Goal: Task Accomplishment & Management: Use online tool/utility

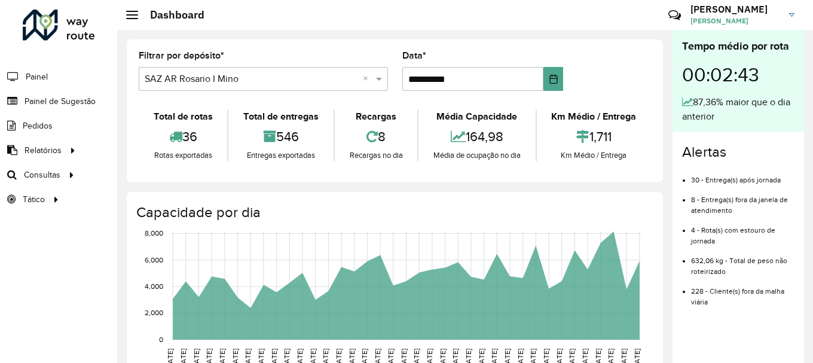
scroll to position [362, 0]
click at [143, 172] on span "Roteirização" at bounding box center [160, 175] width 48 height 13
click at [161, 176] on span "Roteirização" at bounding box center [160, 175] width 48 height 13
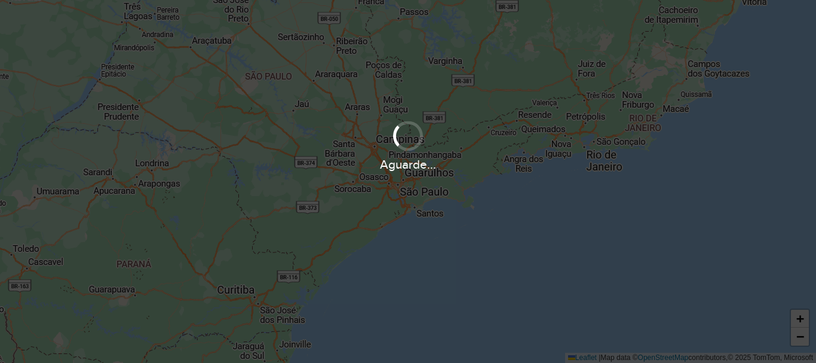
scroll to position [362, 0]
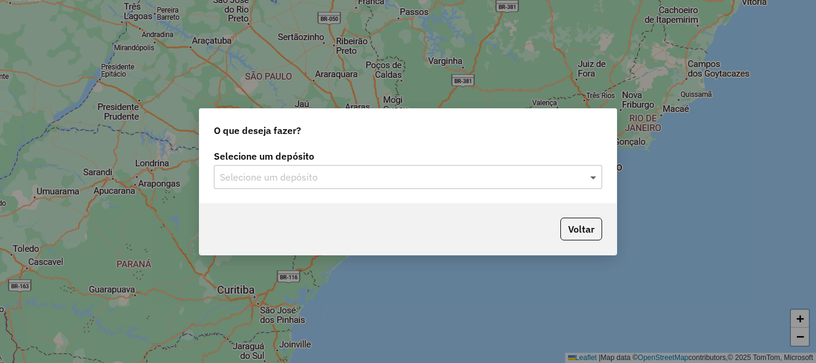
click at [592, 176] on span at bounding box center [594, 177] width 15 height 14
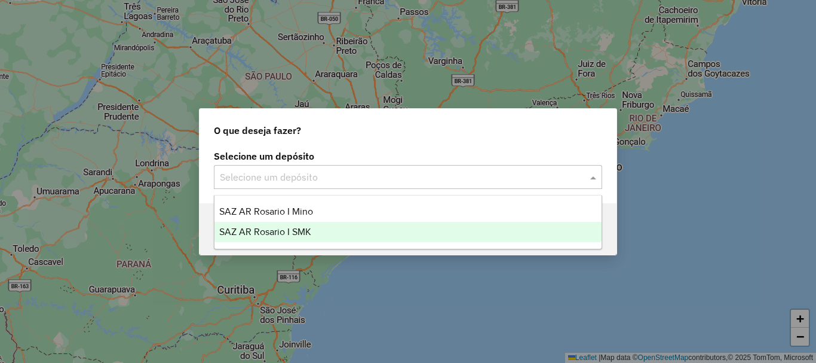
click at [284, 233] on span "SAZ AR Rosario I SMK" at bounding box center [265, 232] width 92 height 10
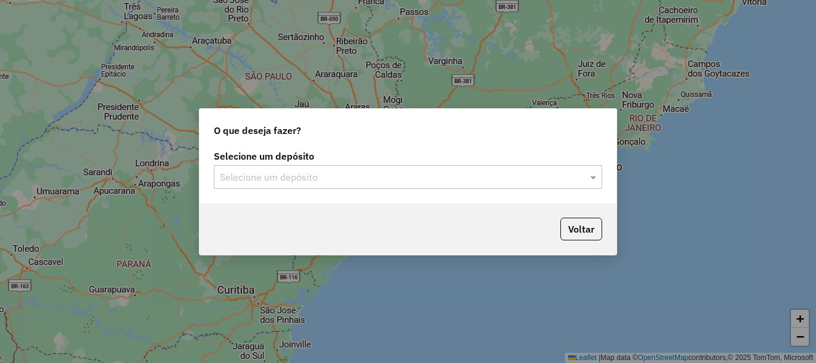
scroll to position [362, 0]
click at [592, 176] on span at bounding box center [594, 177] width 15 height 14
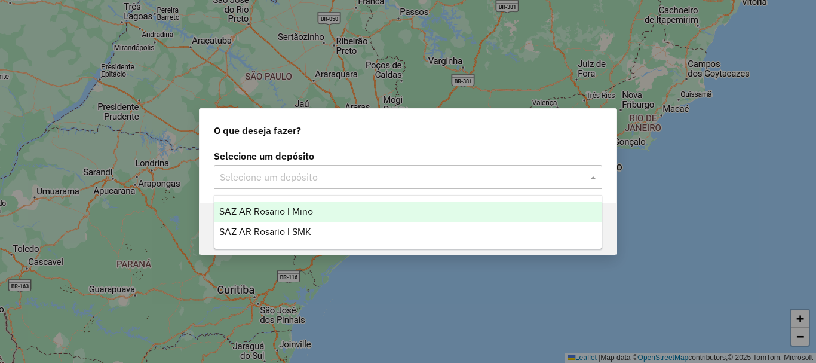
click at [283, 210] on span "SAZ AR Rosario I Mino" at bounding box center [266, 211] width 94 height 10
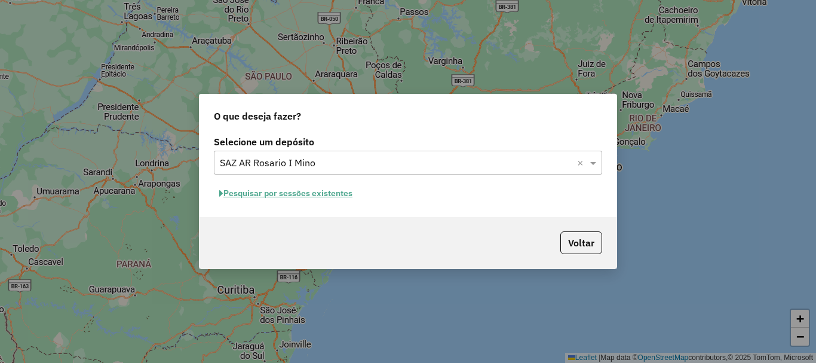
click at [280, 195] on button "Pesquisar por sessões existentes" at bounding box center [286, 193] width 144 height 19
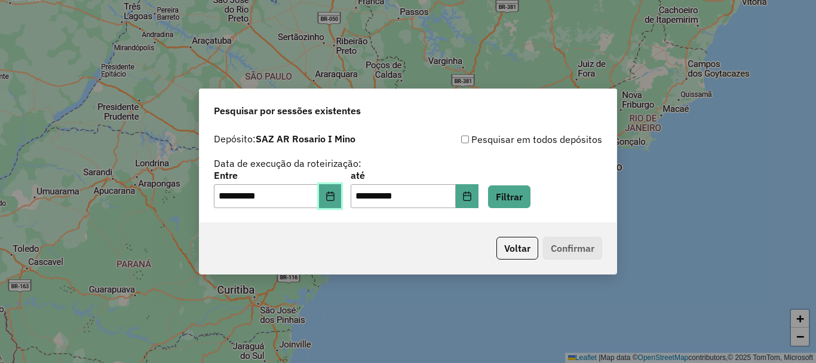
click at [335, 197] on icon "Choose Date" at bounding box center [331, 196] width 10 height 10
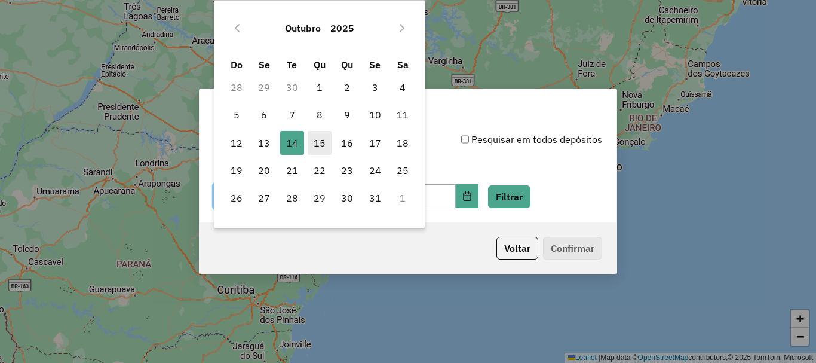
click at [320, 143] on span "15" at bounding box center [320, 143] width 24 height 24
type input "**********"
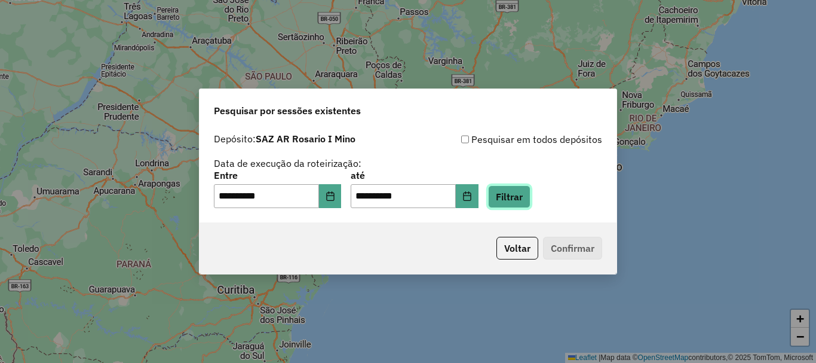
click at [521, 194] on button "Filtrar" at bounding box center [509, 196] width 42 height 23
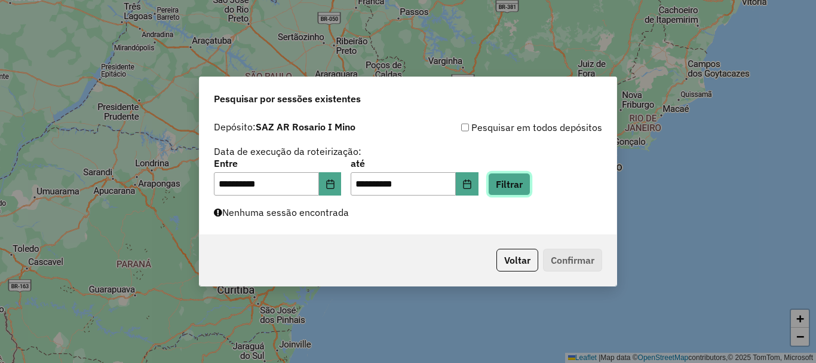
click at [531, 184] on button "Filtrar" at bounding box center [509, 184] width 42 height 23
click at [657, 198] on div "**********" at bounding box center [408, 181] width 816 height 363
click at [53, 167] on div "**********" at bounding box center [408, 181] width 816 height 363
click at [518, 190] on button "Filtrar" at bounding box center [509, 184] width 42 height 23
click at [514, 182] on button "Filtrar" at bounding box center [509, 184] width 42 height 23
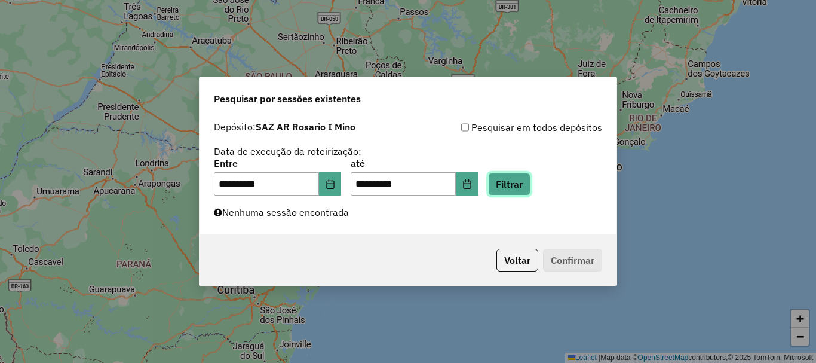
click at [531, 180] on button "Filtrar" at bounding box center [509, 184] width 42 height 23
click at [531, 183] on button "Filtrar" at bounding box center [509, 184] width 42 height 23
click at [111, 172] on div "**********" at bounding box center [408, 181] width 816 height 363
click at [531, 183] on button "Filtrar" at bounding box center [509, 184] width 42 height 23
click at [520, 179] on button "Filtrar" at bounding box center [509, 184] width 42 height 23
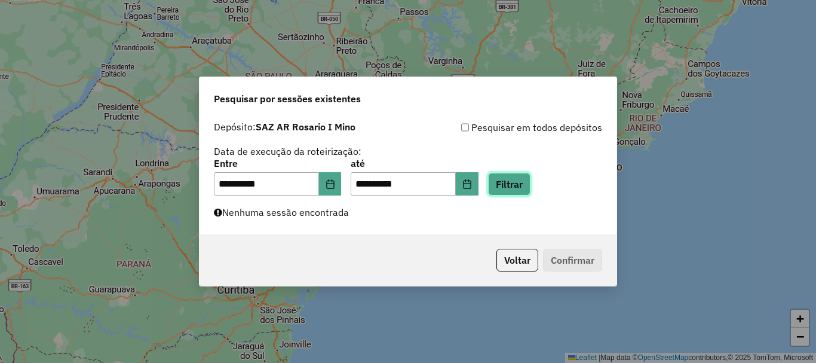
click at [531, 185] on button "Filtrar" at bounding box center [509, 184] width 42 height 23
click at [584, 255] on p-footer "Voltar Confirmar" at bounding box center [547, 260] width 111 height 23
click at [531, 184] on button "Filtrar" at bounding box center [509, 184] width 42 height 23
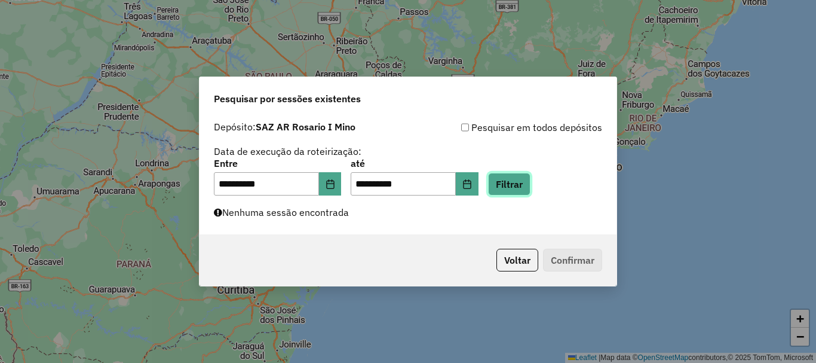
click at [528, 179] on button "Filtrar" at bounding box center [509, 184] width 42 height 23
click at [126, 127] on div "**********" at bounding box center [408, 181] width 816 height 363
click at [702, 173] on div "**********" at bounding box center [408, 181] width 816 height 363
click at [531, 182] on button "Filtrar" at bounding box center [509, 184] width 42 height 23
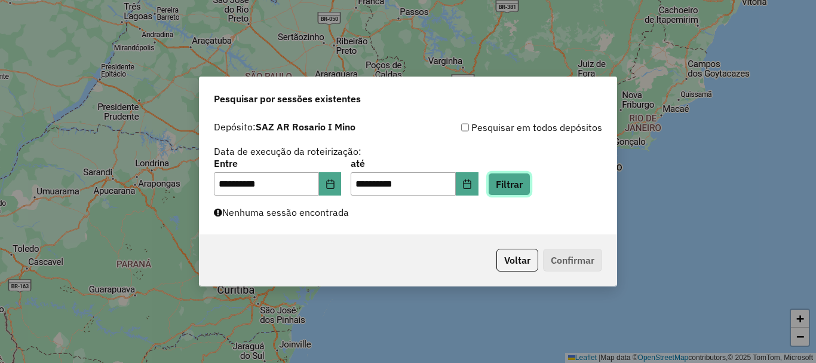
click at [531, 182] on button "Filtrar" at bounding box center [509, 184] width 42 height 23
click at [524, 184] on button "Filtrar" at bounding box center [509, 184] width 42 height 23
click at [526, 186] on button "Filtrar" at bounding box center [509, 184] width 42 height 23
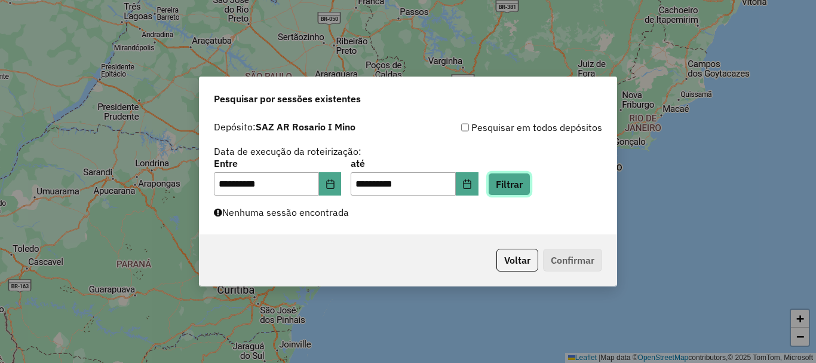
click at [526, 186] on button "Filtrar" at bounding box center [509, 184] width 42 height 23
click at [531, 185] on button "Filtrar" at bounding box center [509, 184] width 42 height 23
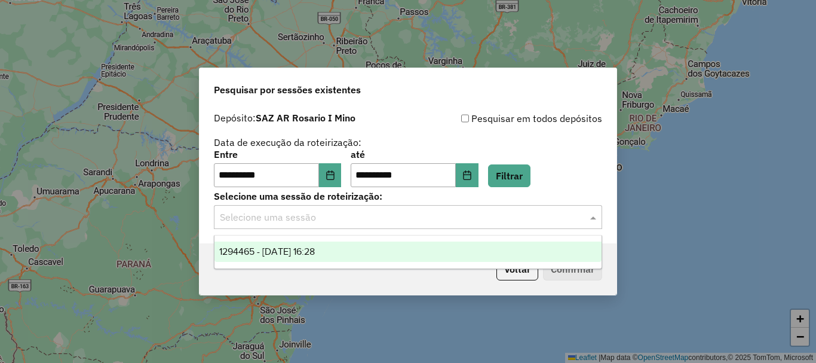
click at [593, 214] on span at bounding box center [594, 217] width 15 height 14
click at [315, 248] on span "1294465 - 15/10/2025 16:28" at bounding box center [267, 251] width 96 height 10
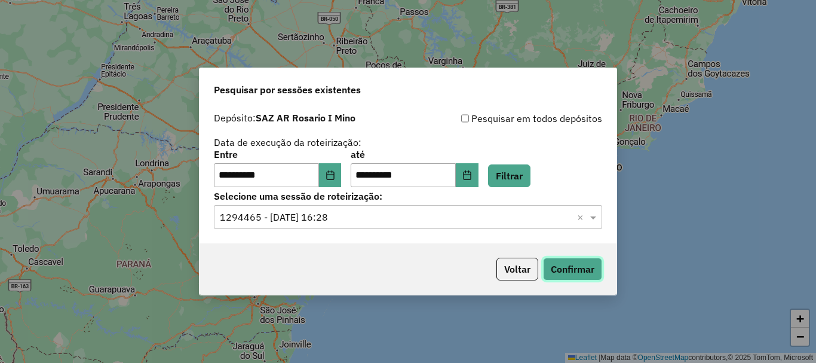
click at [582, 264] on button "Confirmar" at bounding box center [572, 269] width 59 height 23
click at [580, 271] on button "Confirmar" at bounding box center [572, 269] width 59 height 23
click at [582, 267] on button "Confirmar" at bounding box center [572, 269] width 59 height 23
click at [574, 265] on button "Confirmar" at bounding box center [572, 269] width 59 height 23
click at [565, 270] on button "Confirmar" at bounding box center [572, 269] width 59 height 23
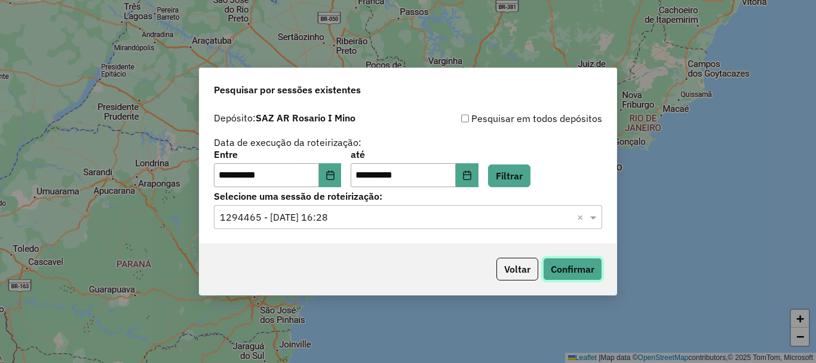
click at [579, 269] on button "Confirmar" at bounding box center [572, 269] width 59 height 23
click at [561, 267] on button "Confirmar" at bounding box center [572, 269] width 59 height 23
click at [571, 264] on button "Confirmar" at bounding box center [572, 269] width 59 height 23
click at [568, 267] on button "Confirmar" at bounding box center [572, 269] width 59 height 23
click at [607, 268] on div "Voltar Confirmar" at bounding box center [408, 268] width 417 height 51
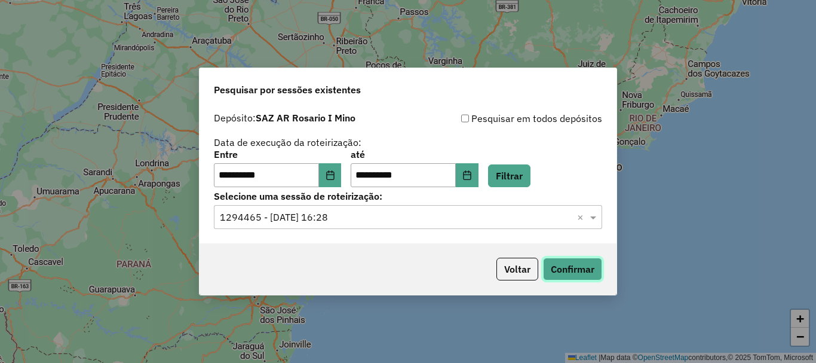
click at [588, 276] on button "Confirmar" at bounding box center [572, 269] width 59 height 23
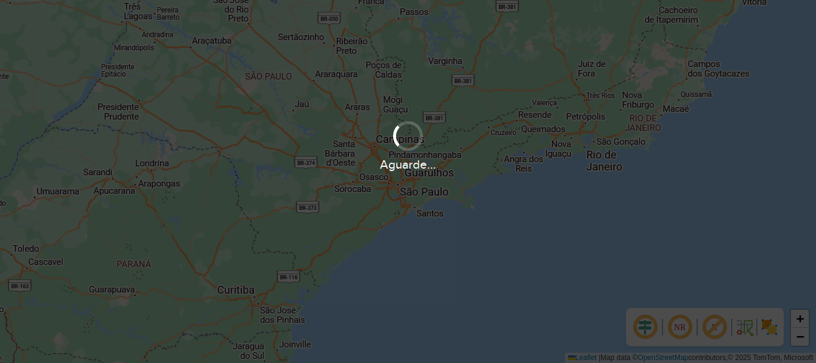
scroll to position [362, 0]
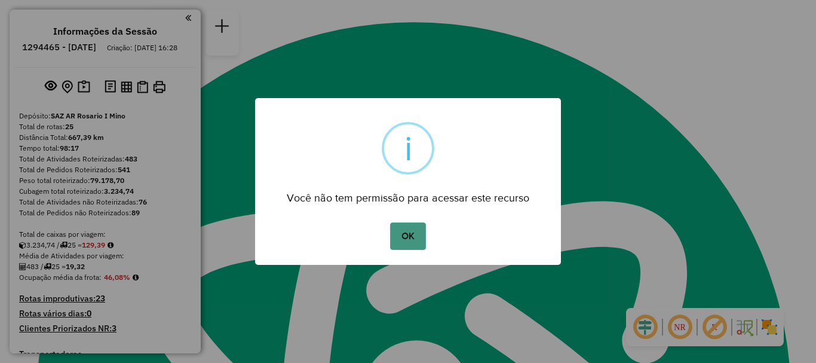
click at [415, 240] on button "OK" at bounding box center [407, 235] width 35 height 27
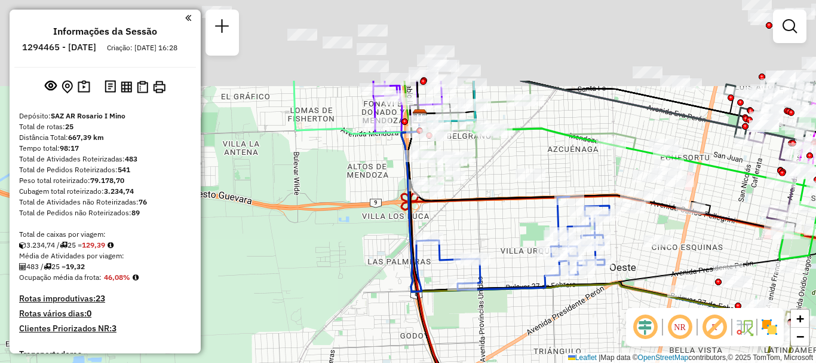
drag, startPoint x: 354, startPoint y: 58, endPoint x: 359, endPoint y: 176, distance: 118.4
click at [356, 176] on div "Janela de atendimento Grade de atendimento Capacidade Transportadoras Veículos …" at bounding box center [408, 181] width 816 height 363
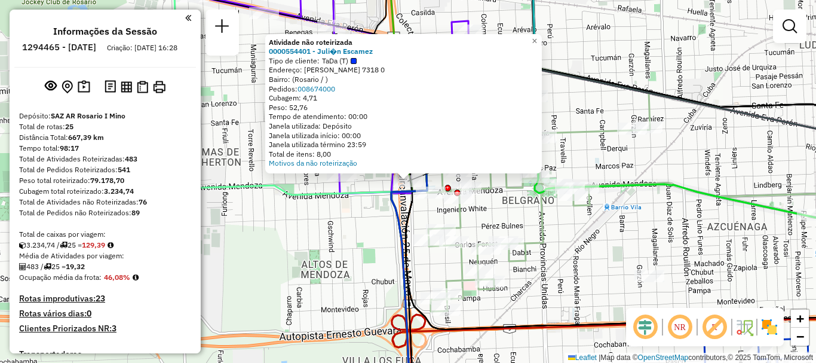
click at [361, 210] on div "Atividade não roteirizada 0000554401 - Juli�n Escamez Tipo de cliente: TaDa (T)…" at bounding box center [408, 181] width 816 height 363
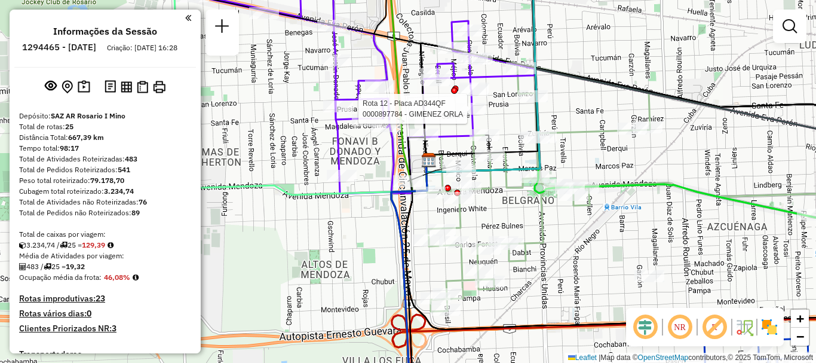
select select "**********"
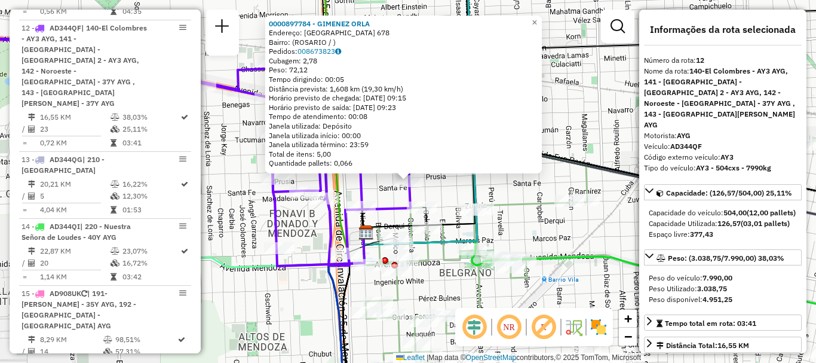
scroll to position [120, 0]
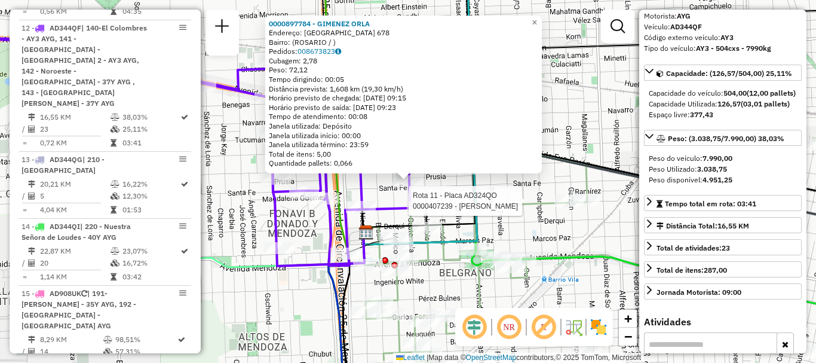
click at [567, 207] on div at bounding box center [570, 201] width 30 height 12
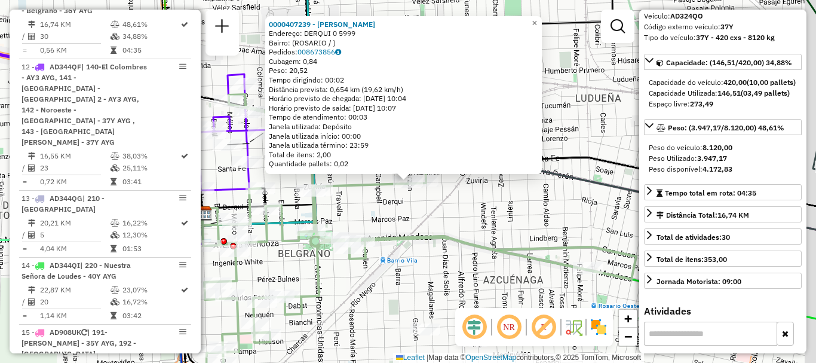
scroll to position [1202, 0]
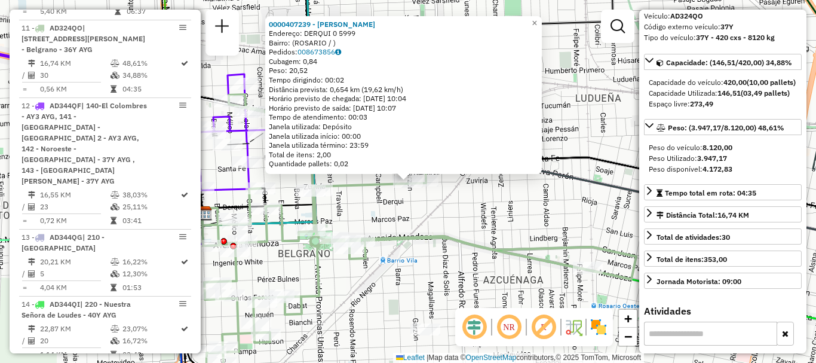
click at [552, 237] on div "0000407239 - MARTINEZ CARLOS ALBERTO Endereço: DERQUI 0 5999 Bairro: (ROSARIO /…" at bounding box center [408, 181] width 816 height 363
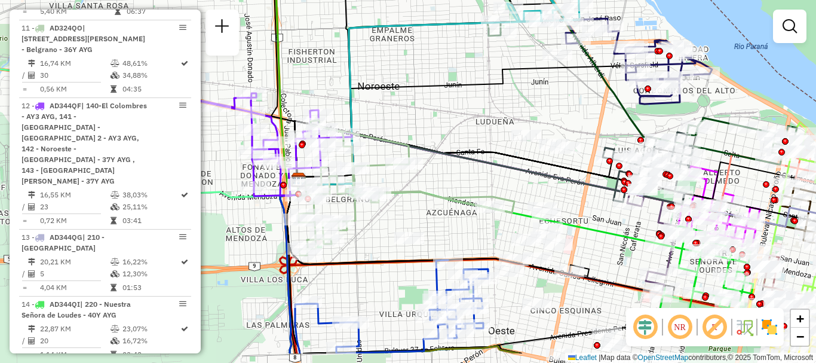
drag, startPoint x: 567, startPoint y: 222, endPoint x: 400, endPoint y: 160, distance: 178.3
click at [400, 160] on div "Janela de atendimento Grade de atendimento Capacidade Transportadoras Veículos …" at bounding box center [408, 181] width 816 height 363
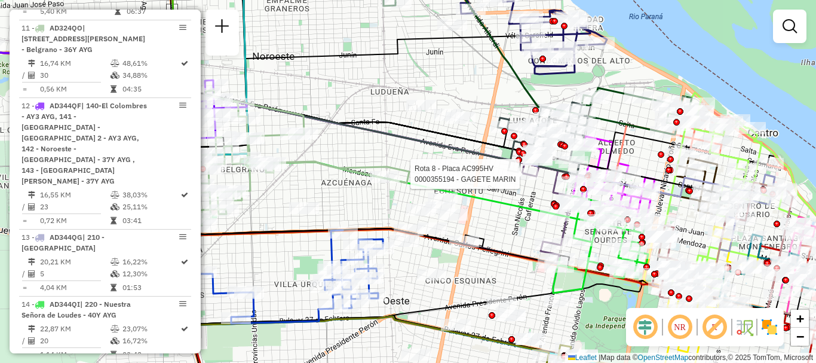
click at [522, 180] on div at bounding box center [524, 174] width 30 height 12
select select "**********"
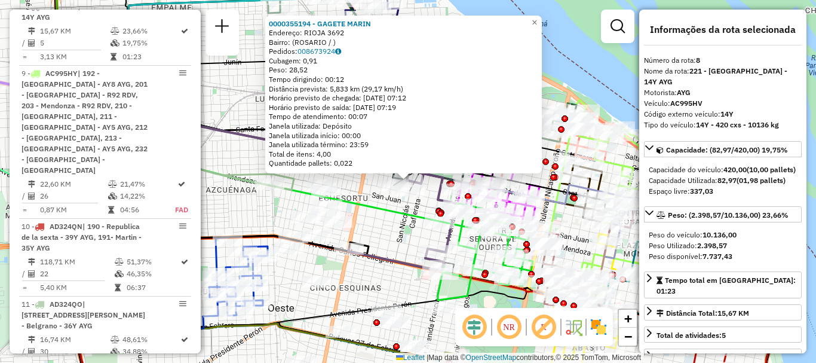
scroll to position [60, 0]
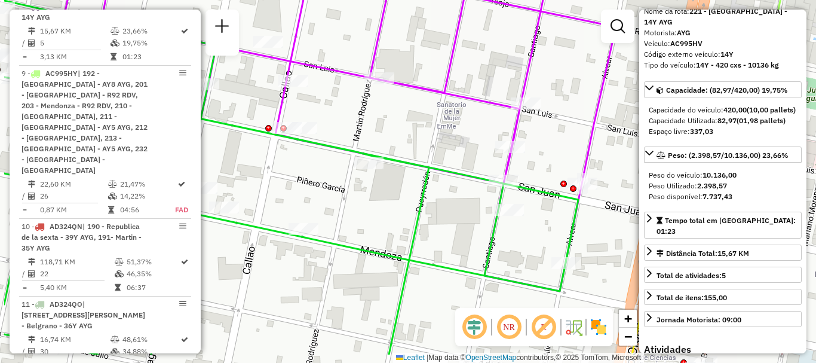
drag, startPoint x: 341, startPoint y: 244, endPoint x: 452, endPoint y: 208, distance: 117.4
click at [452, 208] on icon at bounding box center [291, 178] width 574 height 354
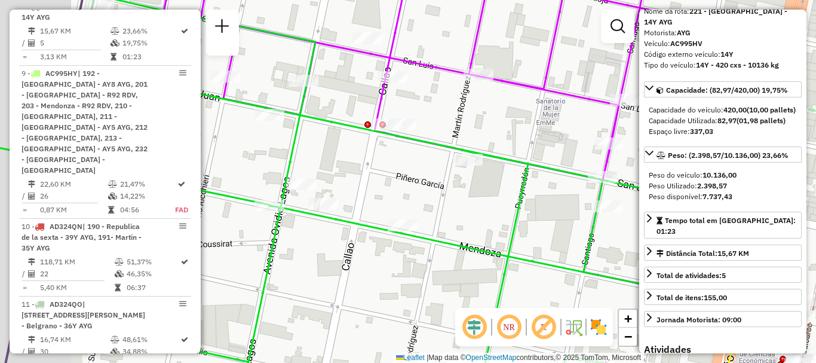
drag, startPoint x: 412, startPoint y: 204, endPoint x: 492, endPoint y: 201, distance: 79.5
click at [492, 201] on div "0000355194 - GAGETE MARIN Endereço: RIOJA 3692 Bairro: (ROSARIO / ) Pedidos: 00…" at bounding box center [408, 181] width 816 height 363
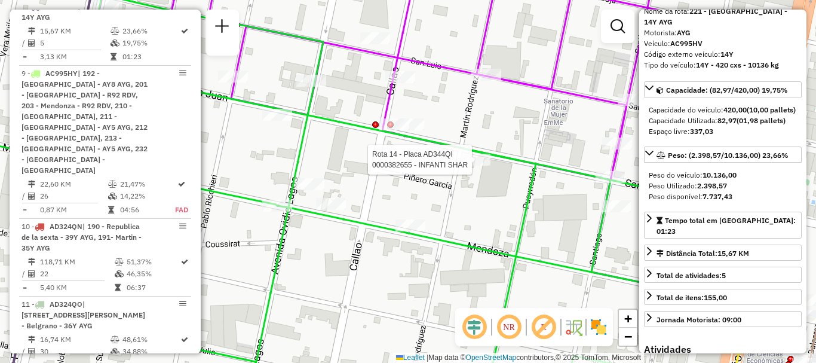
click at [472, 166] on div at bounding box center [476, 160] width 30 height 12
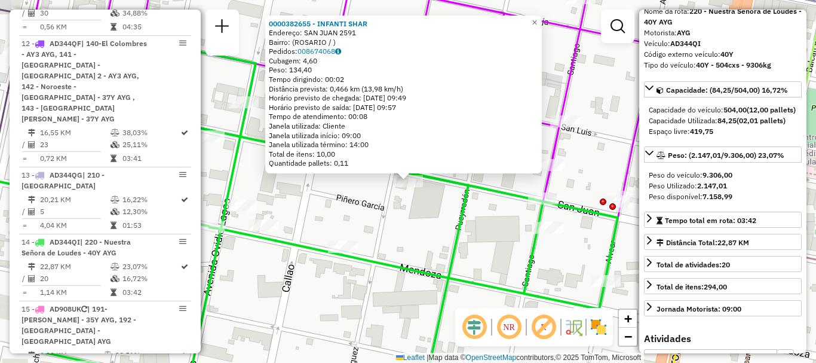
scroll to position [1446, 0]
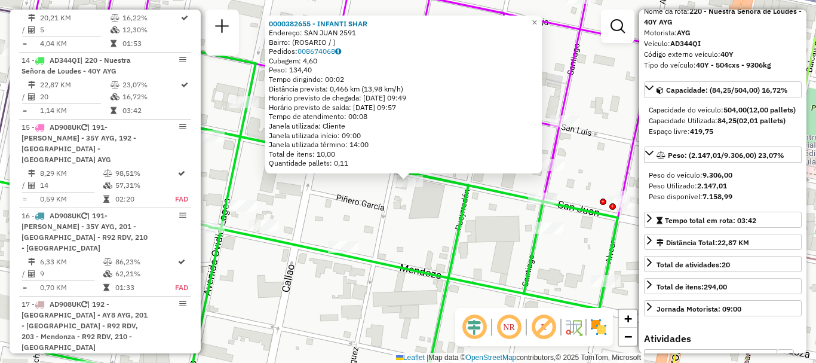
click at [475, 220] on div "0000382655 - INFANTI SHAR Endereço: SAN JUAN 2591 Bairro: (ROSARIO / ) Pedidos:…" at bounding box center [408, 181] width 816 height 363
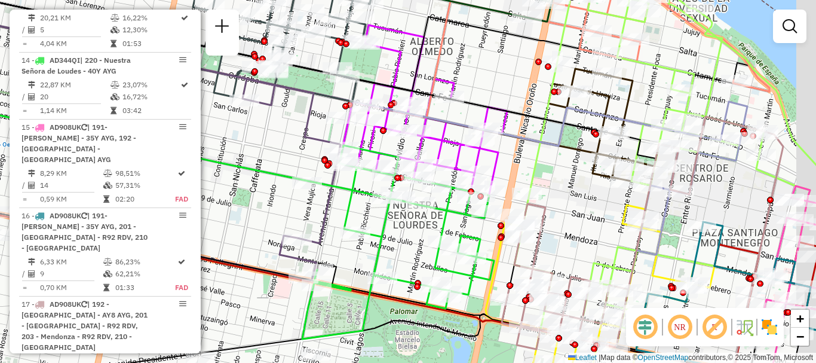
drag, startPoint x: 588, startPoint y: 238, endPoint x: 455, endPoint y: 127, distance: 173.1
click at [478, 139] on div "Janela de atendimento Grade de atendimento Capacidade Transportadoras Veículos …" at bounding box center [408, 181] width 816 height 363
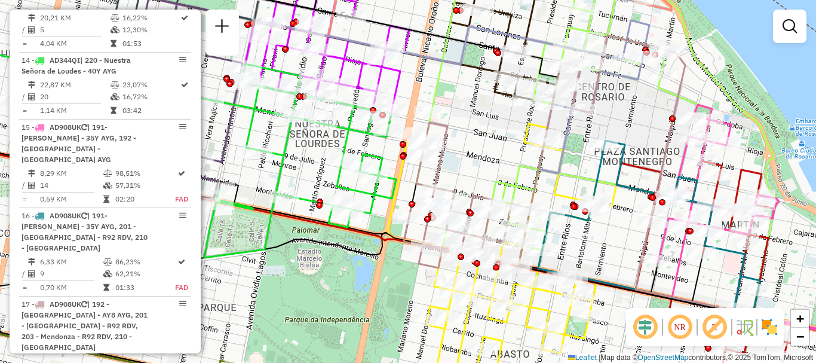
click at [538, 140] on icon at bounding box center [649, 225] width 222 height 170
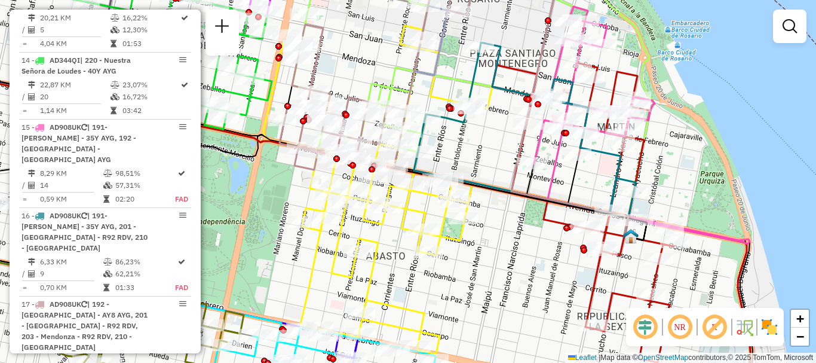
drag, startPoint x: 528, startPoint y: 217, endPoint x: 454, endPoint y: 145, distance: 103.1
click at [469, 163] on div "Janela de atendimento Grade de atendimento Capacidade Transportadoras Veículos …" at bounding box center [408, 181] width 816 height 363
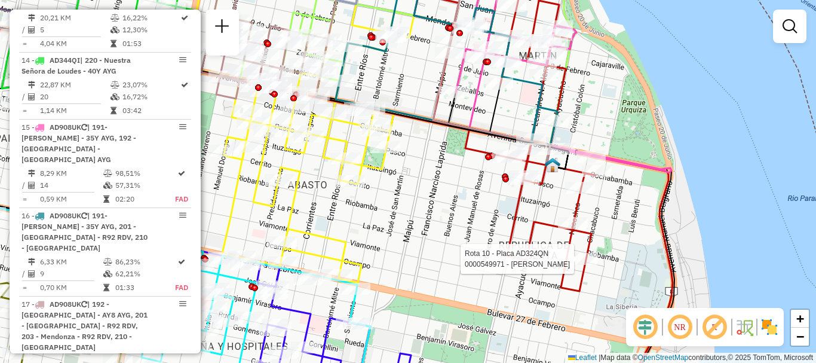
select select "**********"
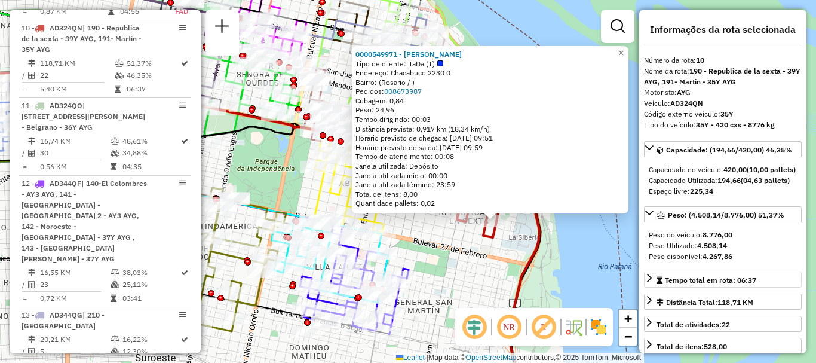
scroll to position [60, 0]
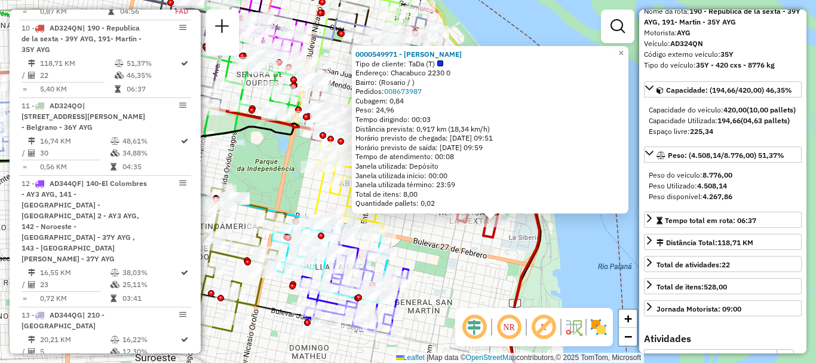
click at [593, 275] on div "0000549971 - Soledad Palomeque Tipo de cliente: TaDa (T) Endereço: Chacabuco 22…" at bounding box center [408, 181] width 816 height 363
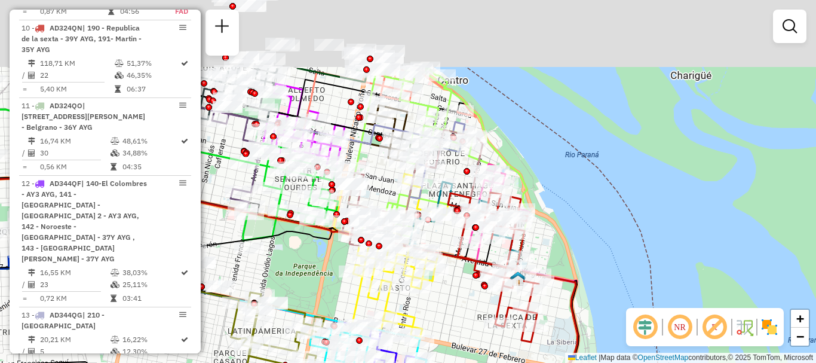
drag, startPoint x: 541, startPoint y: 234, endPoint x: 580, endPoint y: 338, distance: 111.6
click at [578, 338] on icon at bounding box center [267, 339] width 622 height 327
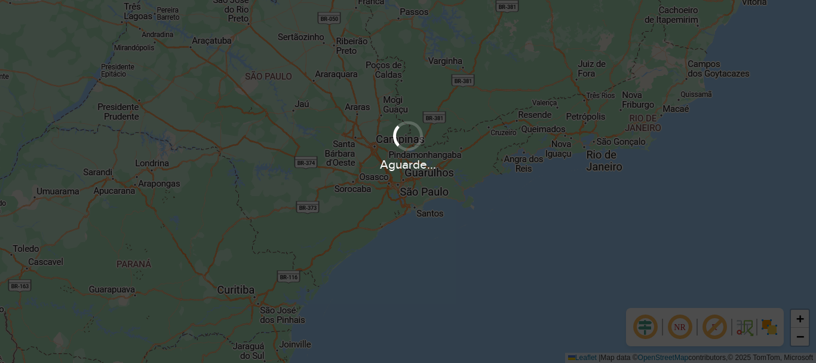
scroll to position [362, 0]
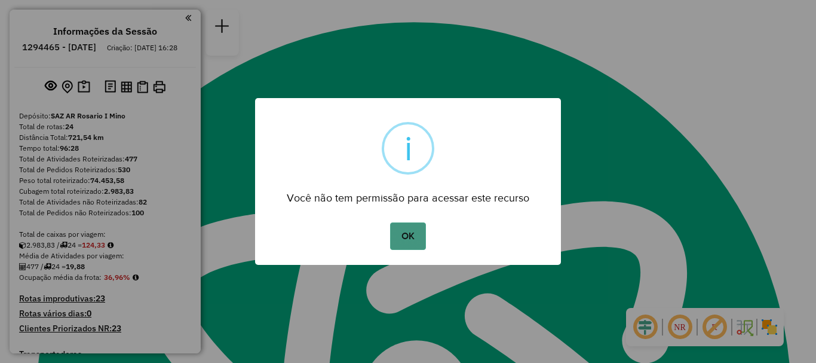
click at [405, 234] on button "OK" at bounding box center [407, 235] width 35 height 27
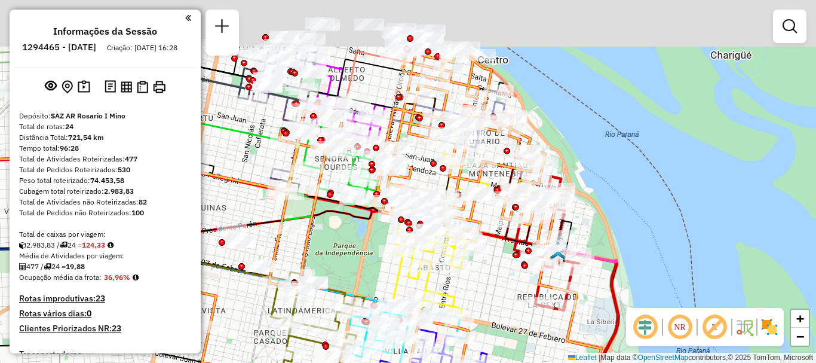
drag, startPoint x: 496, startPoint y: 241, endPoint x: 494, endPoint y: 276, distance: 34.1
click at [494, 276] on div "Janela de atendimento Grade de atendimento Capacidade Transportadoras Veículos …" at bounding box center [408, 181] width 816 height 363
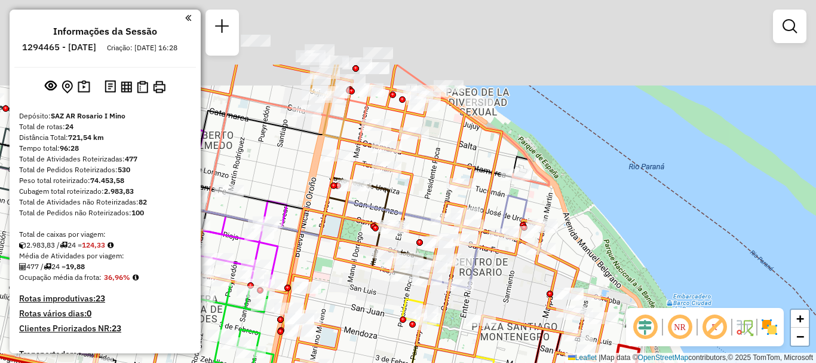
drag, startPoint x: 411, startPoint y: 127, endPoint x: 414, endPoint y: 157, distance: 29.4
click at [431, 178] on div "Janela de atendimento Grade de atendimento Capacidade Transportadoras Veículos …" at bounding box center [408, 181] width 816 height 363
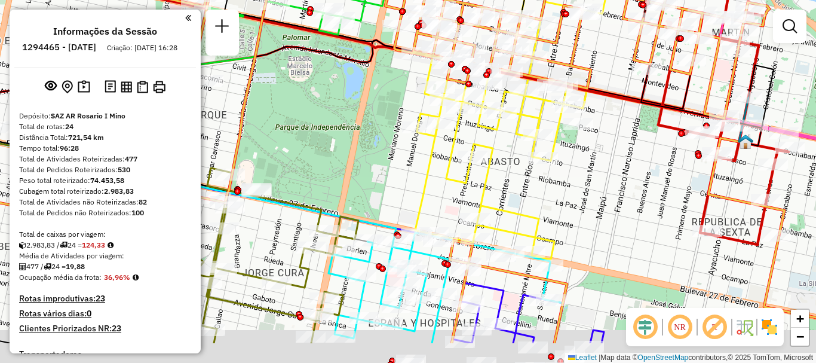
drag, startPoint x: 534, startPoint y: 204, endPoint x: 645, endPoint y: 121, distance: 139.6
click at [641, 114] on div "Rota 23 - Placa AC995HY 0000397223 - GIANNE GRISELDA Janela de atendimento Grad…" at bounding box center [408, 181] width 816 height 363
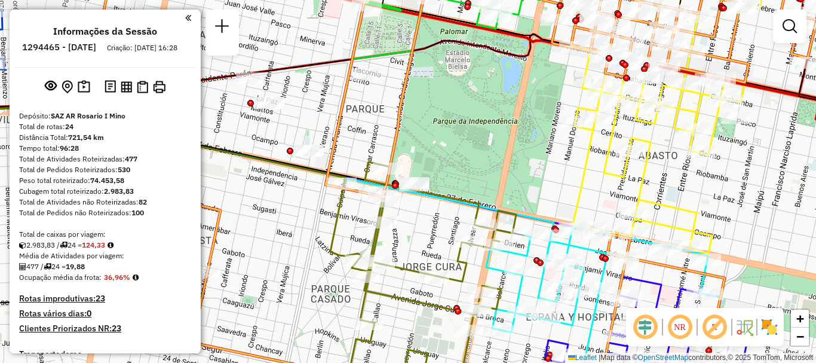
drag, startPoint x: 593, startPoint y: 155, endPoint x: 664, endPoint y: 191, distance: 79.4
click at [664, 191] on div "Janela de atendimento Grade de atendimento Capacidade Transportadoras Veículos …" at bounding box center [408, 181] width 816 height 363
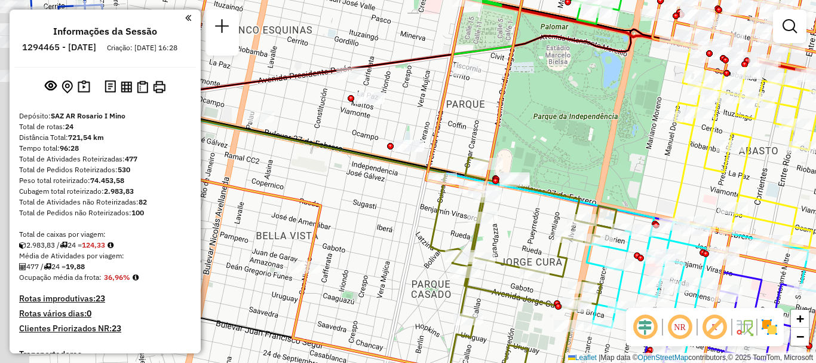
drag, startPoint x: 574, startPoint y: 175, endPoint x: 675, endPoint y: 170, distance: 100.5
click at [675, 170] on div "Janela de atendimento Grade de atendimento Capacidade Transportadoras Veículos …" at bounding box center [408, 181] width 816 height 363
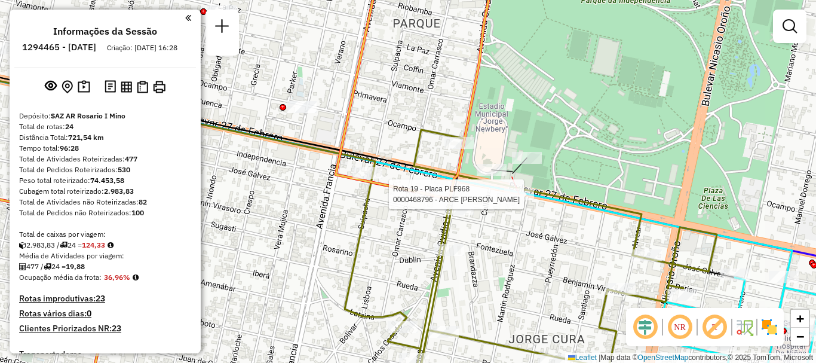
select select "**********"
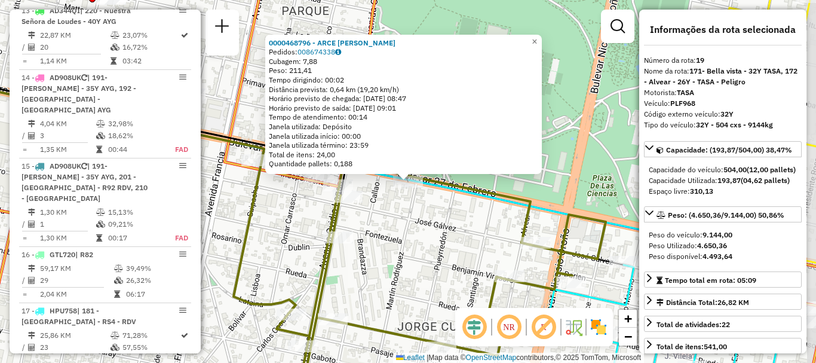
scroll to position [1663, 0]
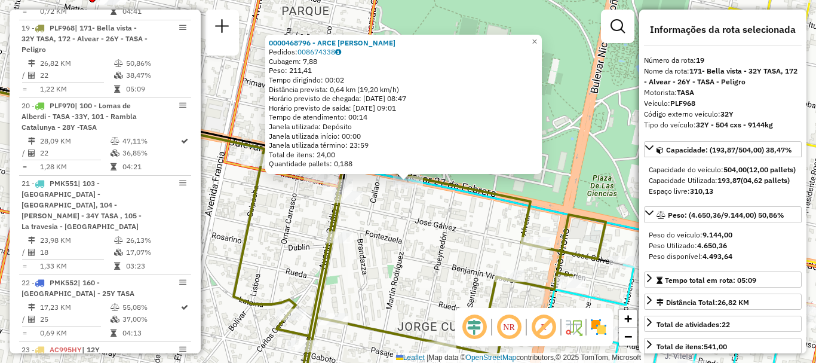
click at [512, 201] on icon at bounding box center [420, 257] width 372 height 281
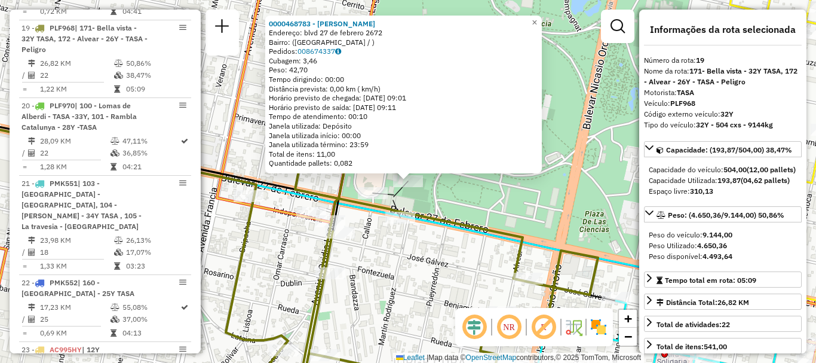
click at [448, 198] on div "0000468783 - braun maria Endereço: blvd 27 de febrero 2672 Bairro: (rosario / )…" at bounding box center [408, 181] width 816 height 363
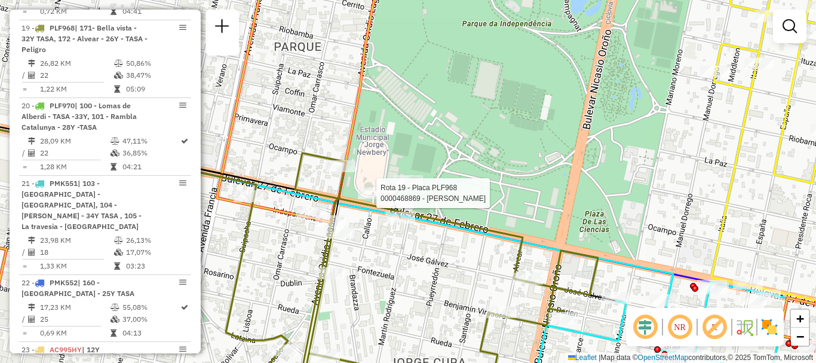
select select "**********"
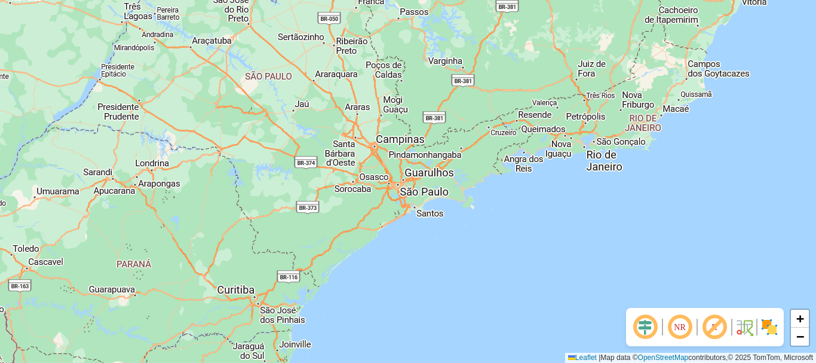
scroll to position [362, 0]
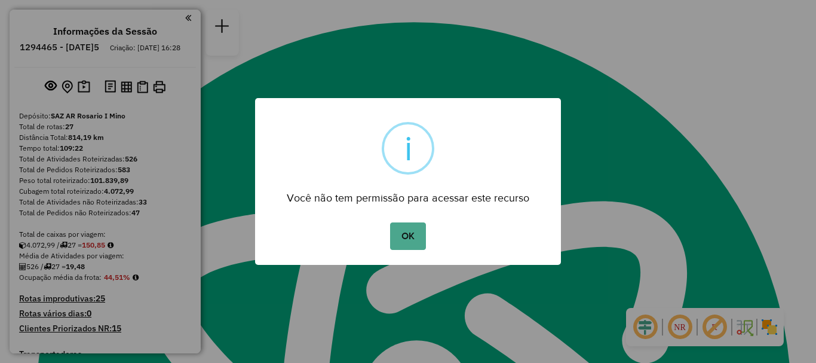
click at [408, 245] on button "OK" at bounding box center [407, 235] width 35 height 27
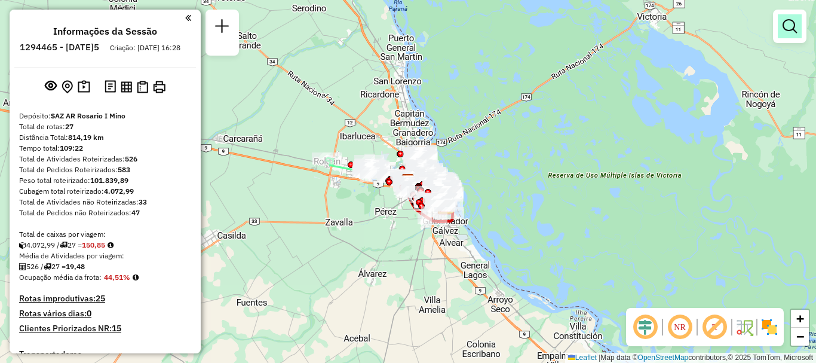
click at [785, 27] on em at bounding box center [790, 26] width 14 height 14
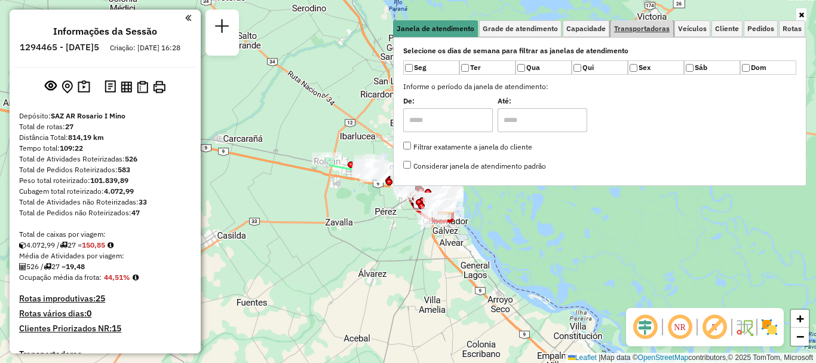
click at [642, 31] on span "Transportadoras" at bounding box center [642, 28] width 56 height 7
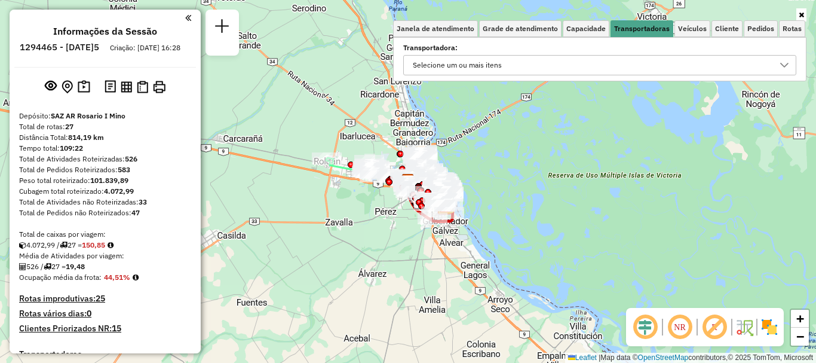
click at [788, 60] on icon at bounding box center [785, 65] width 10 height 10
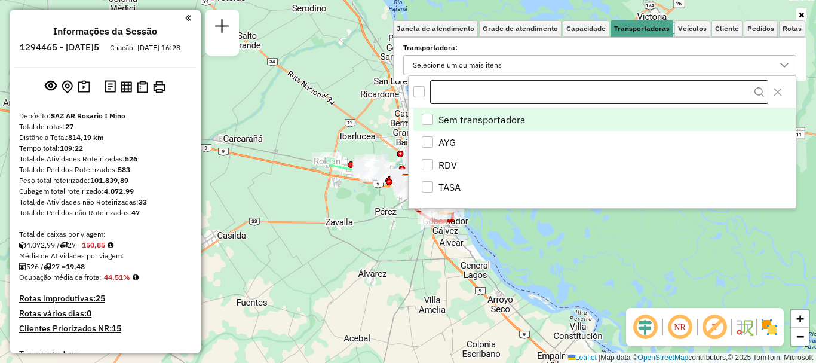
scroll to position [7, 41]
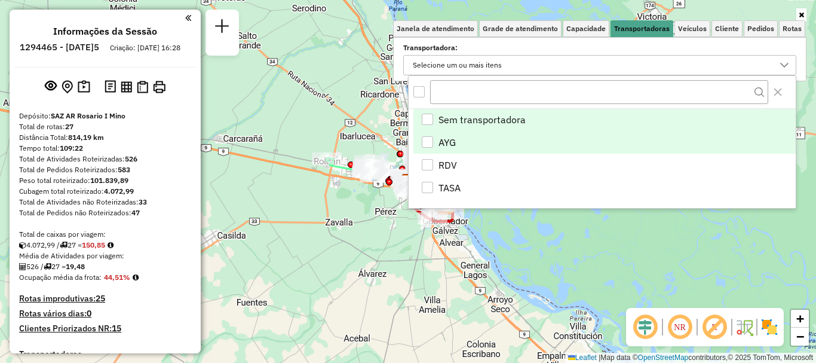
click at [434, 138] on li "AYG" at bounding box center [605, 142] width 382 height 23
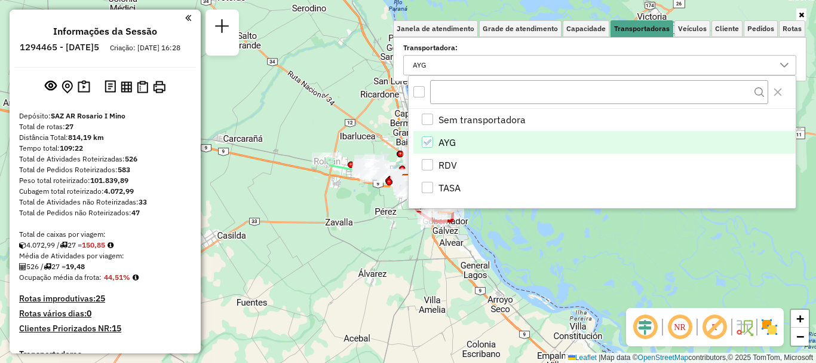
click at [572, 232] on div "Janela de atendimento Grade de atendimento Capacidade Transportadoras Veículos …" at bounding box center [408, 181] width 816 height 363
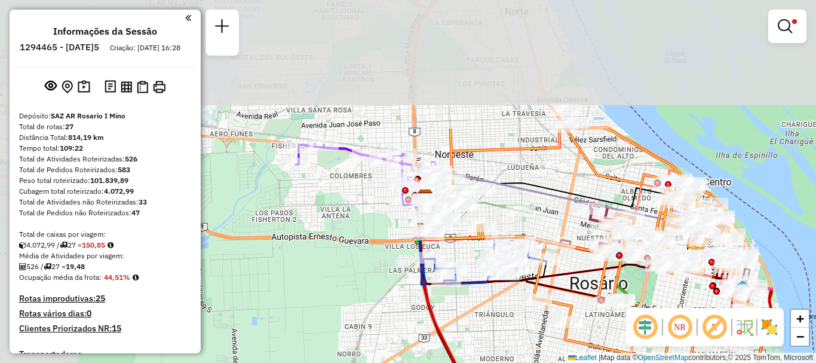
drag, startPoint x: 373, startPoint y: 167, endPoint x: 481, endPoint y: 335, distance: 199.4
click at [481, 335] on div "Limpar filtros Janela de atendimento Grade de atendimento Capacidade Transporta…" at bounding box center [408, 181] width 816 height 363
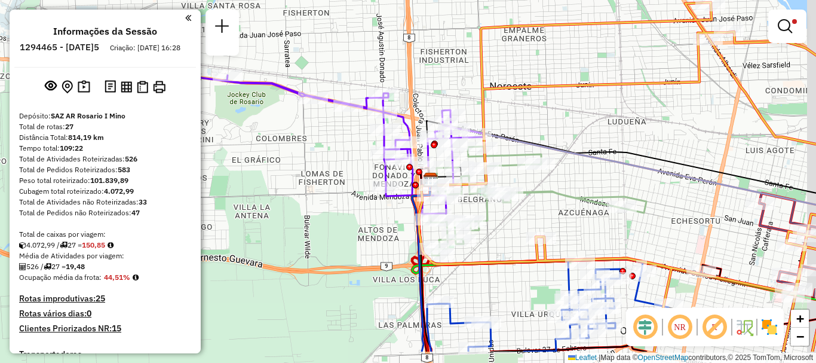
drag, startPoint x: 535, startPoint y: 249, endPoint x: 473, endPoint y: 139, distance: 126.3
click at [477, 145] on div "Limpar filtros Janela de atendimento Grade de atendimento Capacidade Transporta…" at bounding box center [408, 181] width 816 height 363
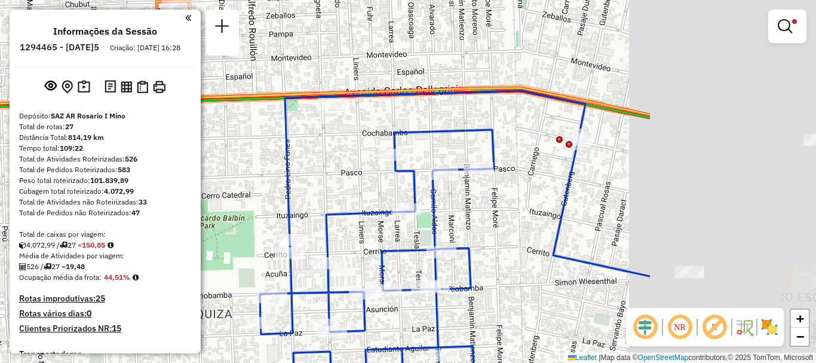
drag, startPoint x: 617, startPoint y: 171, endPoint x: 369, endPoint y: 152, distance: 248.1
click at [369, 152] on div "Limpar filtros Janela de atendimento Grade de atendimento Capacidade Transporta…" at bounding box center [408, 181] width 816 height 363
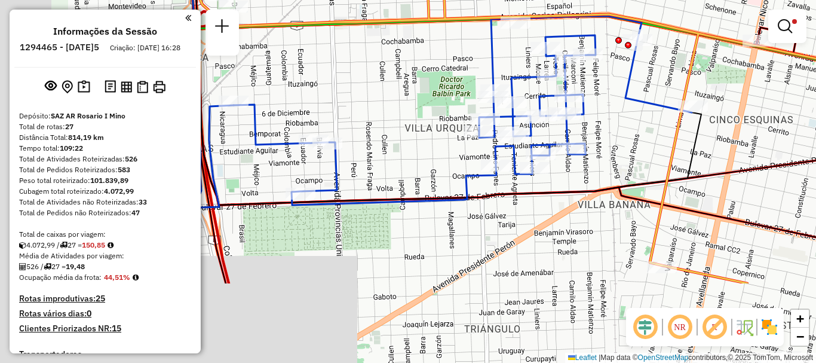
drag, startPoint x: 369, startPoint y: 136, endPoint x: 486, endPoint y: 108, distance: 120.5
click at [486, 108] on div "Rota 21 - Placa AD324QU 0000420834 - ROSSETTI VANINA Limpar filtros Janela de a…" at bounding box center [408, 181] width 816 height 363
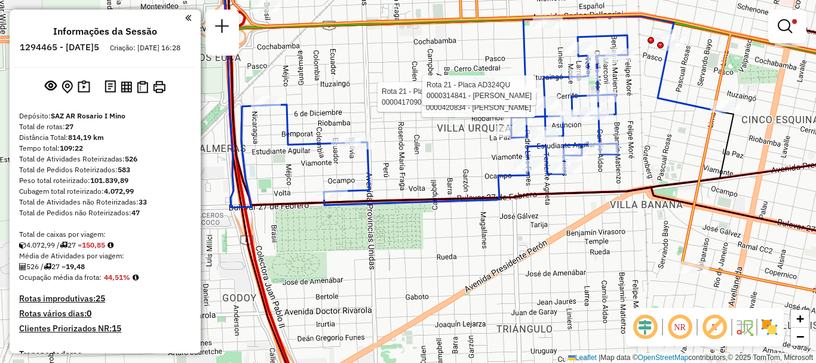
drag, startPoint x: 405, startPoint y: 153, endPoint x: 437, endPoint y: 153, distance: 32.3
click at [437, 153] on div "Rota 21 - Placa AD324QU 0000417090 - COLMAN MARISA VIVIANA Rota 21 - Placa AD32…" at bounding box center [408, 181] width 816 height 363
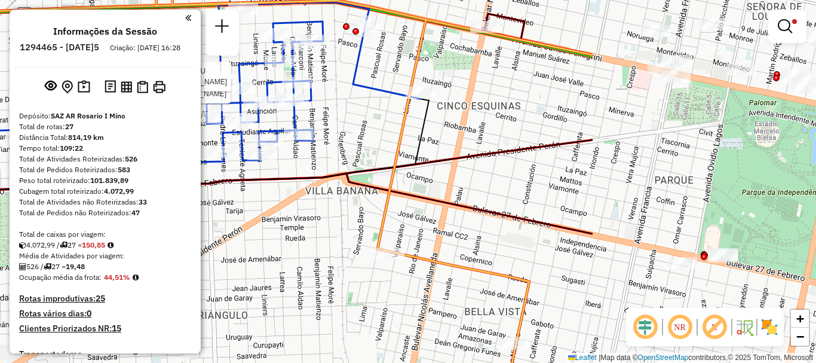
drag, startPoint x: 518, startPoint y: 210, endPoint x: 201, endPoint y: 195, distance: 316.5
click at [201, 195] on div "Rota 21 - Placa AD324QU 0000417090 - COLMAN MARISA VIVIANA Rota 21 - Placa AD32…" at bounding box center [408, 181] width 816 height 363
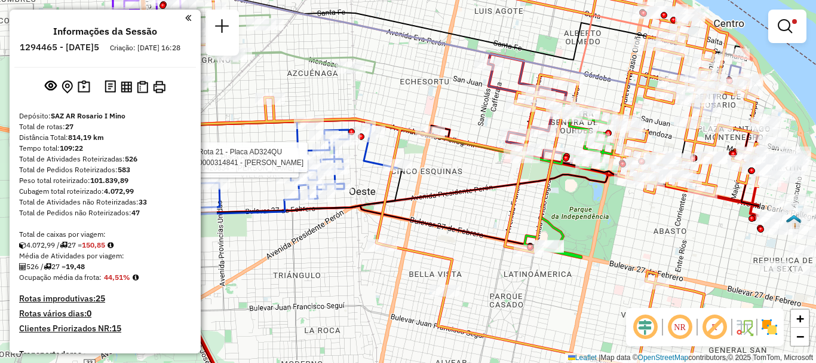
drag, startPoint x: 616, startPoint y: 214, endPoint x: 481, endPoint y: 210, distance: 135.7
click at [481, 210] on div "Rota 21 - Placa AD324QU 0000417090 - COLMAN MARISA VIVIANA Rota 21 - Placa AD32…" at bounding box center [408, 181] width 816 height 363
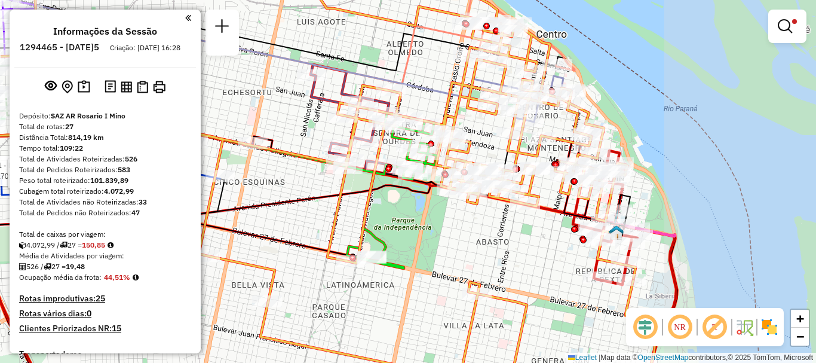
drag, startPoint x: 625, startPoint y: 221, endPoint x: 447, endPoint y: 232, distance: 177.8
click at [447, 232] on div "Rota 21 - Placa AD324QU 0000417090 - COLMAN MARISA VIVIANA Rota 21 - Placa AD32…" at bounding box center [408, 181] width 816 height 363
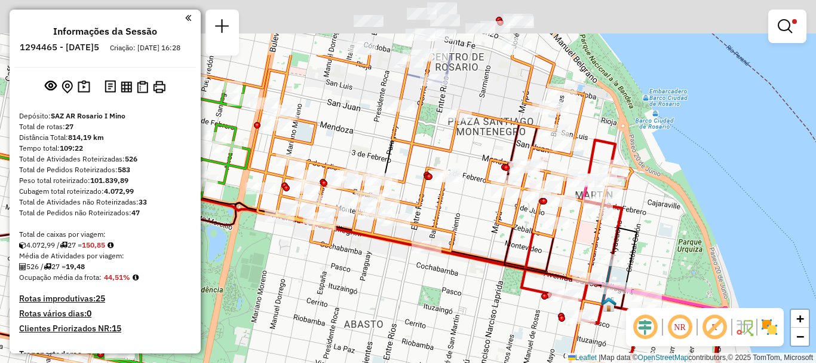
click at [591, 292] on icon at bounding box center [587, 273] width 130 height 267
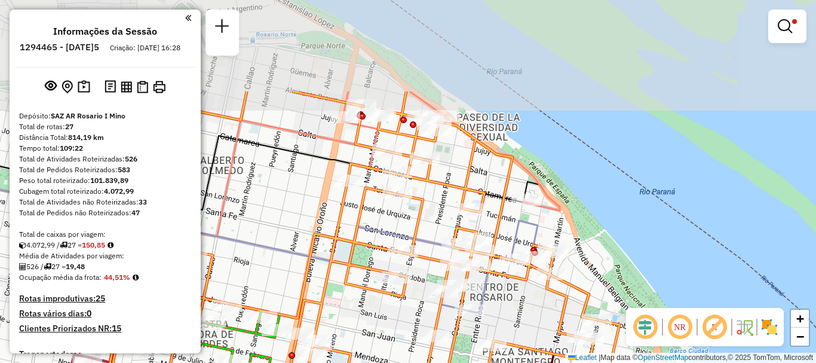
drag, startPoint x: 459, startPoint y: 223, endPoint x: 491, endPoint y: 314, distance: 96.8
click at [491, 314] on div "Rota 21 - Placa AD324QU 0000417090 - COLMAN MARISA VIVIANA Rota 21 - Placa AD32…" at bounding box center [408, 181] width 816 height 363
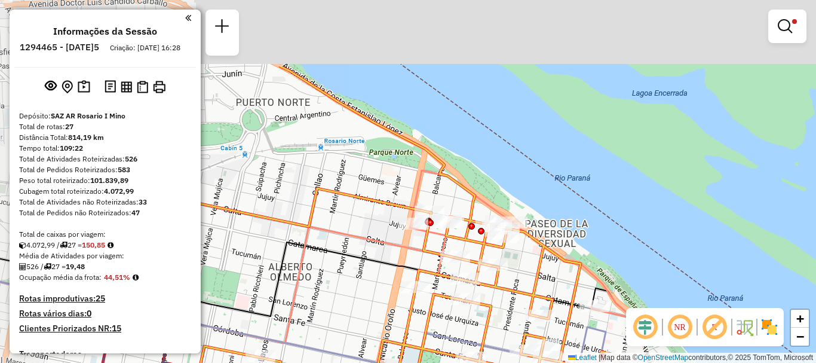
drag, startPoint x: 433, startPoint y: 200, endPoint x: 499, endPoint y: 302, distance: 122.0
click at [499, 302] on div "Rota 21 - Placa AD324QU 0000417090 - COLMAN MARISA VIVIANA Rota 21 - Placa AD32…" at bounding box center [408, 181] width 816 height 363
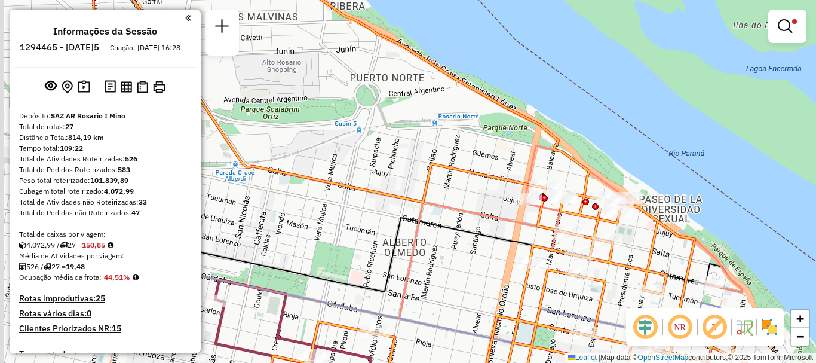
drag, startPoint x: 434, startPoint y: 241, endPoint x: 549, endPoint y: 217, distance: 116.8
click at [549, 217] on div "Rota 21 - Placa AD324QU 0000417090 - COLMAN MARISA VIVIANA Rota 21 - Placa AD32…" at bounding box center [408, 181] width 816 height 363
drag, startPoint x: 531, startPoint y: 208, endPoint x: 541, endPoint y: 151, distance: 57.7
click at [538, 167] on div "Rota 21 - Placa AD324QU 0000417090 - COLMAN MARISA VIVIANA Rota 21 - Placa AD32…" at bounding box center [408, 181] width 816 height 363
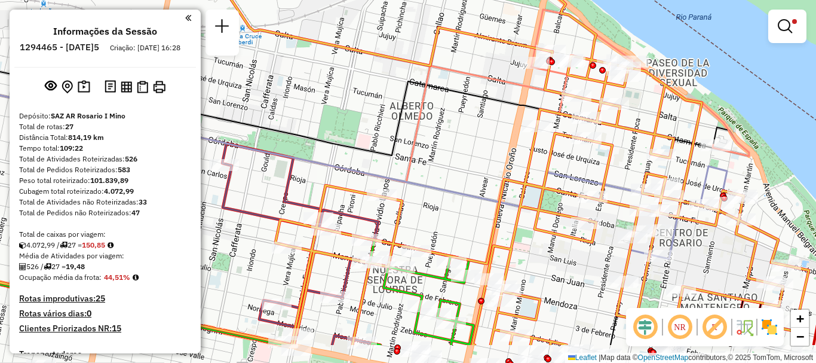
drag, startPoint x: 555, startPoint y: 305, endPoint x: 544, endPoint y: 157, distance: 148.6
click at [544, 157] on div "Rota 21 - Placa AD324QU 0000417090 - COLMAN MARISA VIVIANA Rota 21 - Placa AD32…" at bounding box center [408, 181] width 816 height 363
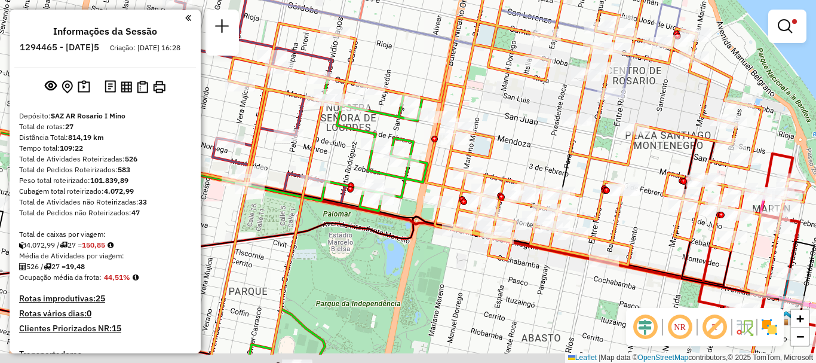
drag, startPoint x: 653, startPoint y: 263, endPoint x: 569, endPoint y: 160, distance: 133.4
click at [572, 164] on icon at bounding box center [346, 136] width 928 height 435
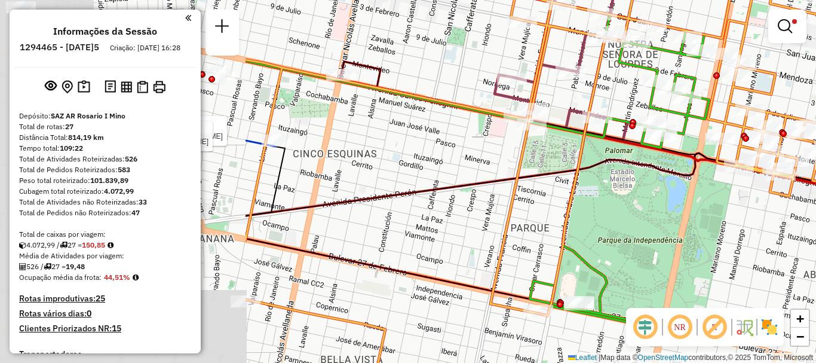
drag, startPoint x: 462, startPoint y: 235, endPoint x: 789, endPoint y: 226, distance: 327.6
click at [789, 226] on div "Rota 21 - Placa AD324QU 0000417090 - COLMAN MARISA VIVIANA Rota 21 - Placa AD32…" at bounding box center [408, 181] width 816 height 363
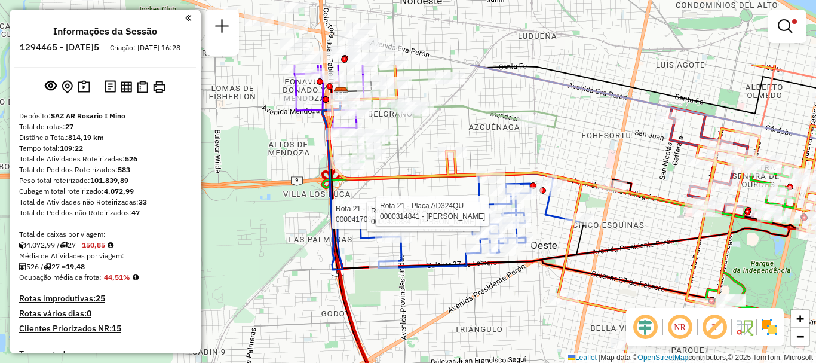
drag, startPoint x: 587, startPoint y: 69, endPoint x: 579, endPoint y: 145, distance: 75.8
click at [579, 145] on div "Rota 21 - Placa AD324QU 0000417090 - COLMAN MARISA VIVIANA Rota 21 - Placa AD32…" at bounding box center [408, 181] width 816 height 363
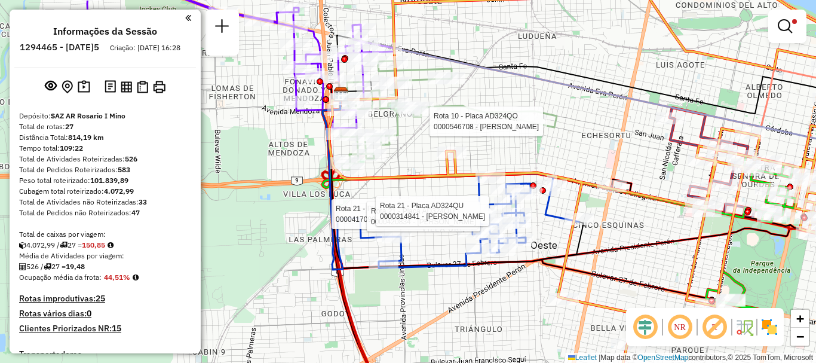
select select "**********"
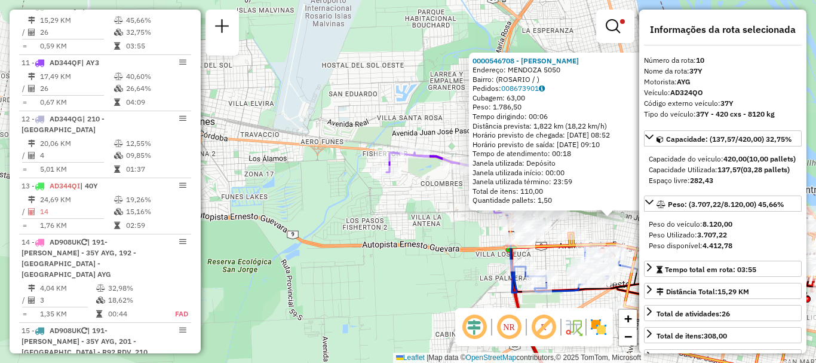
scroll to position [120, 0]
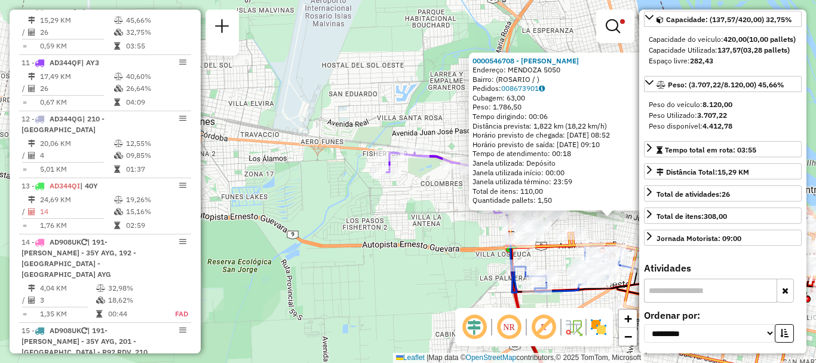
click at [468, 243] on div "0000546708 - Chen Junfeng Endereço: MENDOZA 5050 Bairro: (ROSARIO / ) Pedidos: …" at bounding box center [408, 181] width 816 height 363
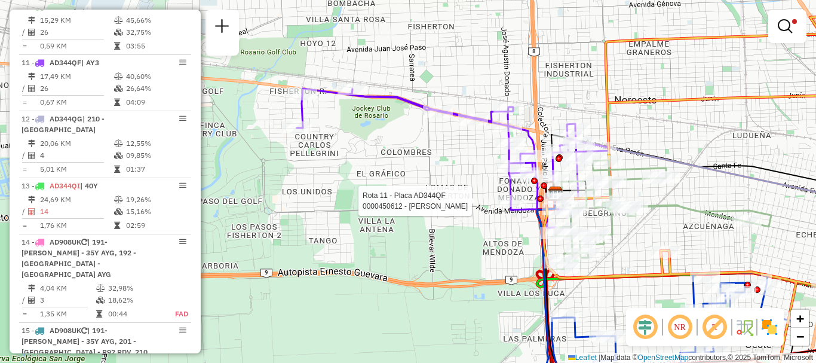
click at [507, 207] on div at bounding box center [512, 201] width 30 height 12
select select "**********"
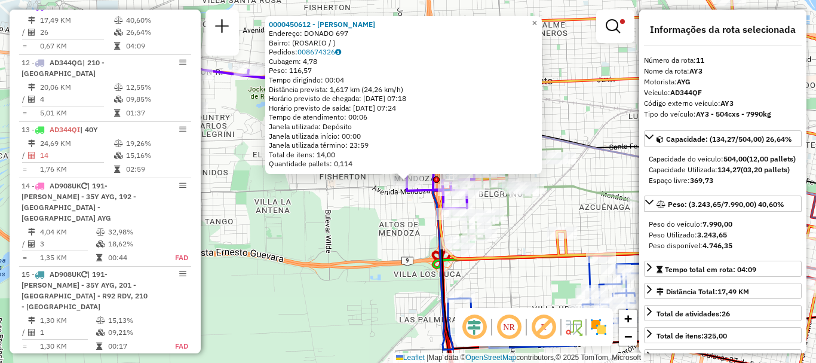
scroll to position [60, 0]
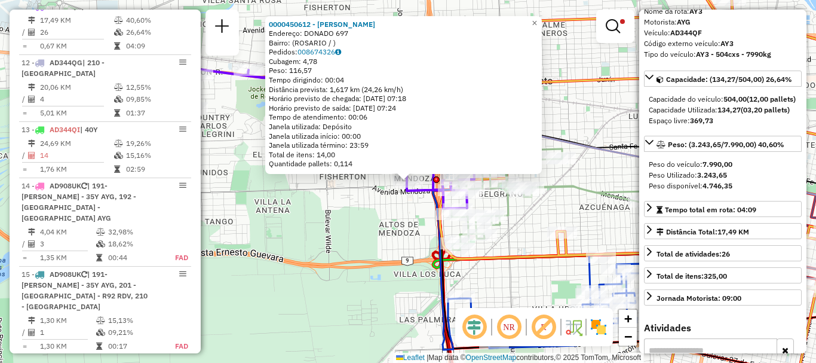
click at [612, 228] on div "0000450612 - SANABRIA JORGE GABRIEL Endereço: DONADO 697 Bairro: (ROSARIO / ) P…" at bounding box center [408, 181] width 816 height 363
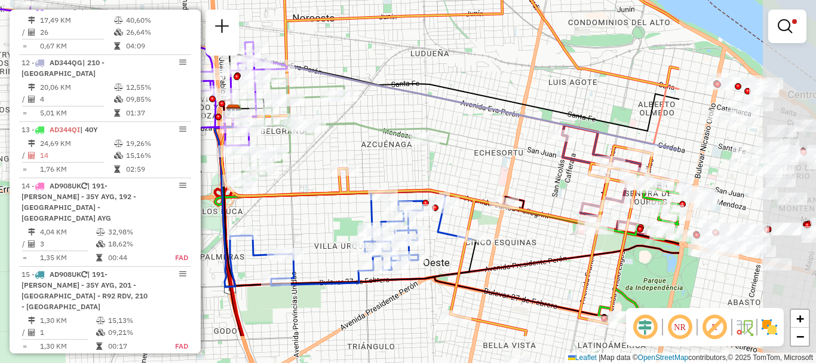
drag, startPoint x: 599, startPoint y: 219, endPoint x: 382, endPoint y: 157, distance: 225.8
click at [382, 157] on div "Limpar filtros Janela de atendimento Grade de atendimento Capacidade Transporta…" at bounding box center [408, 181] width 816 height 363
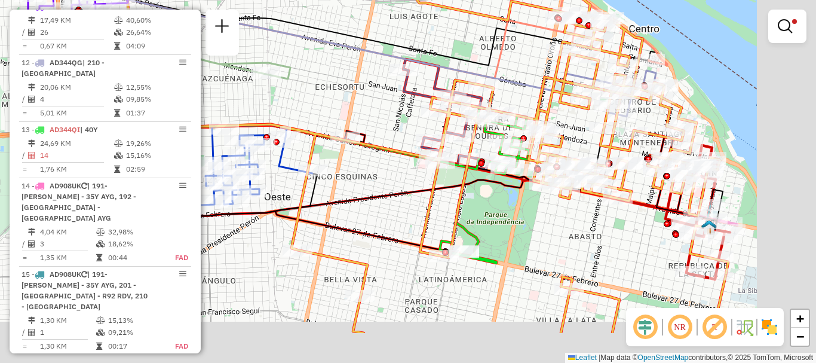
drag, startPoint x: 524, startPoint y: 164, endPoint x: 360, endPoint y: 91, distance: 179.3
click at [363, 96] on div "Limpar filtros Janela de atendimento Grade de atendimento Capacidade Transporta…" at bounding box center [408, 181] width 816 height 363
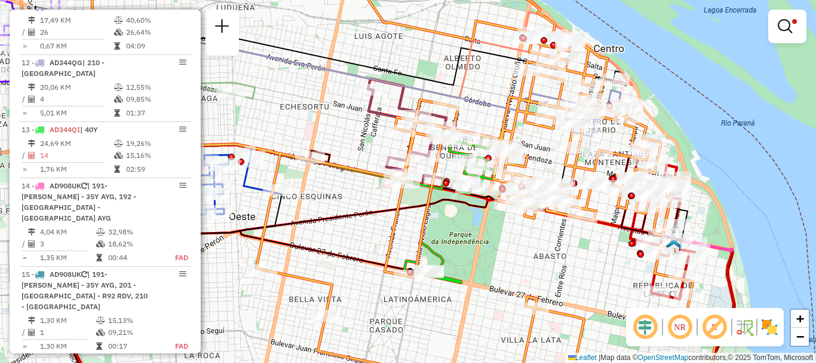
drag, startPoint x: 515, startPoint y: 262, endPoint x: 342, endPoint y: 126, distance: 220.5
click at [378, 140] on div "Limpar filtros Janela de atendimento Grade de atendimento Capacidade Transporta…" at bounding box center [408, 181] width 816 height 363
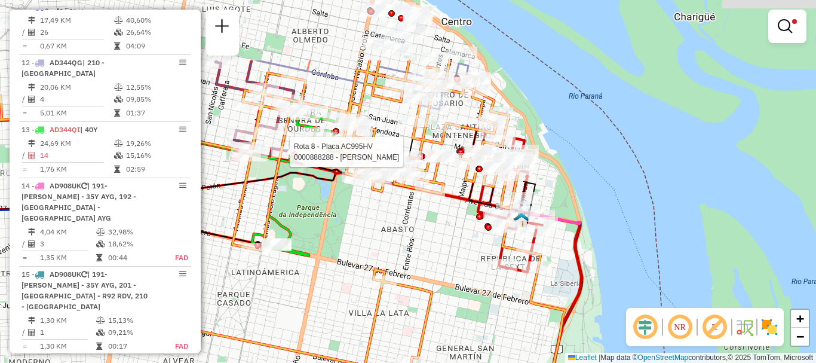
drag, startPoint x: 488, startPoint y: 143, endPoint x: 485, endPoint y: 240, distance: 96.9
click at [485, 240] on div "Rota 8 - Placa AC995HV 0000888288 - MOLINA CARLO Limpar filtros Janela de atend…" at bounding box center [408, 181] width 816 height 363
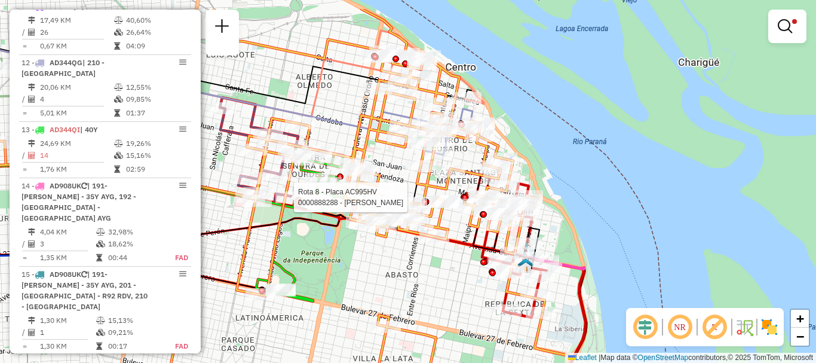
drag, startPoint x: 467, startPoint y: 225, endPoint x: 474, endPoint y: 289, distance: 64.3
click at [474, 289] on div "Rota 8 - Placa AC995HV 0000888288 - MOLINA CARLO Limpar filtros Janela de atend…" at bounding box center [408, 181] width 816 height 363
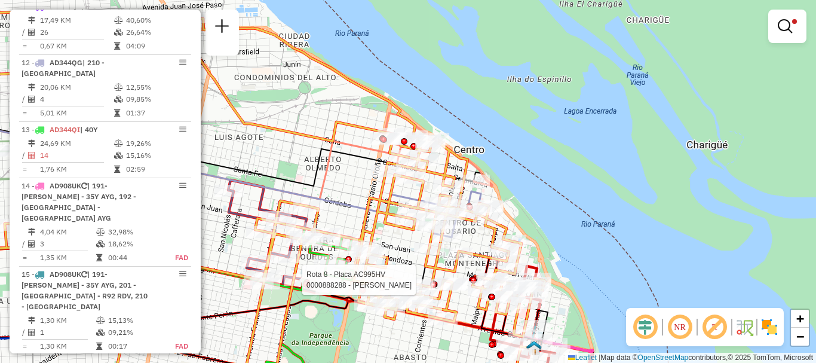
drag, startPoint x: 467, startPoint y: 261, endPoint x: 472, endPoint y: 308, distance: 47.5
click at [472, 308] on icon at bounding box center [250, 228] width 655 height 435
click at [783, 26] on em at bounding box center [785, 26] width 14 height 14
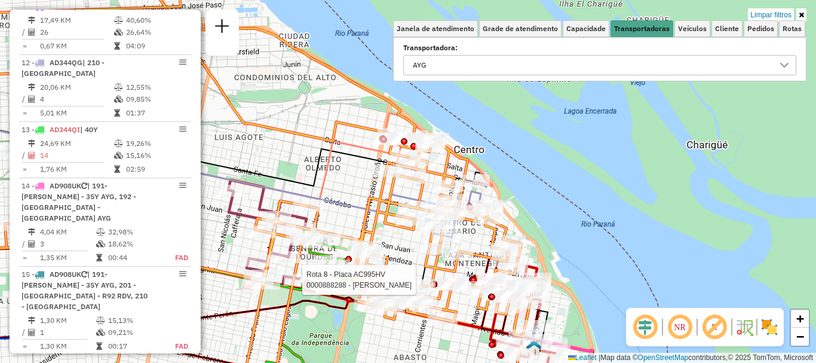
click at [781, 65] on icon at bounding box center [785, 65] width 10 height 10
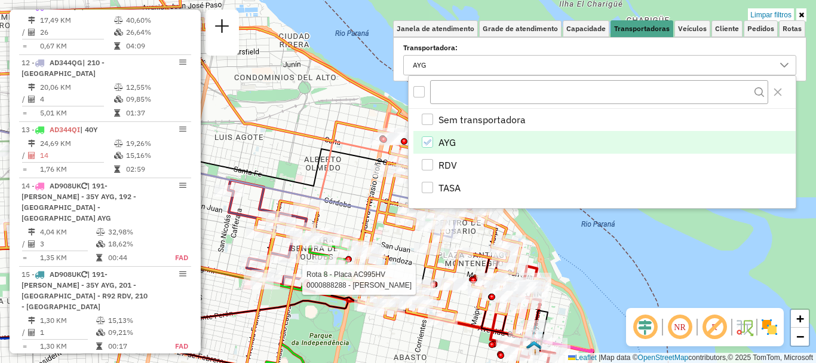
click at [431, 138] on icon "AYG" at bounding box center [427, 142] width 8 height 8
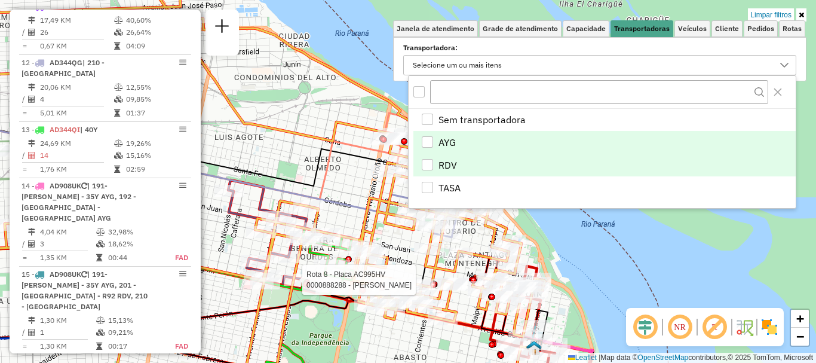
click at [426, 161] on div "RDV" at bounding box center [427, 164] width 11 height 11
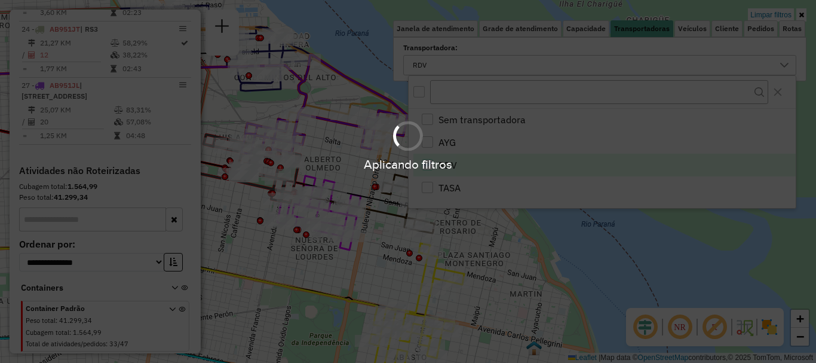
scroll to position [503, 0]
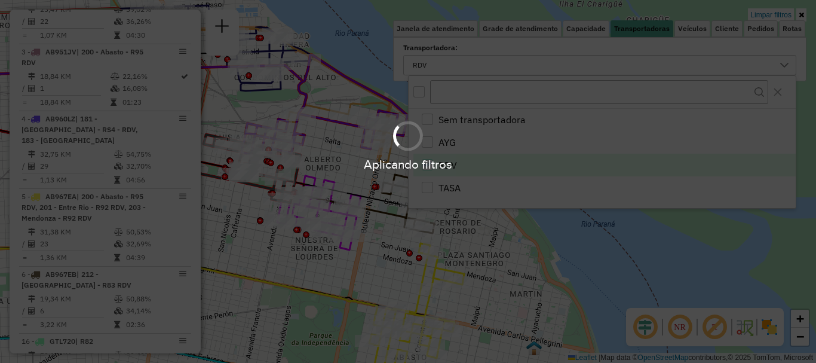
click at [536, 221] on div "Aplicando filtros" at bounding box center [408, 181] width 816 height 363
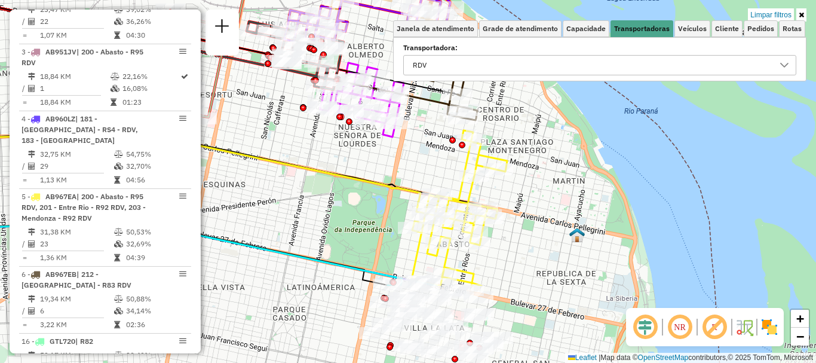
drag, startPoint x: 496, startPoint y: 209, endPoint x: 539, endPoint y: 96, distance: 120.9
click at [539, 96] on div "Limpar filtros Janela de atendimento Grade de atendimento Capacidade Transporta…" at bounding box center [408, 181] width 816 height 363
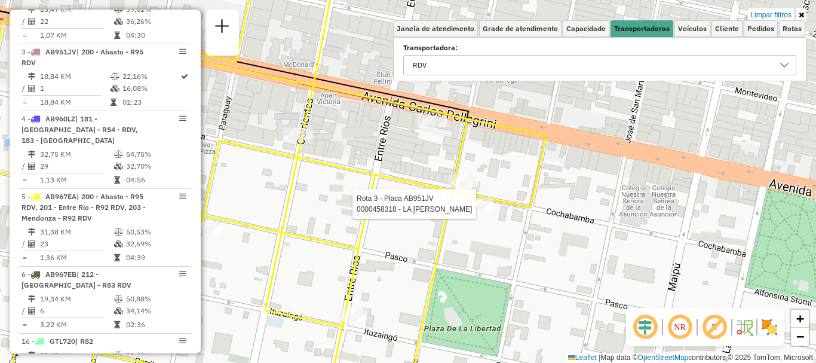
select select "**********"
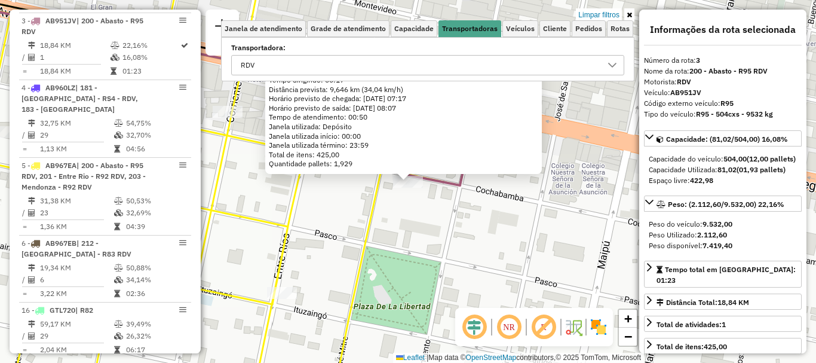
scroll to position [549, 0]
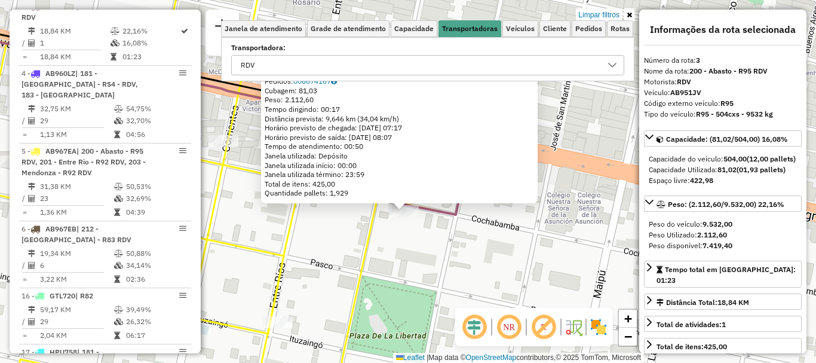
drag, startPoint x: 471, startPoint y: 218, endPoint x: 467, endPoint y: 247, distance: 29.6
click at [467, 247] on div "0000458318 - LA ROSA MARCELO Pedidos: 008674167 Cubagem: 81,03 Peso: 2.112,60 T…" at bounding box center [408, 181] width 816 height 363
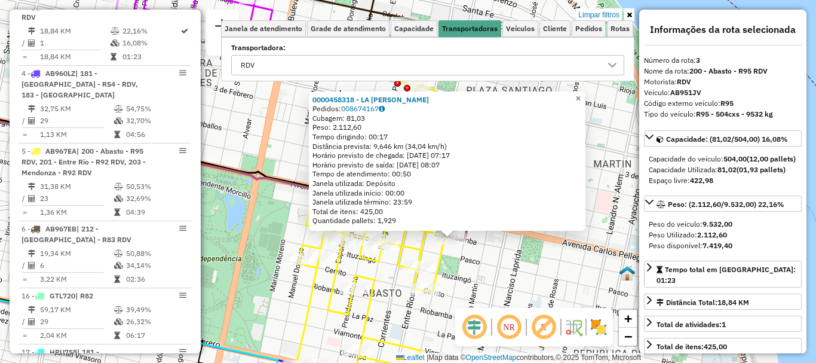
click at [581, 94] on span "×" at bounding box center [578, 98] width 5 height 10
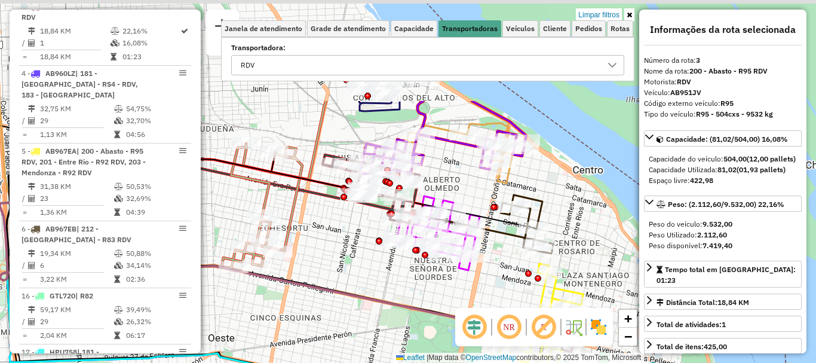
drag, startPoint x: 460, startPoint y: 155, endPoint x: 541, endPoint y: 304, distance: 169.6
click at [541, 304] on div "Rota 5 - Placa AB967EA 0000471650 - Cooperativa De Trabajo Bohemia Espacio Cult…" at bounding box center [408, 181] width 816 height 363
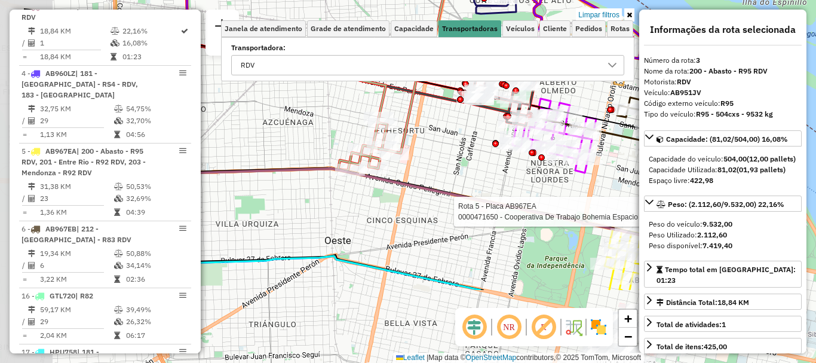
drag, startPoint x: 495, startPoint y: 201, endPoint x: 604, endPoint y: 96, distance: 150.9
click at [605, 90] on div "Rota 5 - Placa AB967EA 0000471650 - Cooperativa De Trabajo Bohemia Espacio Cult…" at bounding box center [408, 181] width 816 height 363
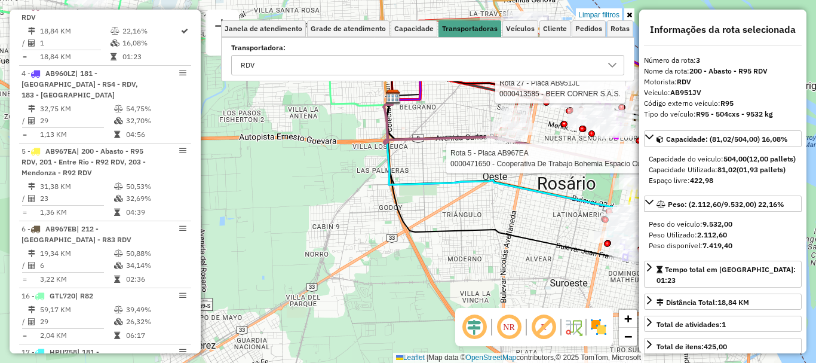
drag, startPoint x: 551, startPoint y: 164, endPoint x: 507, endPoint y: 157, distance: 44.8
click at [507, 157] on div "Rota 5 - Placa AB967EA 0000471650 - Cooperativa De Trabajo Bohemia Espacio Cult…" at bounding box center [408, 181] width 816 height 363
click at [616, 67] on icon at bounding box center [613, 65] width 10 height 10
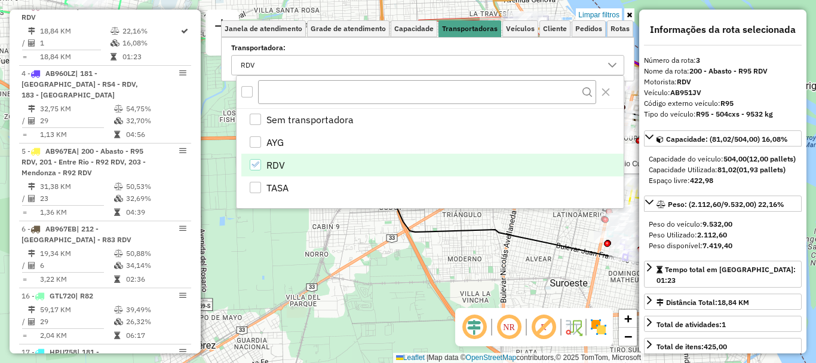
click at [258, 161] on icon "RDV" at bounding box center [255, 164] width 8 height 8
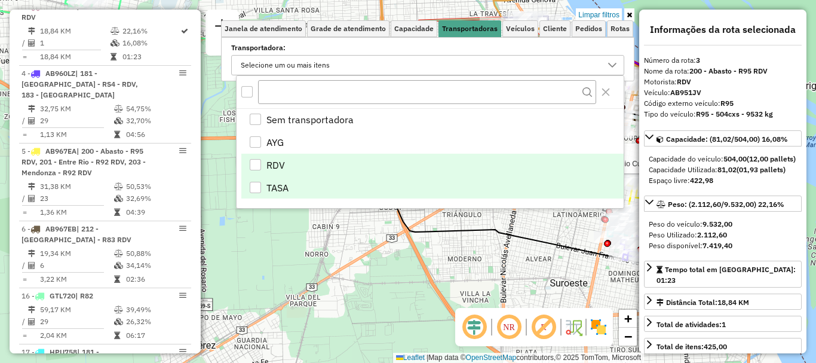
click at [253, 184] on div "TASA" at bounding box center [255, 187] width 11 height 11
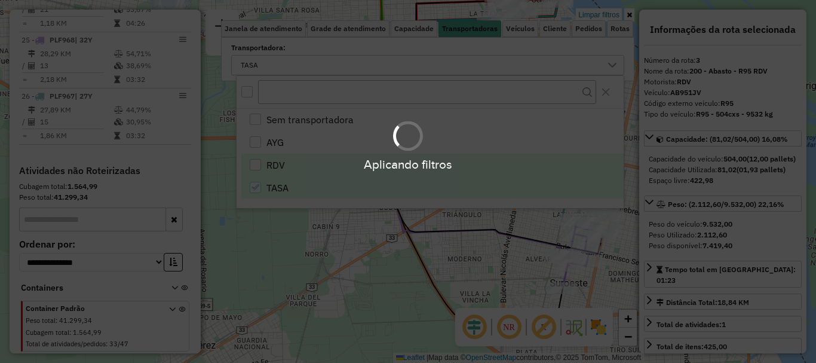
click at [258, 237] on hb-app "Aplicando filtros Pop-up bloqueado! Seu navegador bloqueou automáticamente a ab…" at bounding box center [408, 181] width 816 height 363
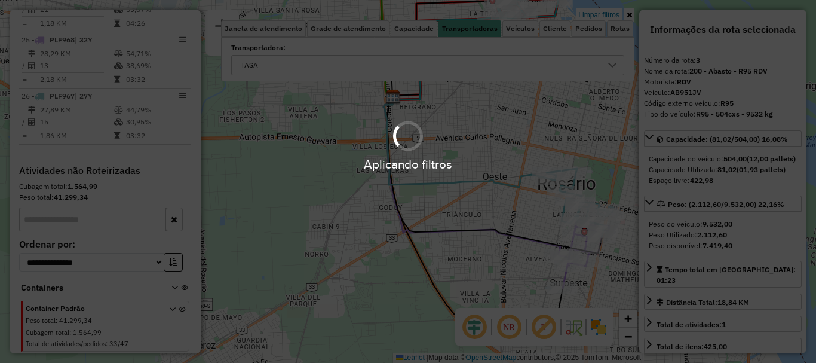
scroll to position [515, 0]
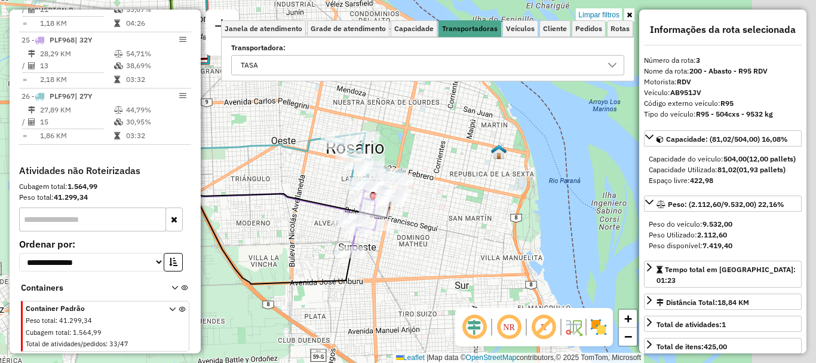
drag, startPoint x: 453, startPoint y: 222, endPoint x: 241, endPoint y: 186, distance: 214.6
click at [241, 186] on div "Limpar filtros Janela de atendimento Grade de atendimento Capacidade Transporta…" at bounding box center [408, 181] width 816 height 363
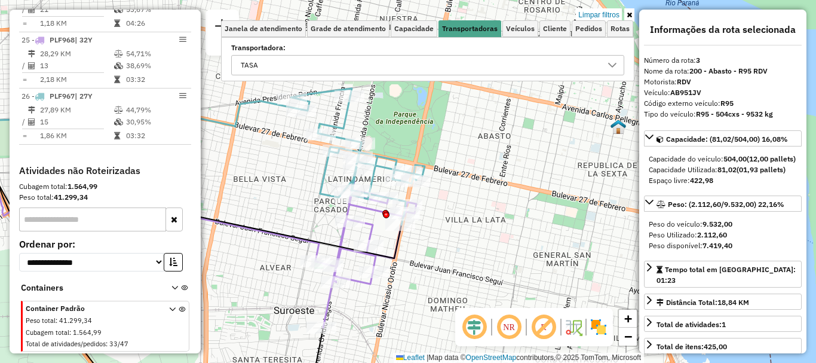
drag, startPoint x: 444, startPoint y: 207, endPoint x: 443, endPoint y: 252, distance: 44.8
click at [443, 252] on div "Limpar filtros Janela de atendimento Grade de atendimento Capacidade Transporta…" at bounding box center [408, 181] width 816 height 363
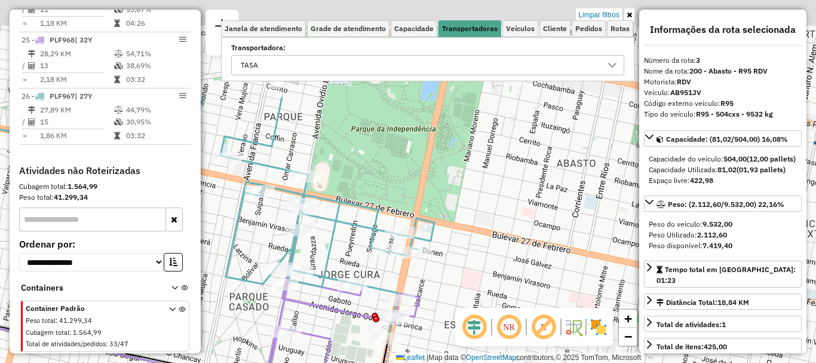
drag, startPoint x: 410, startPoint y: 302, endPoint x: 444, endPoint y: 362, distance: 69.3
click at [444, 362] on div "Rota 25 - Placa PLF968 0000395132 - GALIZZI NICOLAS SIMON Limpar filtros Janela…" at bounding box center [408, 181] width 816 height 363
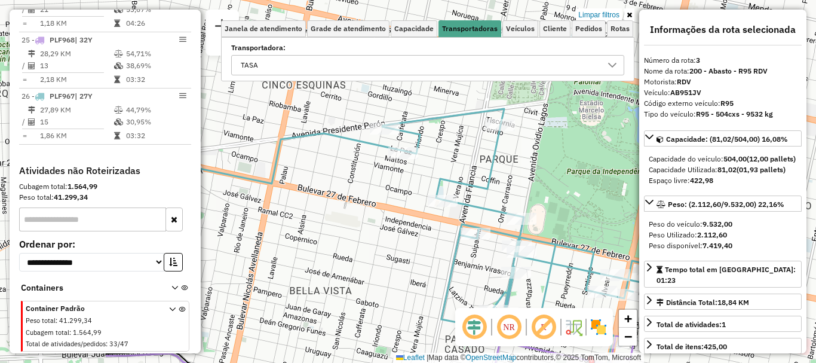
drag, startPoint x: 359, startPoint y: 271, endPoint x: 555, endPoint y: 295, distance: 197.5
click at [555, 292] on icon at bounding box center [516, 245] width 268 height 273
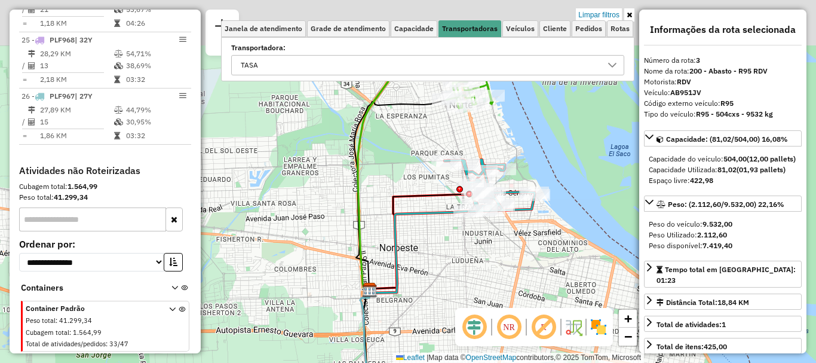
drag, startPoint x: 494, startPoint y: 231, endPoint x: 504, endPoint y: 338, distance: 107.4
click at [504, 338] on hb-router-mapa "Informações da Sessão 1294465 - 15/10/2025 Criação: 14/10/2025 16:28 Depósito: …" at bounding box center [408, 181] width 816 height 363
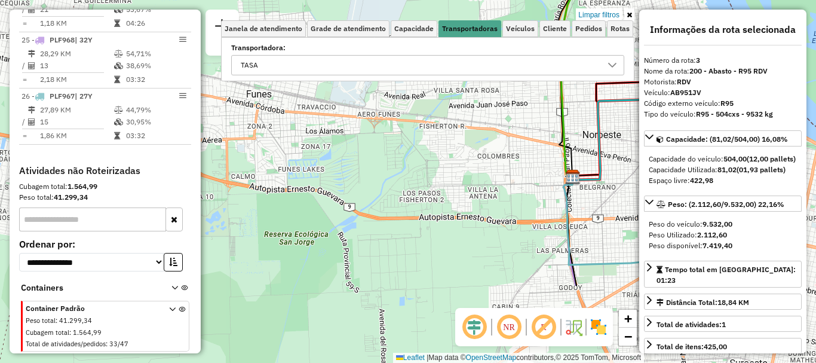
drag, startPoint x: 509, startPoint y: 290, endPoint x: 706, endPoint y: 188, distance: 221.3
click at [711, 182] on hb-router-mapa "Informações da Sessão 1294465 - 15/10/2025 Criação: 14/10/2025 16:28 Depósito: …" at bounding box center [408, 181] width 816 height 363
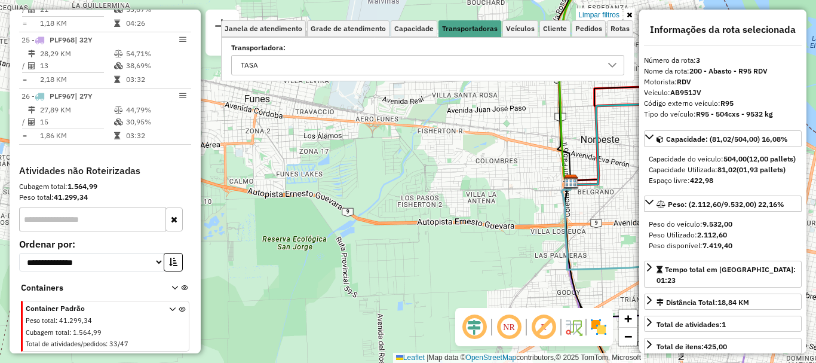
scroll to position [60, 0]
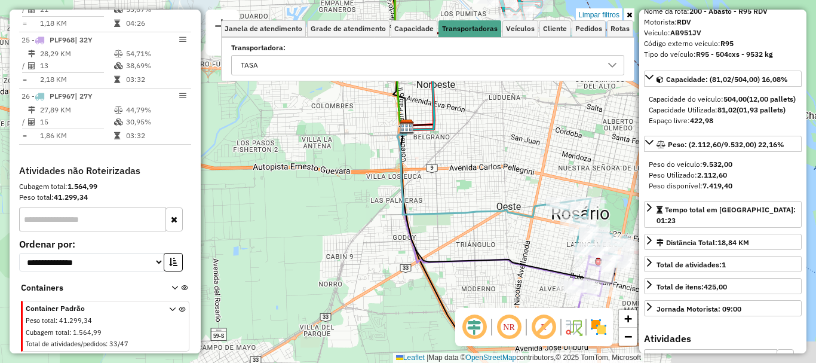
drag, startPoint x: 574, startPoint y: 224, endPoint x: 412, endPoint y: 192, distance: 165.0
click at [410, 178] on div "Limpar filtros Janela de atendimento Grade de atendimento Capacidade Transporta…" at bounding box center [408, 181] width 816 height 363
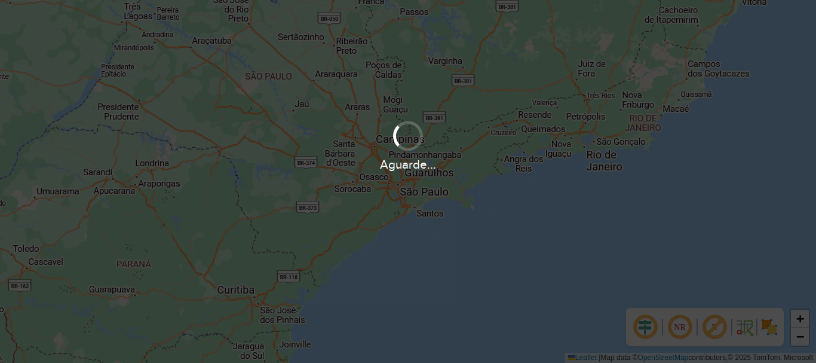
scroll to position [362, 0]
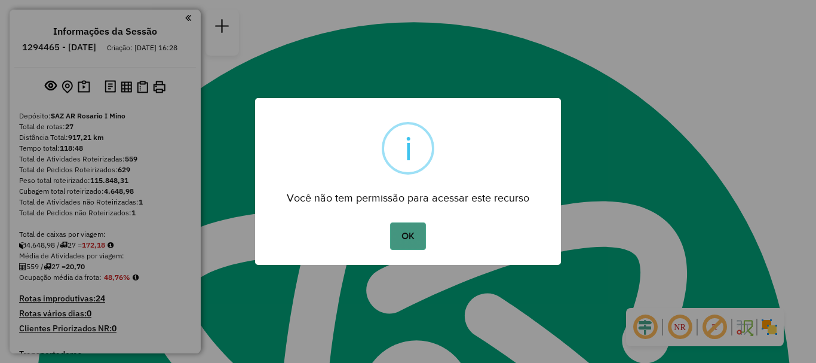
click at [412, 237] on button "OK" at bounding box center [407, 235] width 35 height 27
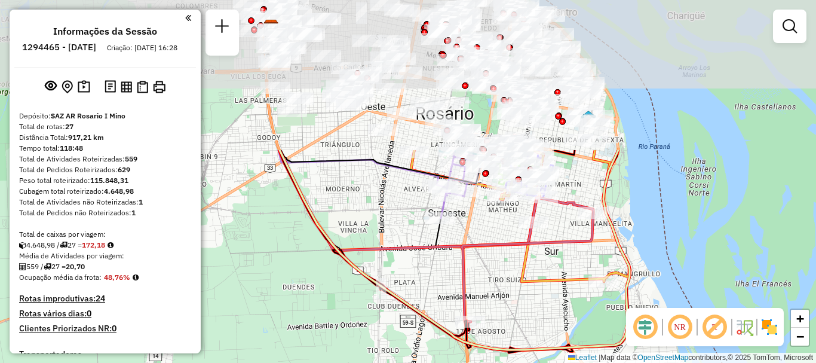
drag, startPoint x: 448, startPoint y: 160, endPoint x: 420, endPoint y: 290, distance: 133.3
click at [420, 290] on div "Janela de atendimento Grade de atendimento Capacidade Transportadoras Veículos …" at bounding box center [408, 181] width 816 height 363
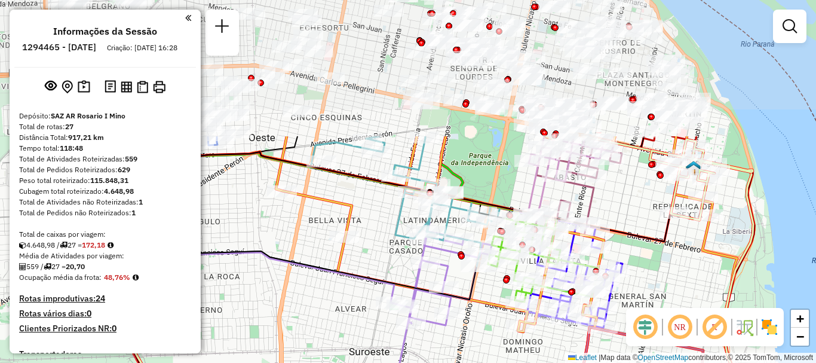
drag, startPoint x: 475, startPoint y: 258, endPoint x: 432, endPoint y: 363, distance: 113.4
click at [432, 362] on html "Aguarde... Pop-up bloqueado! Seu navegador bloqueou automáticamente a abertura …" at bounding box center [408, 181] width 816 height 363
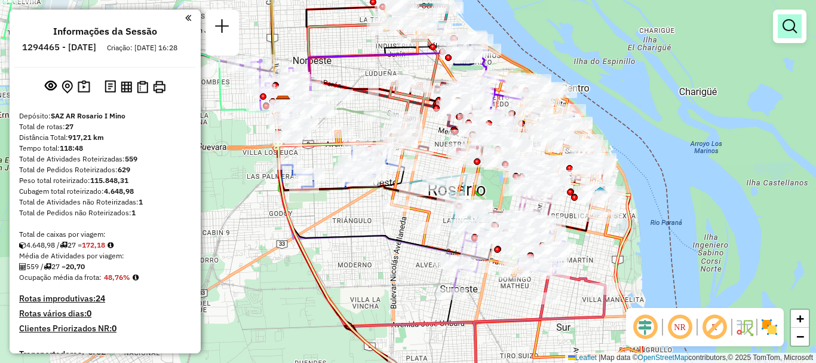
click at [785, 25] on em at bounding box center [790, 26] width 14 height 14
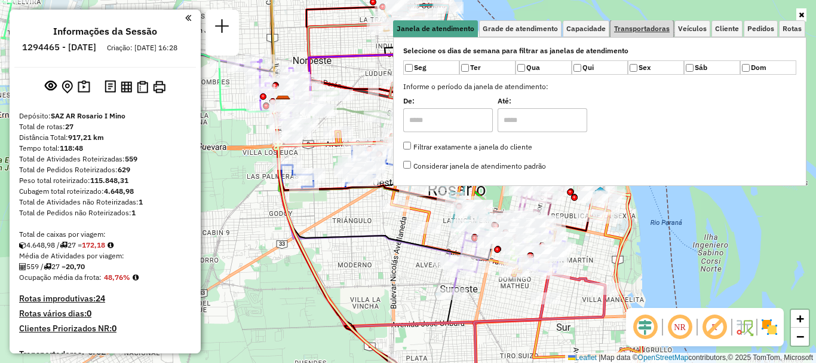
click at [660, 26] on span "Transportadoras" at bounding box center [642, 28] width 56 height 7
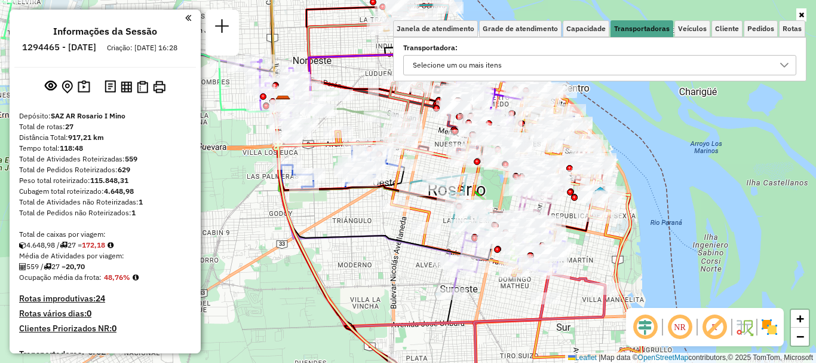
click at [780, 65] on icon at bounding box center [785, 65] width 10 height 10
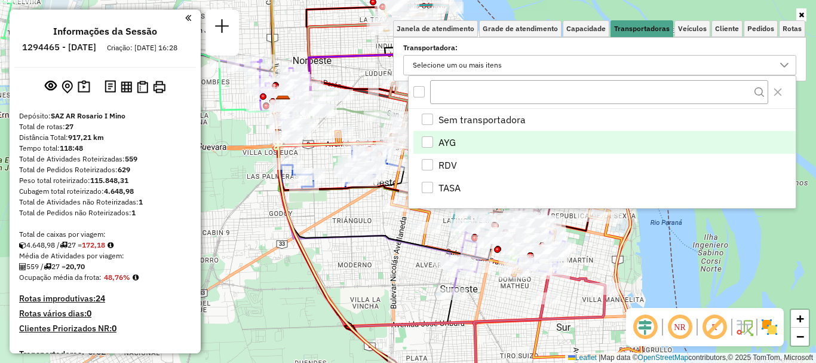
click at [423, 139] on div "AYG" at bounding box center [427, 141] width 11 height 11
click at [690, 265] on div "Janela de atendimento Grade de atendimento Capacidade Transportadoras Veículos …" at bounding box center [408, 181] width 816 height 363
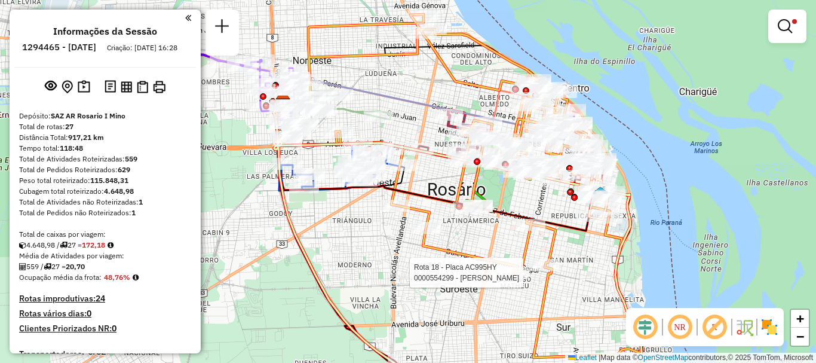
select select "**********"
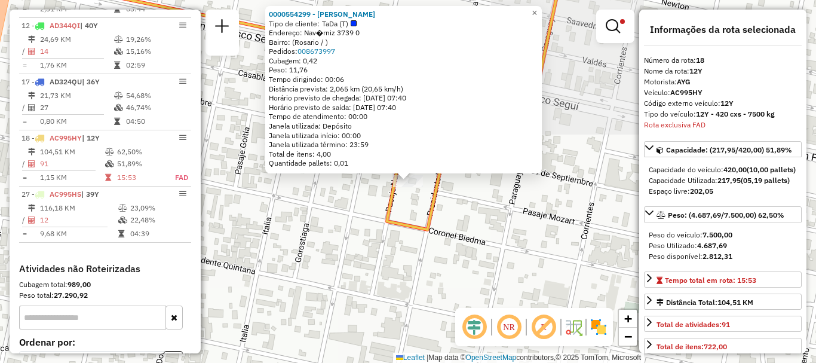
scroll to position [852, 0]
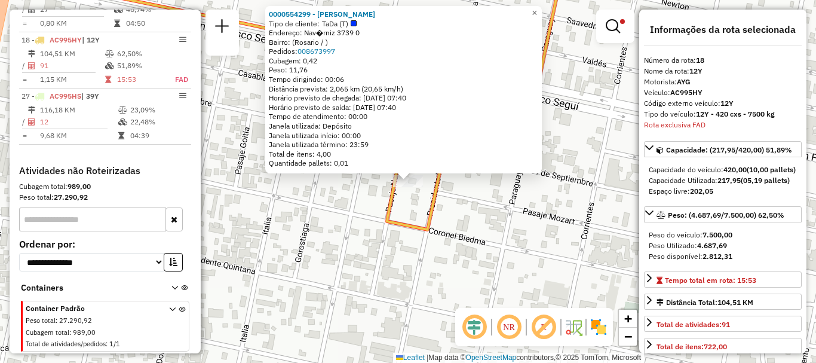
click at [485, 281] on div "0000554299 - [PERSON_NAME] Tipo de cliente: TaDa (T) Endereço: Nav�rniz 3739 0 …" at bounding box center [408, 181] width 816 height 363
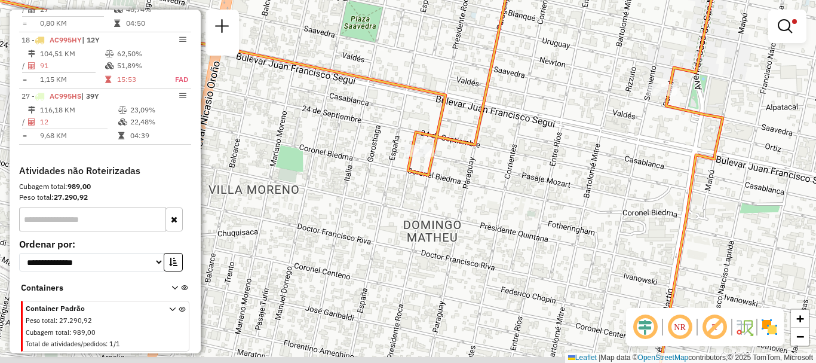
drag, startPoint x: 325, startPoint y: 258, endPoint x: 368, endPoint y: 146, distance: 120.3
click at [368, 146] on div "Limpar filtros Janela de atendimento Grade de atendimento Capacidade Transporta…" at bounding box center [408, 181] width 816 height 363
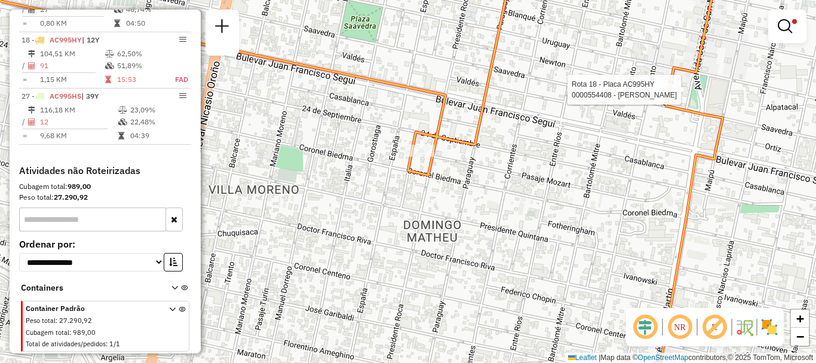
select select "**********"
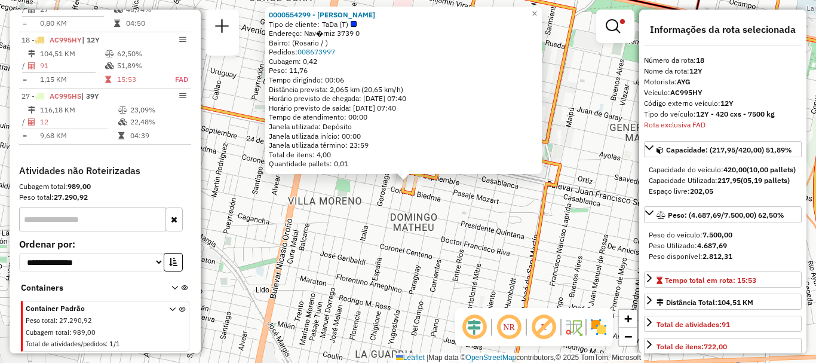
click at [410, 246] on div "0000554299 - [PERSON_NAME] Tipo de cliente: TaDa (T) Endereço: Nav�rniz 3739 0 …" at bounding box center [408, 181] width 816 height 363
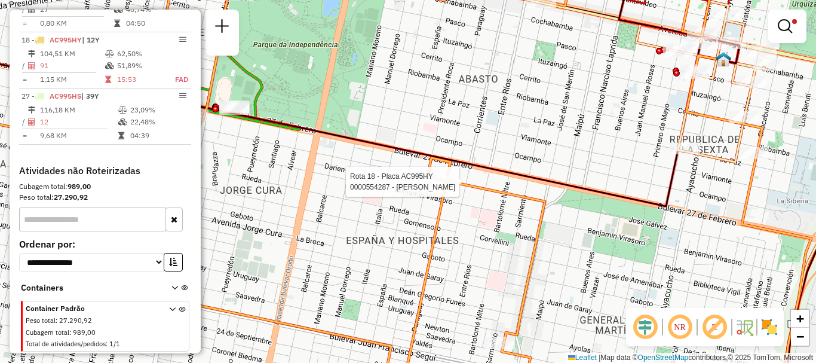
select select "**********"
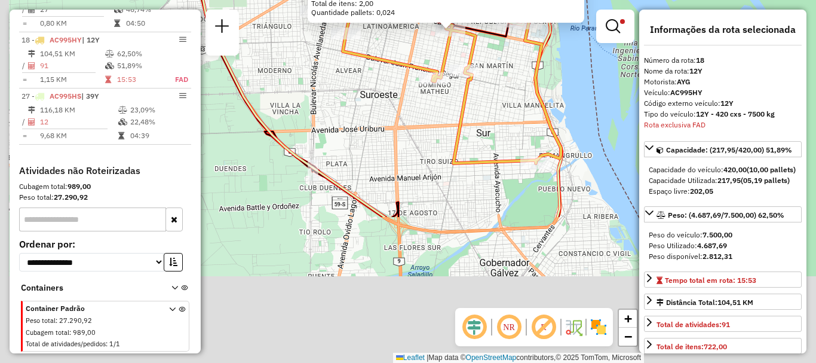
drag, startPoint x: 440, startPoint y: 234, endPoint x: 461, endPoint y: 59, distance: 176.9
click at [460, 59] on div "0000554287 - [PERSON_NAME] Tipo de cliente: TaDa (T) Endereço: G�lvez 1503 0 Ba…" at bounding box center [408, 181] width 816 height 363
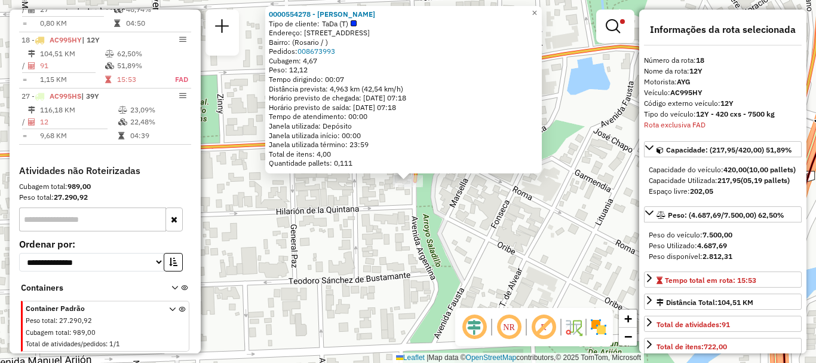
click at [373, 216] on div "0000554278 - Juan jose stoll Tipo de cliente: TaDa (T) Endereço: Avenida Argent…" at bounding box center [408, 181] width 816 height 363
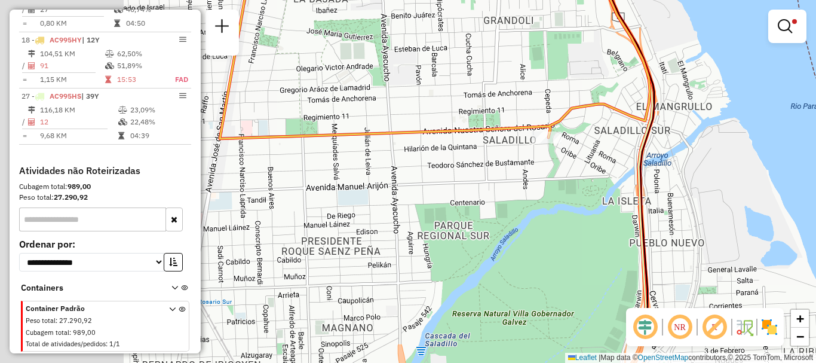
drag, startPoint x: 341, startPoint y: 227, endPoint x: 513, endPoint y: 155, distance: 186.1
click at [510, 158] on div "Limpar filtros Janela de atendimento Grade de atendimento Capacidade Transporta…" at bounding box center [408, 181] width 816 height 363
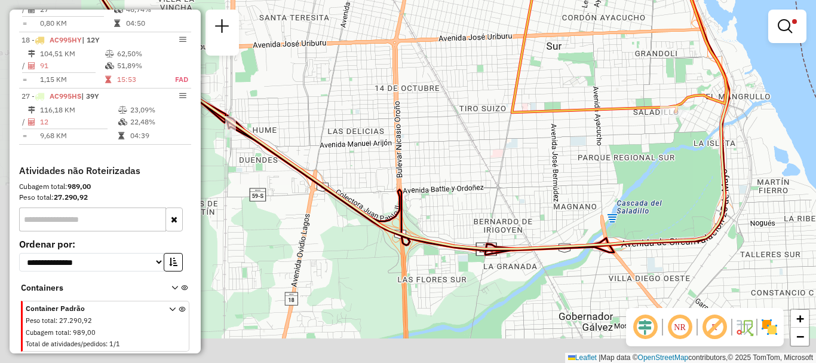
drag, startPoint x: 406, startPoint y: 212, endPoint x: 561, endPoint y: 175, distance: 159.0
click at [561, 175] on div "Limpar filtros Janela de atendimento Grade de atendimento Capacidade Transporta…" at bounding box center [408, 181] width 816 height 363
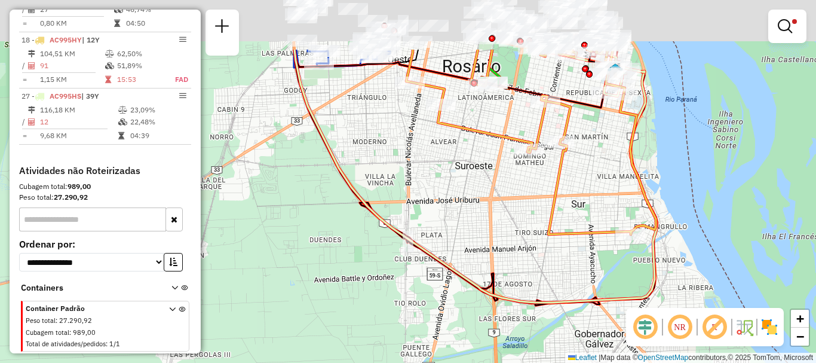
drag, startPoint x: 536, startPoint y: 273, endPoint x: 546, endPoint y: 339, distance: 67.1
click at [546, 339] on div "Limpar filtros Janela de atendimento Grade de atendimento Capacidade Transporta…" at bounding box center [408, 181] width 816 height 363
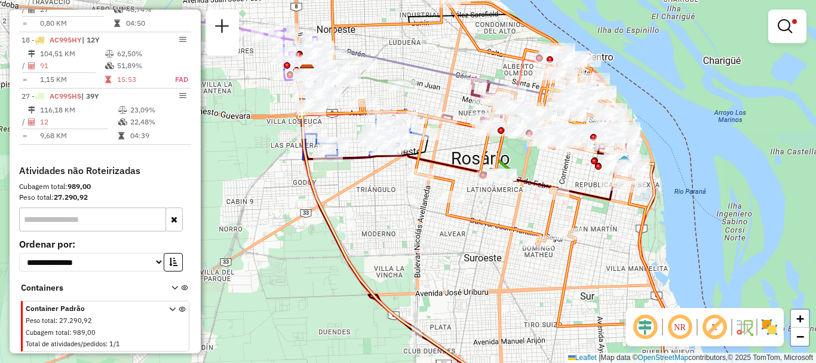
click at [524, 289] on div "Limpar filtros Janela de atendimento Grade de atendimento Capacidade Transporta…" at bounding box center [408, 181] width 816 height 363
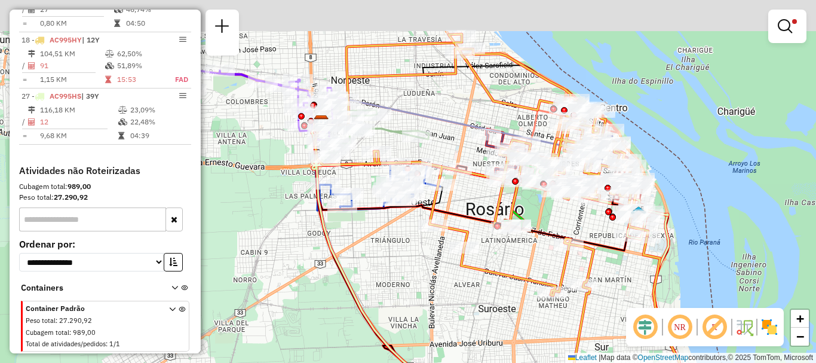
drag, startPoint x: 534, startPoint y: 231, endPoint x: 537, endPoint y: 239, distance: 9.1
click at [537, 238] on icon at bounding box center [496, 282] width 369 height 331
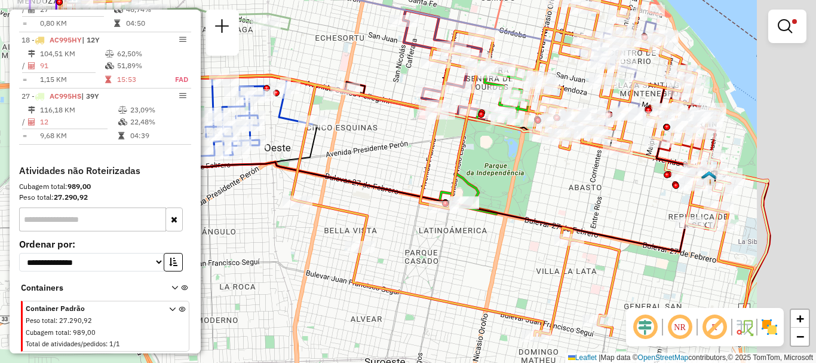
drag, startPoint x: 577, startPoint y: 189, endPoint x: 567, endPoint y: 179, distance: 14.8
click at [567, 179] on div "Limpar filtros Janela de atendimento Grade de atendimento Capacidade Transporta…" at bounding box center [408, 181] width 816 height 363
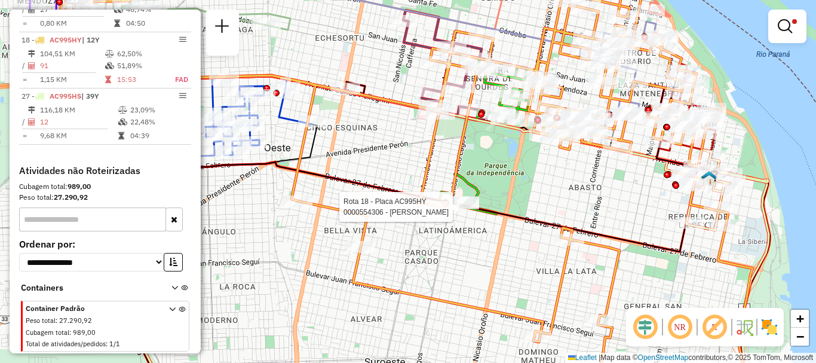
select select "**********"
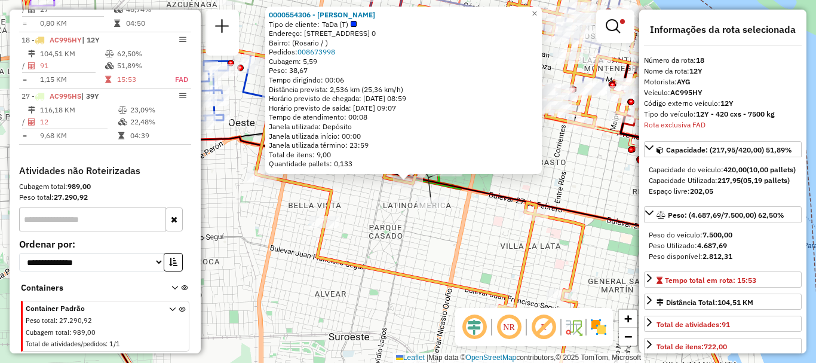
click at [454, 229] on div "0000554306 - german martin Tipo de cliente: TaDa (T) Endereço: Pasaje Independe…" at bounding box center [408, 181] width 816 height 363
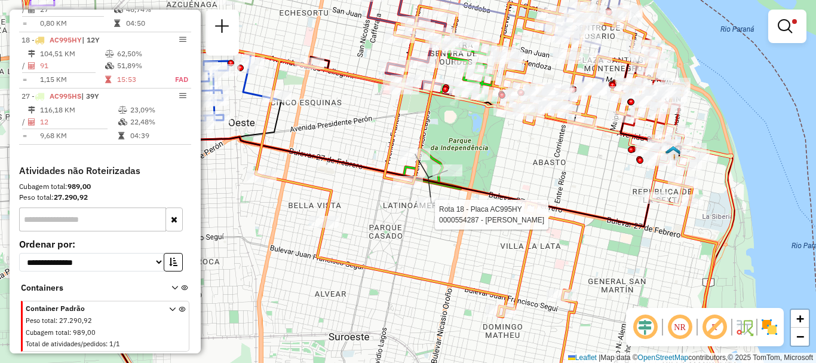
select select "**********"
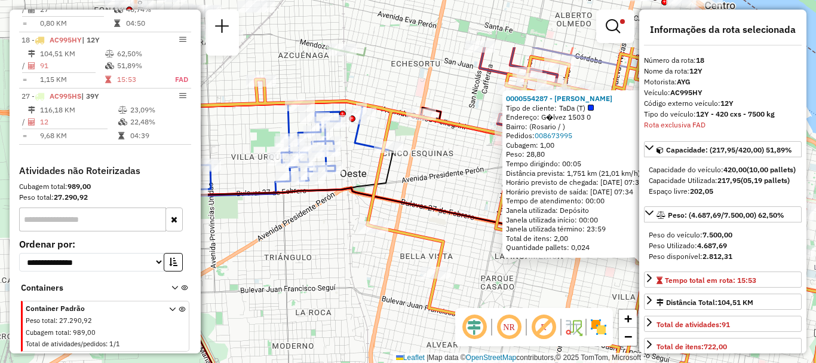
drag, startPoint x: 322, startPoint y: 226, endPoint x: 559, endPoint y: 310, distance: 251.6
click at [559, 310] on hb-router-mapa "Informações da Sessão 1294465 - 15/10/2025 Criação: 14/10/2025 16:28 Depósito: …" at bounding box center [408, 181] width 816 height 363
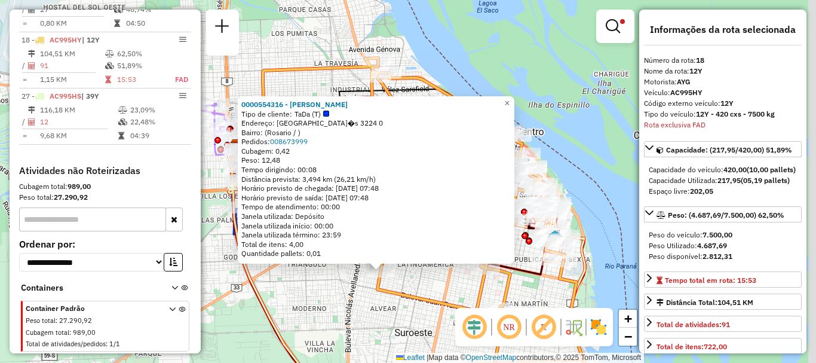
drag, startPoint x: 458, startPoint y: 255, endPoint x: 415, endPoint y: 302, distance: 63.5
click at [415, 302] on icon at bounding box center [414, 229] width 364 height 343
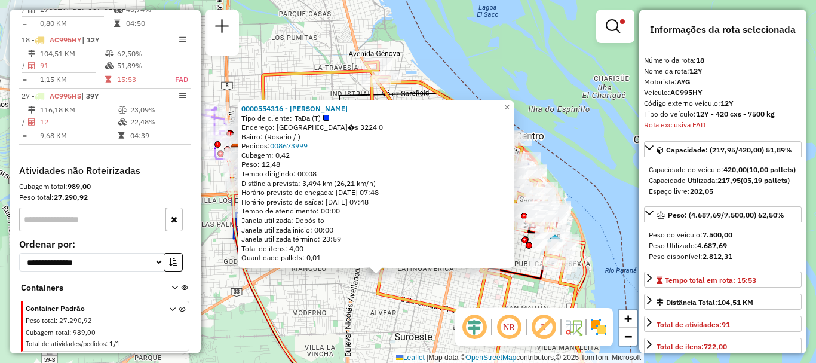
click at [583, 122] on div "0000554316 - Daniela Ferrer Tipo de cliente: TaDa (T) Endereço: San Nicol�s 322…" at bounding box center [408, 181] width 816 height 363
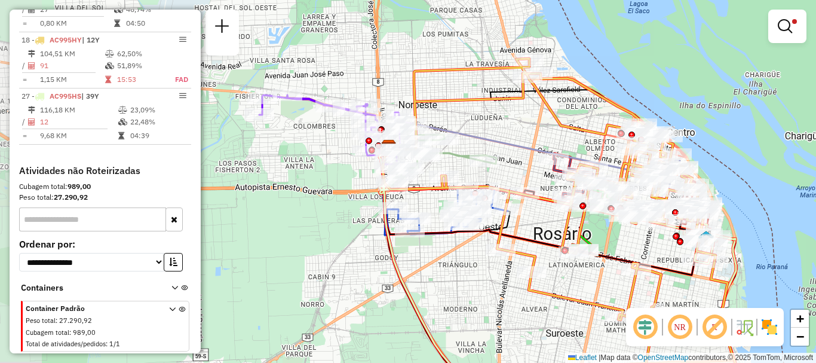
drag, startPoint x: 512, startPoint y: 102, endPoint x: 556, endPoint y: 99, distance: 44.4
click at [556, 99] on div "Limpar filtros Janela de atendimento Grade de atendimento Capacidade Transporta…" at bounding box center [408, 181] width 816 height 363
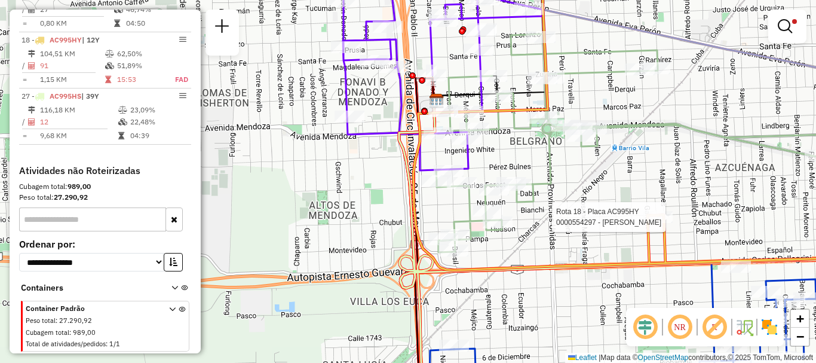
select select "**********"
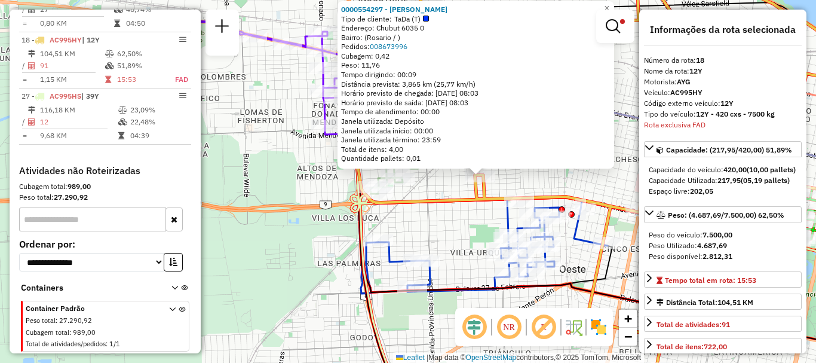
drag, startPoint x: 365, startPoint y: 249, endPoint x: 452, endPoint y: 206, distance: 97.3
click at [452, 206] on div "0000554297 - Maxi Klanjscek Tipo de cliente: TaDa (T) Endereço: Chubut 6035 0 B…" at bounding box center [408, 181] width 816 height 363
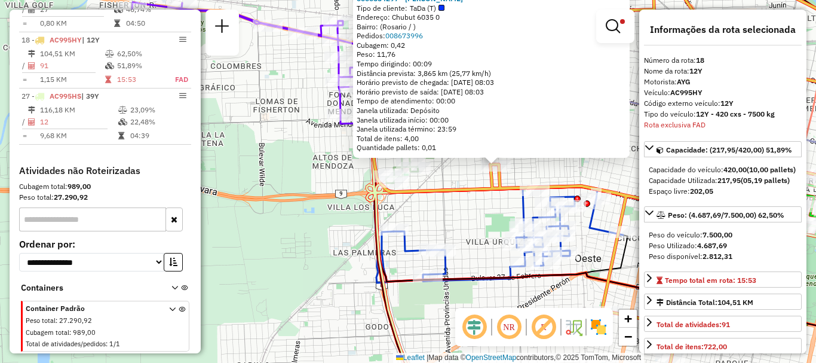
click at [452, 206] on div "0000554297 - Maxi Klanjscek Tipo de cliente: TaDa (T) Endereço: Chubut 6035 0 B…" at bounding box center [408, 181] width 816 height 363
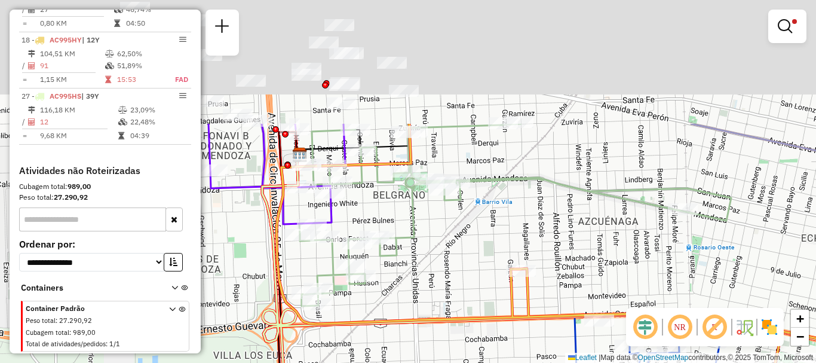
drag, startPoint x: 498, startPoint y: 334, endPoint x: 522, endPoint y: 386, distance: 57.2
click at [522, 362] on html "Aplicando filtros Pop-up bloqueado! Seu navegador bloqueou automáticamente a ab…" at bounding box center [408, 181] width 816 height 363
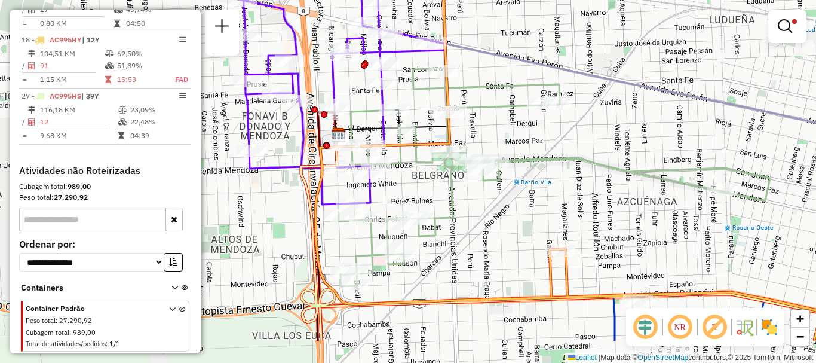
drag, startPoint x: 492, startPoint y: 194, endPoint x: 449, endPoint y: 133, distance: 75.0
click at [434, 129] on icon at bounding box center [584, 123] width 537 height 435
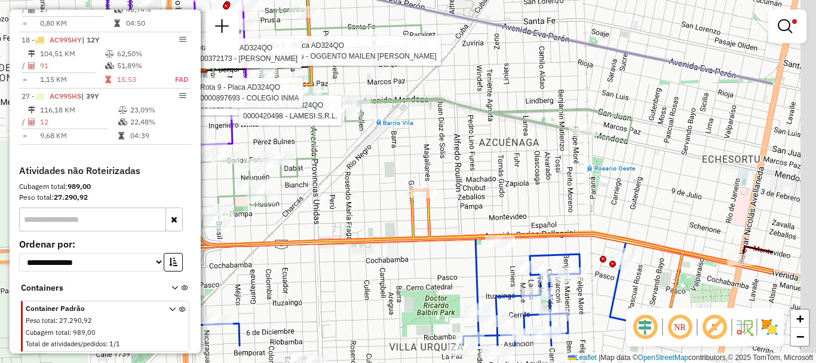
drag, startPoint x: 656, startPoint y: 176, endPoint x: 384, endPoint y: 53, distance: 299.0
click at [393, 56] on icon at bounding box center [416, 118] width 432 height 218
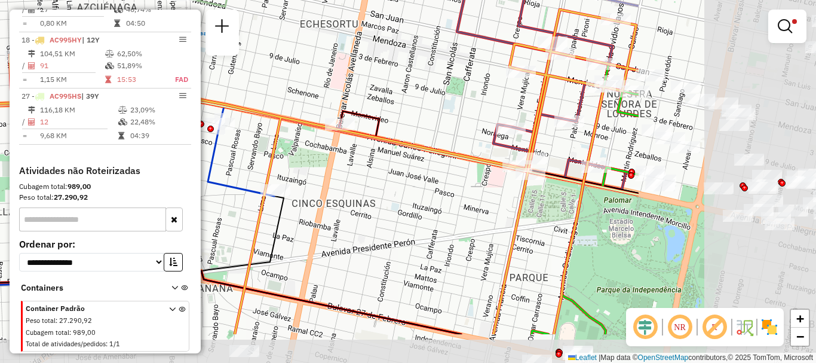
drag, startPoint x: 656, startPoint y: 136, endPoint x: 402, endPoint y: 72, distance: 262.5
click at [402, 72] on div "Rota 9 - Placa AD324QO 0000451548 - BOVA GABRIELA FABIAN Rota 9 - Placa AD324QO…" at bounding box center [408, 181] width 816 height 363
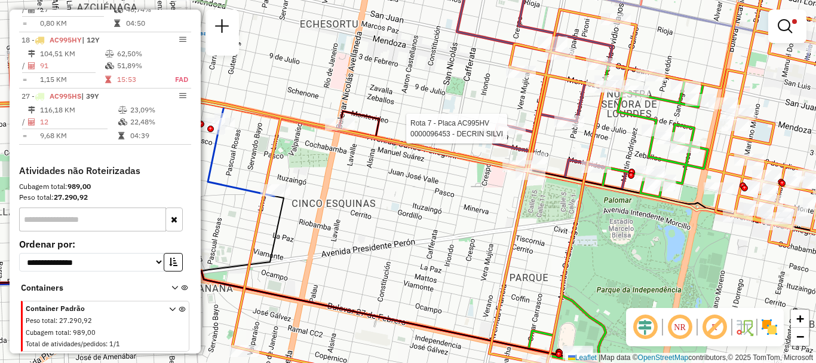
select select "**********"
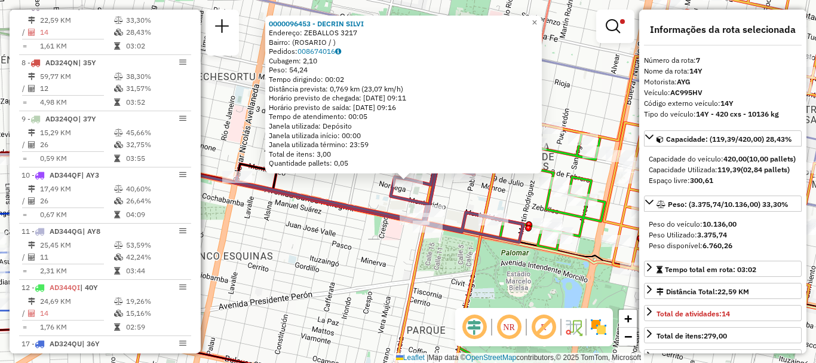
scroll to position [60, 0]
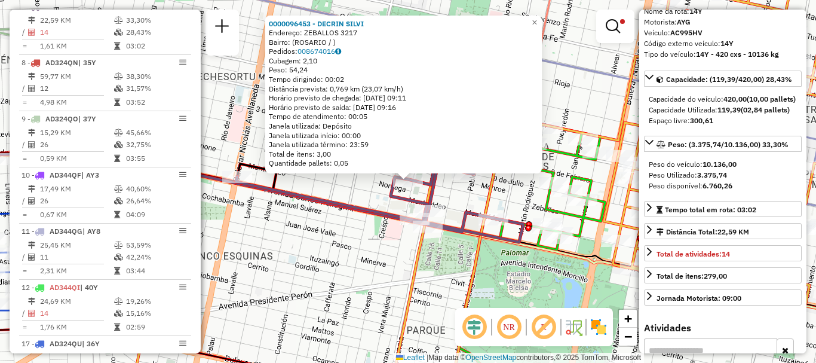
click at [497, 201] on div "0000096453 - DECRIN SILVI Endereço: ZEBALLOS 3217 Bairro: (ROSARIO / ) Pedidos:…" at bounding box center [408, 181] width 816 height 363
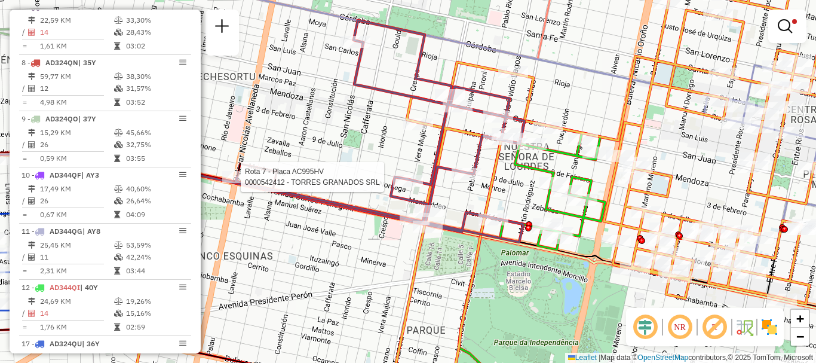
select select "**********"
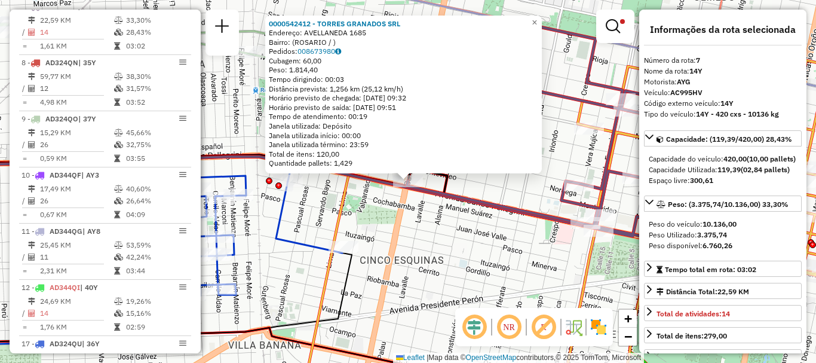
click at [304, 212] on div "0000542412 - TORRES GRANADOS SRL Endereço: AVELLANEDA 1685 Bairro: (ROSARIO / )…" at bounding box center [408, 181] width 816 height 363
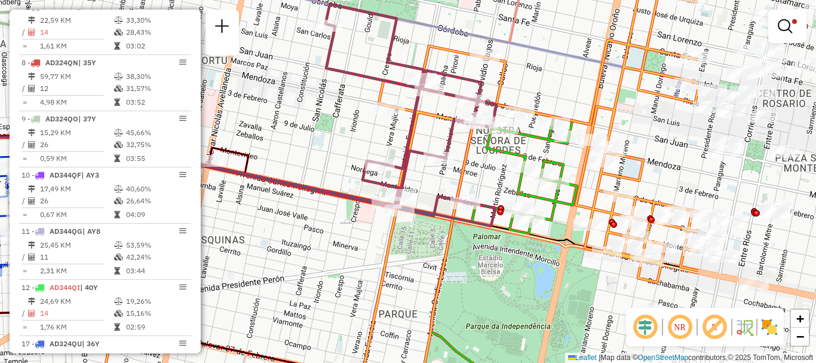
drag, startPoint x: 428, startPoint y: 186, endPoint x: 262, endPoint y: 167, distance: 167.2
click at [262, 167] on div "Limpar filtros Janela de atendimento Grade de atendimento Capacidade Transporta…" at bounding box center [408, 181] width 816 height 363
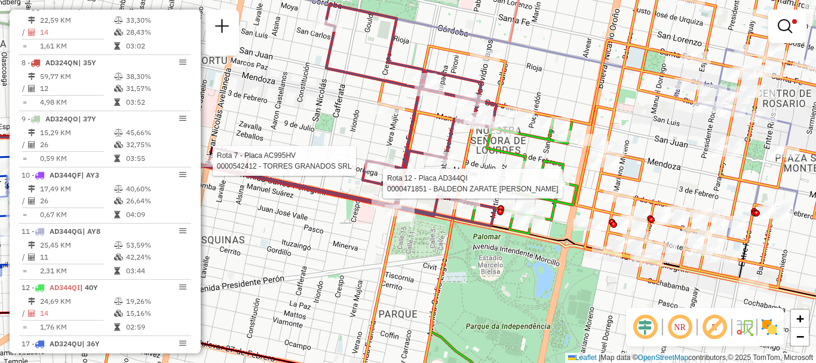
select select "**********"
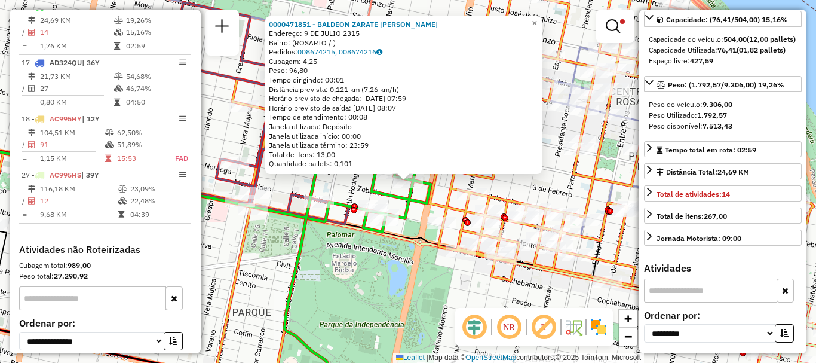
scroll to position [179, 0]
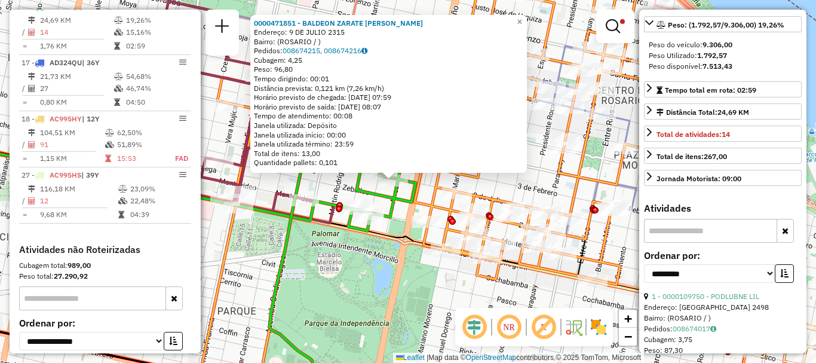
drag, startPoint x: 380, startPoint y: 251, endPoint x: 360, endPoint y: 290, distance: 43.8
click at [360, 290] on div "0000471851 - BALDEON ZARATE TURINO ABEL Endereço: 9 DE JULIO 2315 Bairro: (ROSA…" at bounding box center [408, 181] width 816 height 363
click at [504, 186] on div "0000471851 - BALDEON ZARATE TURINO ABEL Endereço: 9 DE JULIO 2315 Bairro: (ROSA…" at bounding box center [408, 181] width 816 height 363
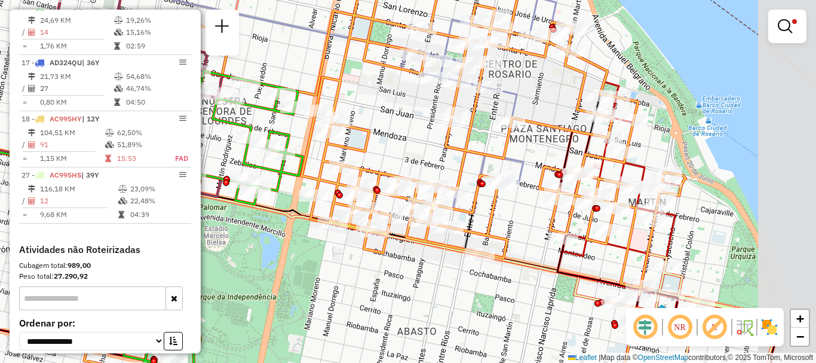
drag, startPoint x: 406, startPoint y: 167, endPoint x: 376, endPoint y: 149, distance: 34.8
click at [376, 149] on div "Limpar filtros Janela de atendimento Grade de atendimento Capacidade Transporta…" at bounding box center [408, 181] width 816 height 363
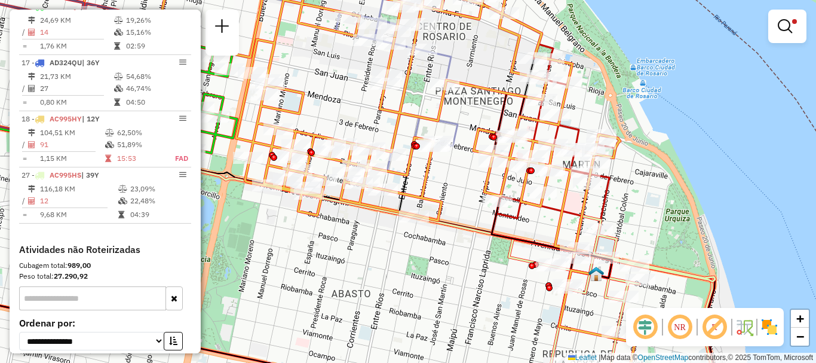
drag, startPoint x: 461, startPoint y: 166, endPoint x: 347, endPoint y: 89, distance: 137.4
click at [348, 90] on div "Limpar filtros Janela de atendimento Grade de atendimento Capacidade Transporta…" at bounding box center [408, 181] width 816 height 363
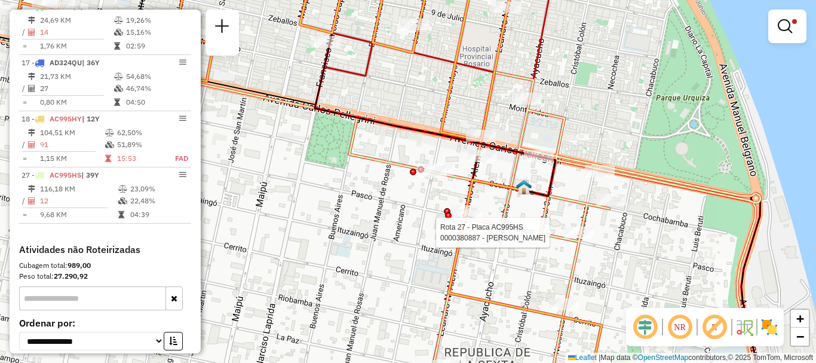
select select "**********"
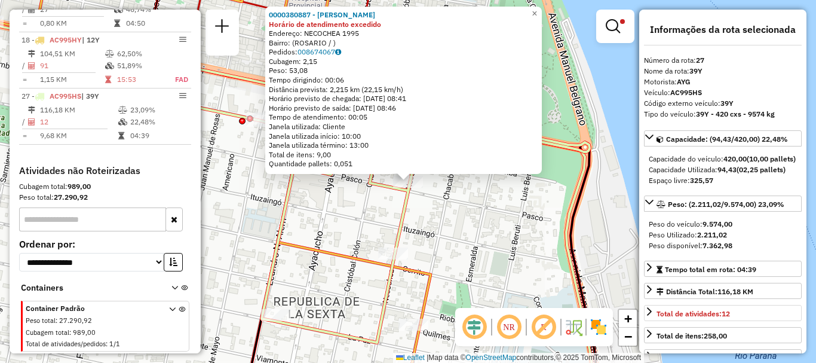
scroll to position [60, 0]
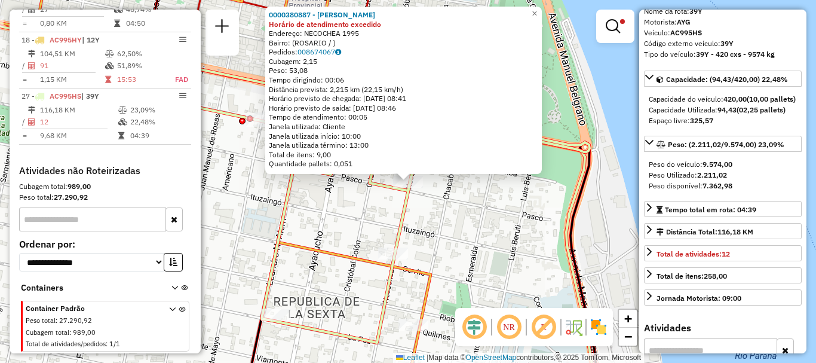
click at [523, 252] on div "0000380887 - RUIZ PABLO SEBASTIAN Horário de atendimento excedido Endereço: NEC…" at bounding box center [408, 181] width 816 height 363
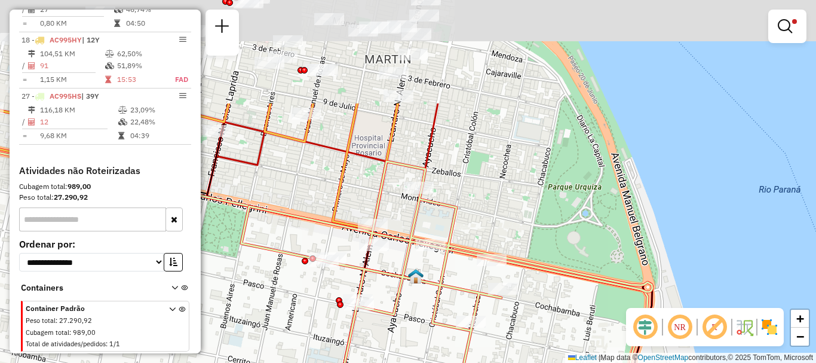
drag, startPoint x: 446, startPoint y: 283, endPoint x: 500, endPoint y: 370, distance: 102.0
click at [500, 362] on html "Aplicando filtros Pop-up bloqueado! Seu navegador bloqueou automáticamente a ab…" at bounding box center [408, 181] width 816 height 363
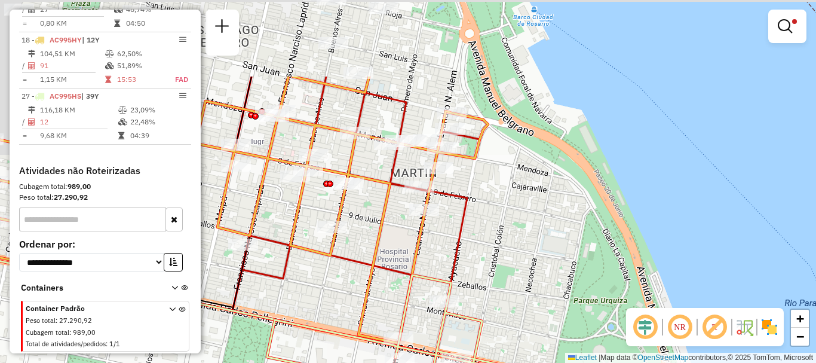
click at [356, 272] on div "Limpar filtros Janela de atendimento Grade de atendimento Capacidade Transporta…" at bounding box center [408, 181] width 816 height 363
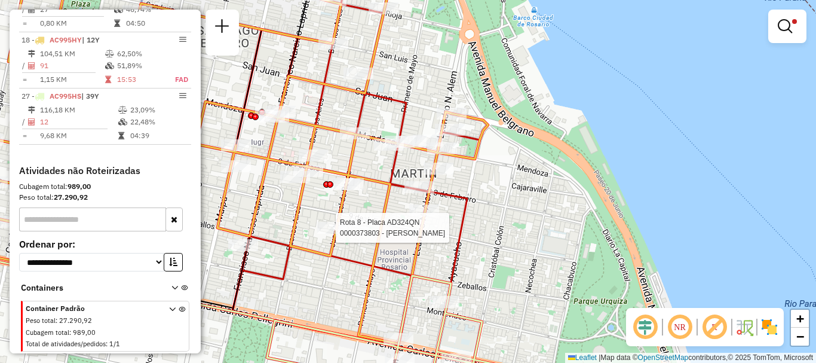
select select "**********"
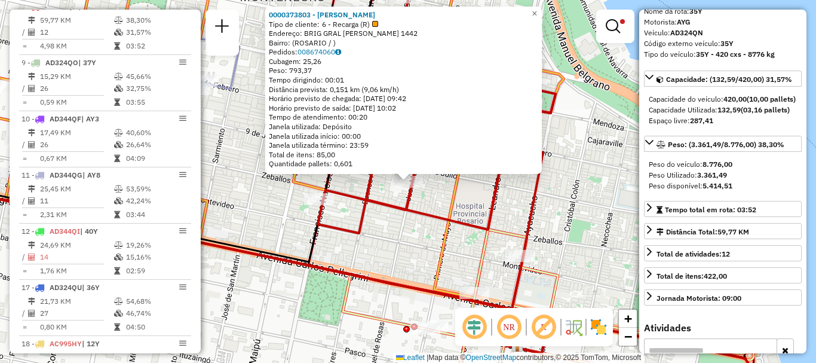
scroll to position [120, 0]
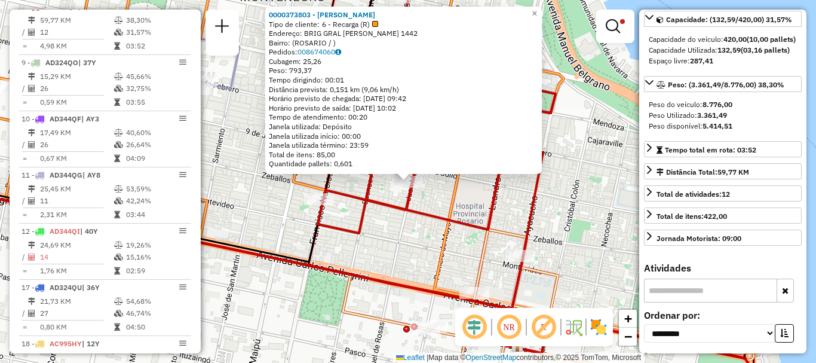
click at [543, 229] on div "0000373803 - Amadio Andres Alejandro Tipo de cliente: 6 - Recarga (R) Endereço:…" at bounding box center [408, 181] width 816 height 363
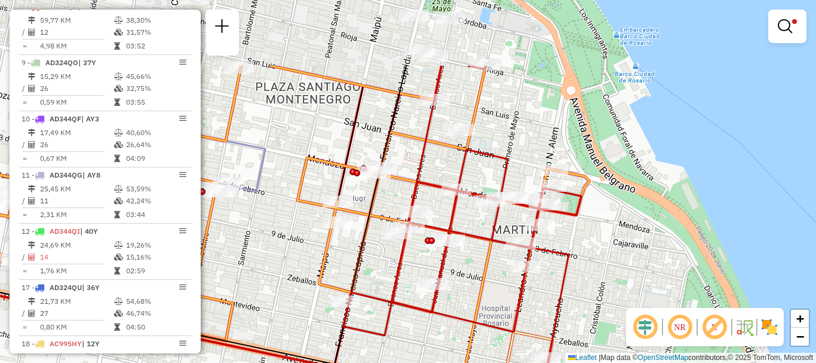
drag, startPoint x: 503, startPoint y: 223, endPoint x: 525, endPoint y: 292, distance: 72.8
click at [525, 292] on icon at bounding box center [463, 201] width 238 height 270
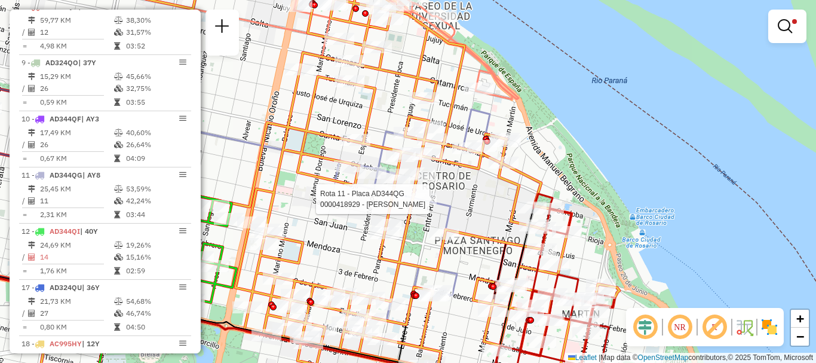
select select "**********"
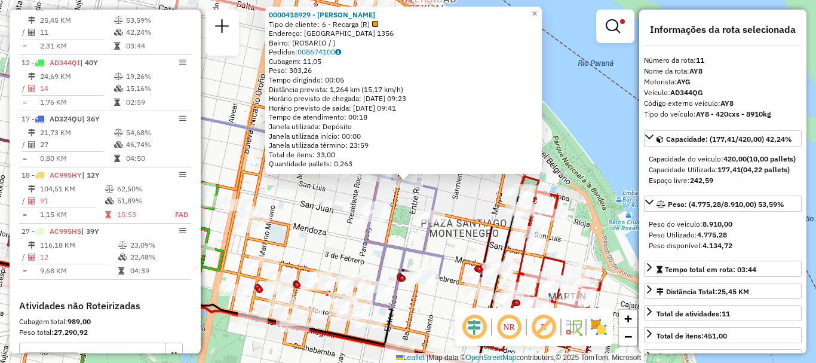
scroll to position [60, 0]
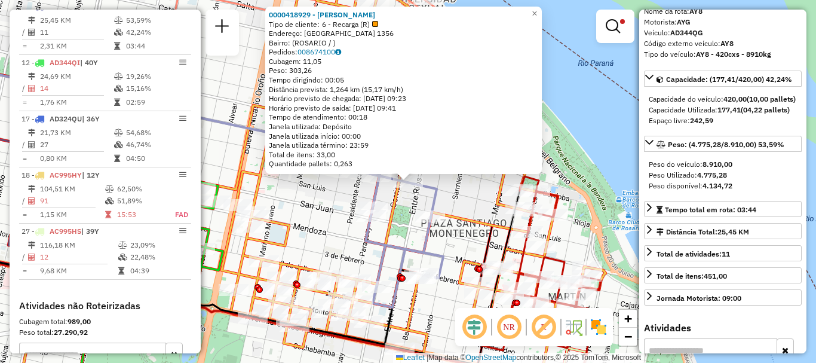
click at [615, 245] on div "0000418929 - Shang xiuhong Tipo de cliente: 6 - Recarga (R) Endereço: RIOJA 135…" at bounding box center [408, 181] width 816 height 363
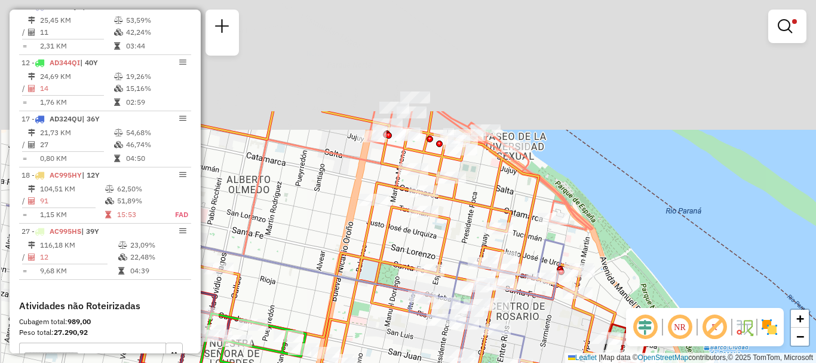
click at [629, 344] on hb-router-mapa "Informações da Sessão 1294465 - 15/10/2025 Criação: 14/10/2025 16:28 Depósito: …" at bounding box center [408, 181] width 816 height 363
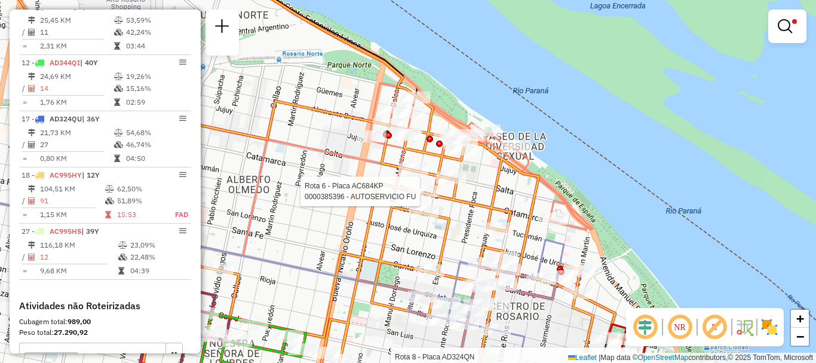
select select "**********"
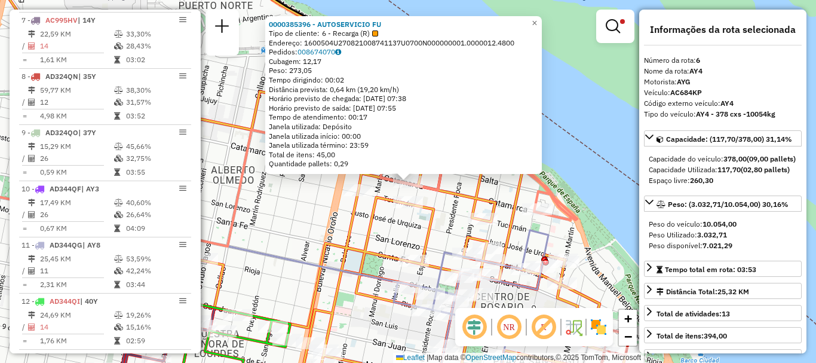
scroll to position [426, 0]
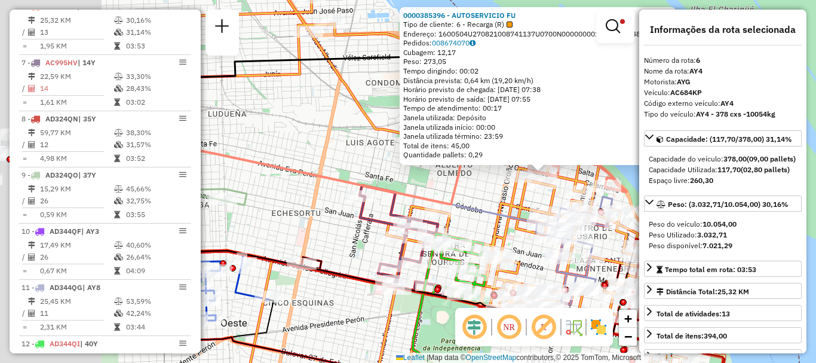
drag, startPoint x: 356, startPoint y: 230, endPoint x: 478, endPoint y: 198, distance: 126.7
click at [478, 198] on div "0000385396 - AUTOSERVICIO FU Tipo de cliente: 6 - Recarga (R) Endereço: 1600504…" at bounding box center [408, 181] width 816 height 363
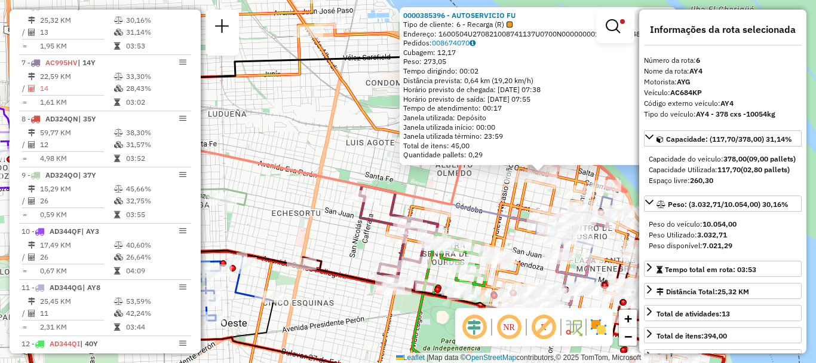
click at [356, 104] on icon at bounding box center [348, 197] width 658 height 404
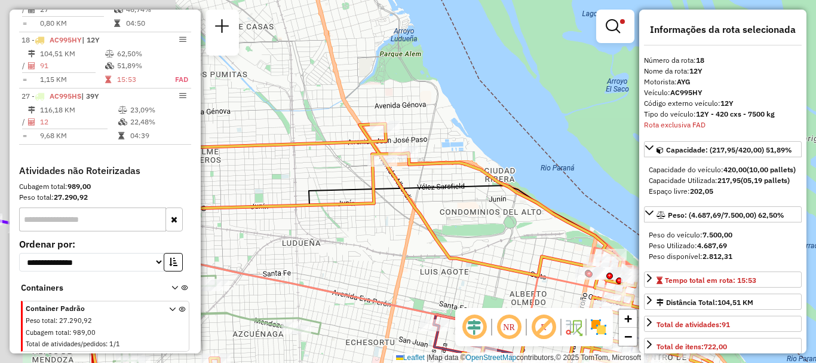
scroll to position [852, 0]
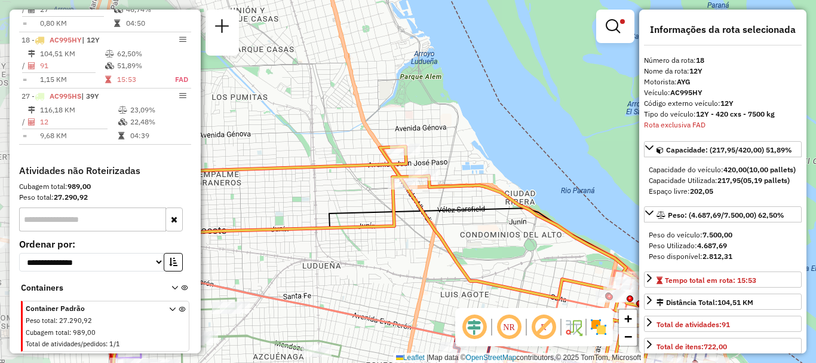
drag, startPoint x: 351, startPoint y: 123, endPoint x: 446, endPoint y: 275, distance: 178.8
click at [446, 275] on div "Limpar filtros Janela de atendimento Grade de atendimento Capacidade Transporta…" at bounding box center [408, 181] width 816 height 363
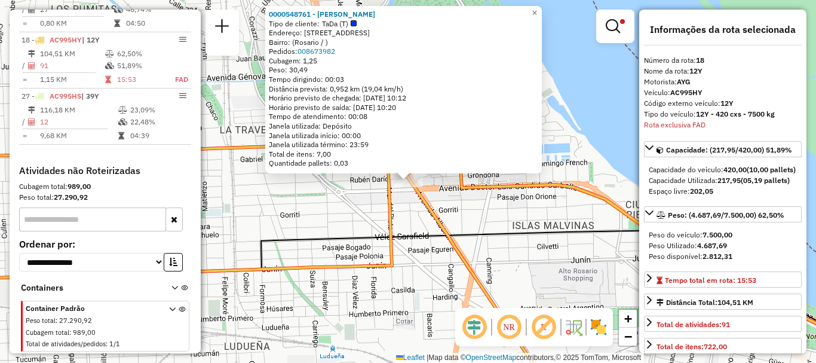
click at [387, 213] on icon at bounding box center [419, 253] width 932 height 291
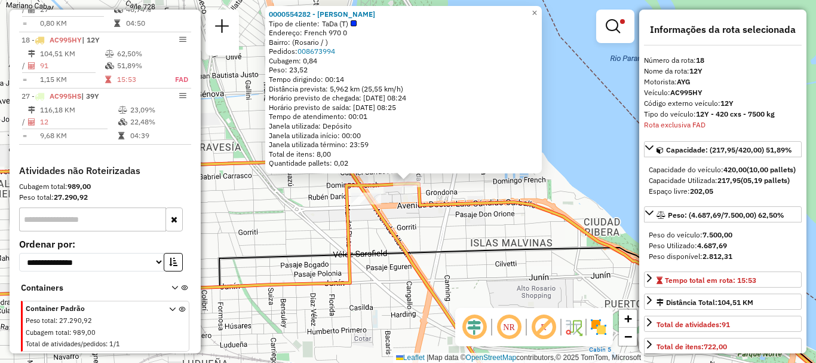
click at [432, 212] on div "0000554282 - Pablo lancellotti Tipo de cliente: TaDa (T) Endereço: French 970 0…" at bounding box center [408, 181] width 816 height 363
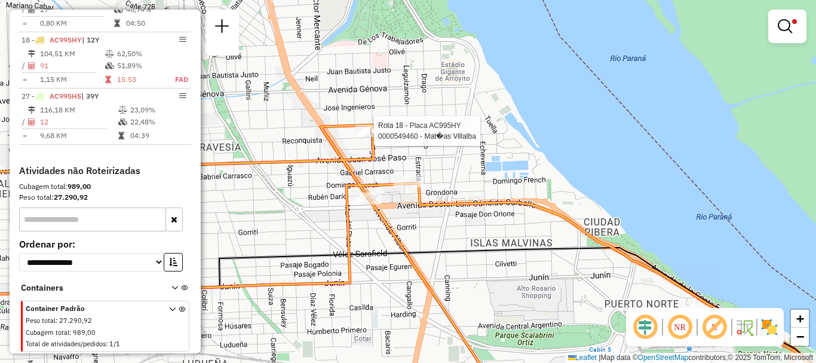
select select "**********"
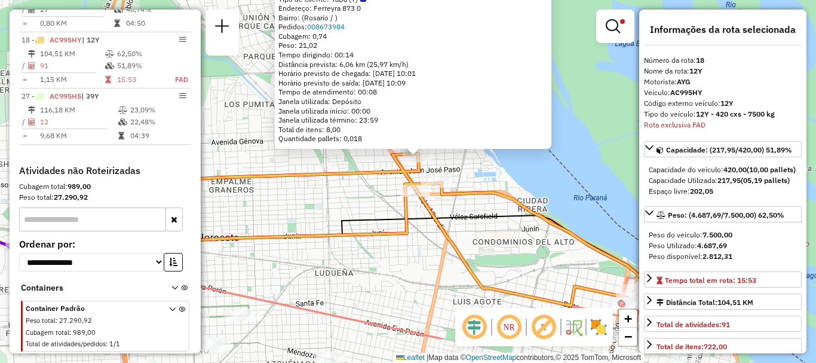
drag, startPoint x: 424, startPoint y: 267, endPoint x: 430, endPoint y: 120, distance: 147.2
click at [430, 154] on icon at bounding box center [417, 246] width 578 height 185
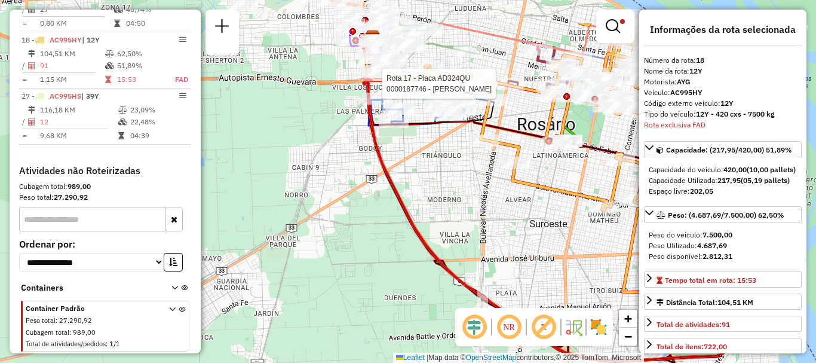
drag, startPoint x: 440, startPoint y: 118, endPoint x: 460, endPoint y: 180, distance: 65.6
click at [460, 180] on div "Rota 18 - Placa AC995HY 0000548761 - Matias Moine Rota 17 - Placa AD324QU 00001…" at bounding box center [408, 181] width 816 height 363
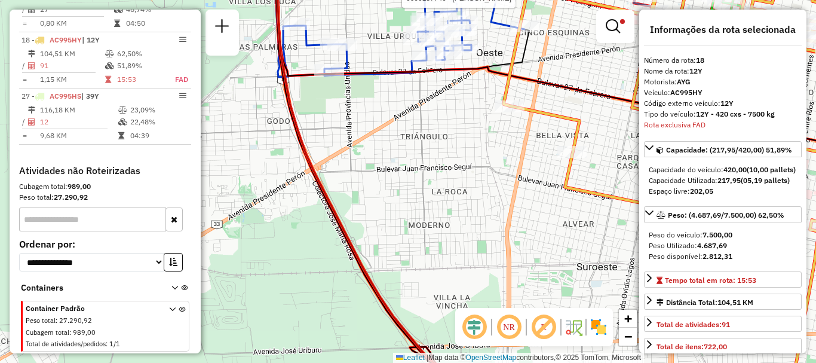
drag, startPoint x: 424, startPoint y: 152, endPoint x: 444, endPoint y: 229, distance: 79.7
click at [451, 254] on div "Rota 18 - Placa AC995HY 0000548761 - Matias Moine Rota 17 - Placa AD324QU 00001…" at bounding box center [408, 181] width 816 height 363
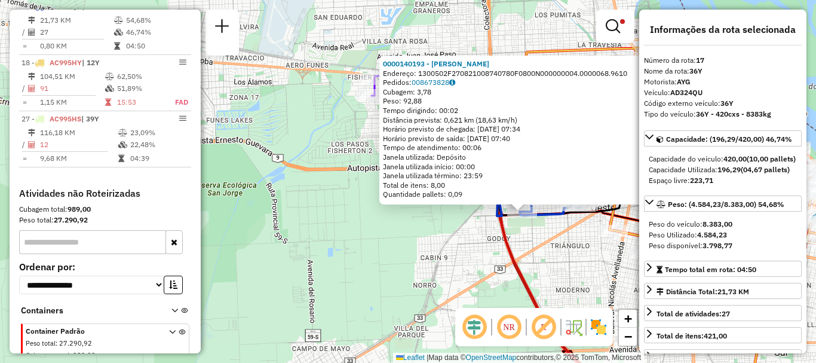
scroll to position [60, 0]
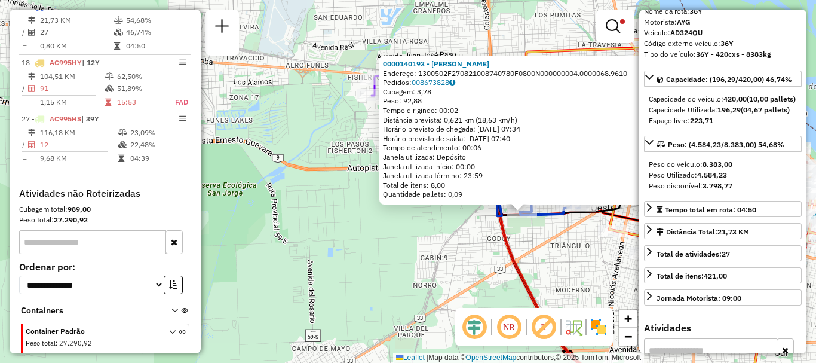
click at [557, 266] on div "0000140193 - VELAZQUEZ WALTE Endereço: 1300502F270821008740780F0800N000000004.0…" at bounding box center [408, 181] width 816 height 363
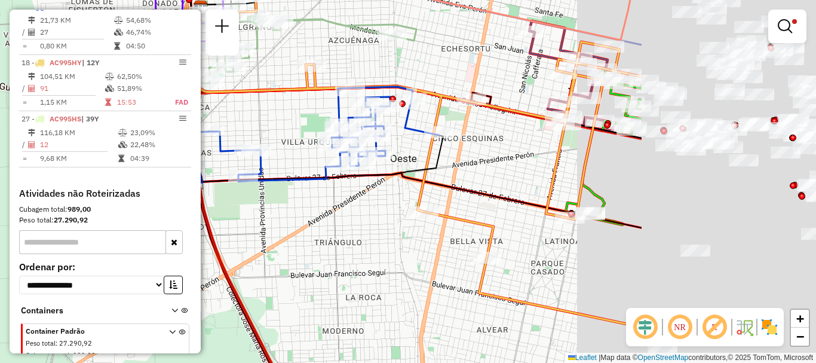
drag, startPoint x: 580, startPoint y: 185, endPoint x: 310, endPoint y: 182, distance: 269.5
click at [310, 181] on icon at bounding box center [323, 134] width 229 height 94
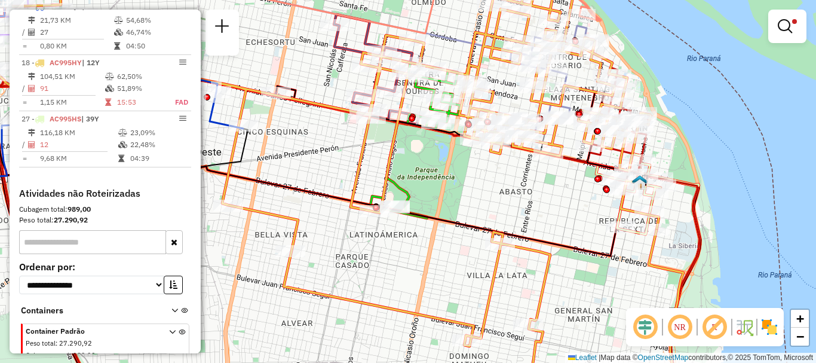
drag, startPoint x: 722, startPoint y: 224, endPoint x: 566, endPoint y: 223, distance: 156.0
click at [566, 223] on div "Limpar filtros Janela de atendimento Grade de atendimento Capacidade Transporta…" at bounding box center [408, 181] width 816 height 363
click at [781, 25] on em at bounding box center [785, 26] width 14 height 14
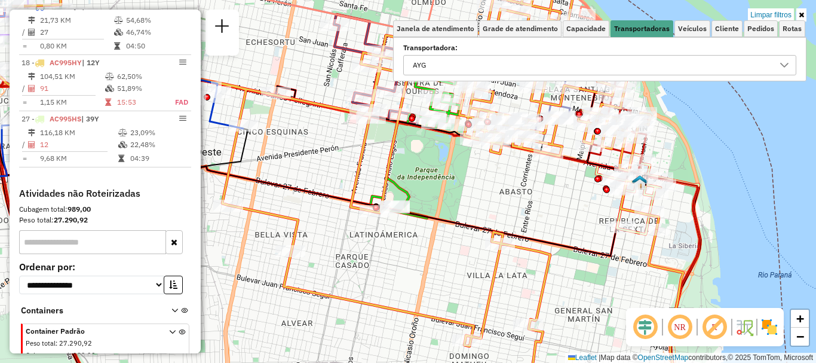
click at [778, 63] on div at bounding box center [784, 65] width 23 height 19
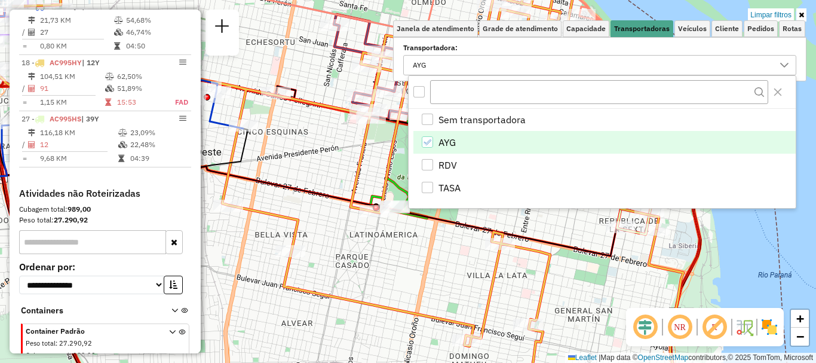
click at [423, 139] on div "AYG" at bounding box center [427, 141] width 11 height 11
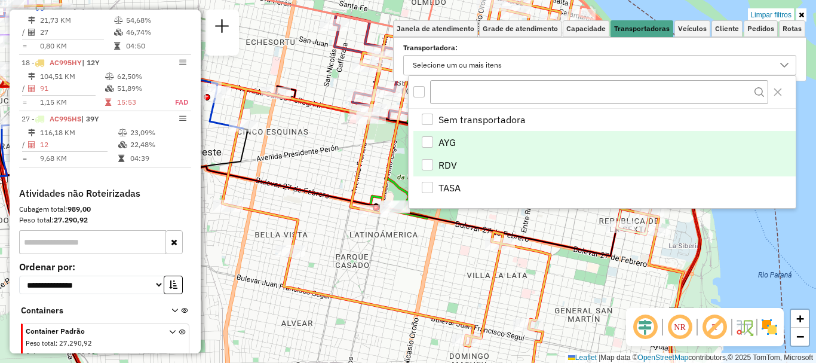
click at [427, 163] on div "RDV" at bounding box center [427, 164] width 11 height 11
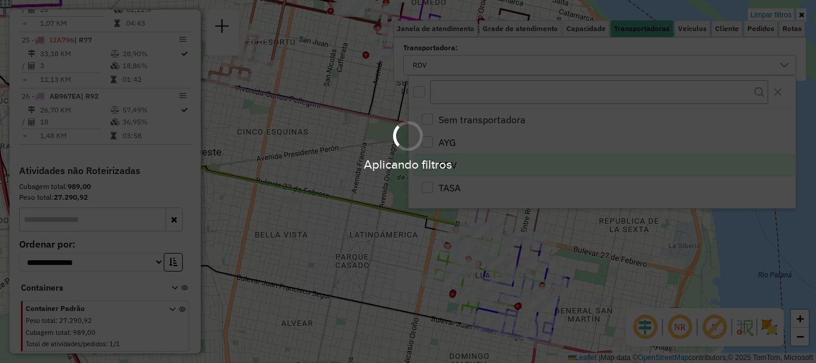
scroll to position [706, 0]
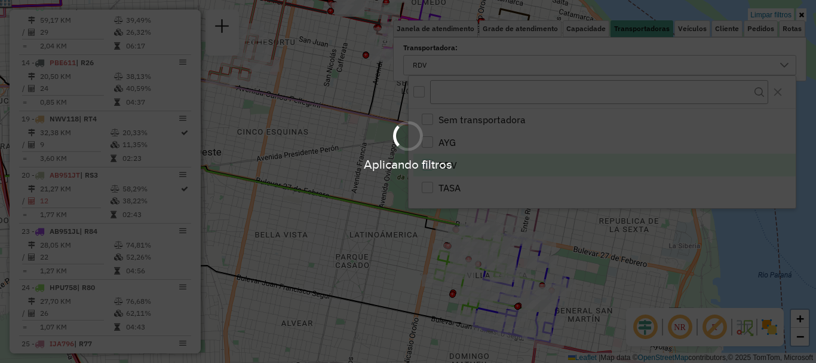
drag, startPoint x: 427, startPoint y: 163, endPoint x: 427, endPoint y: 238, distance: 75.3
click at [427, 238] on div "Aplicando filtros" at bounding box center [408, 181] width 816 height 363
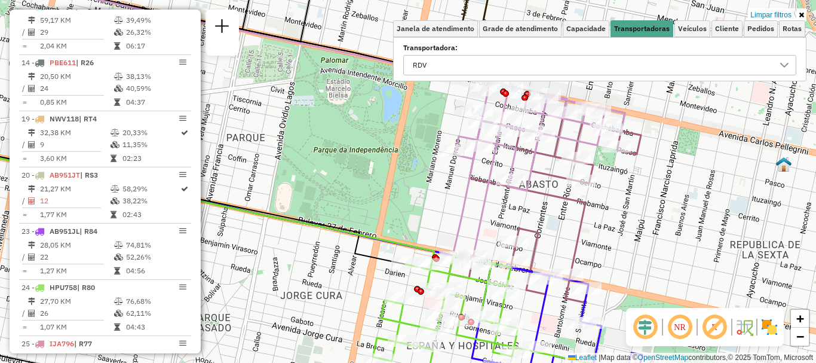
drag, startPoint x: 543, startPoint y: 195, endPoint x: 509, endPoint y: 217, distance: 39.8
click at [509, 217] on div "Limpar filtros Janela de atendimento Grade de atendimento Capacidade Transporta…" at bounding box center [408, 181] width 816 height 363
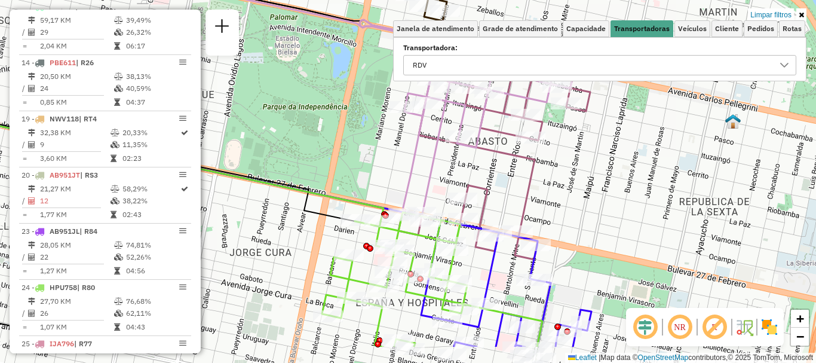
drag, startPoint x: 564, startPoint y: 227, endPoint x: 531, endPoint y: 160, distance: 74.8
click at [531, 160] on icon at bounding box center [496, 158] width 188 height 202
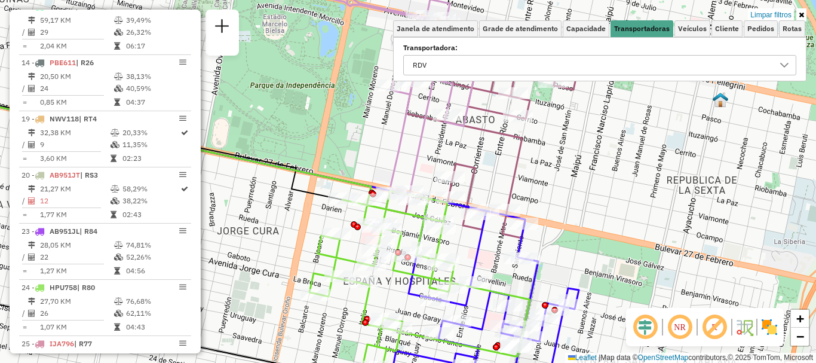
drag, startPoint x: 542, startPoint y: 179, endPoint x: 506, endPoint y: 154, distance: 44.3
click at [507, 157] on div "Limpar filtros Janela de atendimento Grade de atendimento Capacidade Transporta…" at bounding box center [408, 181] width 816 height 363
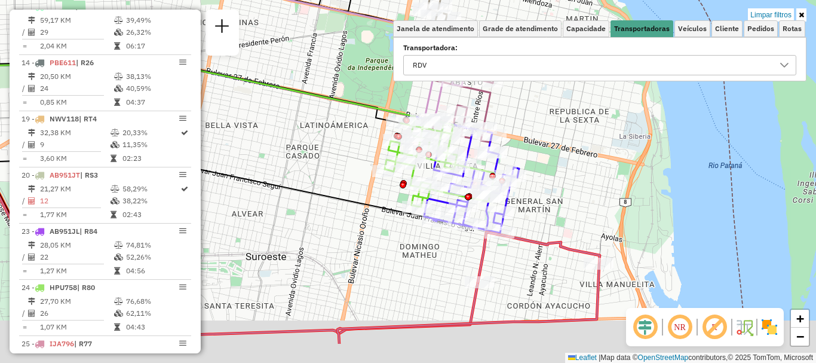
drag, startPoint x: 527, startPoint y: 179, endPoint x: 518, endPoint y: 74, distance: 105.5
click at [518, 76] on div "Limpar filtros Janela de atendimento Grade de atendimento Capacidade Transporta…" at bounding box center [408, 181] width 816 height 363
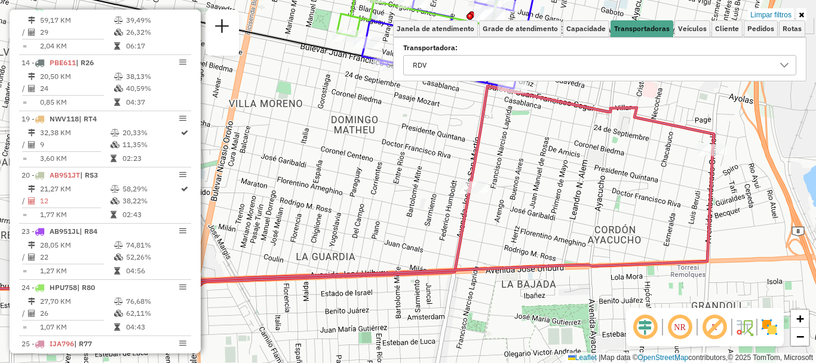
drag, startPoint x: 513, startPoint y: 205, endPoint x: 527, endPoint y: 145, distance: 61.5
click at [527, 145] on div "Limpar filtros Janela de atendimento Grade de atendimento Capacidade Transporta…" at bounding box center [408, 181] width 816 height 363
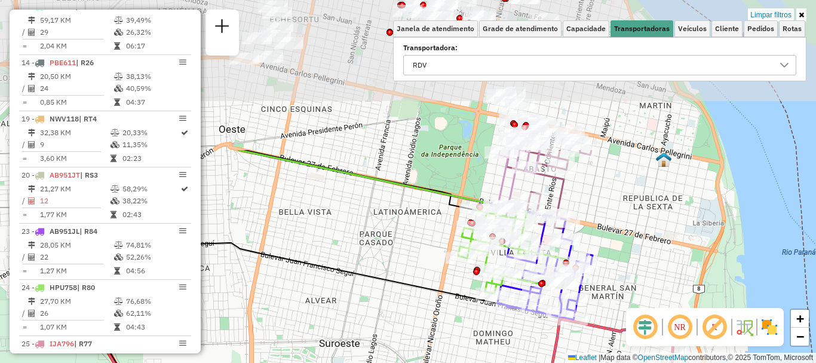
drag, startPoint x: 521, startPoint y: 151, endPoint x: 577, endPoint y: 337, distance: 194.6
click at [577, 337] on div "Limpar filtros Janela de atendimento Grade de atendimento Capacidade Transporta…" at bounding box center [408, 181] width 816 height 363
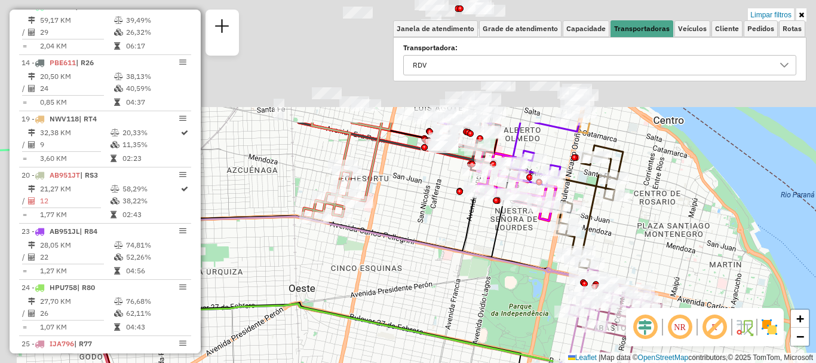
drag, startPoint x: 464, startPoint y: 342, endPoint x: 497, endPoint y: 386, distance: 54.7
click at [497, 362] on html "Aplicando filtros Pop-up bloqueado! Seu navegador bloqueou automáticamente a ab…" at bounding box center [408, 181] width 816 height 363
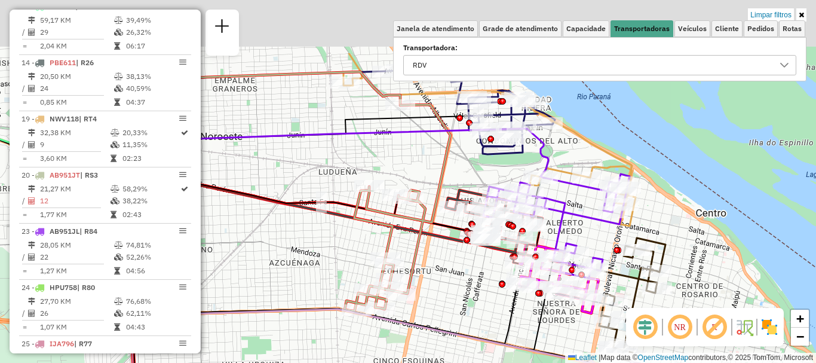
drag, startPoint x: 430, startPoint y: 296, endPoint x: 473, endPoint y: 386, distance: 99.4
click at [473, 362] on html "Aplicando filtros Pop-up bloqueado! Seu navegador bloqueou automáticamente a ab…" at bounding box center [408, 181] width 816 height 363
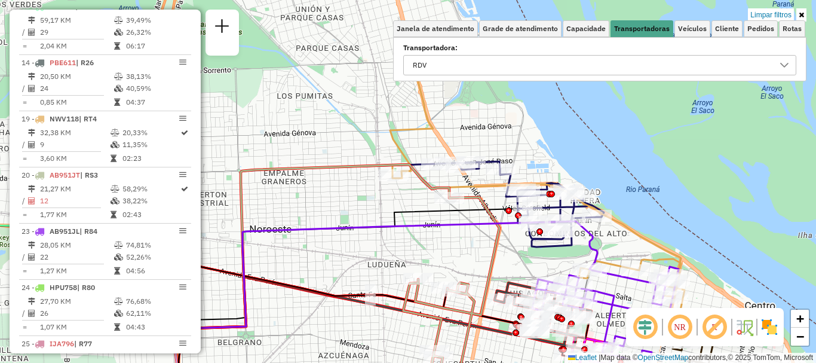
click at [469, 362] on html "Aplicando filtros Pop-up bloqueado! Seu navegador bloqueou automáticamente a ab…" at bounding box center [408, 181] width 816 height 363
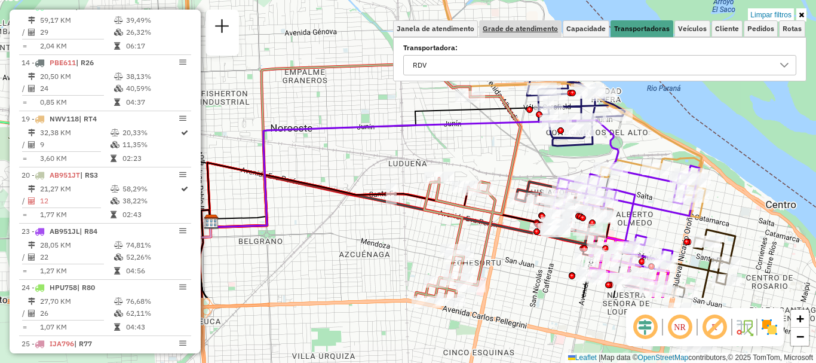
drag, startPoint x: 499, startPoint y: 198, endPoint x: 538, endPoint y: 32, distance: 171.2
click at [534, 45] on div "Limpar filtros Janela de atendimento Grade de atendimento Capacidade Transporta…" at bounding box center [408, 181] width 816 height 363
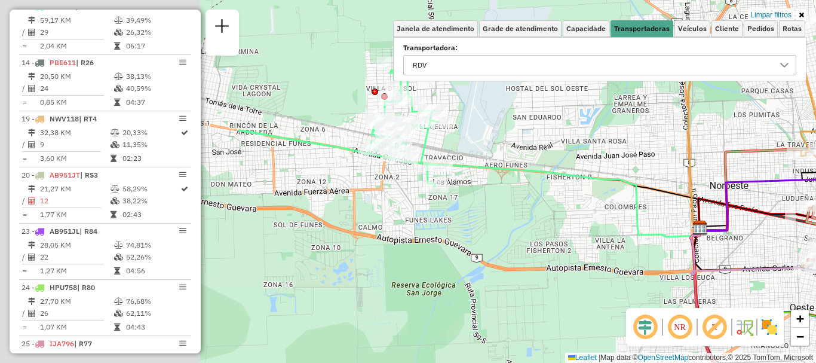
drag, startPoint x: 400, startPoint y: 181, endPoint x: 721, endPoint y: 287, distance: 337.4
click at [721, 287] on div "Limpar filtros Janela de atendimento Grade de atendimento Capacidade Transporta…" at bounding box center [408, 181] width 816 height 363
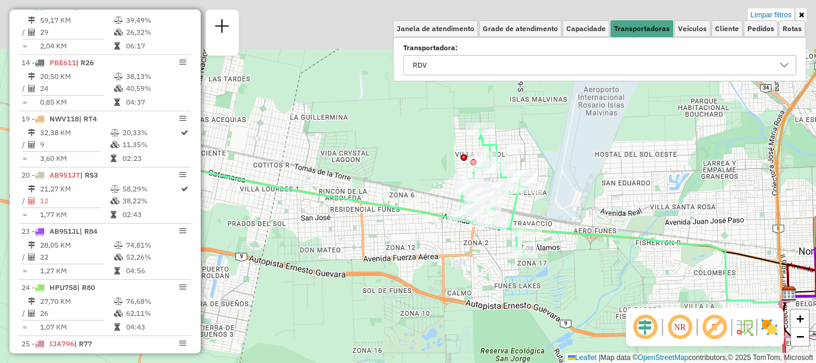
drag, startPoint x: 519, startPoint y: 284, endPoint x: 534, endPoint y: 292, distance: 16.3
click at [534, 292] on div "Limpar filtros Janela de atendimento Grade de atendimento Capacidade Transporta…" at bounding box center [408, 181] width 816 height 363
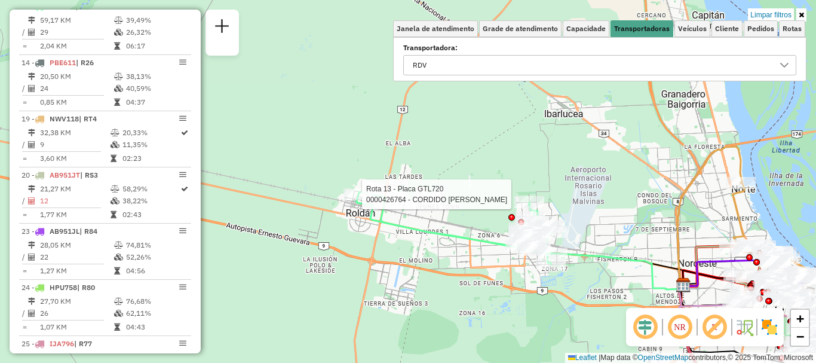
select select "**********"
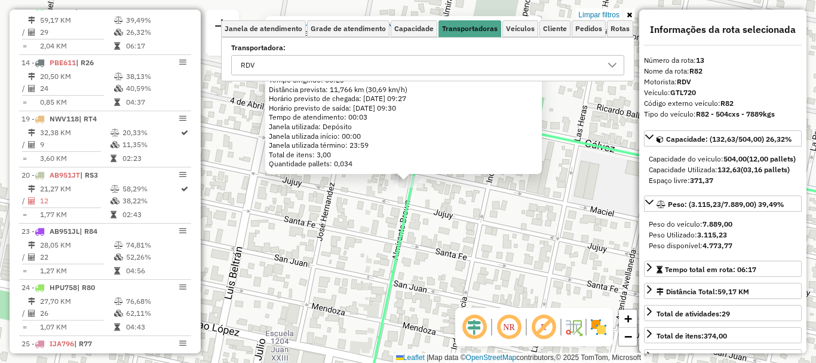
click at [369, 217] on div "0000426764 - CORDIDO RODRIGO Endereço: BROWN 481 Bairro: (ROLDAN / ) Pedidos: 0…" at bounding box center [408, 181] width 816 height 363
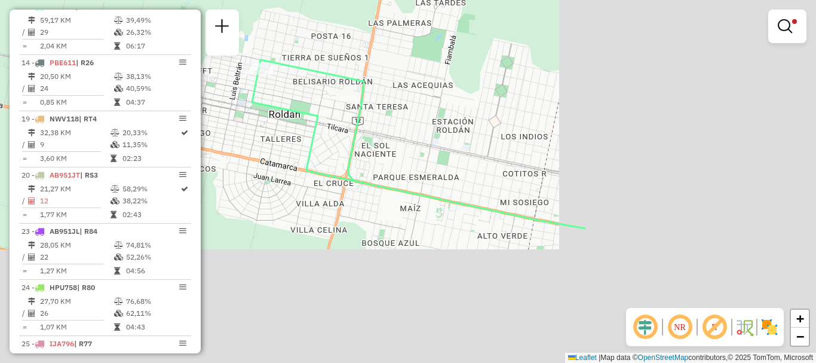
drag, startPoint x: 666, startPoint y: 227, endPoint x: 412, endPoint y: 117, distance: 276.5
click at [411, 105] on div "Limpar filtros Janela de atendimento Grade de atendimento Capacidade Transporta…" at bounding box center [408, 181] width 816 height 363
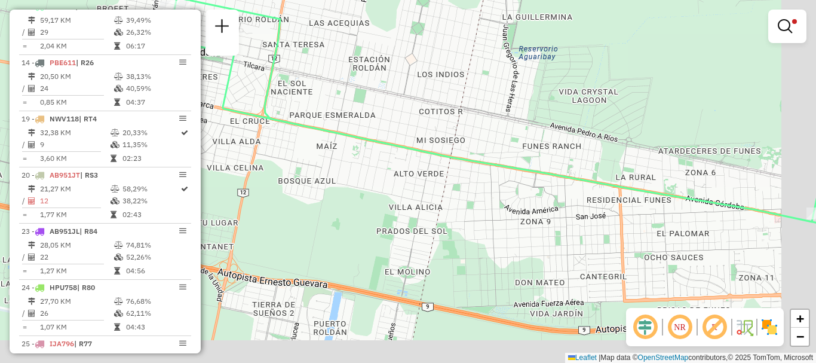
drag, startPoint x: 609, startPoint y: 189, endPoint x: 438, endPoint y: 106, distance: 189.8
click at [446, 108] on div "Limpar filtros Janela de atendimento Grade de atendimento Capacidade Transporta…" at bounding box center [408, 181] width 816 height 363
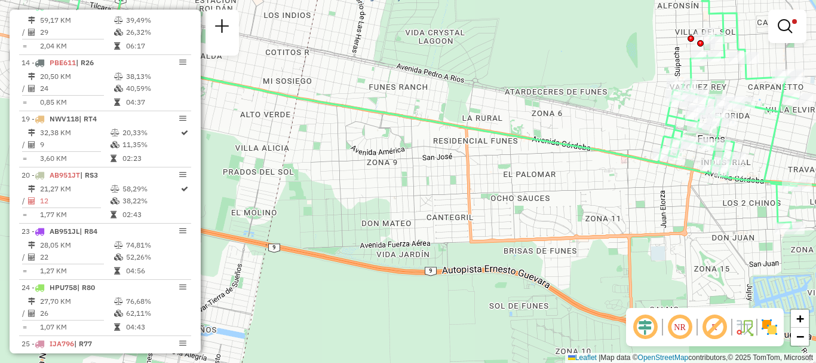
drag, startPoint x: 609, startPoint y: 169, endPoint x: 300, endPoint y: 85, distance: 320.3
click at [301, 84] on icon at bounding box center [407, 88] width 784 height 280
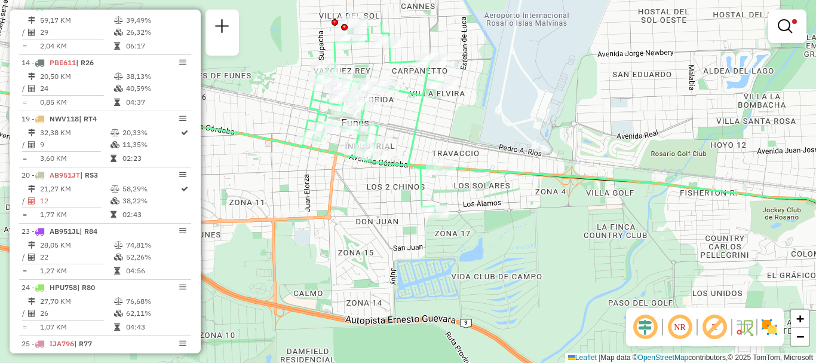
drag, startPoint x: 437, startPoint y: 126, endPoint x: 397, endPoint y: 184, distance: 70.8
click at [397, 184] on div "Limpar filtros Janela de atendimento Grade de atendimento Capacidade Transporta…" at bounding box center [408, 181] width 816 height 363
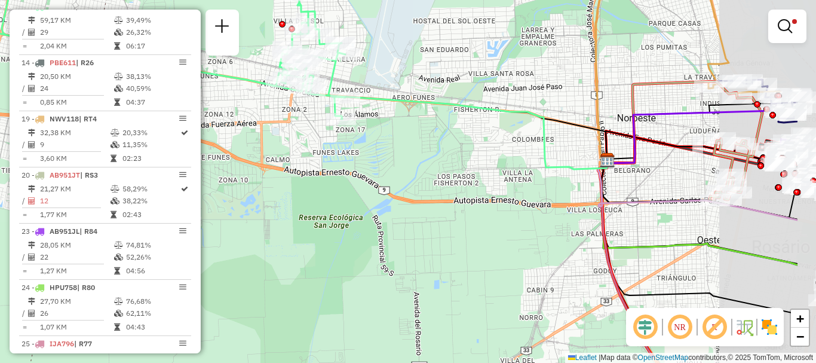
drag, startPoint x: 458, startPoint y: 96, endPoint x: 208, endPoint y: 16, distance: 262.2
click at [210, 15] on hb-router-mapa "Informações da Sessão 1294465 - 15/10/2025 Criação: 14/10/2025 16:28 Depósito: …" at bounding box center [408, 181] width 816 height 363
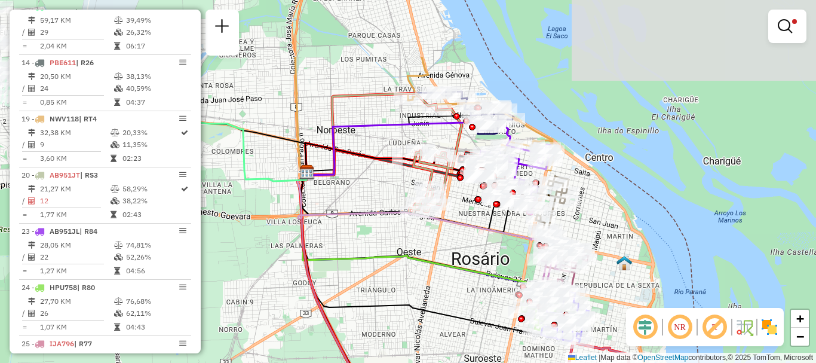
drag, startPoint x: 376, startPoint y: 141, endPoint x: 343, endPoint y: 238, distance: 102.2
click at [342, 237] on div "Limpar filtros Janela de atendimento Grade de atendimento Capacidade Transporta…" at bounding box center [408, 181] width 816 height 363
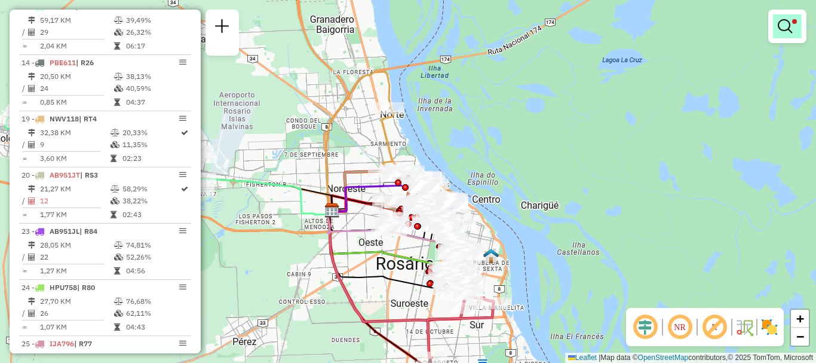
click at [785, 25] on em at bounding box center [785, 26] width 14 height 14
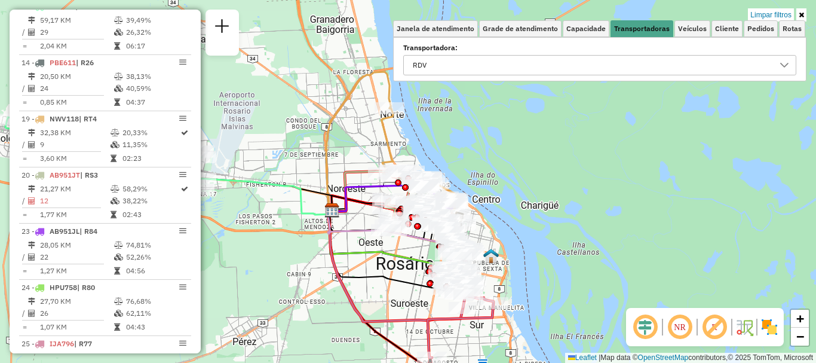
click at [785, 59] on div at bounding box center [784, 65] width 23 height 19
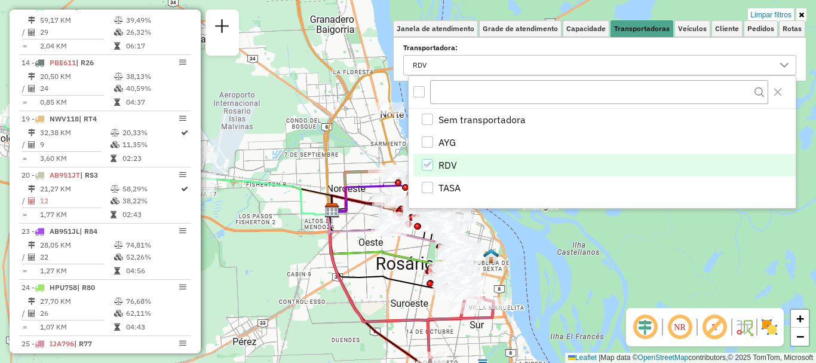
click at [427, 162] on icon "RDV" at bounding box center [427, 164] width 8 height 8
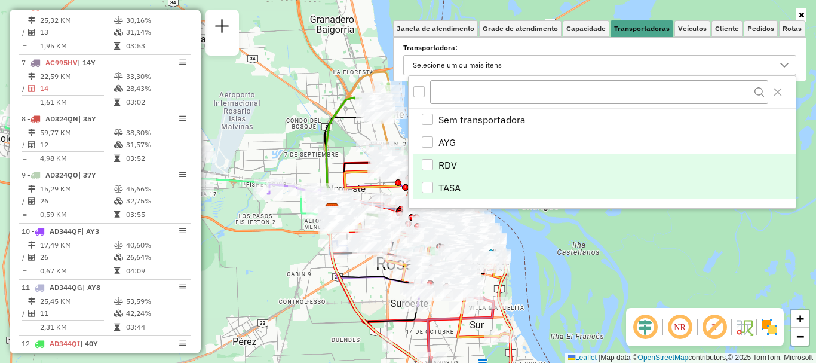
scroll to position [1324, 0]
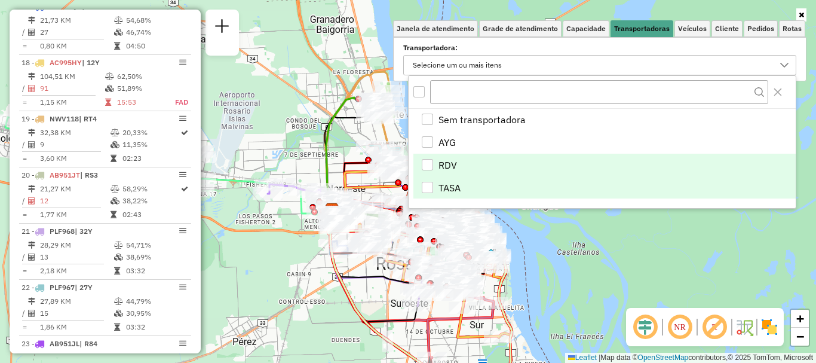
click at [426, 186] on div "TASA" at bounding box center [427, 187] width 11 height 11
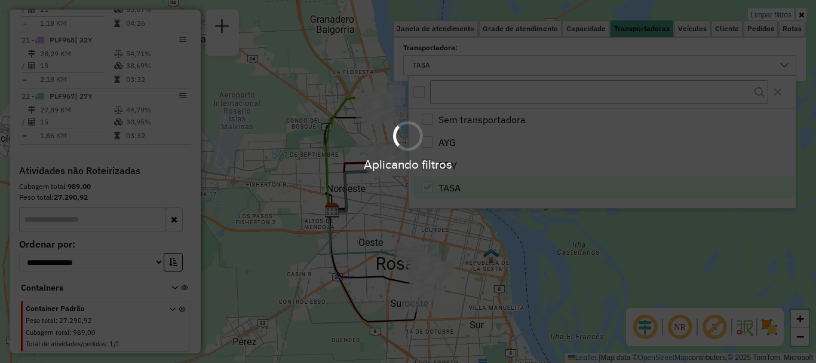
scroll to position [313, 0]
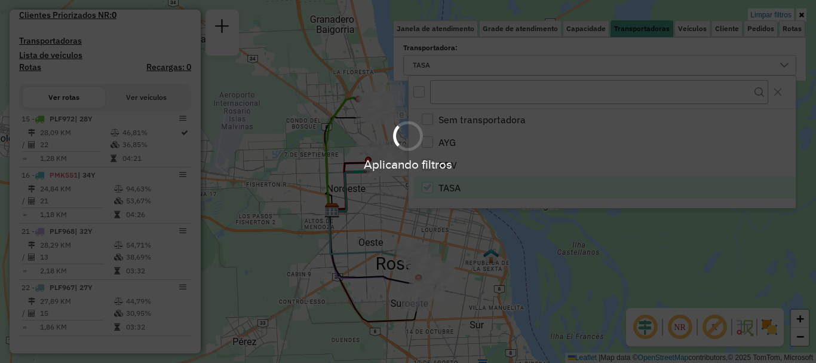
click at [600, 235] on div "Aplicando filtros" at bounding box center [408, 181] width 816 height 363
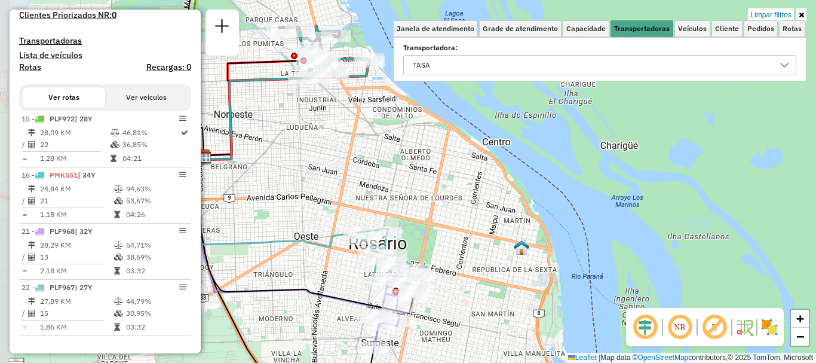
drag, startPoint x: 393, startPoint y: 208, endPoint x: 404, endPoint y: 187, distance: 23.8
click at [404, 187] on div "Limpar filtros Janela de atendimento Grade de atendimento Capacidade Transporta…" at bounding box center [408, 181] width 816 height 363
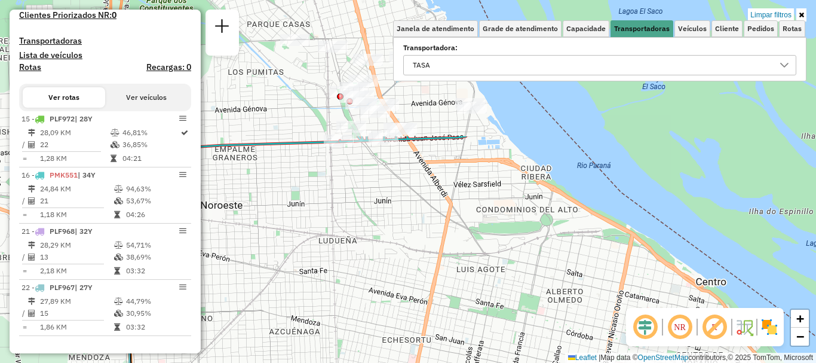
drag, startPoint x: 458, startPoint y: 258, endPoint x: 486, endPoint y: 376, distance: 121.6
click at [486, 362] on html "Aplicando filtros Pop-up bloqueado! Seu navegador bloqueou automáticamente a ab…" at bounding box center [408, 181] width 816 height 363
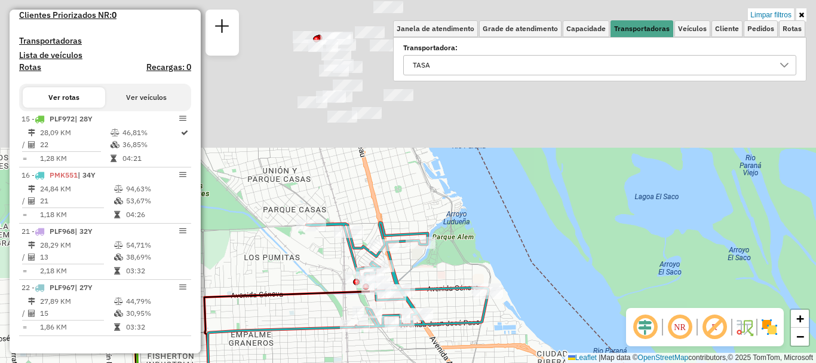
drag, startPoint x: 397, startPoint y: 224, endPoint x: 413, endPoint y: 386, distance: 162.8
click at [413, 362] on html "Aplicando filtros Pop-up bloqueado! Seu navegador bloqueou automáticamente a ab…" at bounding box center [408, 181] width 816 height 363
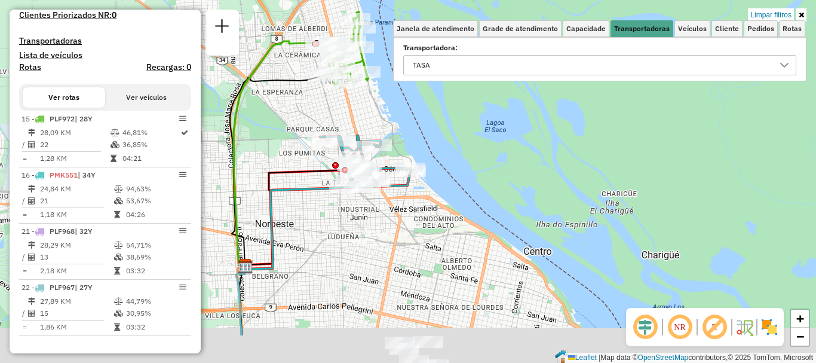
drag, startPoint x: 323, startPoint y: 310, endPoint x: 436, endPoint y: -41, distance: 368.4
click at [436, 0] on html "Aplicando filtros Pop-up bloqueado! Seu navegador bloqueou automáticamente a ab…" at bounding box center [408, 181] width 816 height 363
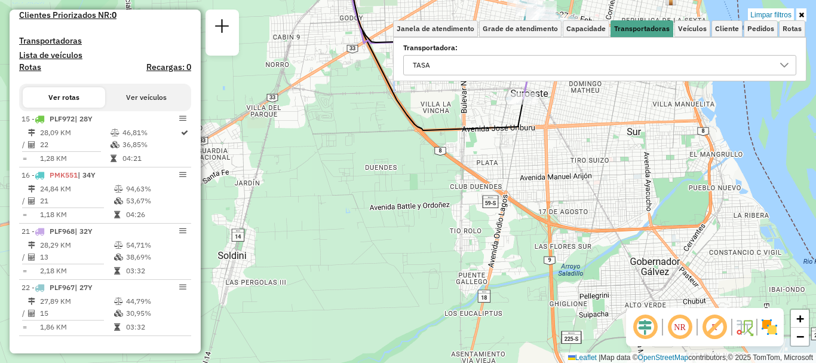
drag, startPoint x: 400, startPoint y: 151, endPoint x: 400, endPoint y: 281, distance: 130.9
click at [402, 292] on div "Limpar filtros Janela de atendimento Grade de atendimento Capacidade Transporta…" at bounding box center [408, 181] width 816 height 363
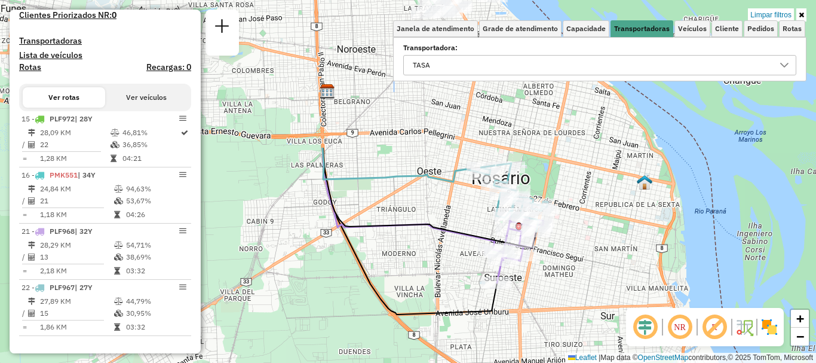
drag, startPoint x: 360, startPoint y: 143, endPoint x: 333, endPoint y: 323, distance: 181.3
click at [333, 323] on div "Limpar filtros Janela de atendimento Grade de atendimento Capacidade Transporta…" at bounding box center [408, 181] width 816 height 363
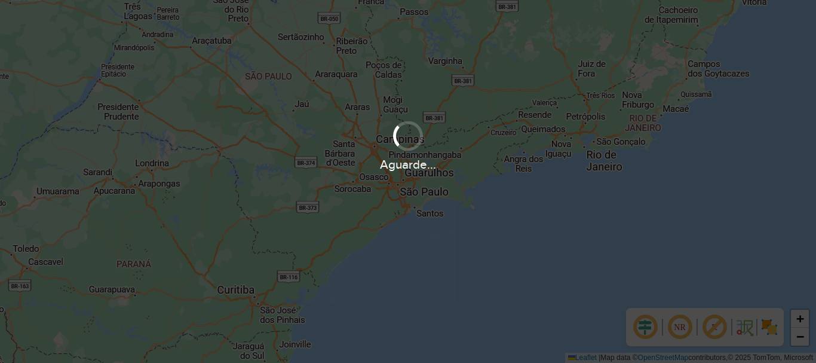
scroll to position [362, 0]
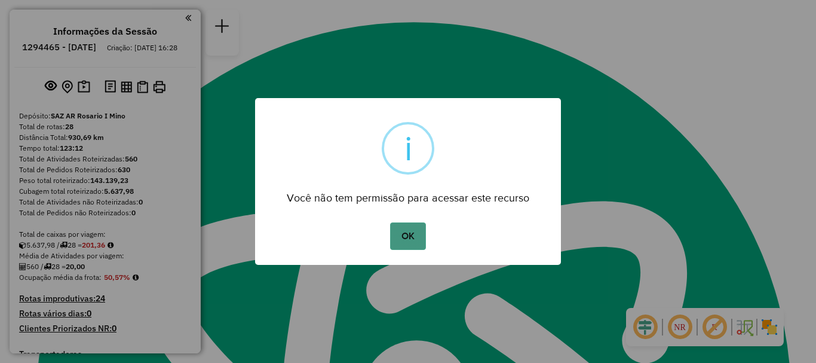
click at [403, 239] on button "OK" at bounding box center [407, 235] width 35 height 27
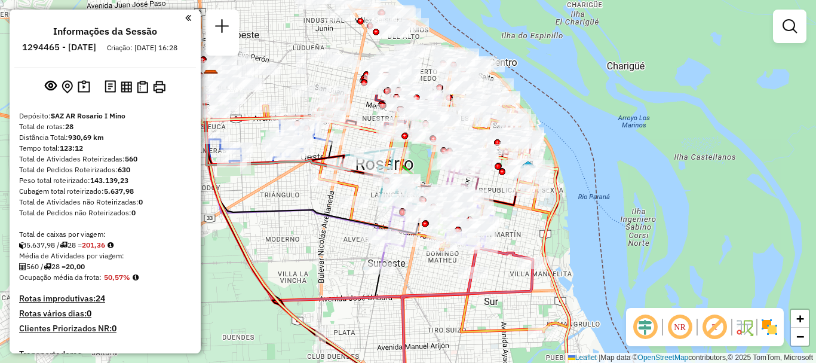
drag, startPoint x: 472, startPoint y: 167, endPoint x: 458, endPoint y: 269, distance: 102.6
click at [458, 269] on div "Janela de atendimento Grade de atendimento Capacidade Transportadoras Veículos …" at bounding box center [408, 181] width 816 height 363
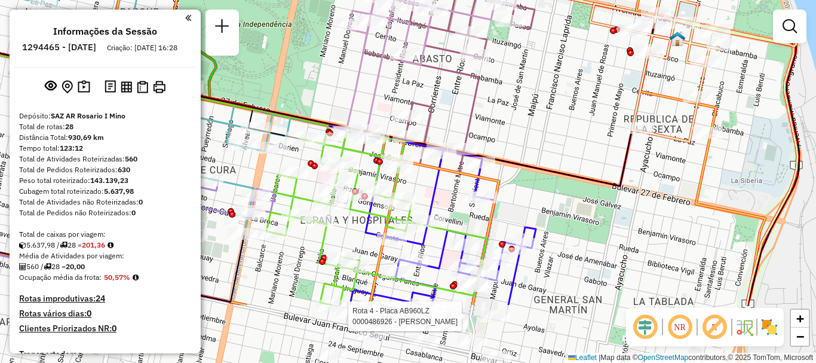
drag, startPoint x: 507, startPoint y: 202, endPoint x: 515, endPoint y: 146, distance: 56.2
click at [511, 155] on div "Rota 4 - Placa AB960LZ 0000486926 - BORSELLINO VALENTINO Janela de atendimento …" at bounding box center [408, 181] width 816 height 363
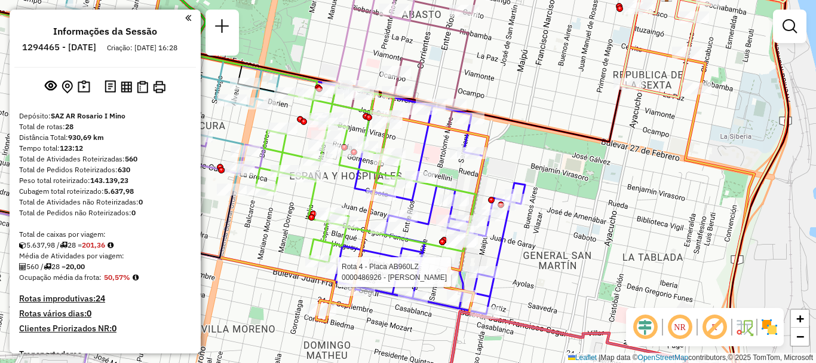
drag, startPoint x: 537, startPoint y: 201, endPoint x: 462, endPoint y: 133, distance: 101.1
click at [462, 133] on div "Rota 4 - Placa AB960LZ 0000486926 - BORSELLINO VALENTINO Janela de atendimento …" at bounding box center [408, 181] width 816 height 363
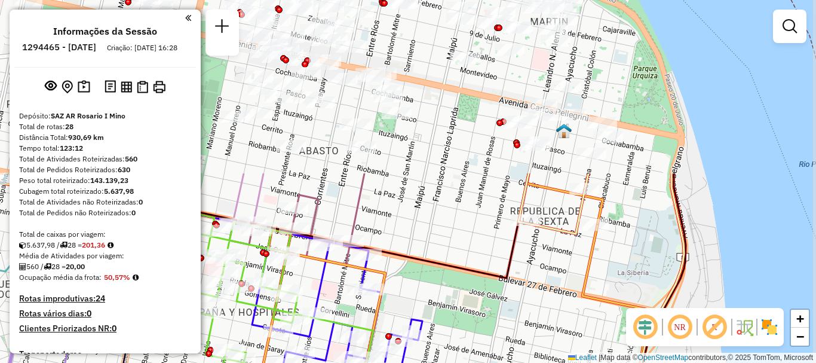
drag, startPoint x: 485, startPoint y: 210, endPoint x: 475, endPoint y: 386, distance: 176.6
click at [475, 362] on html "Aguarde... Pop-up bloqueado! Seu navegador bloqueou automáticamente a abertura …" at bounding box center [408, 181] width 816 height 363
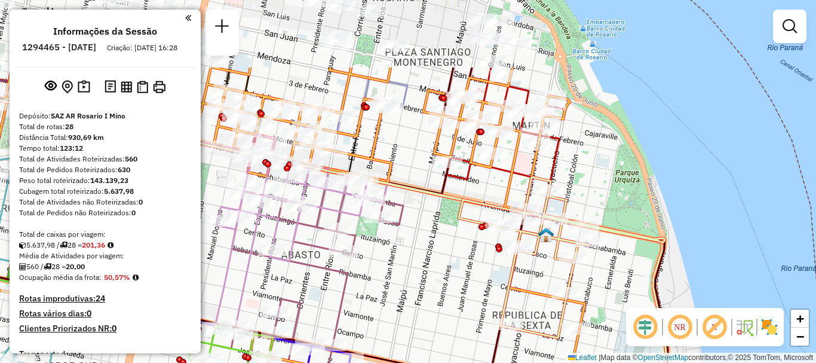
drag, startPoint x: 488, startPoint y: 265, endPoint x: 470, endPoint y: 369, distance: 105.5
click at [470, 362] on html "Aguarde... Pop-up bloqueado! Seu navegador bloqueou automáticamente a abertura …" at bounding box center [408, 181] width 816 height 363
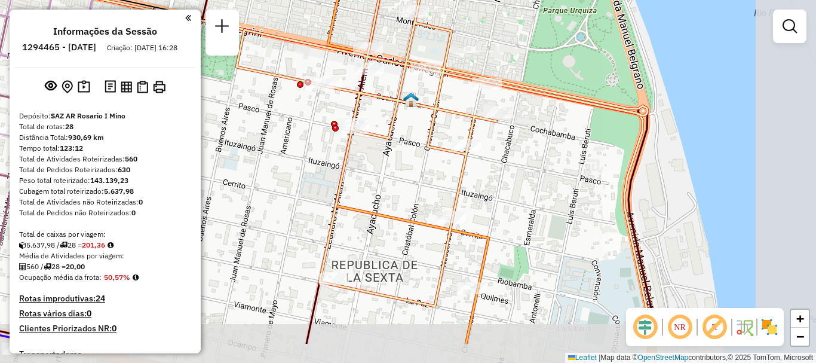
drag, startPoint x: 598, startPoint y: 283, endPoint x: 469, endPoint y: 229, distance: 139.8
click at [469, 229] on icon at bounding box center [412, 191] width 153 height 197
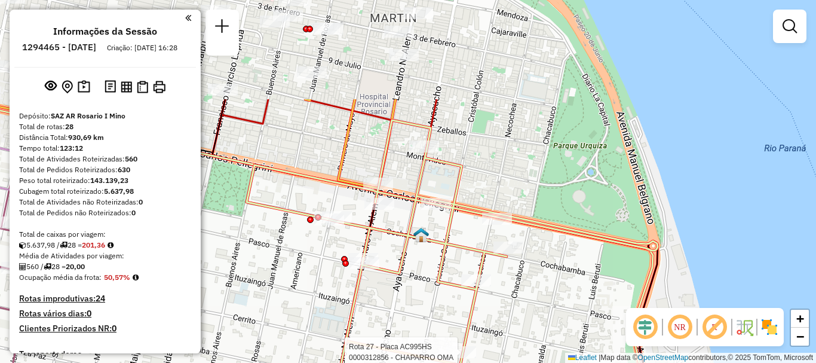
drag, startPoint x: 505, startPoint y: 217, endPoint x: 520, endPoint y: 353, distance: 136.5
click at [520, 353] on div "Rota 4 - Placa AB960LZ 0000486926 - BORSELLINO VALENTINO Rota 27 - Placa AC995H…" at bounding box center [408, 181] width 816 height 363
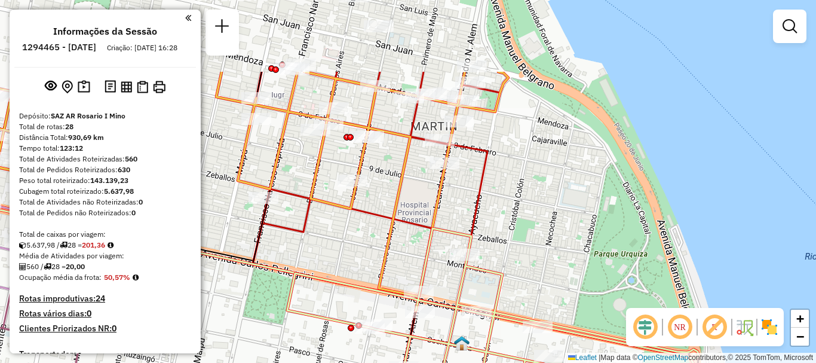
click at [531, 362] on html "Aguarde... Pop-up bloqueado! Seu navegador bloqueou automáticamente a abertura …" at bounding box center [408, 181] width 816 height 363
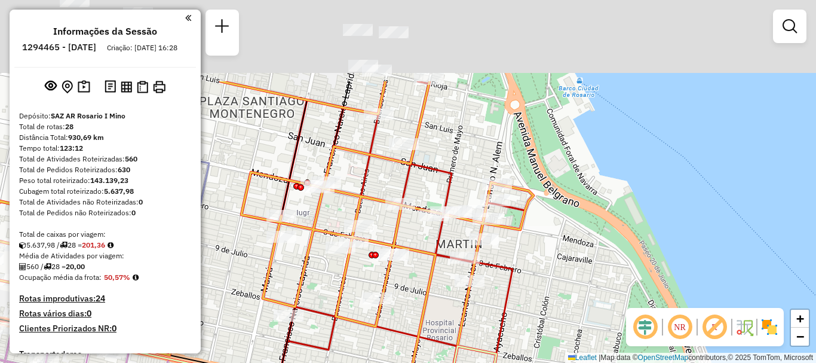
drag, startPoint x: 503, startPoint y: 351, endPoint x: 524, endPoint y: 386, distance: 40.5
click at [524, 362] on html "Aguarde... Pop-up bloqueado! Seu navegador bloqueou automáticamente a abertura …" at bounding box center [408, 181] width 816 height 363
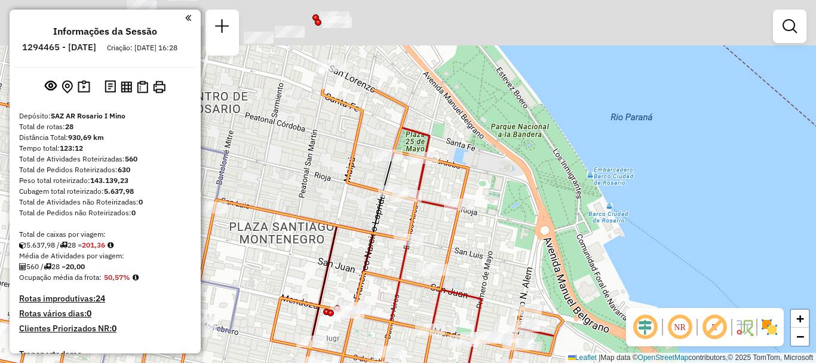
click at [506, 362] on html "Aguarde... Pop-up bloqueado! Seu navegador bloqueou automáticamente a abertura …" at bounding box center [408, 181] width 816 height 363
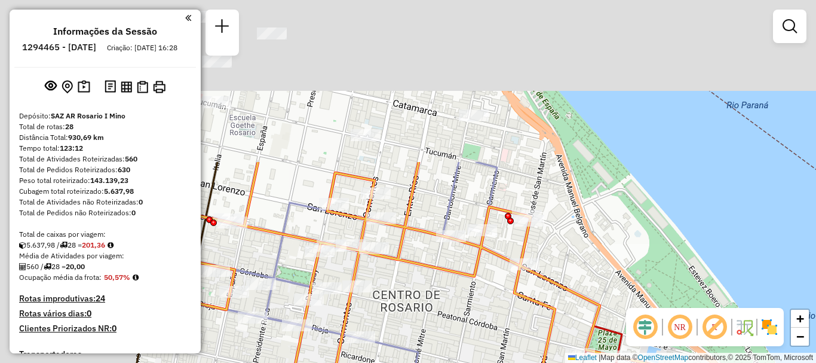
click at [614, 362] on html "Aguarde... Pop-up bloqueado! Seu navegador bloqueou automáticamente a abertura …" at bounding box center [408, 181] width 816 height 363
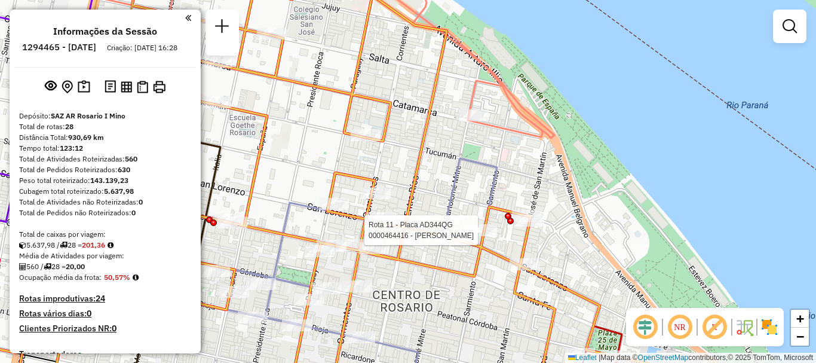
select select "**********"
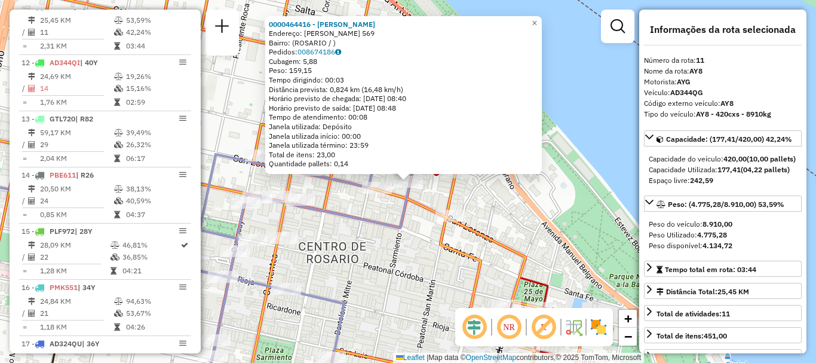
scroll to position [60, 0]
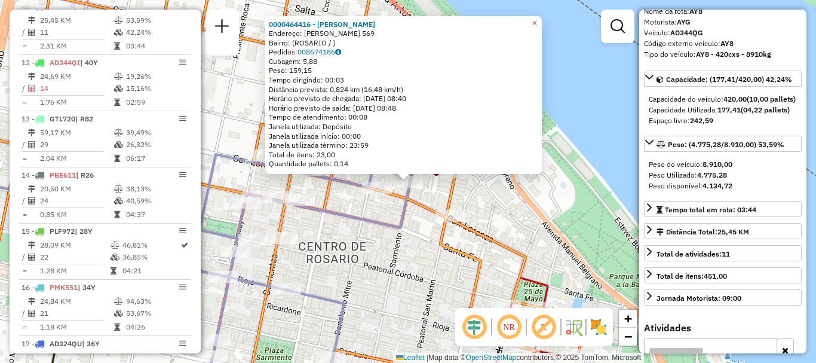
click at [528, 246] on div "0000464416 - ANDINO VALERIA Endereço: SARMIENTO 569 Bairro: (ROSARIO / ) Pedido…" at bounding box center [408, 181] width 816 height 363
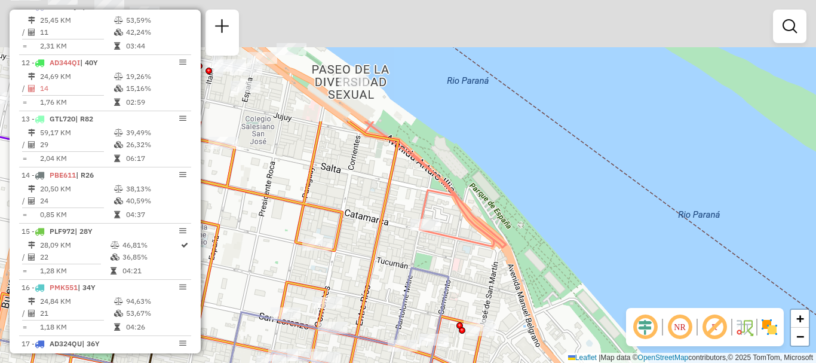
drag, startPoint x: 522, startPoint y: 375, endPoint x: 529, endPoint y: 386, distance: 13.1
click at [529, 362] on html "Aguarde... Pop-up bloqueado! Seu navegador bloqueou automáticamente a abertura …" at bounding box center [408, 181] width 816 height 363
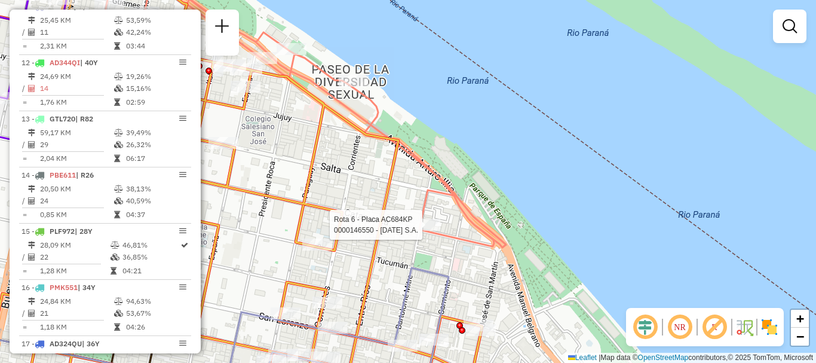
click at [426, 230] on div at bounding box center [426, 225] width 30 height 12
select select "**********"
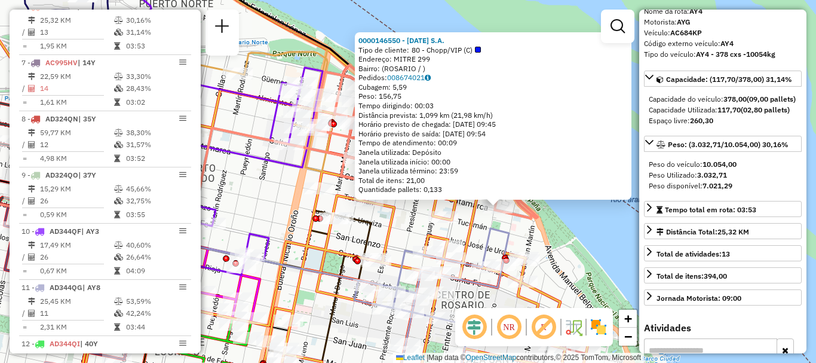
click at [620, 247] on div "0000146550 - NATAL S.A. Tipo de cliente: 80 - Chopp/VIP (C) Endereço: MITRE 299…" at bounding box center [408, 181] width 816 height 363
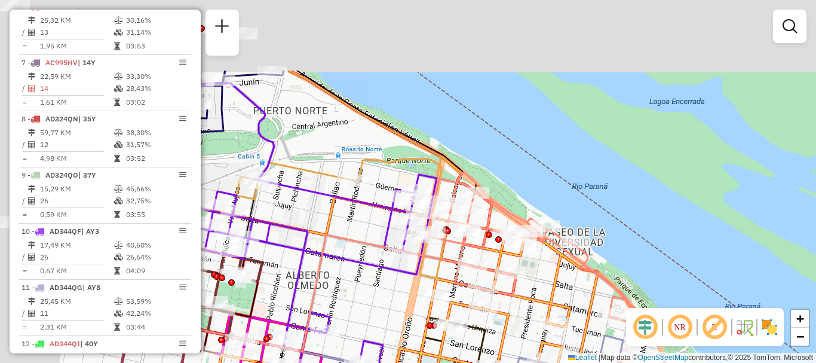
drag, startPoint x: 557, startPoint y: 223, endPoint x: 688, endPoint y: 342, distance: 177.3
click at [688, 342] on hb-router-mapa "Informações da Sessão 1294465 - 15/10/2025 Criação: 14/10/2025 16:28 Depósito: …" at bounding box center [408, 181] width 816 height 363
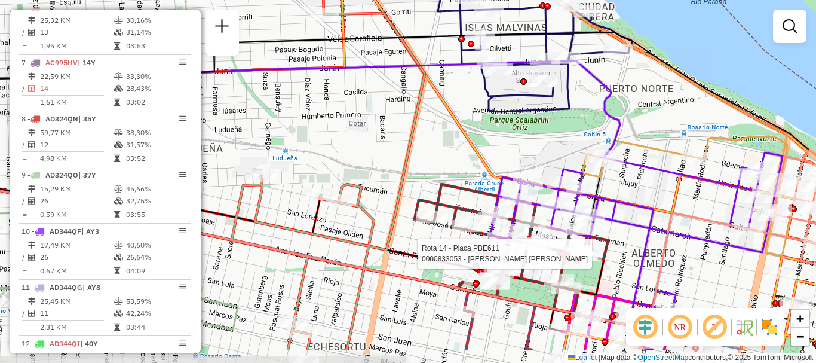
drag, startPoint x: 491, startPoint y: 286, endPoint x: 565, endPoint y: 237, distance: 88.8
click at [565, 250] on div at bounding box center [564, 253] width 7 height 7
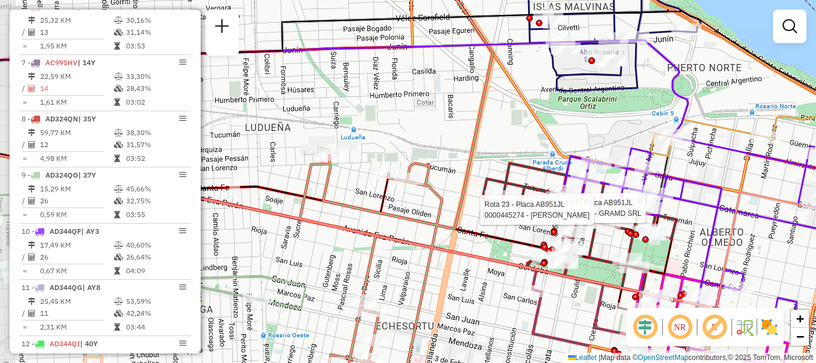
drag, startPoint x: 587, startPoint y: 269, endPoint x: 656, endPoint y: 248, distance: 71.3
click at [656, 248] on div "Rota 23 - Placa AB951JL 0000385392 - GRAMD SRL Rota 23 - Placa AB951JL 00004452…" at bounding box center [408, 181] width 816 height 363
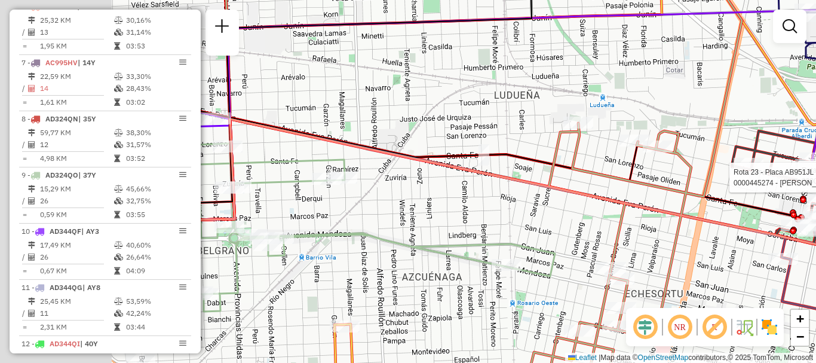
drag, startPoint x: 449, startPoint y: 262, endPoint x: 698, endPoint y: 230, distance: 251.3
click at [698, 230] on div "Rota 23 - Placa AB951JL 0000385392 - GRAMD SRL Rota 23 - Placa AB951JL 00004452…" at bounding box center [408, 181] width 816 height 363
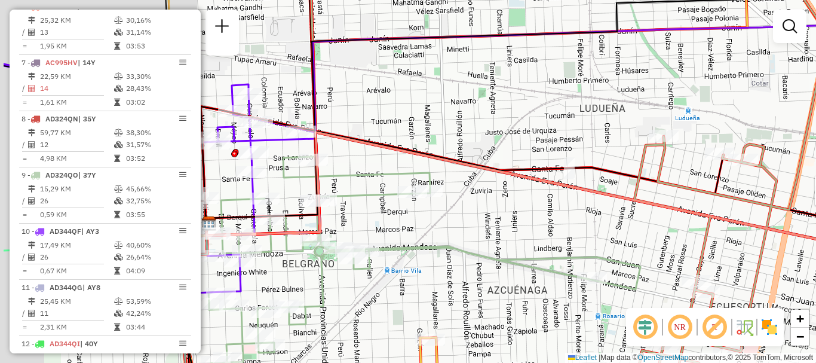
drag, startPoint x: 531, startPoint y: 219, endPoint x: 730, endPoint y: 233, distance: 199.5
click at [730, 233] on div "Rota 23 - Placa AB951JL 0000385392 - GRAMD SRL Rota 23 - Placa AB951JL 00004452…" at bounding box center [408, 181] width 816 height 363
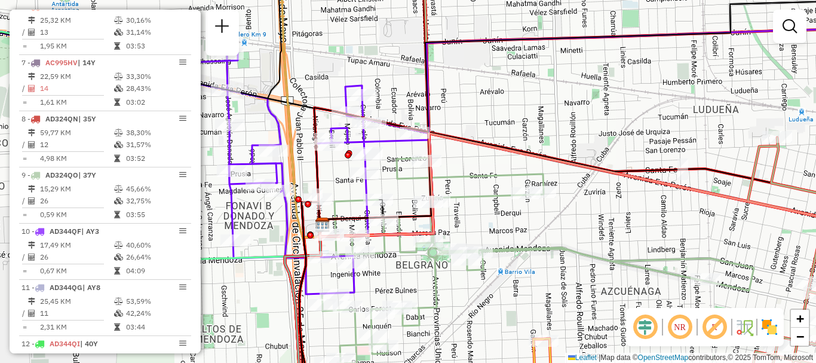
drag, startPoint x: 501, startPoint y: 250, endPoint x: 549, endPoint y: 254, distance: 48.0
click at [549, 254] on icon at bounding box center [538, 267] width 432 height 218
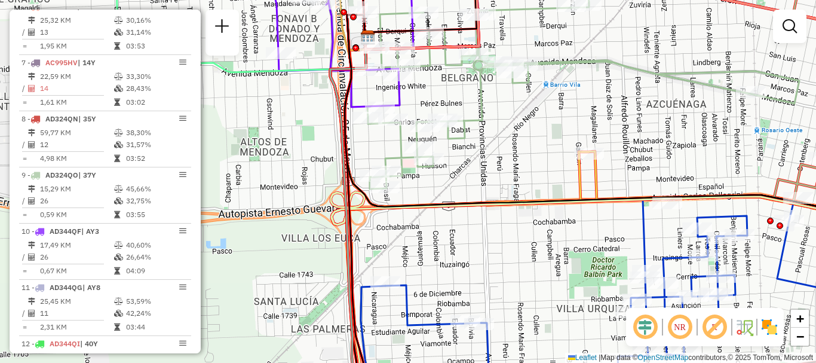
drag, startPoint x: 535, startPoint y: 186, endPoint x: 496, endPoint y: 30, distance: 160.7
click at [505, 54] on div "Rota 23 - Placa AB951JL 0000385392 - GRAMD SRL Rota 23 - Placa AB951JL 00004452…" at bounding box center [408, 181] width 816 height 363
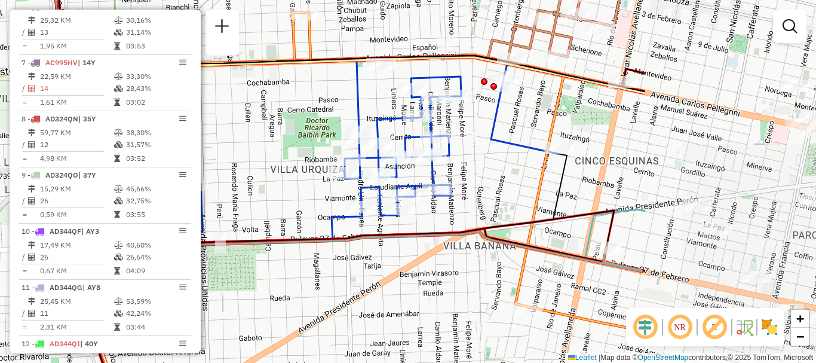
drag, startPoint x: 464, startPoint y: 204, endPoint x: 293, endPoint y: 197, distance: 171.7
click at [293, 197] on div "Rota 23 - Placa AB951JL 0000385392 - GRAMD SRL Rota 23 - Placa AB951JL 00004452…" at bounding box center [408, 181] width 816 height 363
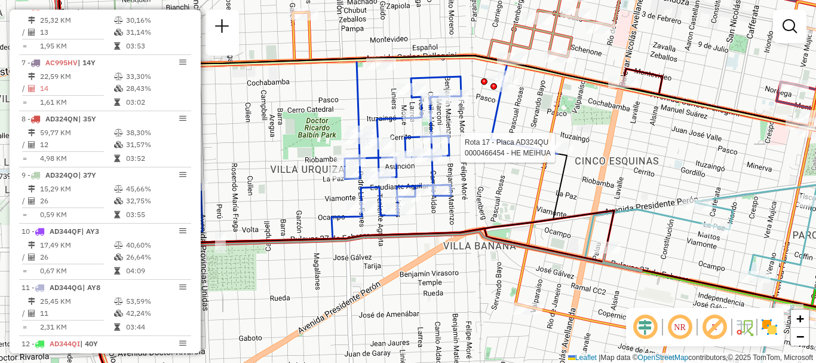
select select "**********"
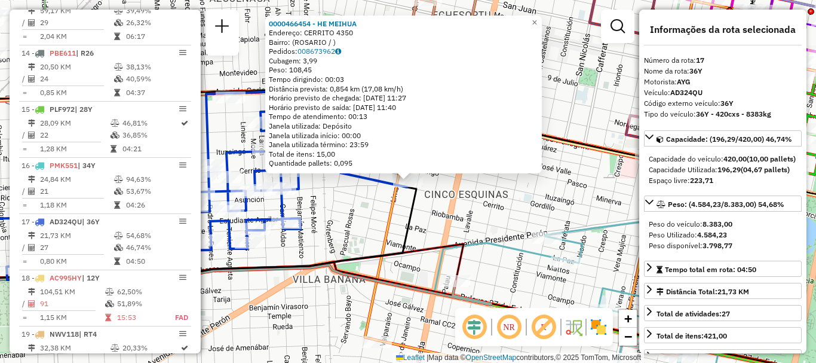
scroll to position [1324, 0]
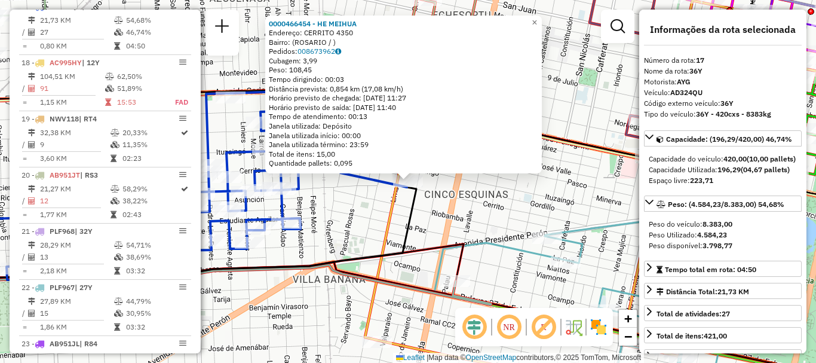
click at [505, 199] on div "0000466454 - HE MEIHUA Endereço: CERRITO 4350 Bairro: (ROSARIO / ) Pedidos: 008…" at bounding box center [408, 181] width 816 height 363
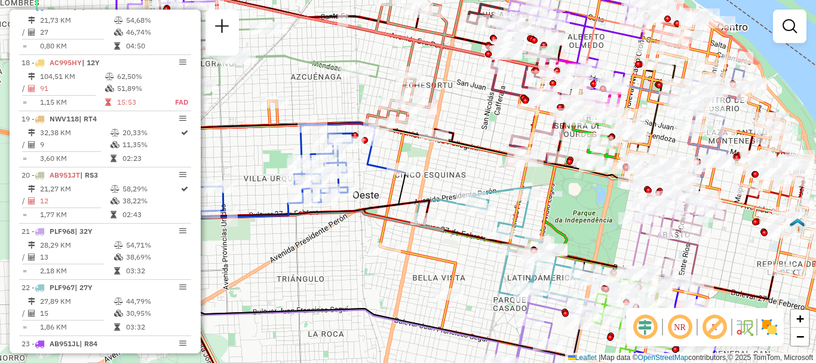
drag, startPoint x: 442, startPoint y: 250, endPoint x: 354, endPoint y: 227, distance: 90.9
click at [354, 227] on div "Janela de atendimento Grade de atendimento Capacidade Transportadoras Veículos …" at bounding box center [408, 181] width 816 height 363
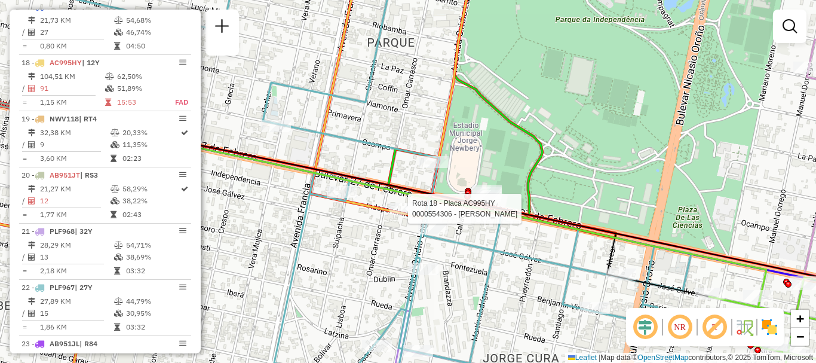
select select "**********"
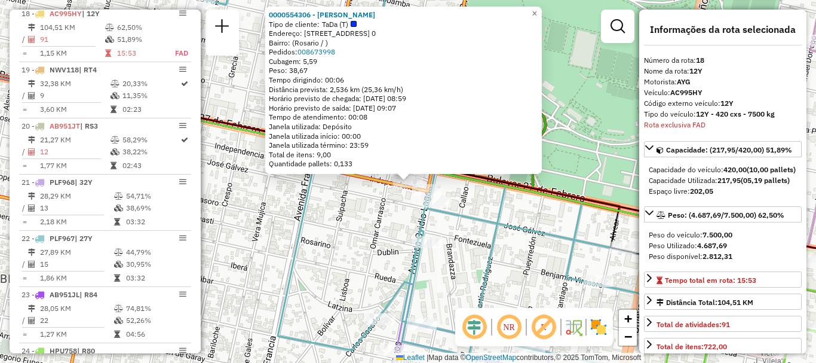
scroll to position [1381, 0]
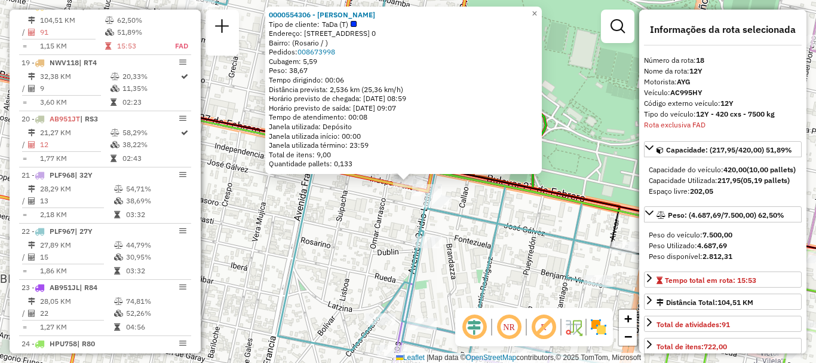
click at [365, 246] on div "0000554306 - german martin Tipo de cliente: TaDa (T) Endereço: Pasaje Independe…" at bounding box center [408, 181] width 816 height 363
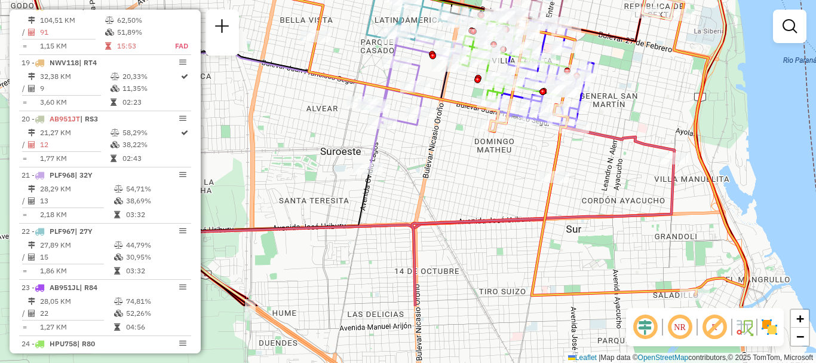
drag, startPoint x: 405, startPoint y: 170, endPoint x: 405, endPoint y: 163, distance: 6.6
click at [405, 163] on div "Janela de atendimento Grade de atendimento Capacidade Transportadoras Veículos …" at bounding box center [408, 181] width 816 height 363
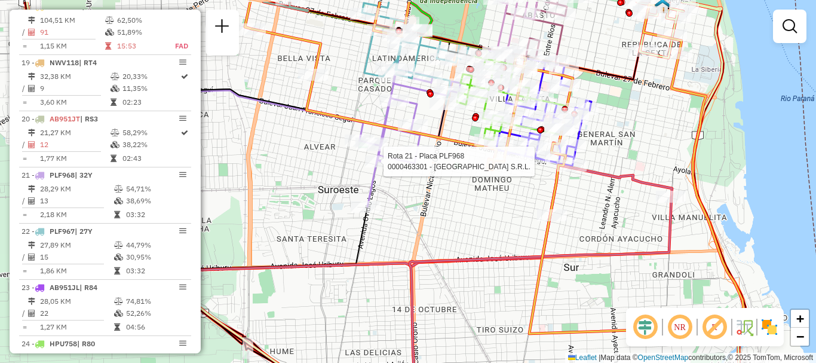
drag, startPoint x: 406, startPoint y: 170, endPoint x: 403, endPoint y: 209, distance: 38.3
click at [403, 209] on div "Rota 21 - Placa PLF968 0000463301 - Baltimore S.R.L. Janela de atendimento Grad…" at bounding box center [408, 181] width 816 height 363
drag, startPoint x: 403, startPoint y: 209, endPoint x: 405, endPoint y: 90, distance: 118.3
click at [404, 100] on div "Rota 21 - Placa PLF968 0000463301 - Baltimore S.R.L. Janela de atendimento Grad…" at bounding box center [408, 181] width 816 height 363
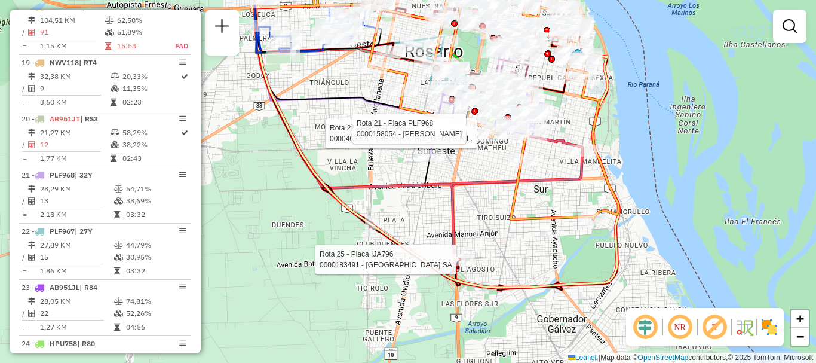
select select "**********"
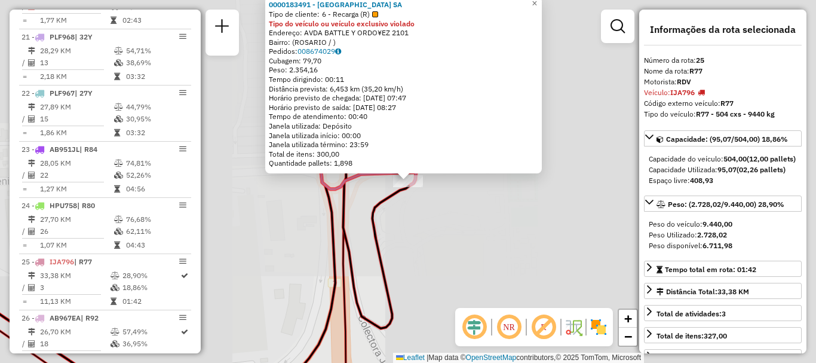
scroll to position [1675, 0]
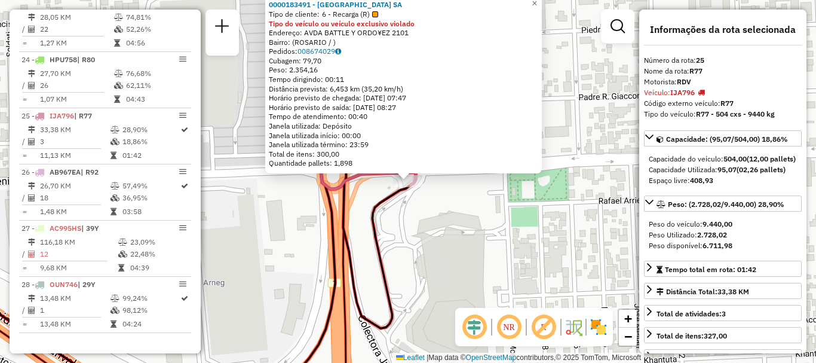
click at [466, 259] on div "0000183491 - CASINO DE ROSARIO SA Tipo de cliente: 6 - Recarga (R) Tipo do veíc…" at bounding box center [408, 181] width 816 height 363
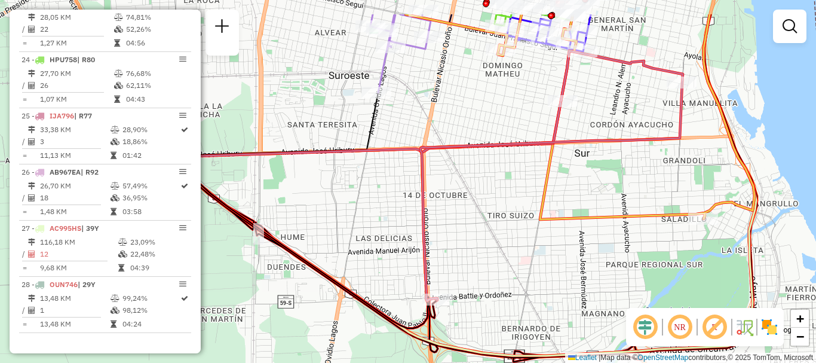
drag, startPoint x: 477, startPoint y: 236, endPoint x: 451, endPoint y: 330, distance: 98.0
click at [451, 329] on div "Janela de atendimento Grade de atendimento Capacidade Transportadoras Veículos …" at bounding box center [408, 181] width 816 height 363
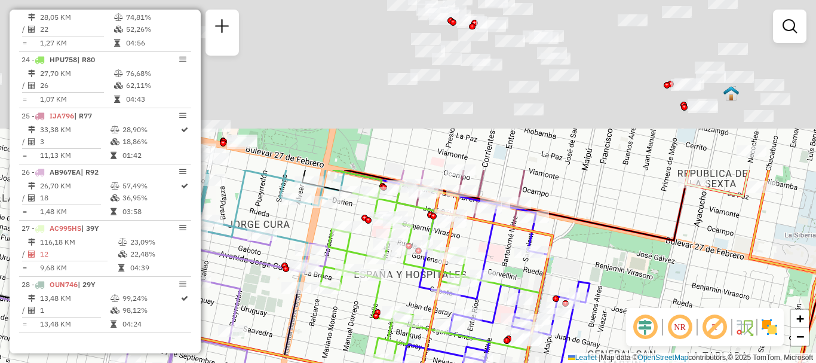
click at [433, 362] on html "Aguarde... Pop-up bloqueado! Seu navegador bloqueou automáticamente a abertura …" at bounding box center [408, 181] width 816 height 363
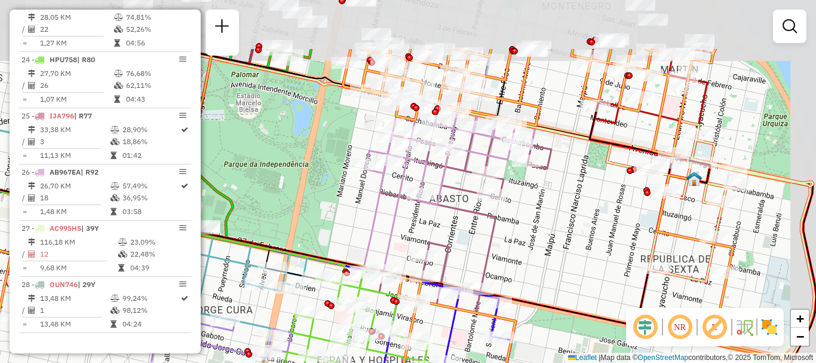
drag, startPoint x: 469, startPoint y: 287, endPoint x: 452, endPoint y: 328, distance: 44.2
click at [452, 328] on icon at bounding box center [171, 263] width 578 height 194
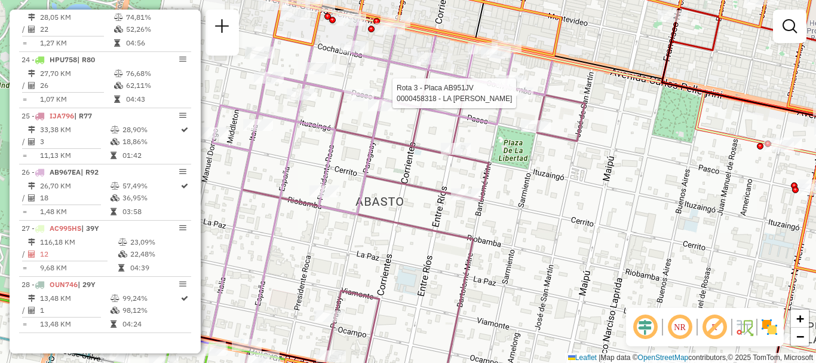
select select "**********"
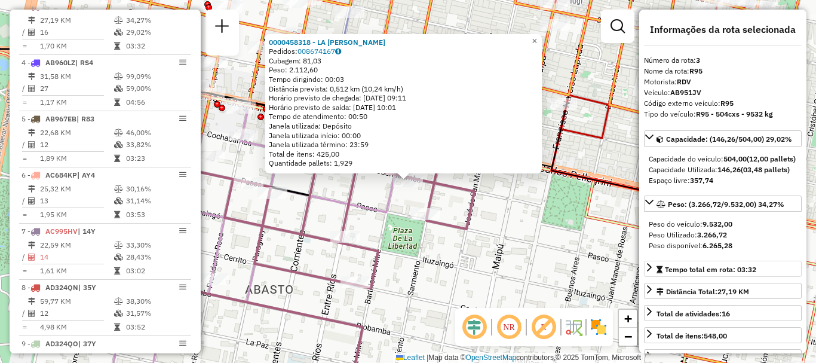
scroll to position [60, 0]
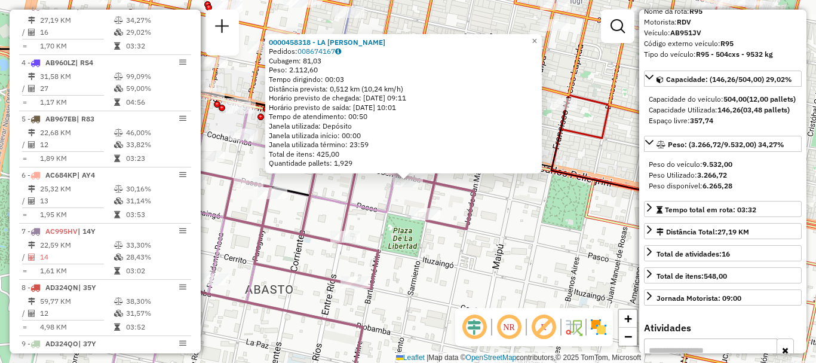
click at [547, 268] on div "0000458318 - LA ROSA MARCELO Pedidos: 008674167 Cubagem: 81,03 Peso: 2.112,60 T…" at bounding box center [408, 181] width 816 height 363
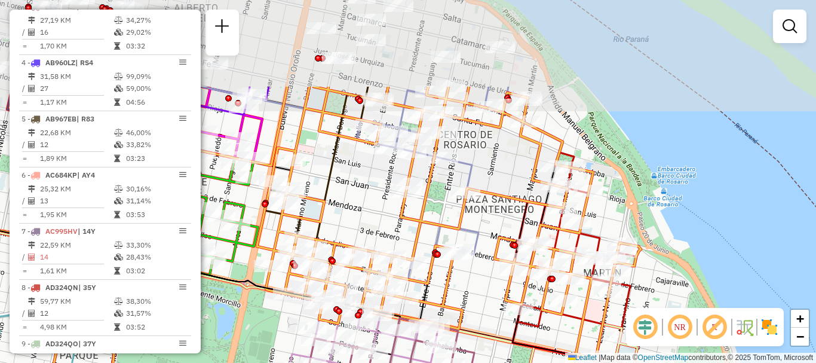
drag, startPoint x: 538, startPoint y: 263, endPoint x: 503, endPoint y: 386, distance: 128.2
click at [503, 362] on html "Aguarde... Pop-up bloqueado! Seu navegador bloqueou automáticamente a abertura …" at bounding box center [408, 181] width 816 height 363
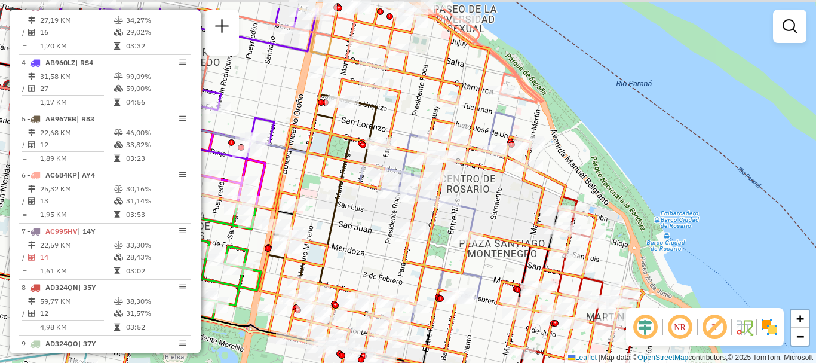
drag, startPoint x: 475, startPoint y: 367, endPoint x: 476, endPoint y: 386, distance: 19.2
click at [476, 362] on html "Aguarde... Pop-up bloqueado! Seu navegador bloqueou automáticamente a abertura …" at bounding box center [408, 181] width 816 height 363
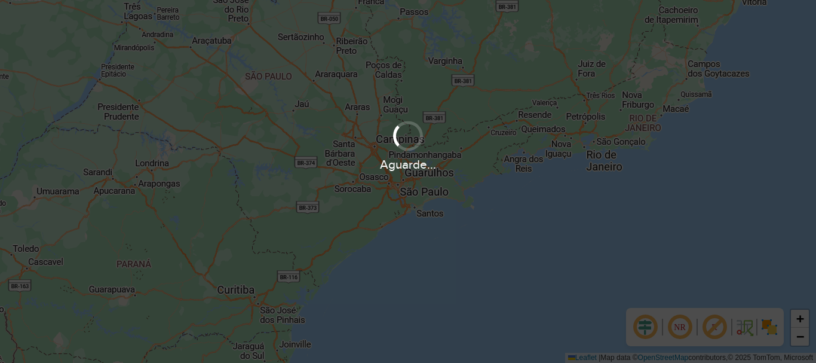
scroll to position [362, 0]
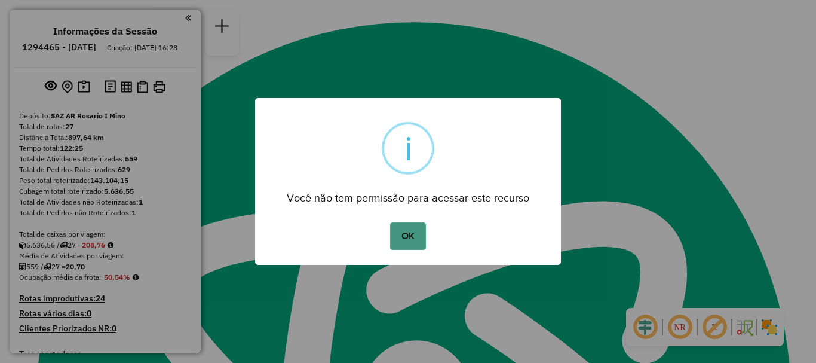
click at [402, 237] on button "OK" at bounding box center [407, 235] width 35 height 27
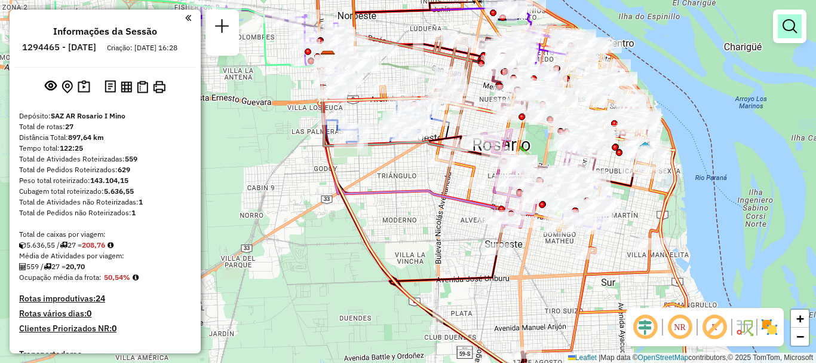
click at [792, 24] on em at bounding box center [790, 26] width 14 height 14
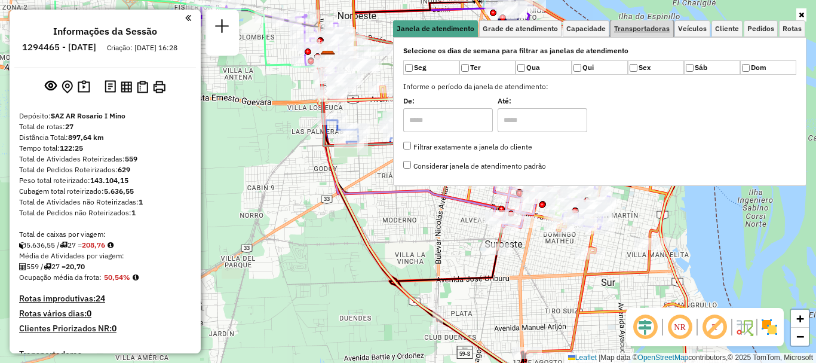
click at [654, 29] on span "Transportadoras" at bounding box center [642, 28] width 56 height 7
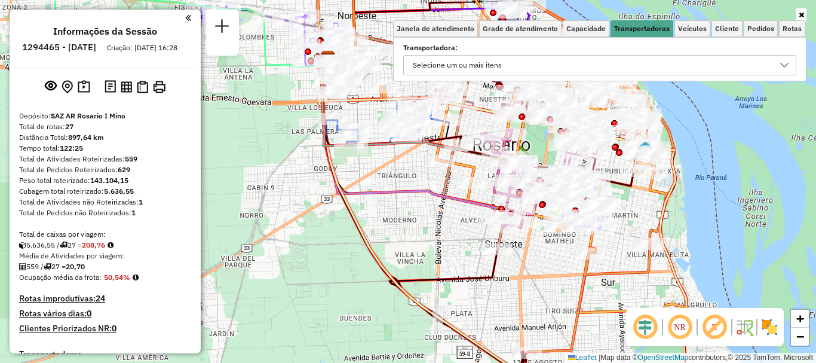
click at [779, 67] on div at bounding box center [784, 65] width 23 height 19
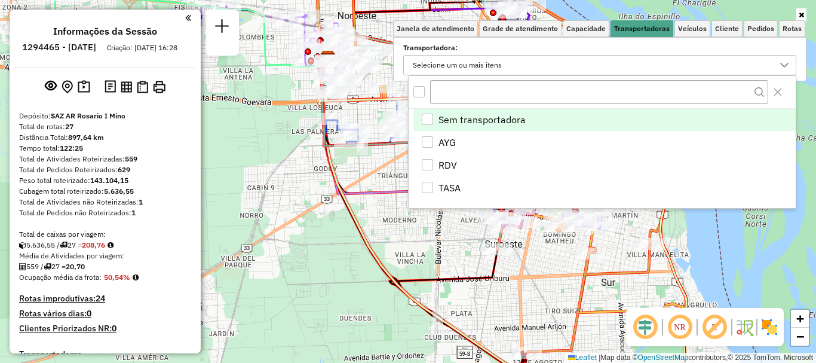
scroll to position [7, 41]
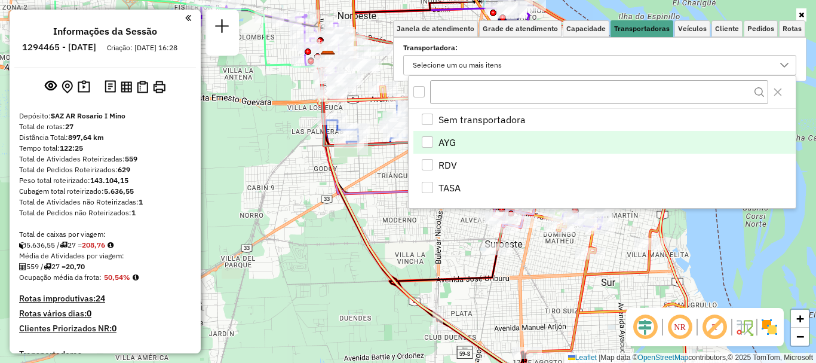
click at [427, 141] on div "AYG" at bounding box center [427, 141] width 11 height 11
click at [397, 246] on div "Janela de atendimento Grade de atendimento Capacidade Transportadoras Veículos …" at bounding box center [408, 181] width 816 height 363
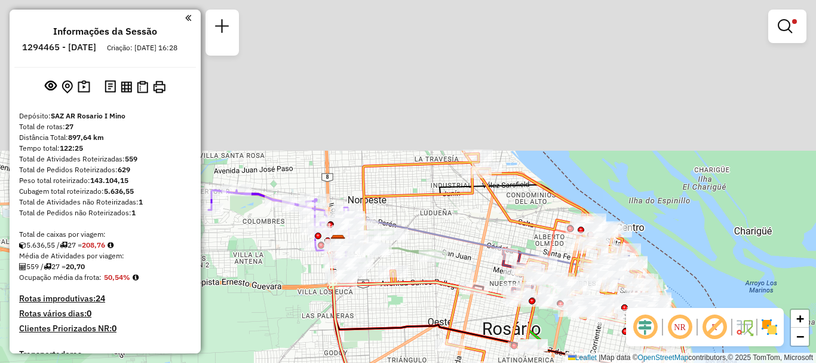
drag, startPoint x: 429, startPoint y: 300, endPoint x: 424, endPoint y: 363, distance: 63.5
click at [424, 362] on html "Aplicando filtros Pop-up bloqueado! Seu navegador bloqueou automáticamente a ab…" at bounding box center [408, 181] width 816 height 363
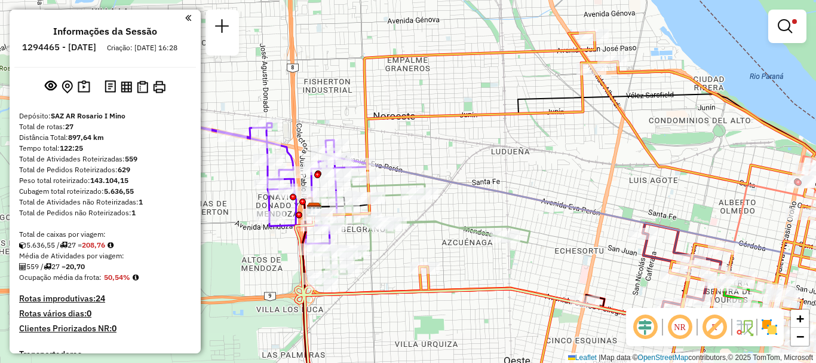
drag, startPoint x: 574, startPoint y: 222, endPoint x: 368, endPoint y: 87, distance: 246.0
click at [388, 164] on icon at bounding box center [581, 220] width 536 height 112
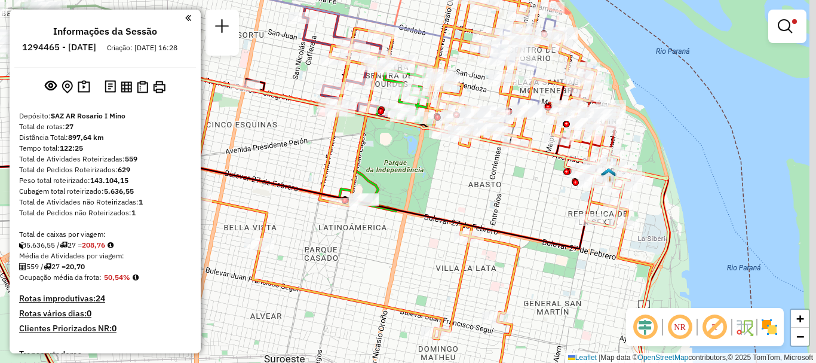
drag, startPoint x: 472, startPoint y: 152, endPoint x: 426, endPoint y: 152, distance: 46.6
click at [426, 152] on icon at bounding box center [311, 191] width 699 height 435
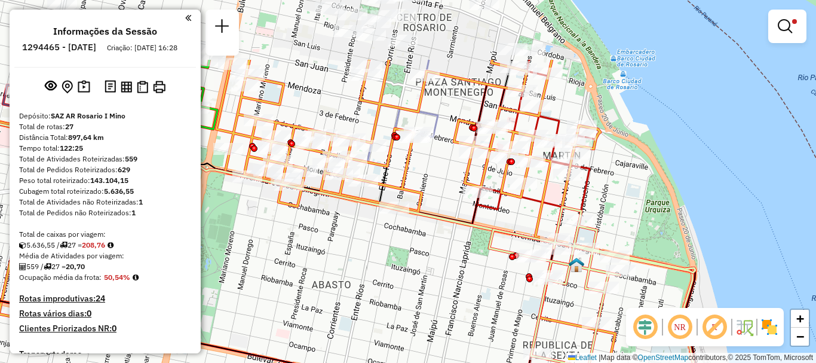
drag, startPoint x: 533, startPoint y: 189, endPoint x: 523, endPoint y: 277, distance: 89.0
click at [523, 277] on div "Limpar filtros Janela de atendimento Grade de atendimento Capacidade Transporta…" at bounding box center [408, 181] width 816 height 363
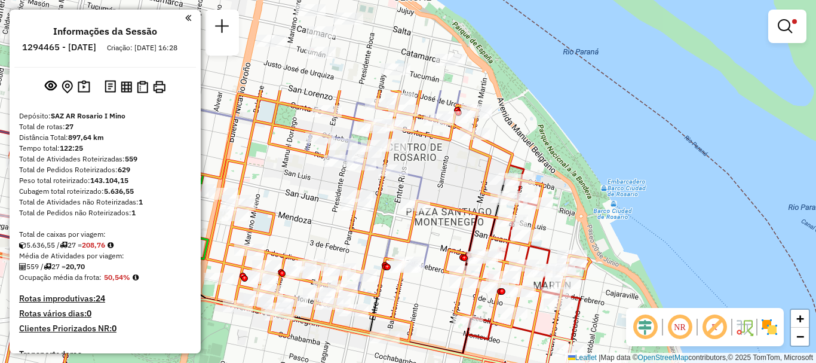
drag, startPoint x: 513, startPoint y: 253, endPoint x: 507, endPoint y: 323, distance: 70.8
click at [507, 323] on icon at bounding box center [254, 307] width 691 height 435
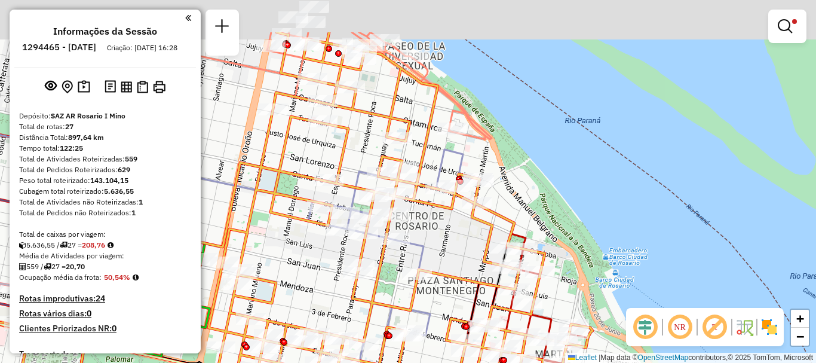
drag, startPoint x: 461, startPoint y: 267, endPoint x: 463, endPoint y: 286, distance: 19.8
click at [463, 286] on div "Limpar filtros Janela de atendimento Grade de atendimento Capacidade Transporta…" at bounding box center [408, 181] width 816 height 363
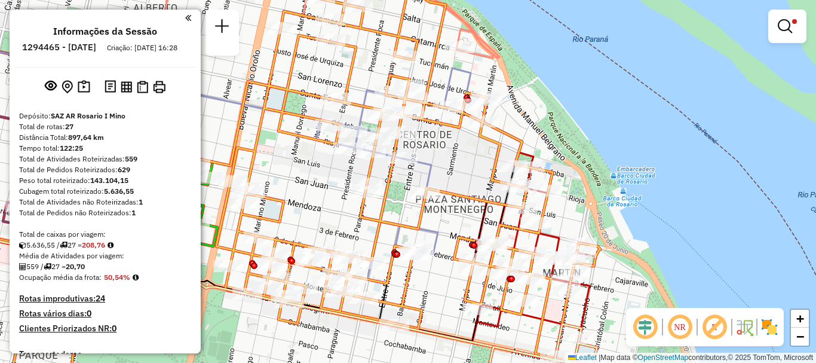
drag, startPoint x: 449, startPoint y: 262, endPoint x: 443, endPoint y: 77, distance: 185.3
click at [444, 111] on icon at bounding box center [259, 178] width 684 height 435
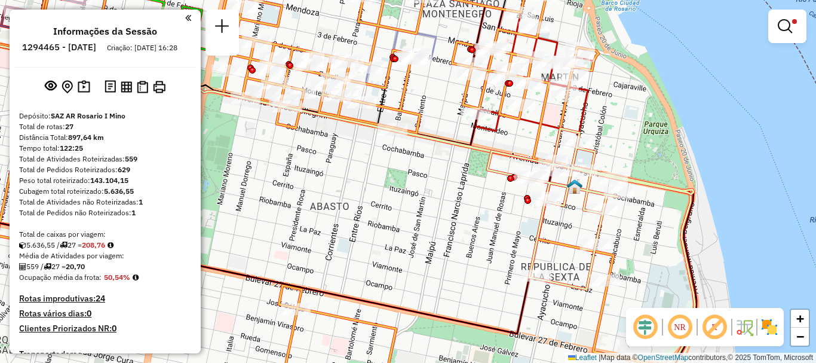
drag, startPoint x: 396, startPoint y: 191, endPoint x: 390, endPoint y: 93, distance: 97.6
click at [390, 94] on div "Limpar filtros Janela de atendimento Grade de atendimento Capacidade Transporta…" at bounding box center [408, 181] width 816 height 363
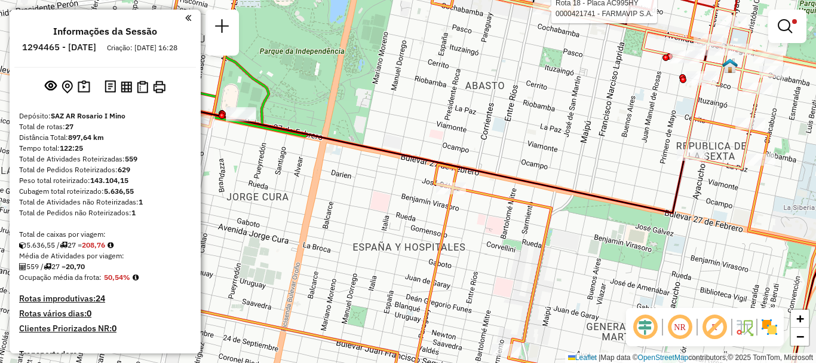
drag, startPoint x: 313, startPoint y: 163, endPoint x: 475, endPoint y: 146, distance: 163.4
click at [475, 146] on div "Rota 18 - Placa AC995HY 0000421741 - FARMAVIP S.A. Limpar filtros Janela de ate…" at bounding box center [408, 181] width 816 height 363
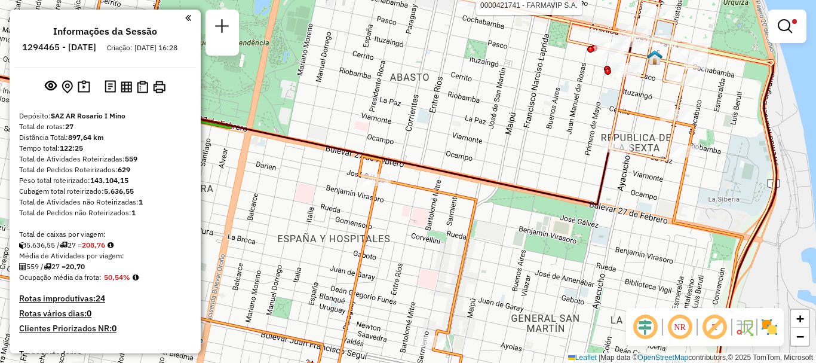
drag, startPoint x: 521, startPoint y: 157, endPoint x: 446, endPoint y: 149, distance: 74.6
click at [446, 149] on div "Rota 18 - Placa AC995HY 0000421741 - FARMAVIP S.A. Limpar filtros Janela de ate…" at bounding box center [408, 181] width 816 height 363
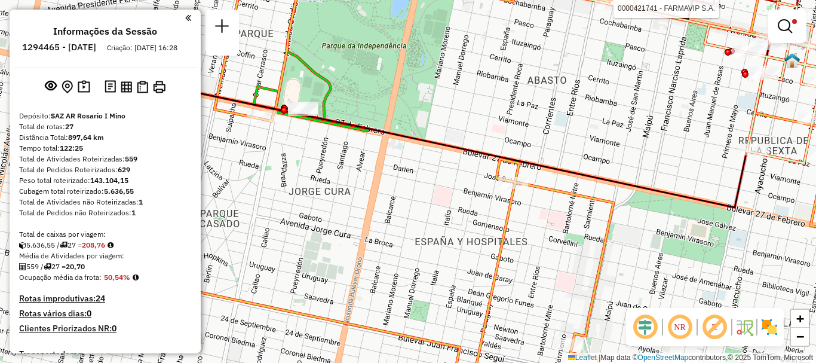
drag, startPoint x: 335, startPoint y: 123, endPoint x: 547, endPoint y: 122, distance: 212.2
click at [547, 122] on div "Rota 18 - Placa AC995HY 0000421741 - FARMAVIP S.A. Limpar filtros Janela de ate…" at bounding box center [408, 181] width 816 height 363
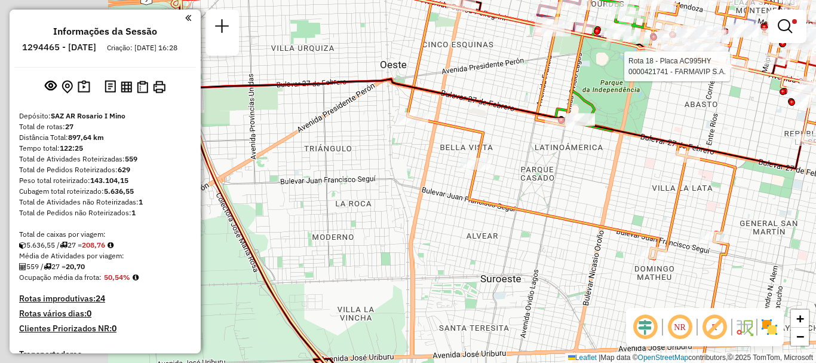
drag, startPoint x: 438, startPoint y: 165, endPoint x: 562, endPoint y: 168, distance: 124.3
click at [562, 168] on div "Rota 18 - Placa AC995HY 0000421741 - FARMAVIP S.A. Limpar filtros Janela de ate…" at bounding box center [408, 181] width 816 height 363
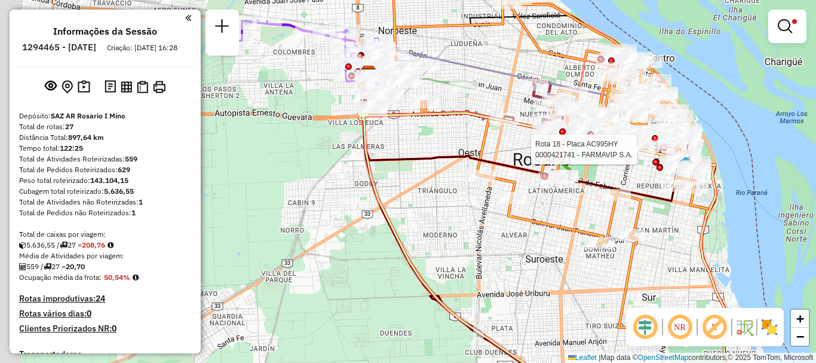
drag, startPoint x: 510, startPoint y: 164, endPoint x: 534, endPoint y: 181, distance: 29.0
click at [534, 181] on icon at bounding box center [543, 233] width 369 height 331
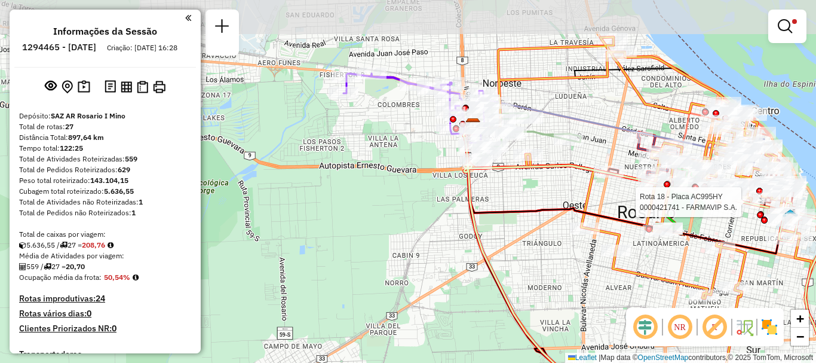
drag, startPoint x: 494, startPoint y: 177, endPoint x: 525, endPoint y: 180, distance: 31.2
click at [525, 180] on div "Rota 18 - Placa AC995HY 0000421741 - FARMAVIP S.A. Rota 9 - Placa AD324QO 00004…" at bounding box center [408, 181] width 816 height 363
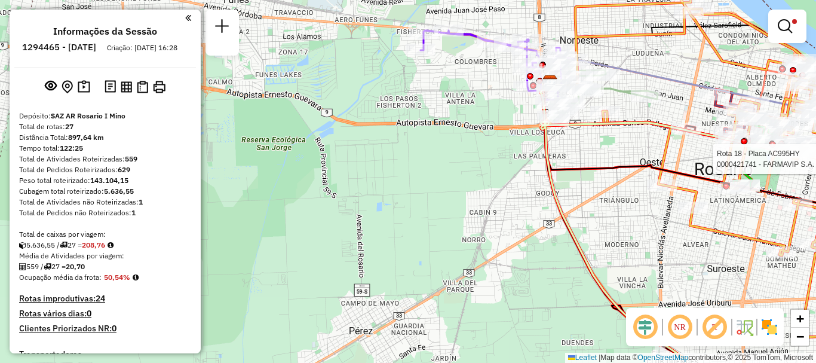
drag, startPoint x: 415, startPoint y: 164, endPoint x: 461, endPoint y: 118, distance: 65.1
click at [461, 118] on div "Rota 18 - Placa AC995HY 0000421741 - FARMAVIP S.A. Limpar filtros Janela de ate…" at bounding box center [408, 181] width 816 height 363
drag, startPoint x: 455, startPoint y: 177, endPoint x: 348, endPoint y: 56, distance: 161.3
click at [381, 82] on div "Rota 18 - Placa AC995HY 0000421741 - FARMAVIP S.A. Limpar filtros Janela de ate…" at bounding box center [408, 181] width 816 height 363
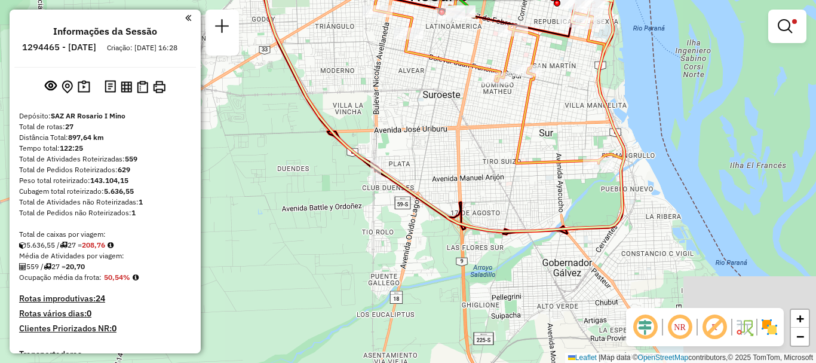
drag, startPoint x: 474, startPoint y: 191, endPoint x: 295, endPoint y: 140, distance: 186.4
click at [295, 140] on div "Rota 18 - Placa AC995HY 0000421741 - FARMAVIP S.A. Limpar filtros Janela de ate…" at bounding box center [408, 181] width 816 height 363
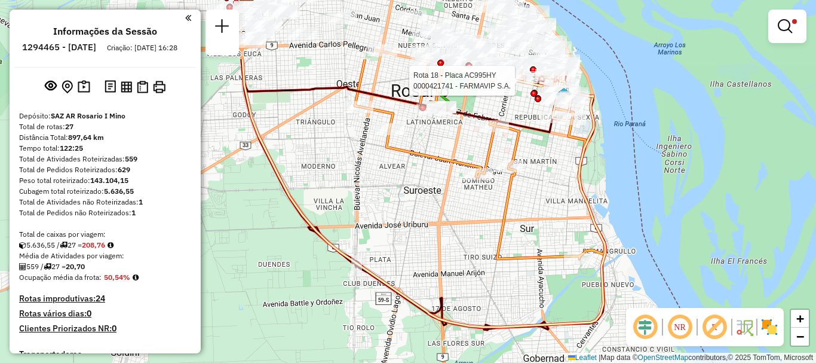
drag, startPoint x: 425, startPoint y: 180, endPoint x: 409, endPoint y: 248, distance: 69.3
click at [409, 248] on div "Rota 18 - Placa AC995HY 0000421741 - FARMAVIP S.A. Limpar filtros Janela de ate…" at bounding box center [408, 181] width 816 height 363
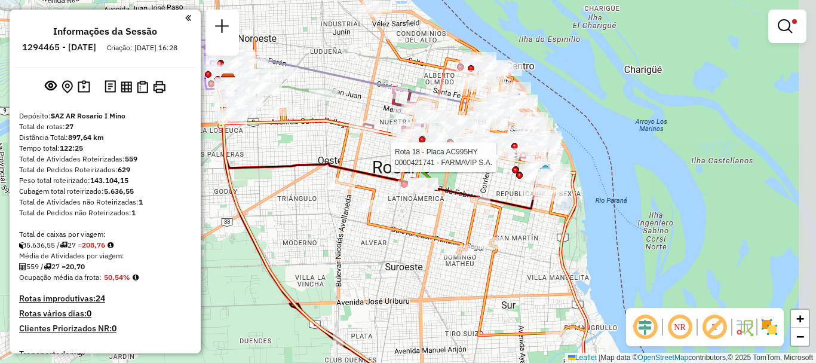
drag, startPoint x: 419, startPoint y: 256, endPoint x: 414, endPoint y: 287, distance: 31.0
click at [414, 287] on div "Rota 18 - Placa AC995HY 0000421741 - FARMAVIP S.A. Limpar filtros Janela de ate…" at bounding box center [408, 181] width 816 height 363
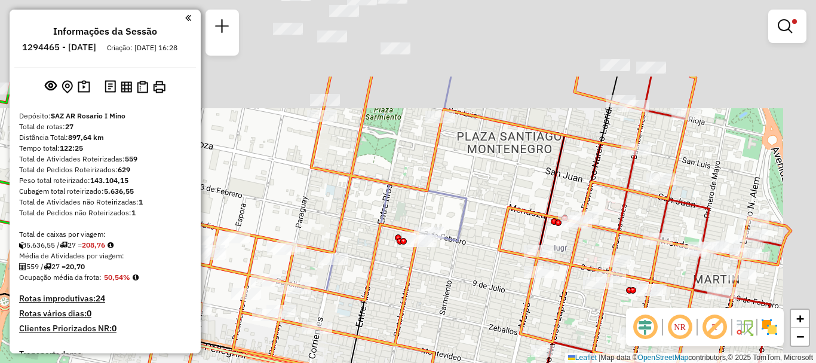
drag, startPoint x: 451, startPoint y: 304, endPoint x: 442, endPoint y: 352, distance: 49.3
click at [442, 352] on div "Limpar filtros Janela de atendimento Grade de atendimento Capacidade Transporta…" at bounding box center [408, 181] width 816 height 363
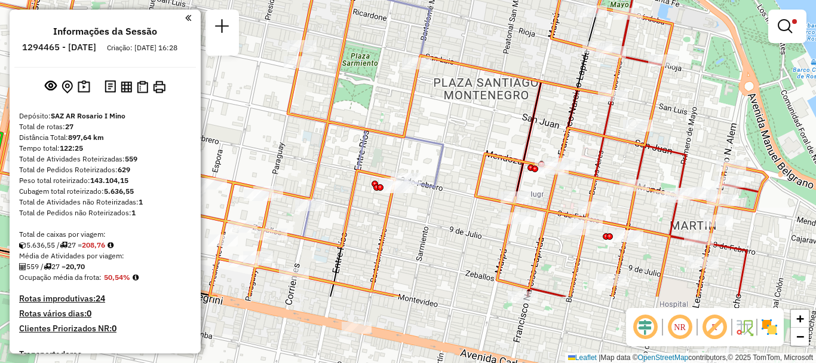
drag, startPoint x: 344, startPoint y: 127, endPoint x: 348, endPoint y: 18, distance: 109.4
click at [337, 79] on icon at bounding box center [336, 78] width 864 height 435
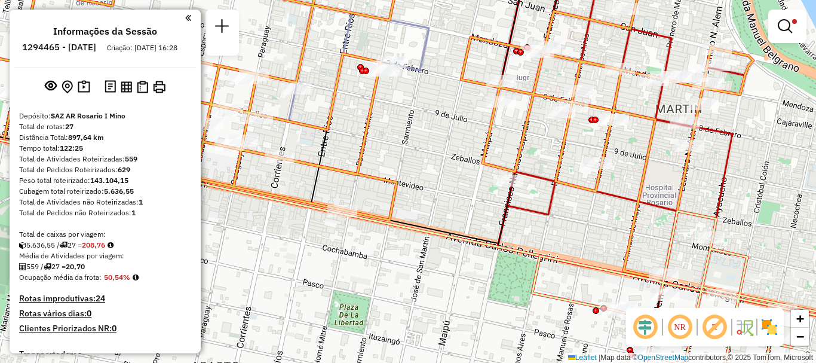
drag, startPoint x: 326, startPoint y: 99, endPoint x: 317, endPoint y: 85, distance: 16.7
click at [323, 93] on div "Limpar filtros Janela de atendimento Grade de atendimento Capacidade Transporta…" at bounding box center [408, 181] width 816 height 363
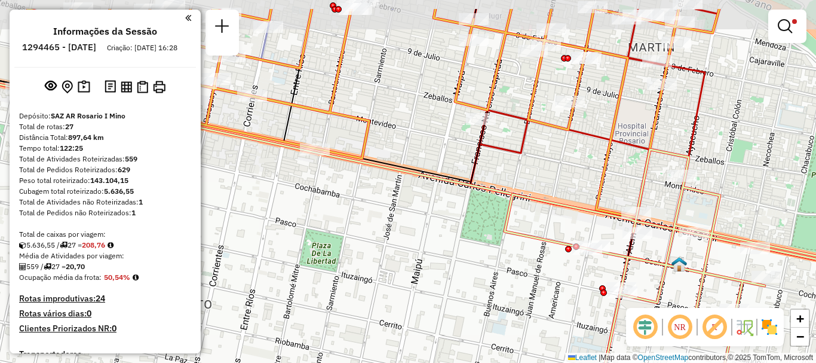
drag, startPoint x: 453, startPoint y: 279, endPoint x: 473, endPoint y: 296, distance: 26.3
click at [473, 296] on div "Limpar filtros Janela de atendimento Grade de atendimento Capacidade Transporta…" at bounding box center [408, 181] width 816 height 363
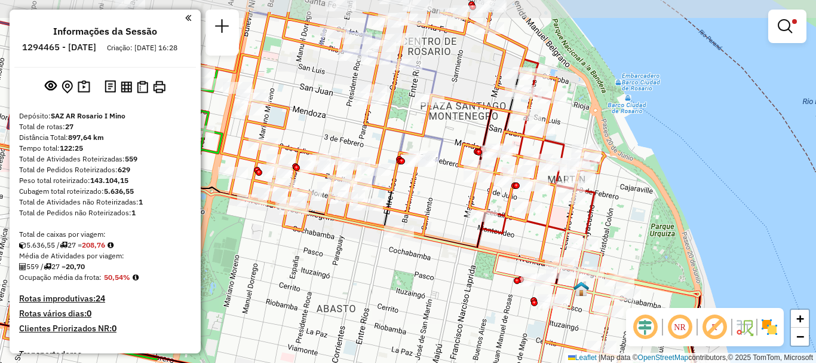
drag, startPoint x: 458, startPoint y: 231, endPoint x: 460, endPoint y: 244, distance: 12.7
click at [460, 244] on icon at bounding box center [315, 289] width 772 height 315
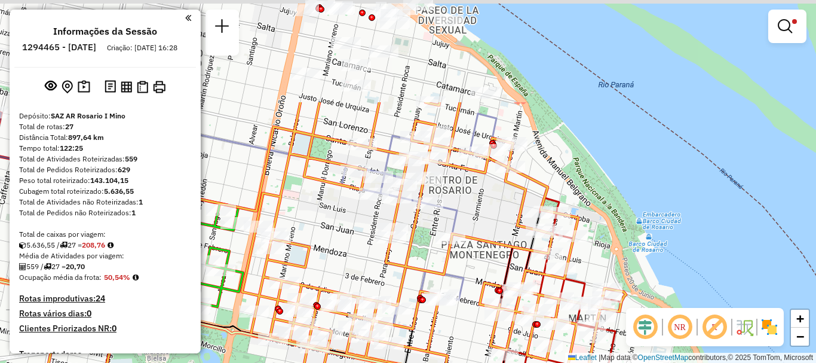
drag, startPoint x: 451, startPoint y: 252, endPoint x: 470, endPoint y: 363, distance: 112.3
click at [470, 362] on html "Aplicando filtros Pop-up bloqueado! Seu navegador bloqueou automáticamente a ab…" at bounding box center [408, 181] width 816 height 363
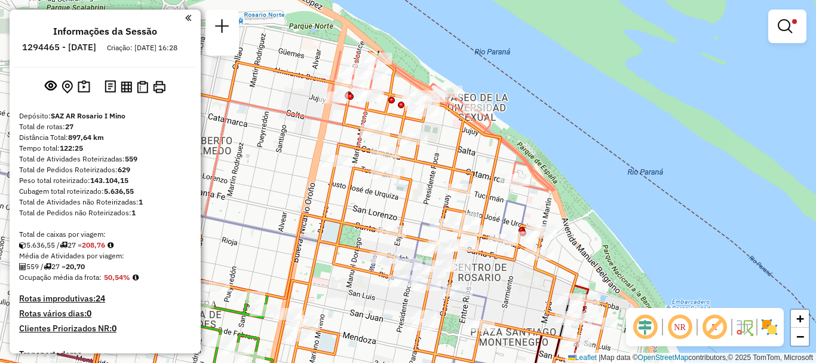
click at [474, 362] on html "Aplicando filtros Pop-up bloqueado! Seu navegador bloqueou automáticamente a ab…" at bounding box center [408, 181] width 816 height 363
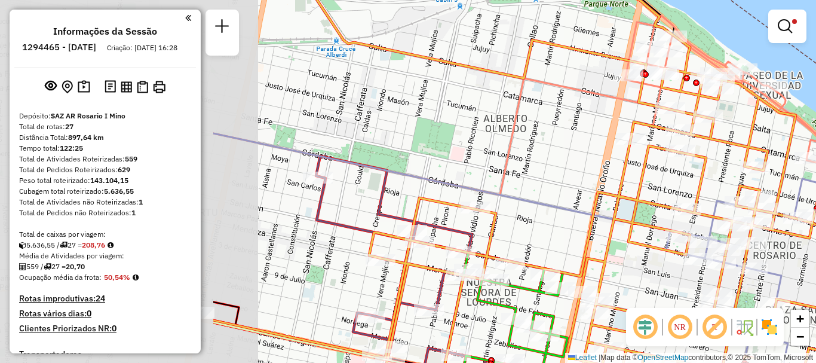
drag, startPoint x: 305, startPoint y: 219, endPoint x: 604, endPoint y: 246, distance: 299.4
click at [604, 246] on div "Limpar filtros Janela de atendimento Grade de atendimento Capacidade Transporta…" at bounding box center [408, 181] width 816 height 363
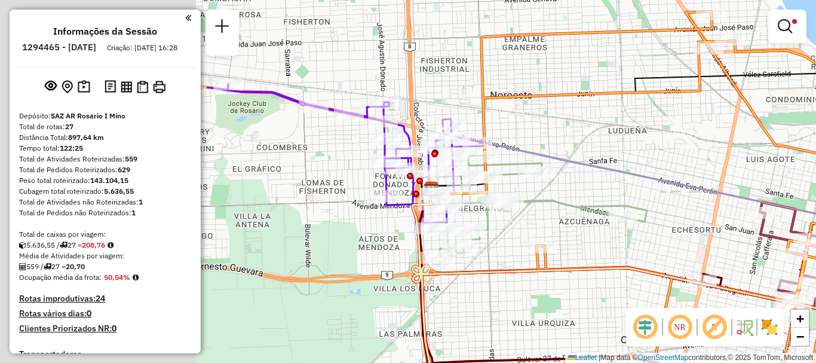
drag, startPoint x: 327, startPoint y: 229, endPoint x: 654, endPoint y: 226, distance: 326.9
click at [654, 226] on div "Limpar filtros Janela de atendimento Grade de atendimento Capacidade Transporta…" at bounding box center [408, 181] width 816 height 363
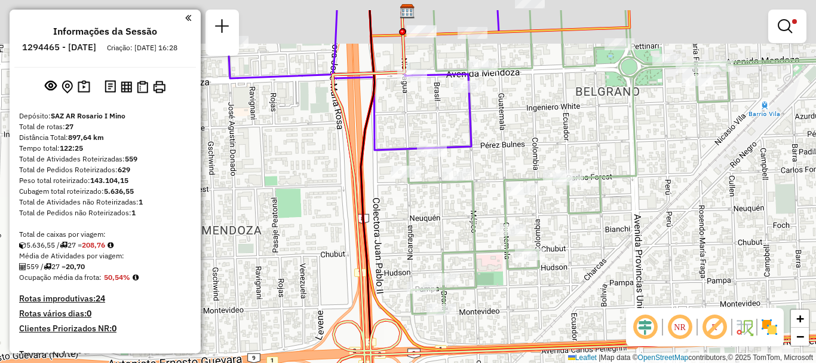
drag, startPoint x: 656, startPoint y: 247, endPoint x: 654, endPoint y: 293, distance: 46.7
click at [654, 293] on div "Limpar filtros Janela de atendimento Grade de atendimento Capacidade Transporta…" at bounding box center [408, 181] width 816 height 363
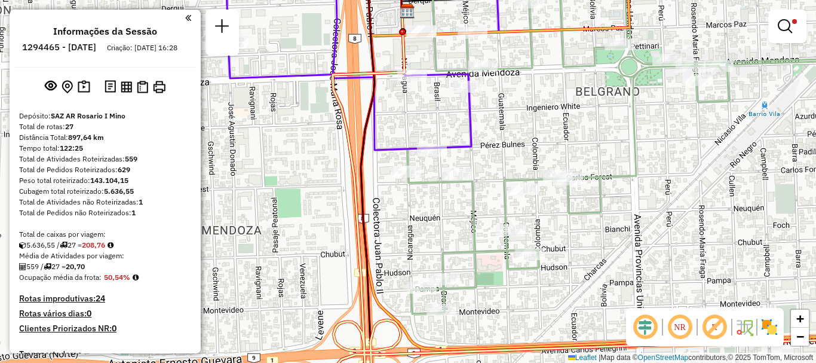
click at [292, 243] on div "Limpar filtros Janela de atendimento Grade de atendimento Capacidade Transporta…" at bounding box center [408, 181] width 816 height 363
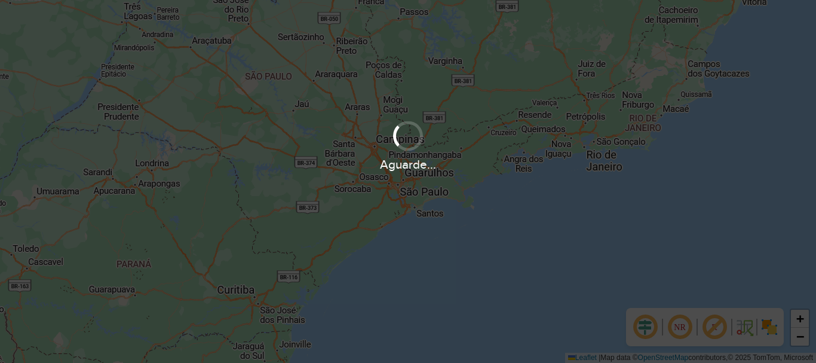
scroll to position [362, 0]
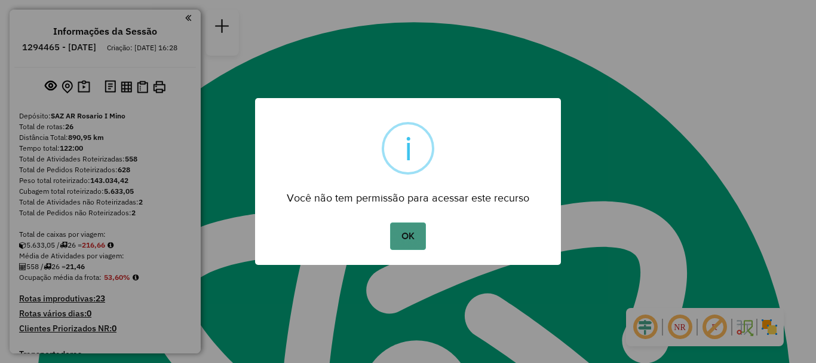
click at [402, 229] on button "OK" at bounding box center [407, 235] width 35 height 27
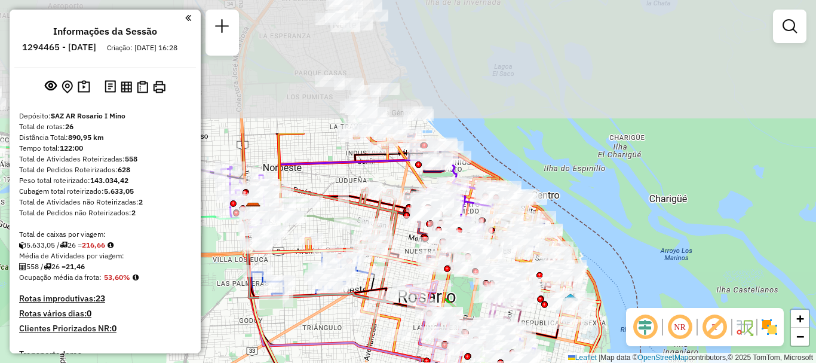
drag, startPoint x: 397, startPoint y: 100, endPoint x: 407, endPoint y: 265, distance: 165.9
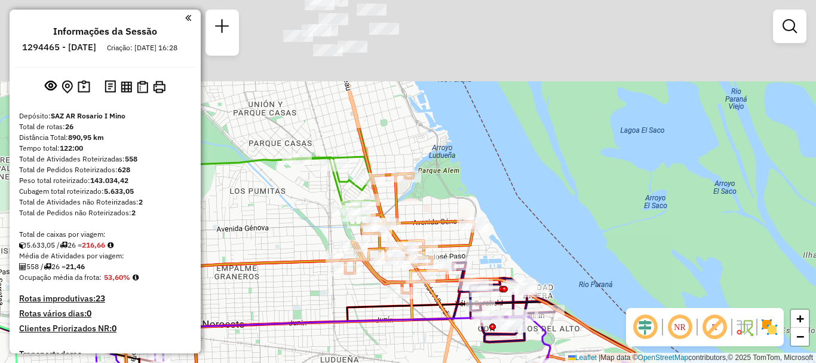
drag, startPoint x: 389, startPoint y: 339, endPoint x: 393, endPoint y: 345, distance: 7.0
click at [393, 348] on div "Rota 20 - Placa PLF968 0000456030 - GUAN YUMEI - HUANG QINGHUA Rota 20 - Placa …" at bounding box center [408, 181] width 816 height 363
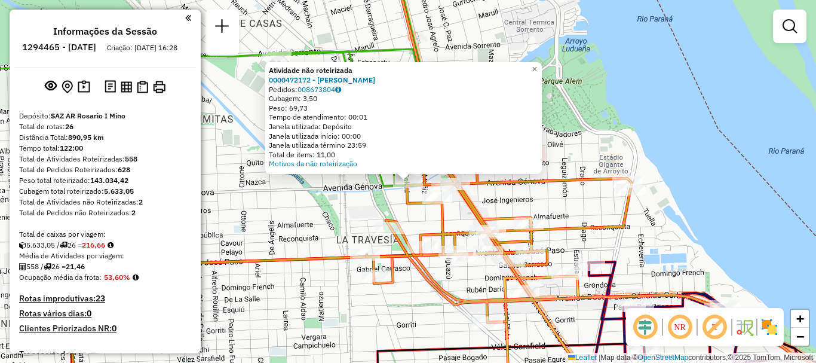
click at [384, 203] on div "Atividade não roteirizada 0000472172 - STIGLITIZ LORENA Pedidos: 008673804 Cuba…" at bounding box center [408, 181] width 816 height 363
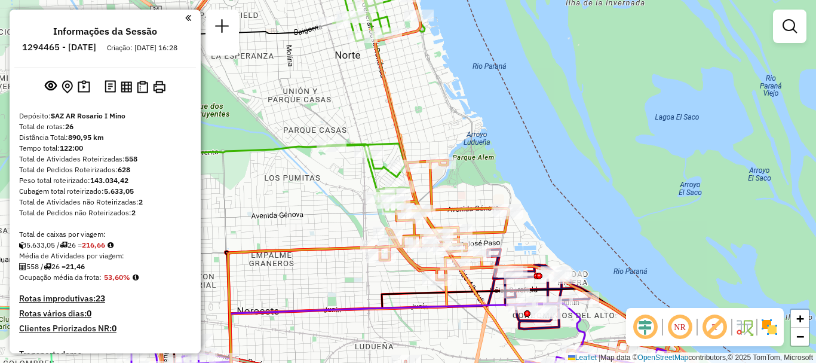
drag, startPoint x: 373, startPoint y: 301, endPoint x: 433, endPoint y: 131, distance: 179.9
click at [433, 131] on div "Janela de atendimento Grade de atendimento Capacidade Transportadoras Veículos …" at bounding box center [408, 181] width 816 height 363
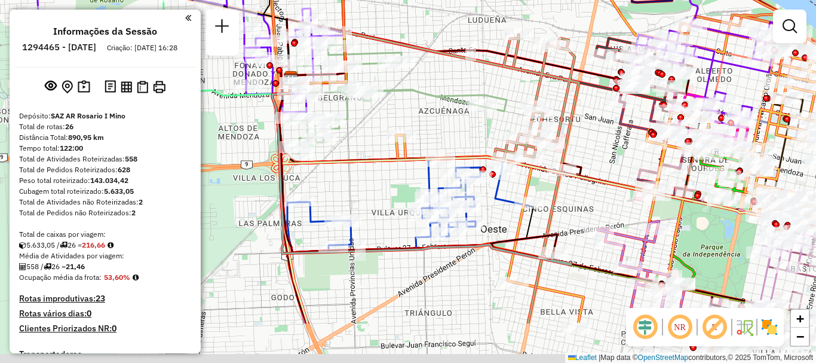
drag, startPoint x: 443, startPoint y: 166, endPoint x: 476, endPoint y: 16, distance: 153.1
click at [472, 45] on icon at bounding box center [399, 99] width 216 height 109
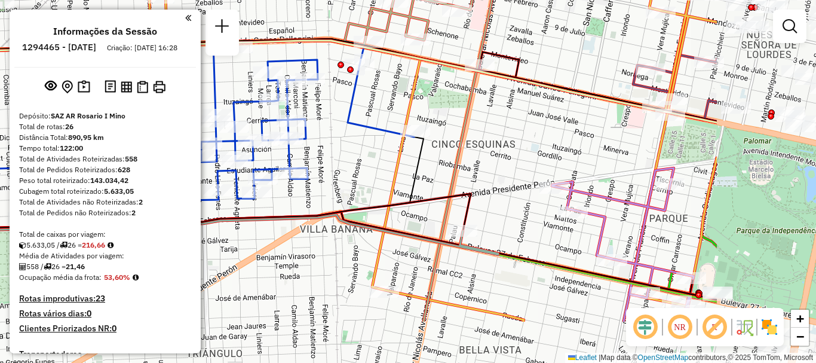
drag, startPoint x: 649, startPoint y: 234, endPoint x: 430, endPoint y: 139, distance: 239.0
click at [449, 148] on div "Rota 18 - Placa NWV118 0000542247 - Gonzales Maximiliano Jose Rota 26 - Placa A…" at bounding box center [408, 181] width 816 height 363
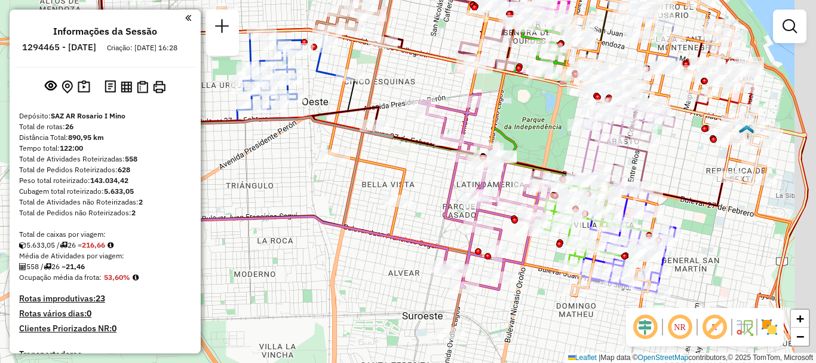
drag, startPoint x: 429, startPoint y: 177, endPoint x: 396, endPoint y: 142, distance: 48.2
click at [396, 142] on div "Rota 18 - Placa NWV118 0000542247 - Gonzales Maximiliano Jose Rota 26 - Placa A…" at bounding box center [408, 181] width 816 height 363
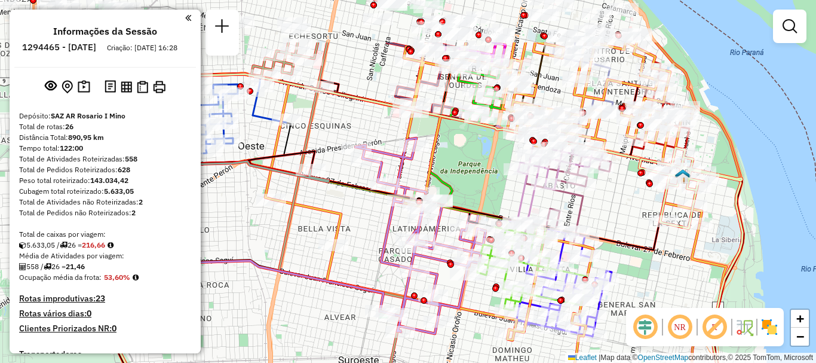
drag, startPoint x: 405, startPoint y: 195, endPoint x: 377, endPoint y: 271, distance: 80.9
click at [377, 271] on div "Rota 18 - Placa NWV118 0000542247 - Gonzales Maximiliano Jose Rota 26 - Placa A…" at bounding box center [408, 181] width 816 height 363
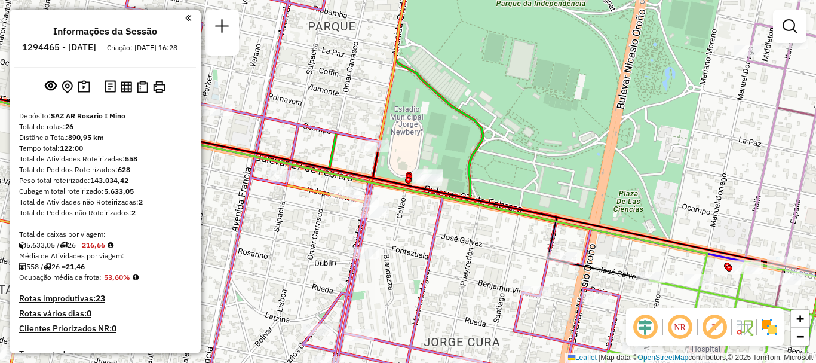
drag, startPoint x: 472, startPoint y: 231, endPoint x: 396, endPoint y: 70, distance: 178.3
click at [417, 117] on div "Rota 18 - Placa NWV118 0000542247 - Gonzales Maximiliano Jose Rota 26 - Placa A…" at bounding box center [408, 181] width 816 height 363
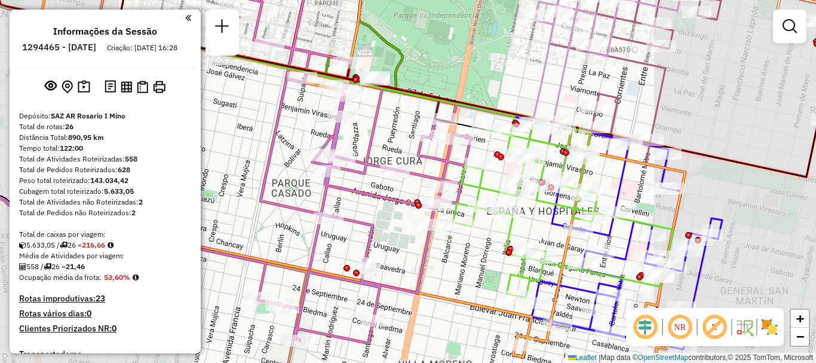
click at [434, 96] on div "Rota 18 - Placa NWV118 0000542247 - Gonzales Maximiliano Jose Rota 26 - Placa A…" at bounding box center [408, 181] width 816 height 363
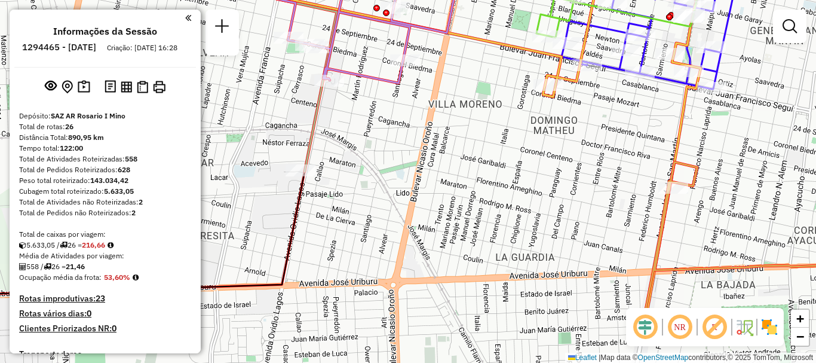
drag, startPoint x: 420, startPoint y: 235, endPoint x: 442, endPoint y: 60, distance: 177.2
click at [433, 109] on div "Rota 18 - Placa NWV118 0000542247 - Gonzales Maximiliano Jose Rota 26 - Placa A…" at bounding box center [408, 181] width 816 height 363
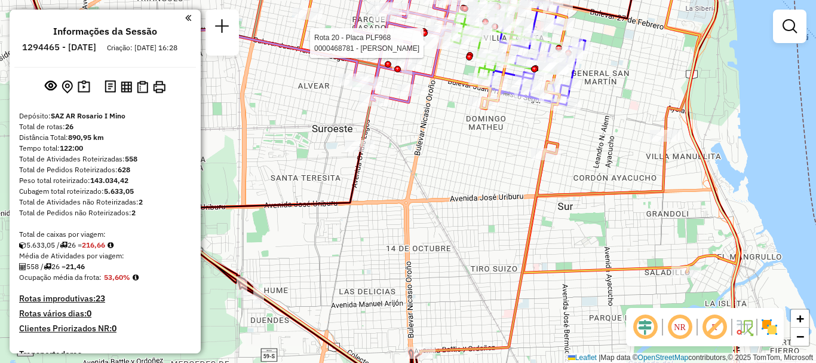
drag, startPoint x: 412, startPoint y: 121, endPoint x: 415, endPoint y: 35, distance: 86.7
click at [415, 57] on div "Rota 18 - Placa NWV118 0000542247 - Gonzales Maximiliano Jose Rota 26 - Placa A…" at bounding box center [408, 181] width 816 height 363
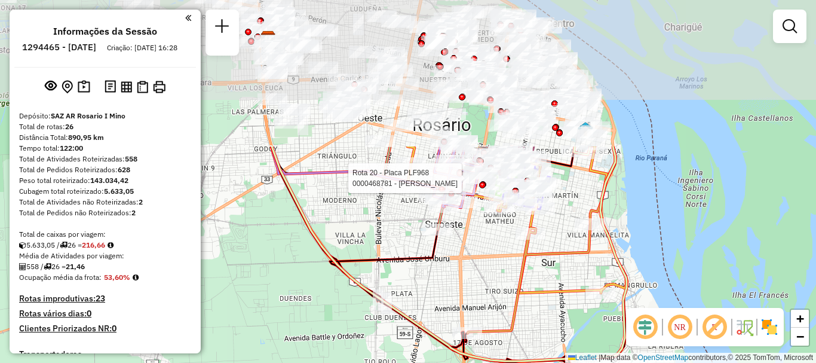
drag, startPoint x: 451, startPoint y: 229, endPoint x: 450, endPoint y: 283, distance: 53.8
click at [450, 298] on div "Rota 18 - Placa NWV118 0000542247 - Gonzales Maximiliano Jose Rota 26 - Placa A…" at bounding box center [408, 181] width 816 height 363
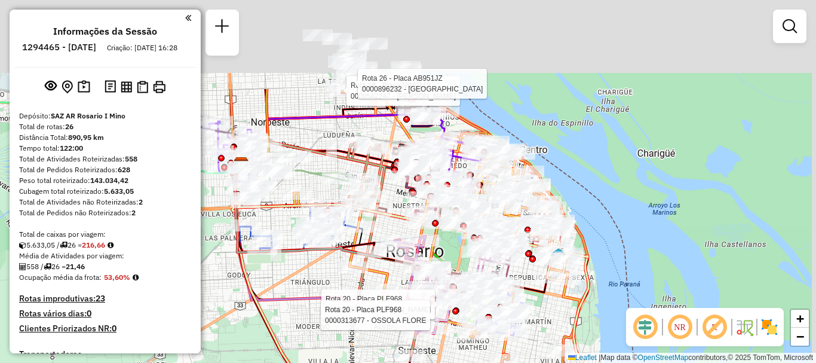
drag, startPoint x: 434, startPoint y: 239, endPoint x: 423, endPoint y: 302, distance: 63.8
click at [423, 317] on div at bounding box center [424, 320] width 7 height 7
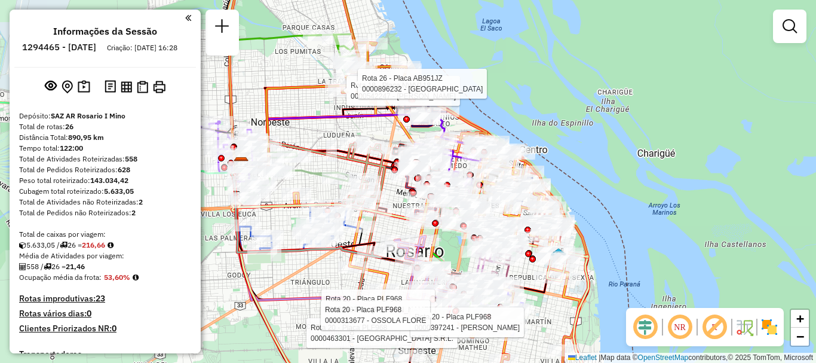
click at [569, 107] on div "Rota 18 - Placa NWV118 0000542247 - Gonzales Maximiliano Jose Rota 26 - Placa A…" at bounding box center [408, 181] width 816 height 363
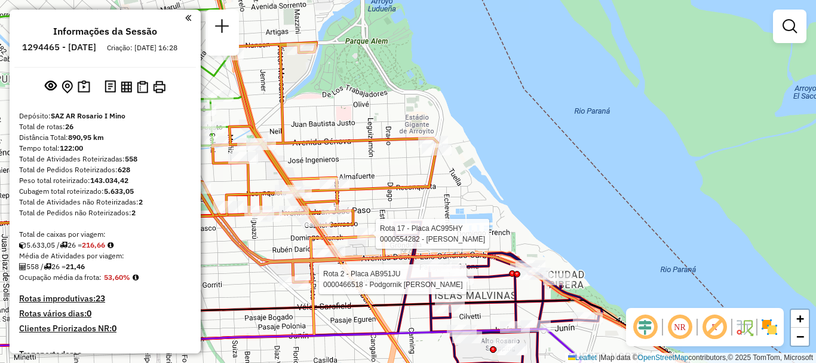
select select "**********"
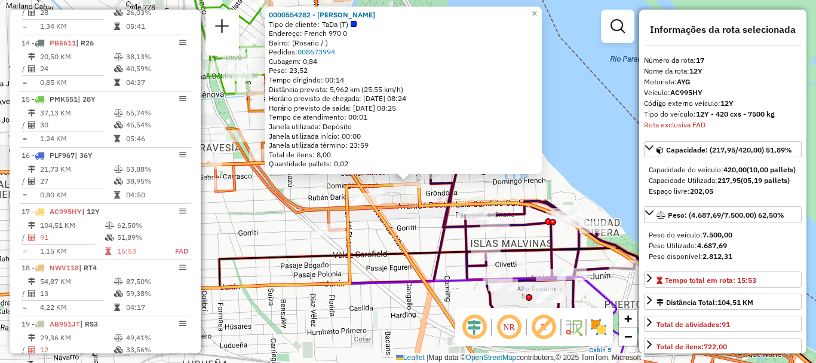
scroll to position [1324, 0]
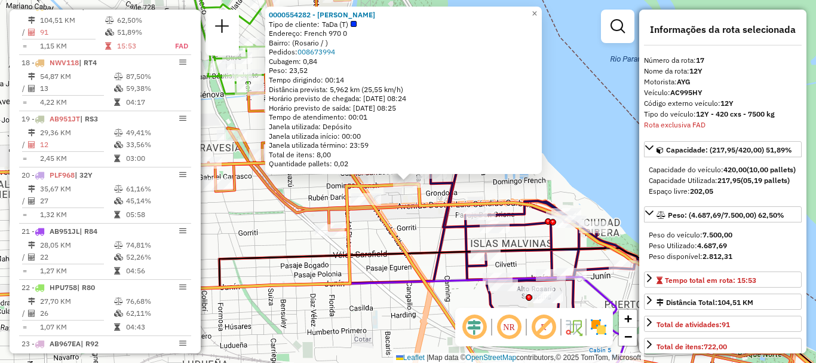
click at [605, 161] on div "0000554282 - Pablo lancellotti Tipo de cliente: TaDa (T) Endereço: French 970 0…" at bounding box center [408, 181] width 816 height 363
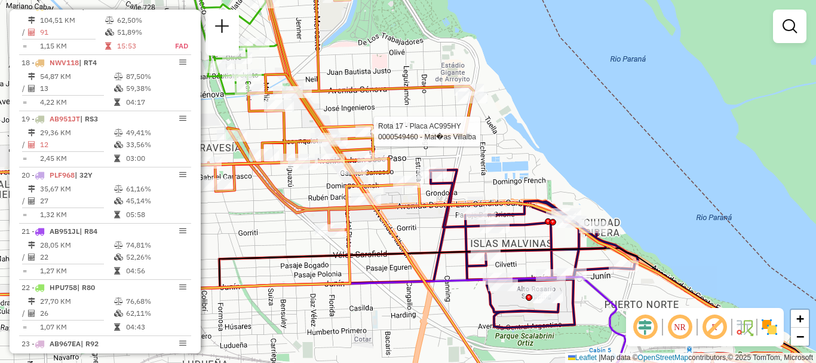
select select "**********"
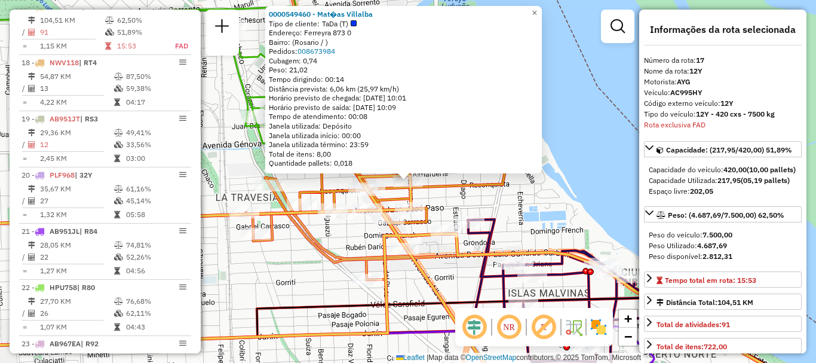
click at [592, 136] on div "0000549460 - Mat�as Villalba Tipo de cliente: TaDa (T) Endereço: Ferreyra 873 0…" at bounding box center [408, 181] width 816 height 363
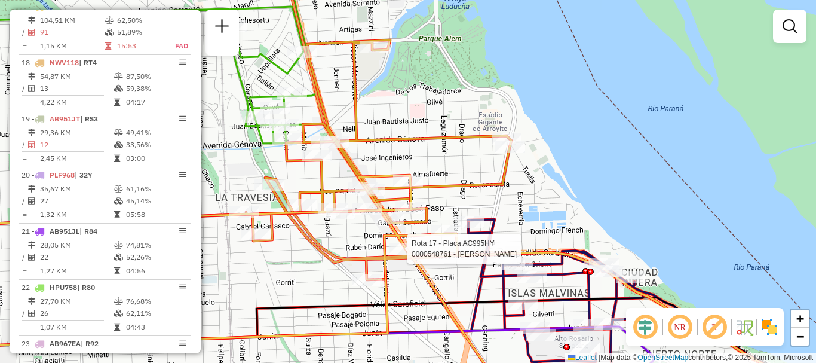
select select "**********"
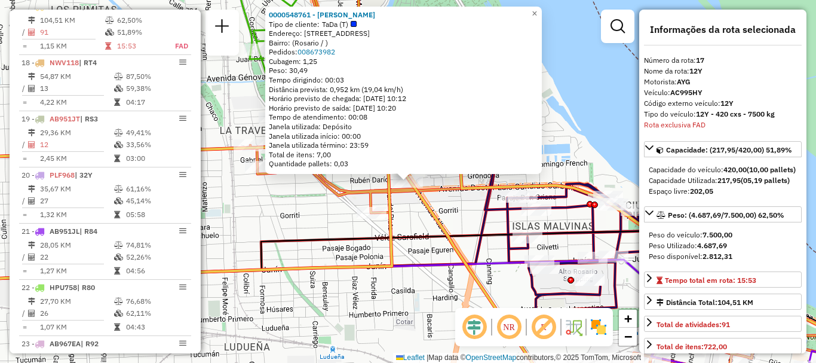
click at [592, 118] on div "0000548761 - Matias Moine Tipo de cliente: TaDa (T) Endereço: Avenida Alberdi 5…" at bounding box center [408, 181] width 816 height 363
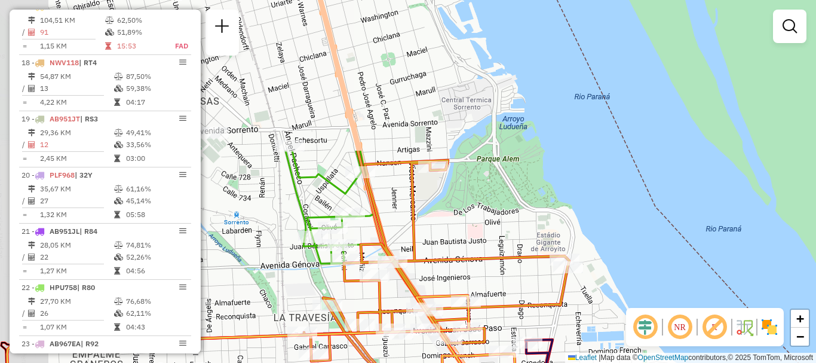
drag, startPoint x: 528, startPoint y: 268, endPoint x: 548, endPoint y: 320, distance: 56.4
click at [548, 320] on div "Janela de atendimento Grade de atendimento Capacidade Transportadoras Veículos …" at bounding box center [408, 181] width 816 height 363
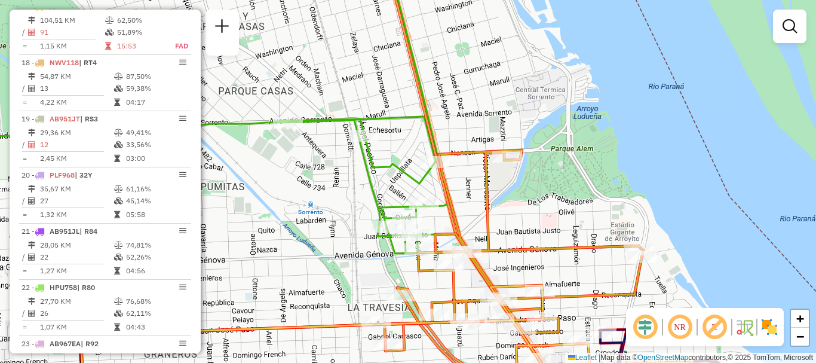
drag, startPoint x: 448, startPoint y: 230, endPoint x: 574, endPoint y: 213, distance: 127.3
click at [574, 213] on div "Janela de atendimento Grade de atendimento Capacidade Transportadoras Veículos …" at bounding box center [408, 181] width 816 height 363
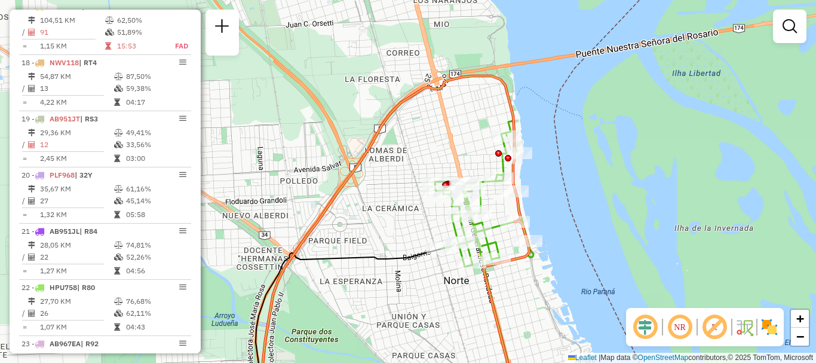
click at [530, 362] on div "Rota 26 - Placa AB951JZ 0000185317 - VELA AYELEN CAR Rota 15 - Placa PMK551 000…" at bounding box center [408, 181] width 816 height 363
click at [516, 228] on div at bounding box center [515, 222] width 30 height 12
select select "**********"
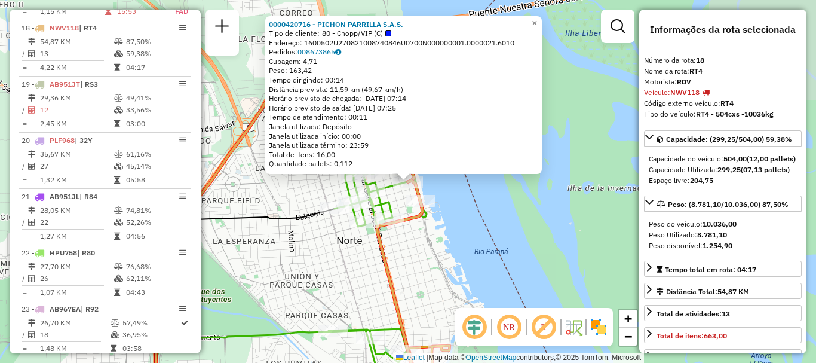
scroll to position [1381, 0]
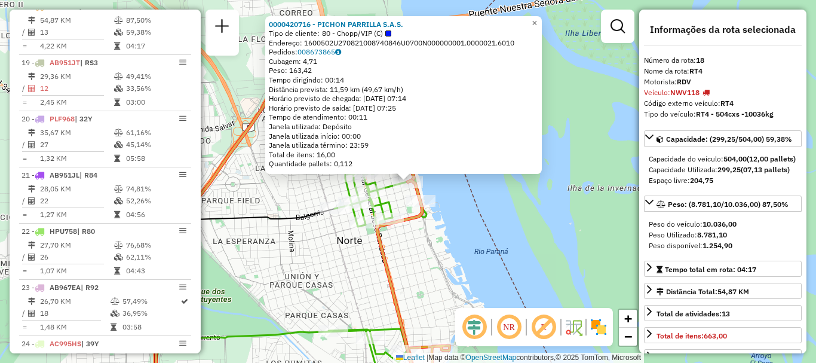
click at [509, 278] on div "0000420716 - PICHON PARRILLA S.A.S. Tipo de cliente: 80 - Chopp/VIP (C) Endereç…" at bounding box center [408, 181] width 816 height 363
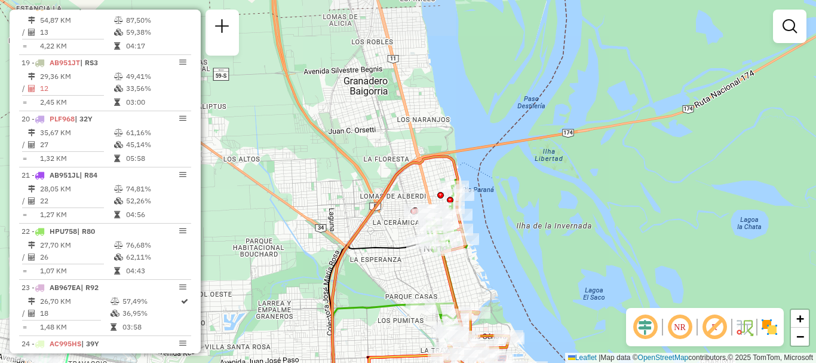
drag, startPoint x: 471, startPoint y: 298, endPoint x: 445, endPoint y: 143, distance: 156.4
click at [451, 173] on div "Janela de atendimento Grade de atendimento Capacidade Transportadoras Veículos …" at bounding box center [408, 181] width 816 height 363
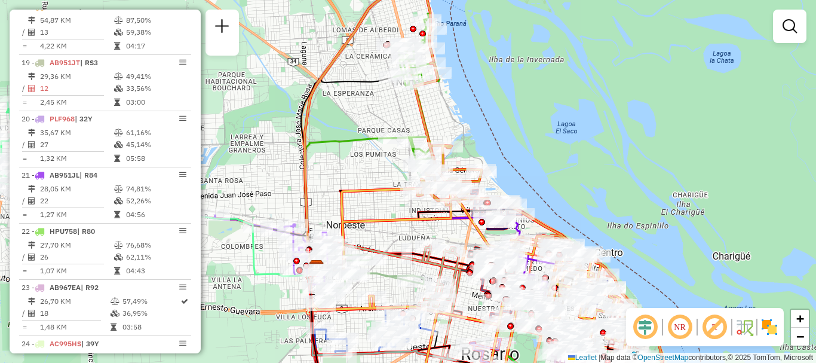
click at [609, 207] on div "Janela de atendimento Grade de atendimento Capacidade Transportadoras Veículos …" at bounding box center [408, 181] width 816 height 363
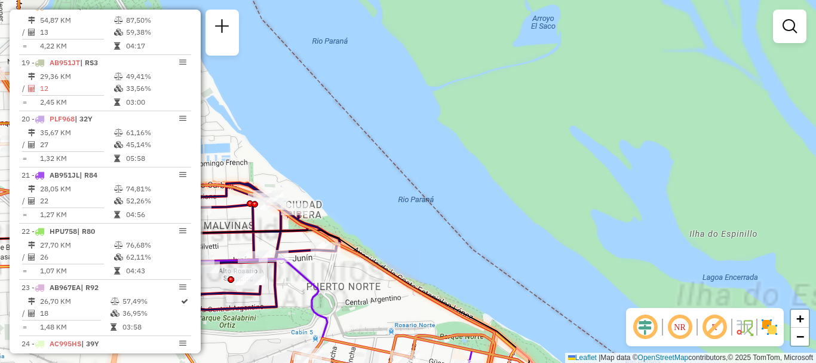
click at [580, 129] on div "Janela de atendimento Grade de atendimento Capacidade Transportadoras Veículos …" at bounding box center [408, 181] width 816 height 363
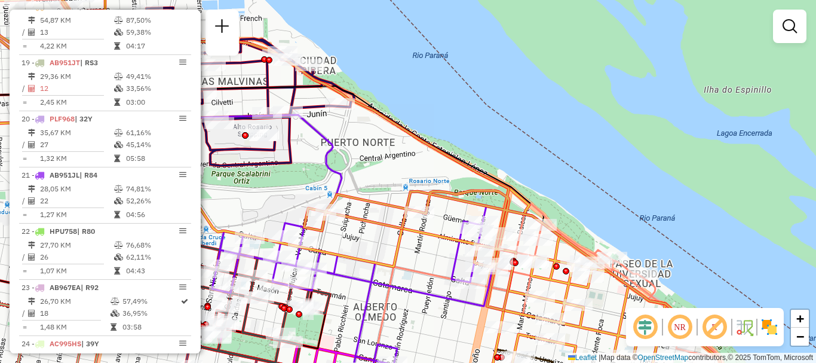
click at [574, 96] on div "Janela de atendimento Grade de atendimento Capacidade Transportadoras Veículos …" at bounding box center [408, 181] width 816 height 363
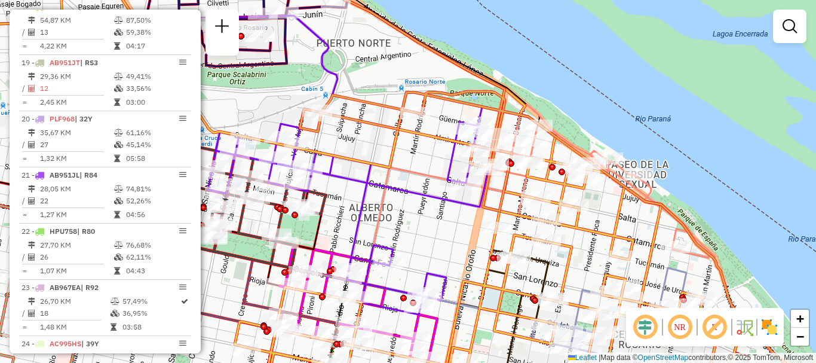
drag, startPoint x: 545, startPoint y: 179, endPoint x: 563, endPoint y: 139, distance: 44.4
click at [559, 151] on div "Janela de atendimento Grade de atendimento Capacidade Transportadoras Veículos …" at bounding box center [408, 181] width 816 height 363
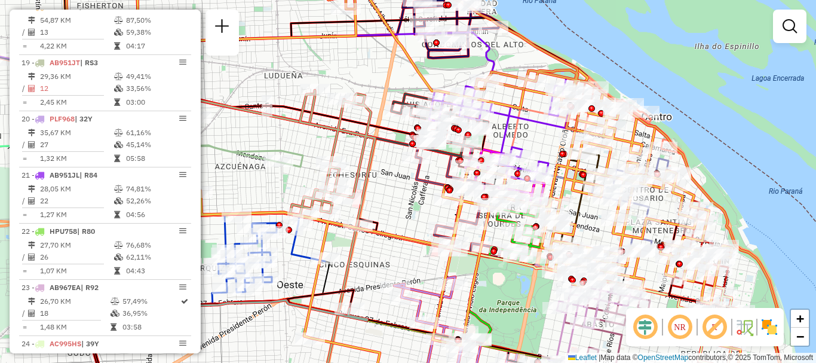
click at [509, 143] on div "Janela de atendimento Grade de atendimento Capacidade Transportadoras Veículos …" at bounding box center [408, 181] width 816 height 363
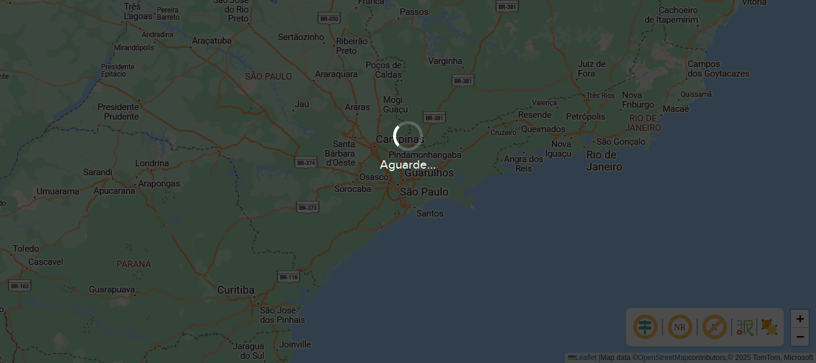
scroll to position [362, 0]
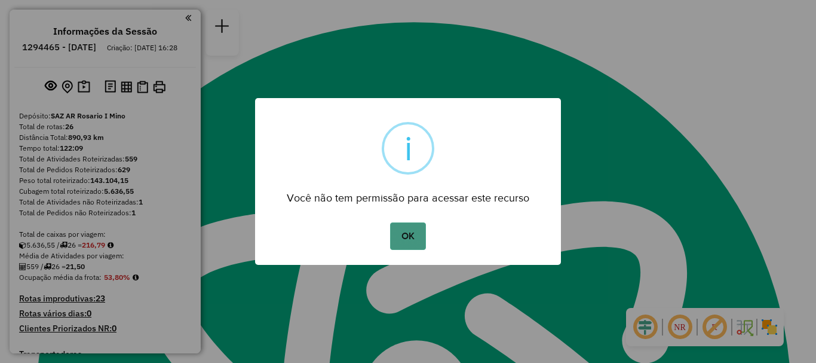
click at [397, 237] on button "OK" at bounding box center [407, 235] width 35 height 27
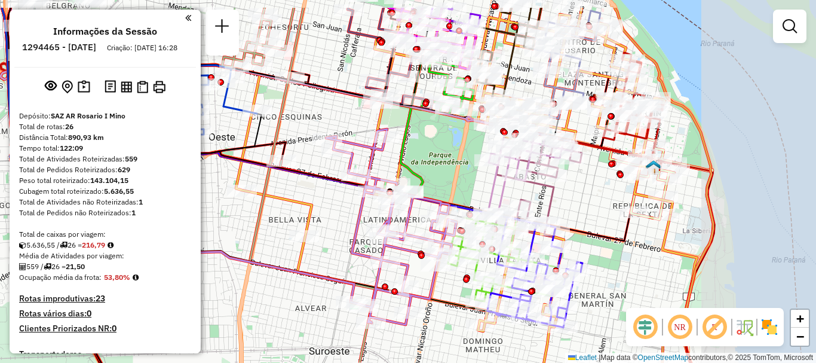
drag, startPoint x: 558, startPoint y: 145, endPoint x: 440, endPoint y: 188, distance: 124.6
click at [440, 188] on div "Janela de atendimento Grade de atendimento Capacidade Transportadoras Veículos …" at bounding box center [408, 181] width 816 height 363
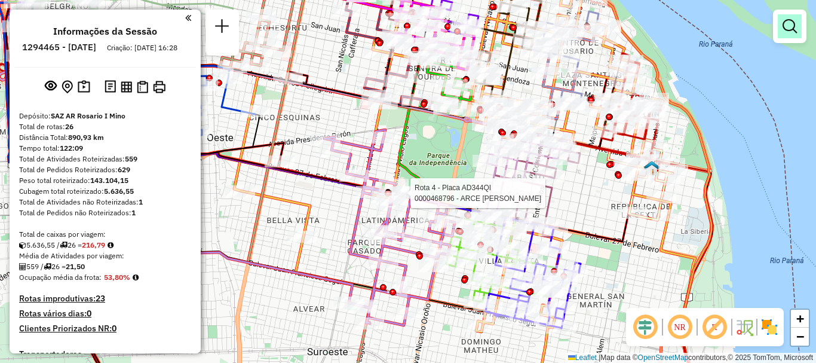
click at [786, 22] on em at bounding box center [790, 26] width 14 height 14
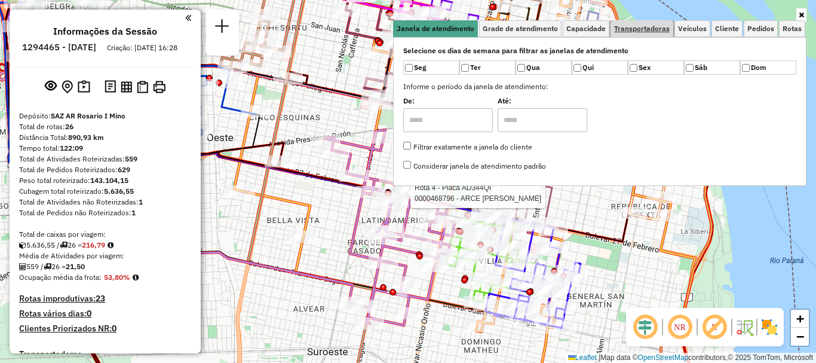
click at [642, 28] on span "Transportadoras" at bounding box center [642, 28] width 56 height 7
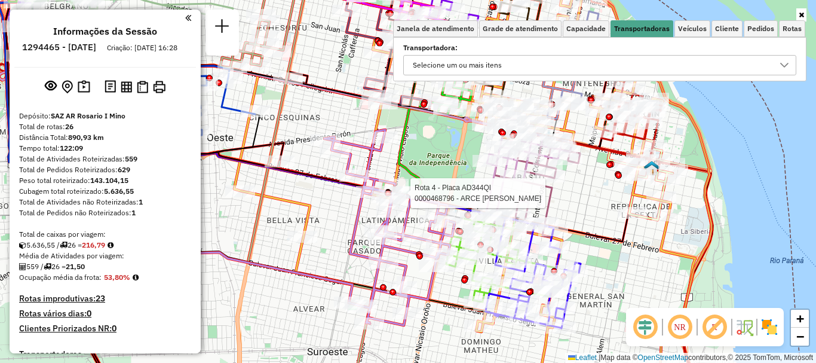
click at [779, 60] on div at bounding box center [784, 65] width 23 height 19
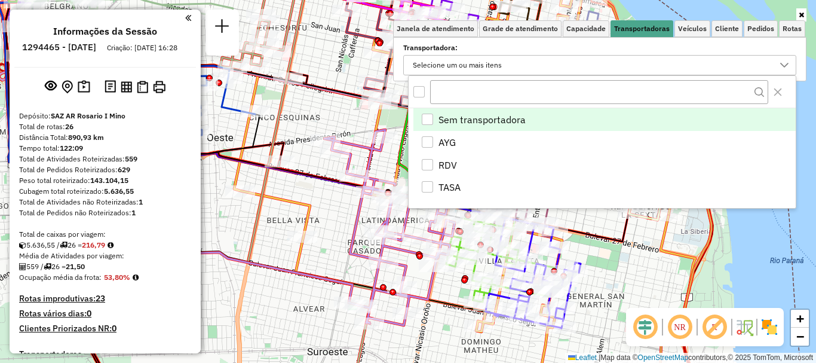
scroll to position [7, 41]
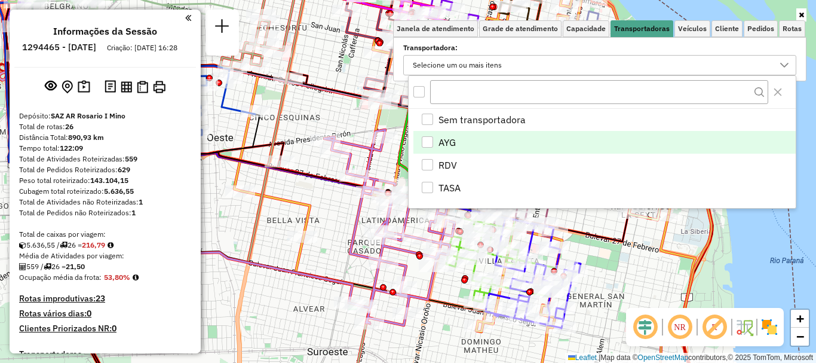
click at [430, 141] on div "AYG" at bounding box center [427, 141] width 11 height 11
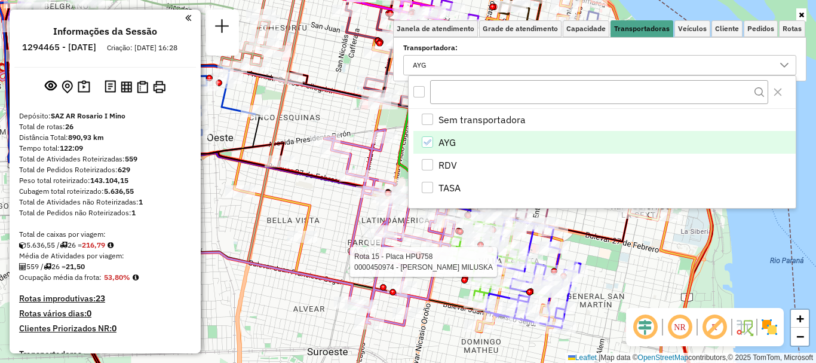
click at [0, 0] on div "Aguarde..." at bounding box center [0, 0] width 0 height 0
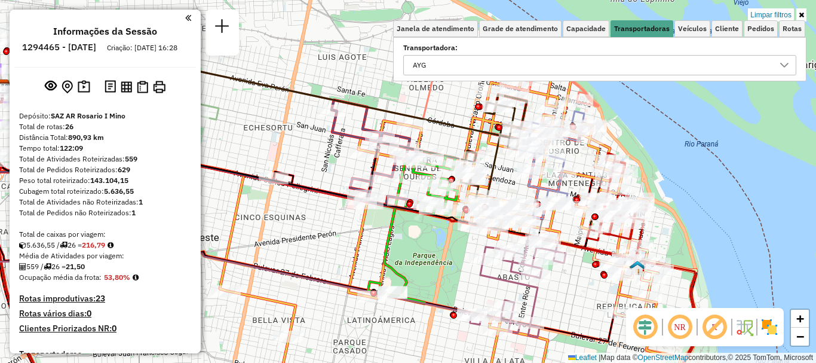
drag, startPoint x: 598, startPoint y: 237, endPoint x: 589, endPoint y: 281, distance: 44.7
click at [589, 281] on div "Limpar filtros Janela de atendimento Grade de atendimento Capacidade Transporta…" at bounding box center [408, 181] width 816 height 363
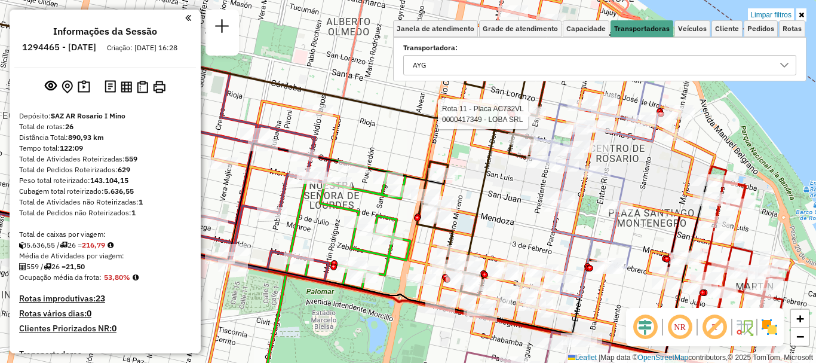
select select "**********"
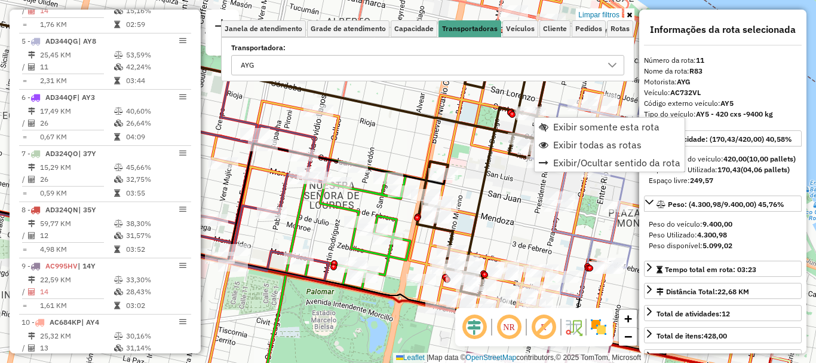
scroll to position [908, 0]
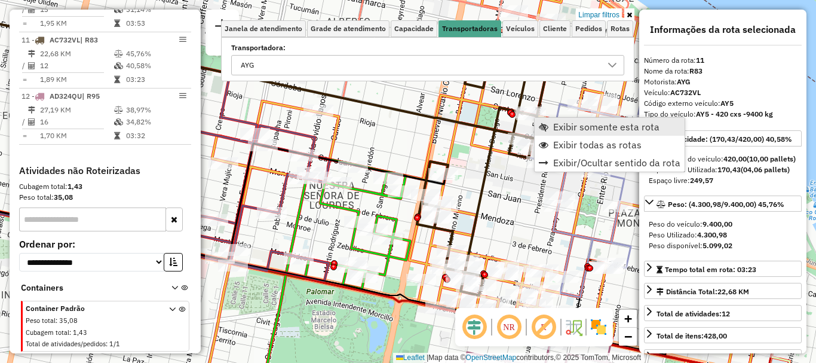
click at [564, 127] on span "Exibir somente esta rota" at bounding box center [606, 127] width 106 height 10
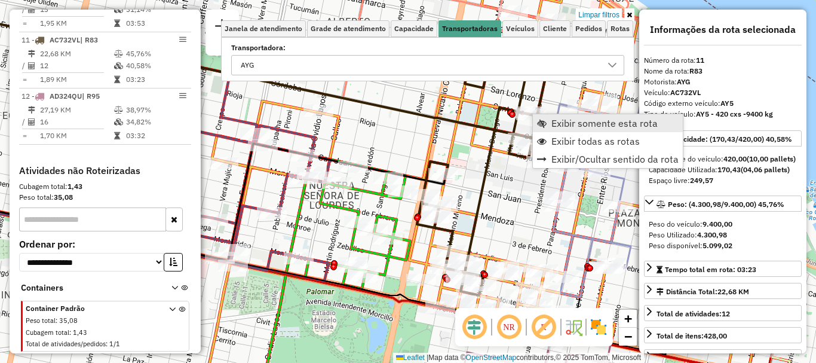
click at [567, 126] on span "Exibir somente esta rota" at bounding box center [605, 123] width 106 height 10
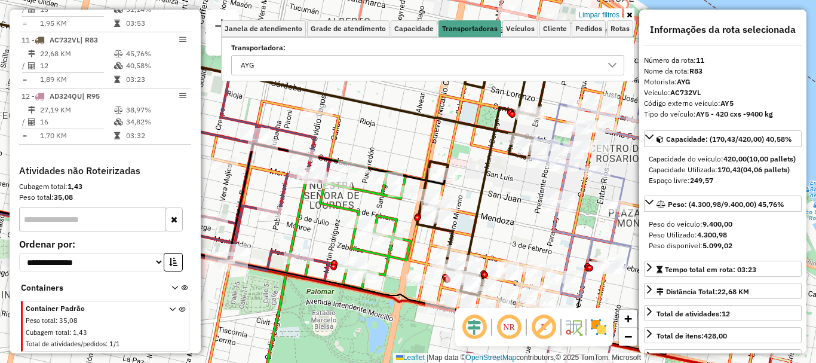
click at [500, 219] on div "Limpar filtros Janela de atendimento Grade de atendimento Capacidade Transporta…" at bounding box center [408, 181] width 816 height 363
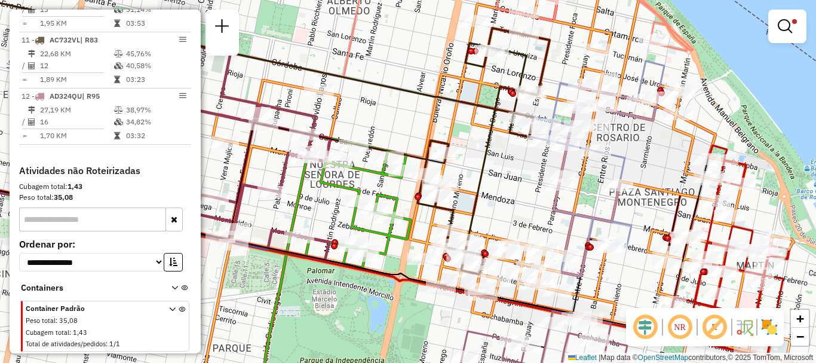
drag, startPoint x: 485, startPoint y: 153, endPoint x: 498, endPoint y: 67, distance: 87.1
click at [494, 78] on icon at bounding box center [484, 151] width 132 height 246
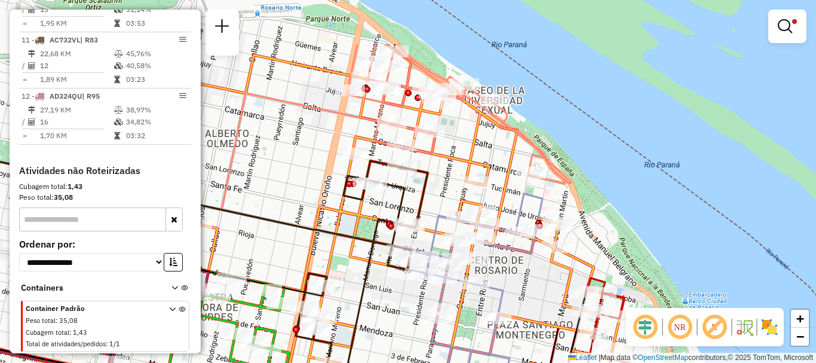
drag, startPoint x: 369, startPoint y: 230, endPoint x: 366, endPoint y: 244, distance: 14.0
click at [366, 244] on icon at bounding box center [362, 284] width 132 height 246
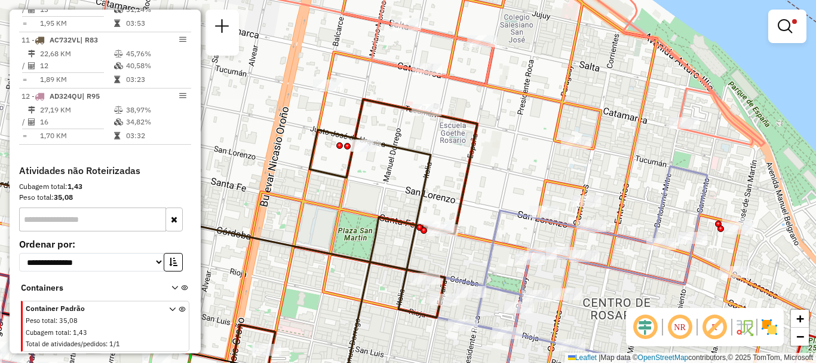
drag, startPoint x: 367, startPoint y: 236, endPoint x: 362, endPoint y: 179, distance: 57.6
click at [362, 182] on div "Rota 12 - Placa AD324QU 0000395423 - CARBO [PERSON_NAME] 3 - Placa AC995HY 0000…" at bounding box center [408, 181] width 816 height 363
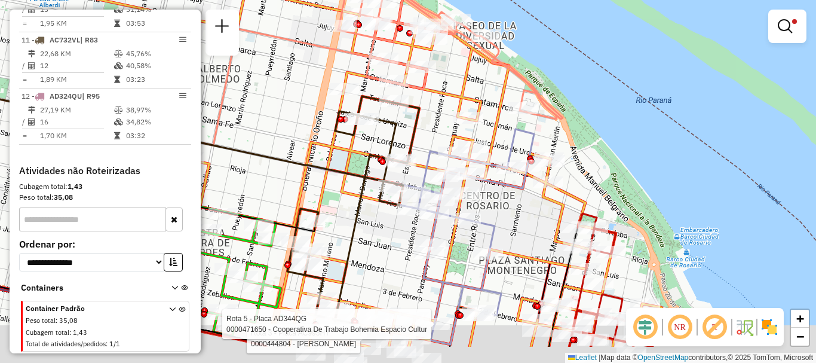
drag, startPoint x: 378, startPoint y: 255, endPoint x: 375, endPoint y: 198, distance: 57.4
click at [375, 198] on icon at bounding box center [353, 219] width 132 height 246
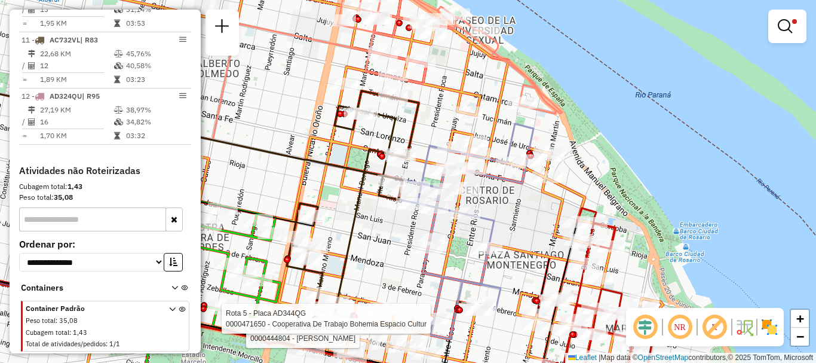
drag, startPoint x: 360, startPoint y: 196, endPoint x: 361, endPoint y: 169, distance: 27.5
click at [361, 169] on icon at bounding box center [353, 214] width 132 height 246
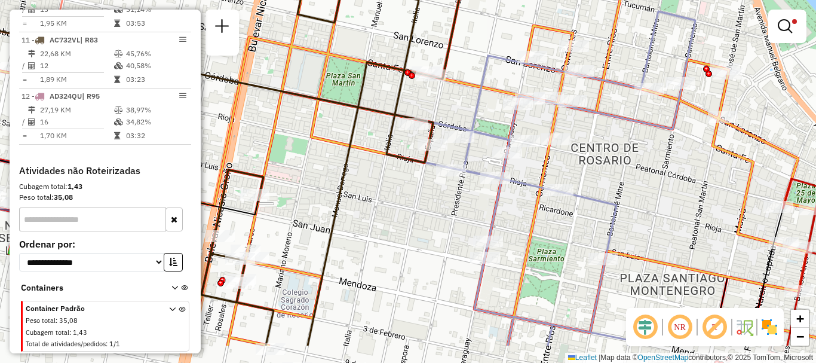
drag, startPoint x: 376, startPoint y: 228, endPoint x: 405, endPoint y: 175, distance: 60.4
click at [405, 175] on div "Rota 12 - Placa AD324QU 0000395423 - CARBO [PERSON_NAME] 3 - Placa AC995HY 0000…" at bounding box center [408, 181] width 816 height 363
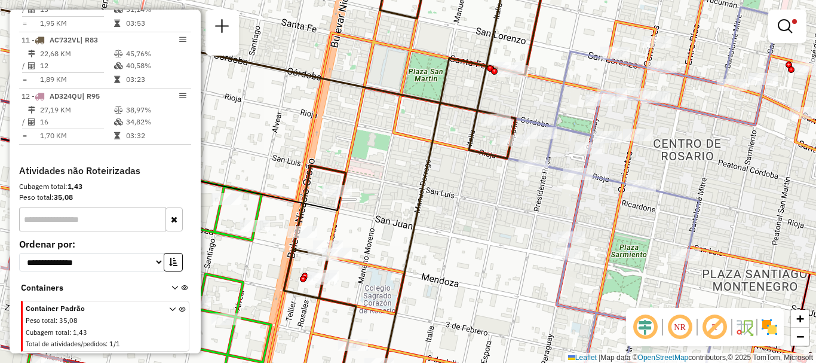
drag, startPoint x: 357, startPoint y: 185, endPoint x: 414, endPoint y: 174, distance: 57.8
click at [414, 174] on div "Rota 12 - Placa AD324QU 0000395423 - CARBO [PERSON_NAME] 3 - Placa AC995HY 0000…" at bounding box center [408, 181] width 816 height 363
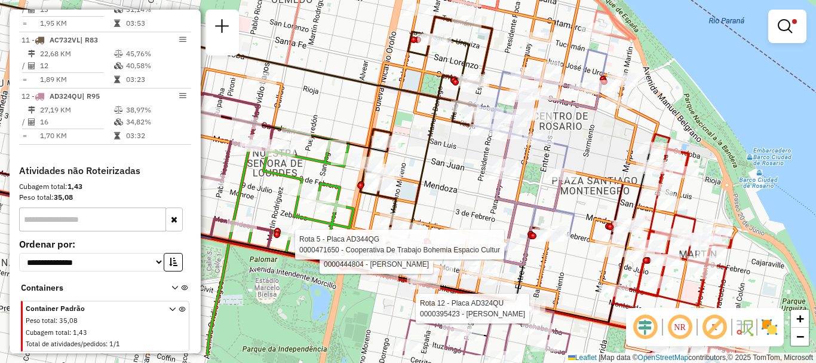
drag, startPoint x: 412, startPoint y: 201, endPoint x: 423, endPoint y: 67, distance: 134.3
click at [422, 72] on div "Rota 12 - Placa AD324QU 0000395423 - CARBO [PERSON_NAME] 3 - Placa AC995HY 0000…" at bounding box center [408, 181] width 816 height 363
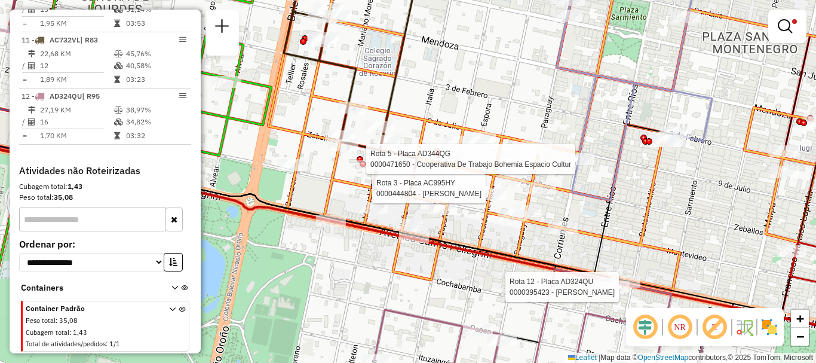
drag, startPoint x: 468, startPoint y: 131, endPoint x: 473, endPoint y: 85, distance: 45.7
click at [473, 87] on div "Rota 12 - Placa AD324QU 0000395423 - CARBO [PERSON_NAME] 3 - Placa AC995HY 0000…" at bounding box center [408, 181] width 816 height 363
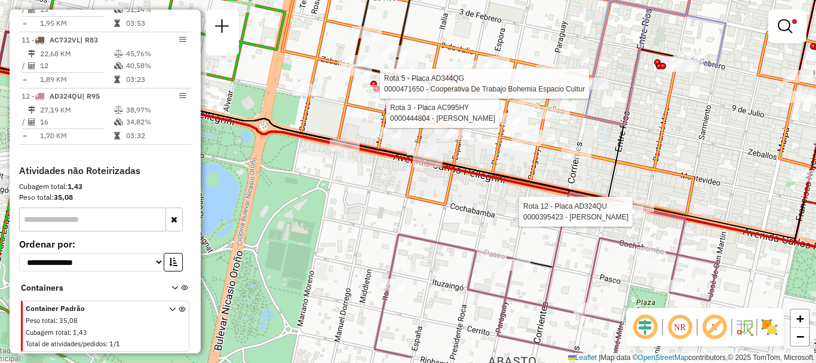
drag, startPoint x: 345, startPoint y: 153, endPoint x: 357, endPoint y: 49, distance: 104.6
click at [357, 49] on icon at bounding box center [417, 139] width 980 height 435
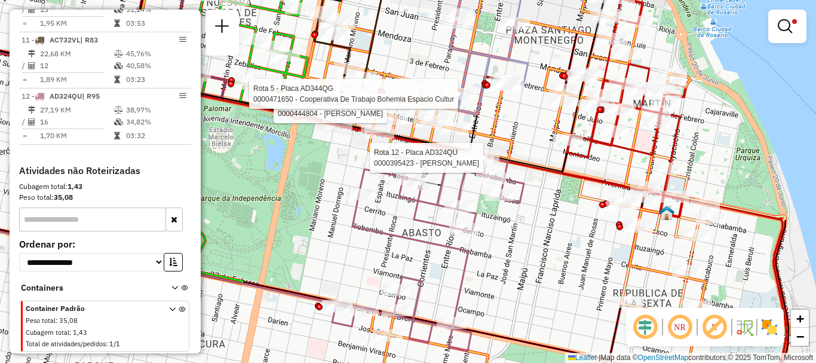
click at [382, 256] on div "Rota 12 - Placa AD324QU 0000395423 - CARBO [PERSON_NAME] 3 - Placa AC995HY 0000…" at bounding box center [408, 181] width 816 height 363
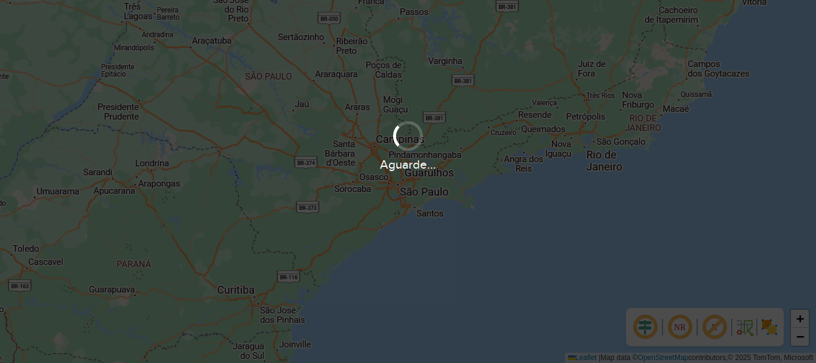
scroll to position [362, 0]
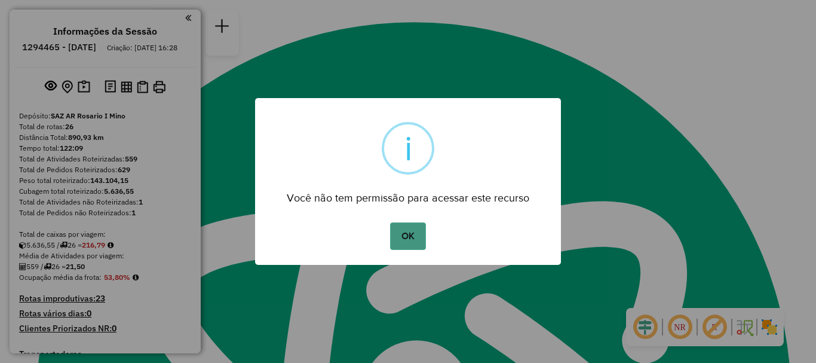
click at [415, 234] on button "OK" at bounding box center [407, 235] width 35 height 27
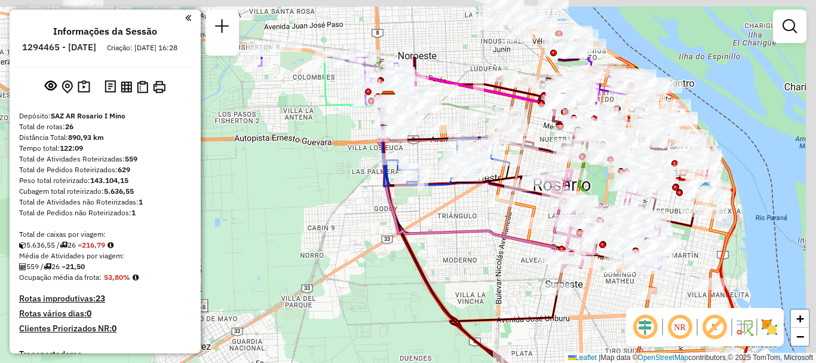
drag, startPoint x: 411, startPoint y: 215, endPoint x: 265, endPoint y: 292, distance: 164.7
click at [265, 292] on div "Janela de atendimento Grade de atendimento Capacidade Transportadoras Veículos …" at bounding box center [408, 181] width 816 height 363
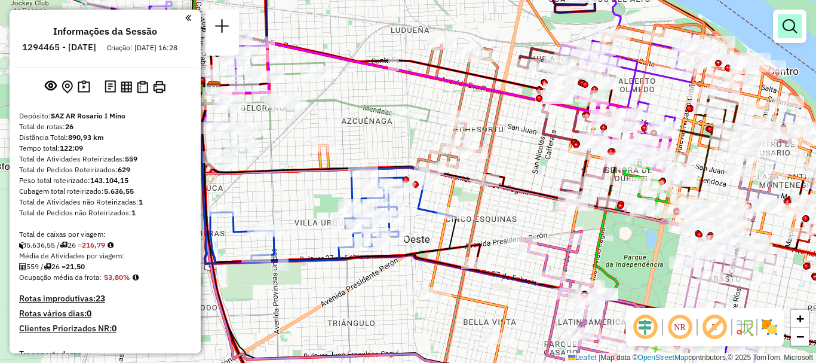
click at [793, 25] on em at bounding box center [790, 26] width 14 height 14
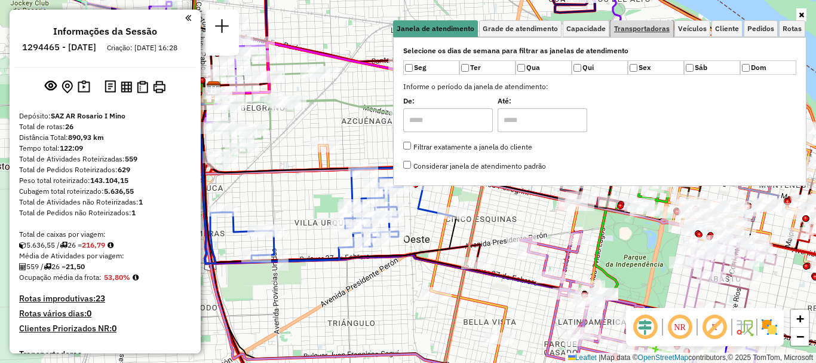
click at [653, 29] on span "Transportadoras" at bounding box center [642, 28] width 56 height 7
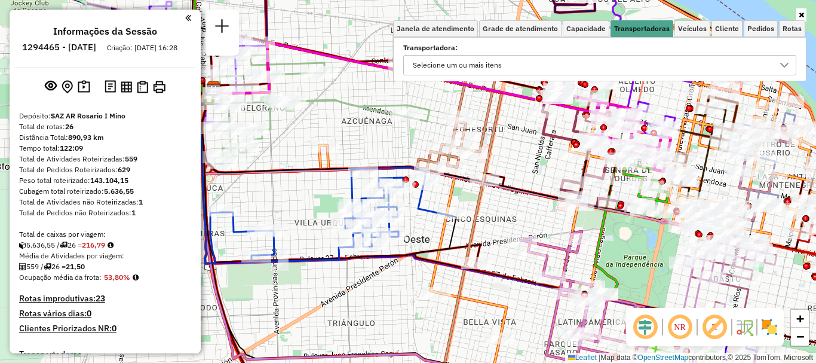
click at [781, 68] on icon at bounding box center [785, 65] width 10 height 10
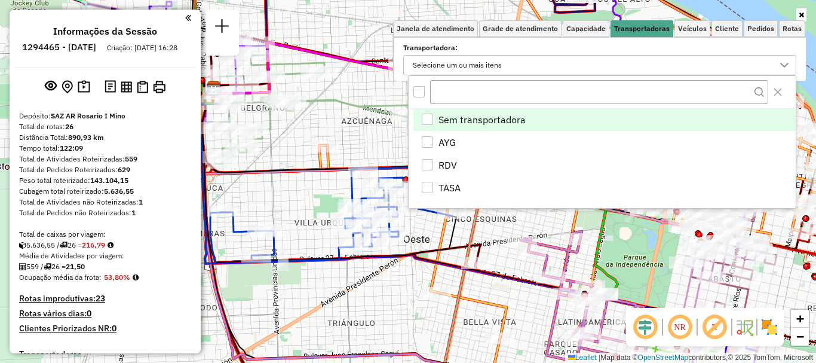
scroll to position [7, 41]
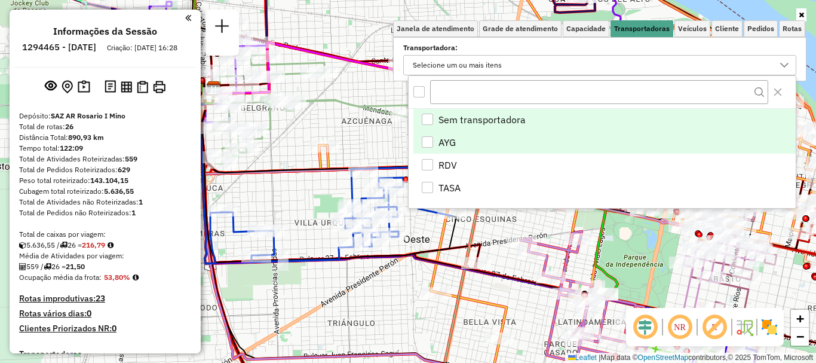
click at [430, 141] on div "AYG" at bounding box center [427, 141] width 11 height 11
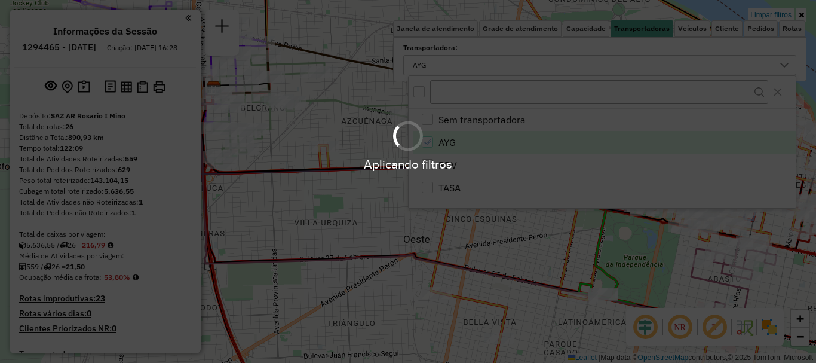
click at [419, 213] on div "Aplicando filtros" at bounding box center [408, 181] width 816 height 363
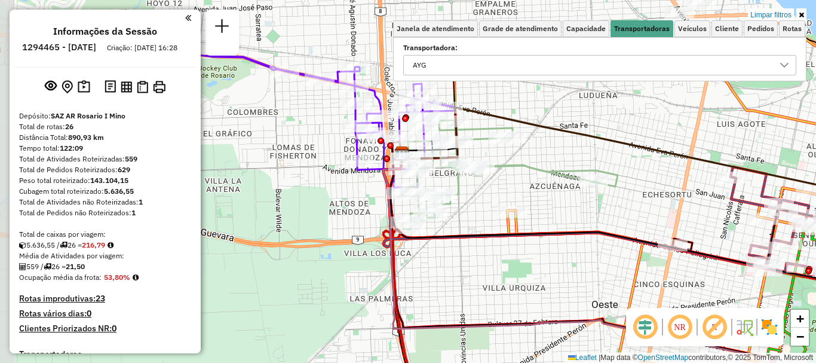
drag, startPoint x: 314, startPoint y: 212, endPoint x: 489, endPoint y: 271, distance: 185.4
click at [489, 271] on div "Limpar filtros Janela de atendimento Grade de atendimento Capacidade Transporta…" at bounding box center [408, 181] width 816 height 363
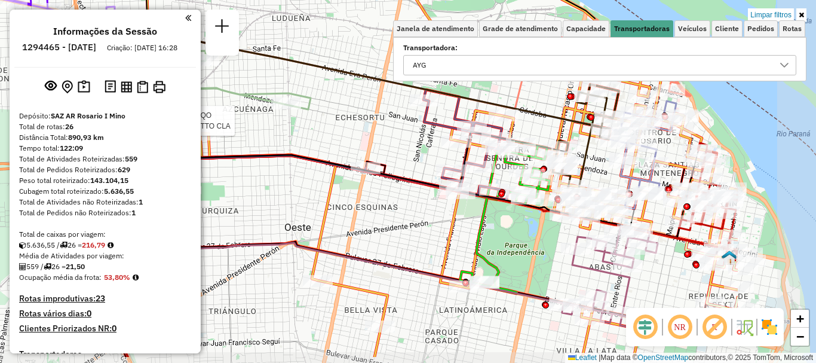
drag, startPoint x: 462, startPoint y: 182, endPoint x: 349, endPoint y: 157, distance: 115.8
click at [349, 157] on div "Rota 7 - Placa AD324QO 0000175094 - GRANITTO CLA Limpar filtros Janela de atend…" at bounding box center [408, 181] width 816 height 363
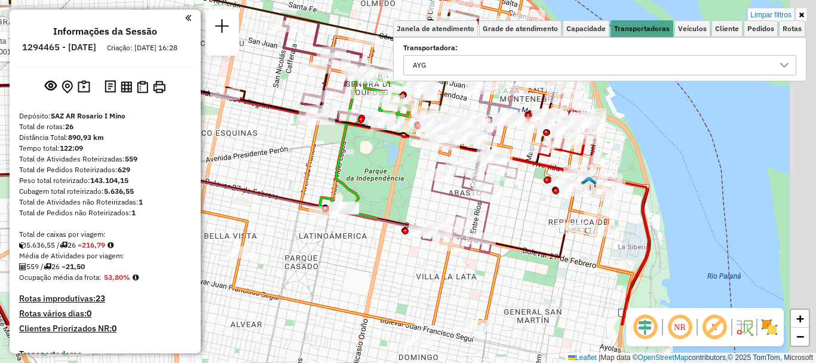
drag, startPoint x: 535, startPoint y: 227, endPoint x: 376, endPoint y: 163, distance: 171.9
click at [377, 163] on div "Rota 7 - Placa AD324QO 0000175094 - GRANITTO CLA Limpar filtros Janela de atend…" at bounding box center [408, 181] width 816 height 363
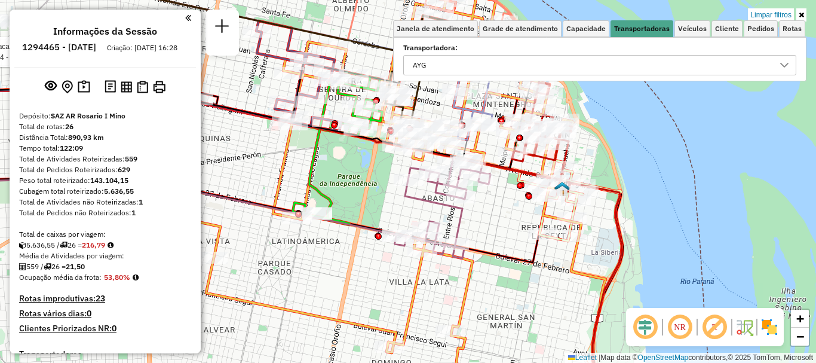
drag, startPoint x: 699, startPoint y: 226, endPoint x: 693, endPoint y: 227, distance: 6.6
click at [697, 226] on div "Rota 7 - Placa AD324QO 0000175094 - GRANITTO CLA Limpar filtros Janela de atend…" at bounding box center [408, 181] width 816 height 363
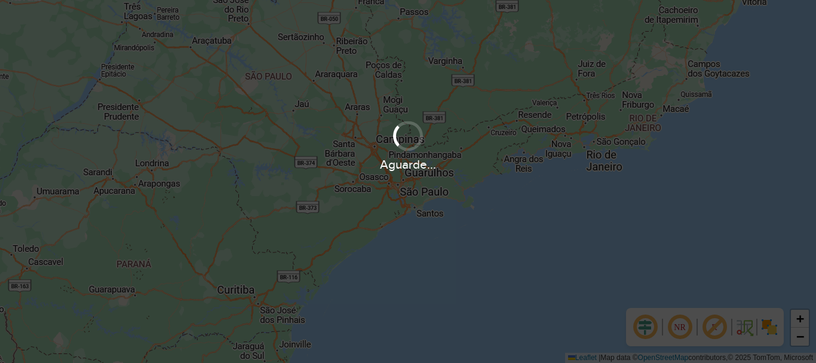
scroll to position [362, 0]
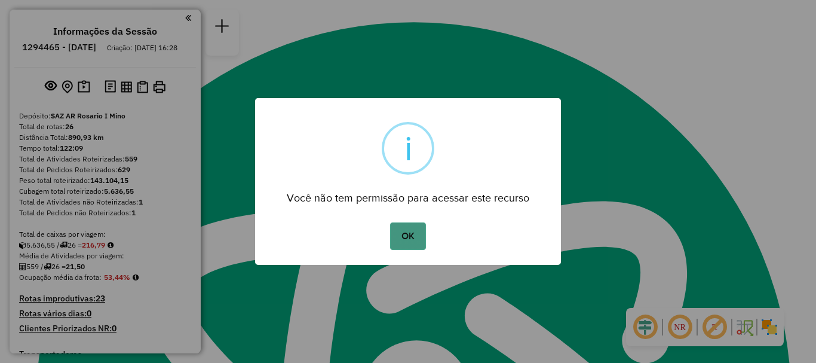
click at [400, 232] on button "OK" at bounding box center [407, 235] width 35 height 27
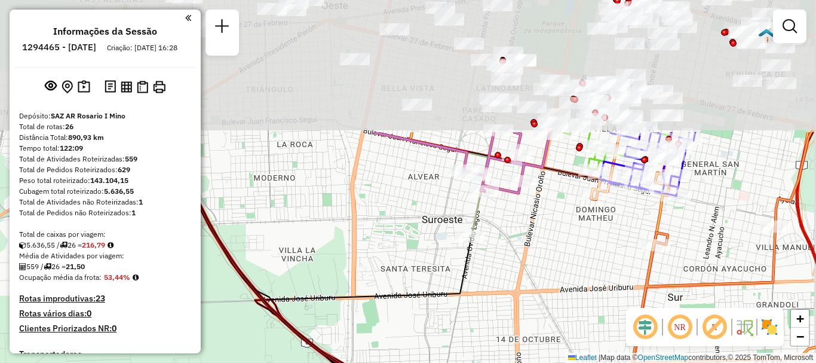
drag, startPoint x: 500, startPoint y: 216, endPoint x: 454, endPoint y: 290, distance: 87.2
click at [454, 290] on icon at bounding box center [318, 215] width 308 height 167
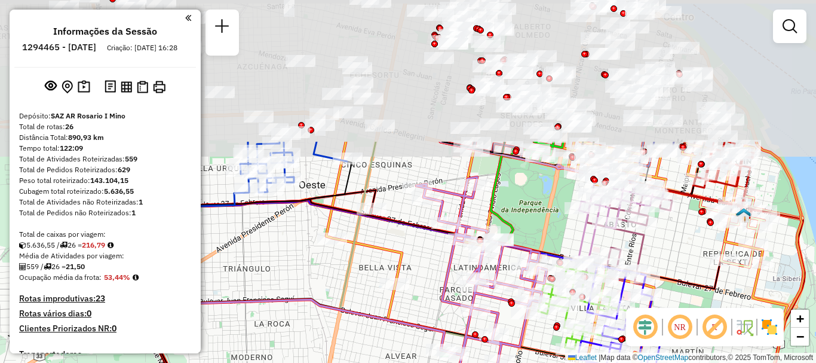
click at [455, 362] on html "Aguarde... Pop-up bloqueado! Seu navegador bloqueou automáticamente a abertura …" at bounding box center [408, 181] width 816 height 363
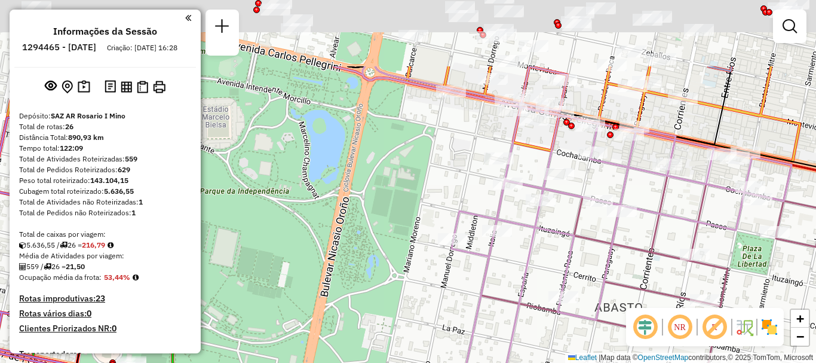
drag, startPoint x: 596, startPoint y: 273, endPoint x: 552, endPoint y: 259, distance: 46.9
click at [582, 316] on icon at bounding box center [577, 259] width 429 height 387
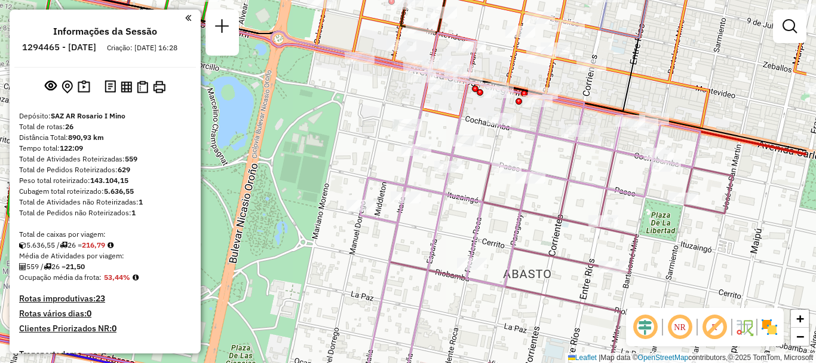
drag, startPoint x: 626, startPoint y: 258, endPoint x: 535, endPoint y: 224, distance: 96.8
click at [535, 224] on div "Janela de atendimento Grade de atendimento Capacidade Transportadoras Veículos …" at bounding box center [408, 181] width 816 height 363
select select "**********"
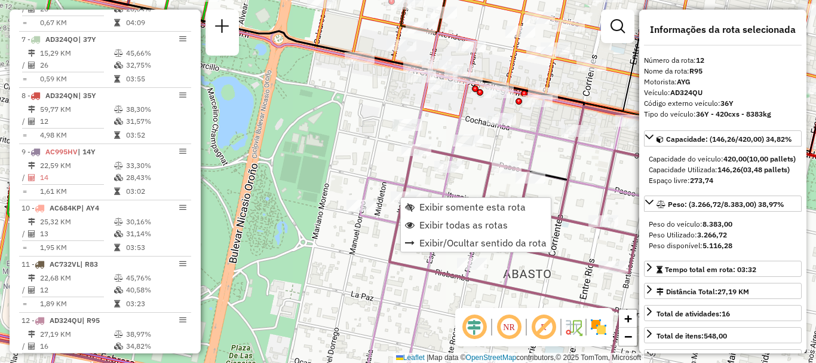
scroll to position [1043, 0]
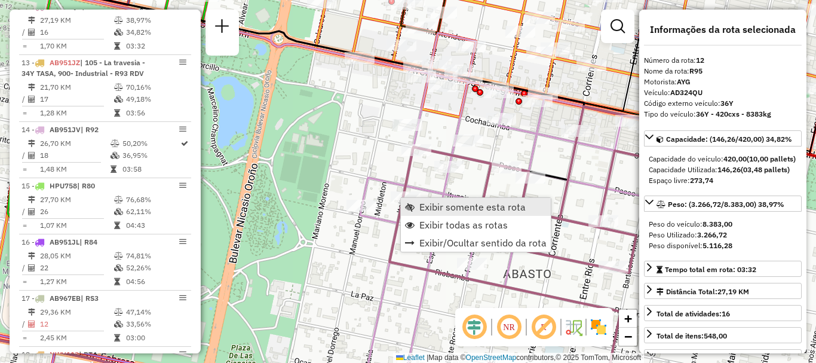
click at [434, 207] on span "Exibir somente esta rota" at bounding box center [473, 207] width 106 height 10
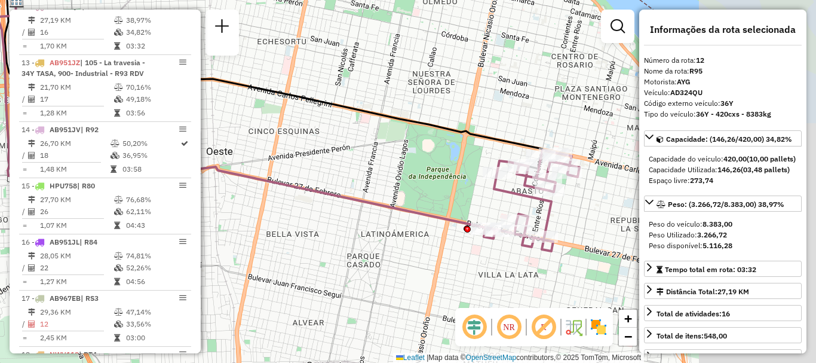
drag, startPoint x: 506, startPoint y: 249, endPoint x: 283, endPoint y: 139, distance: 248.8
click at [292, 148] on div "Janela de atendimento Grade de atendimento Capacidade Transportadoras Veículos …" at bounding box center [408, 181] width 816 height 363
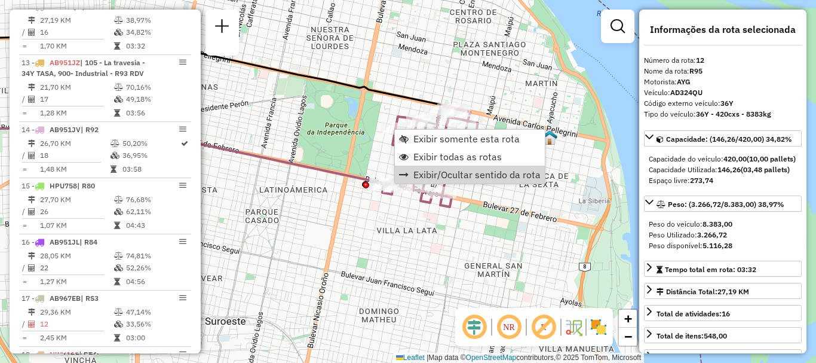
scroll to position [60, 0]
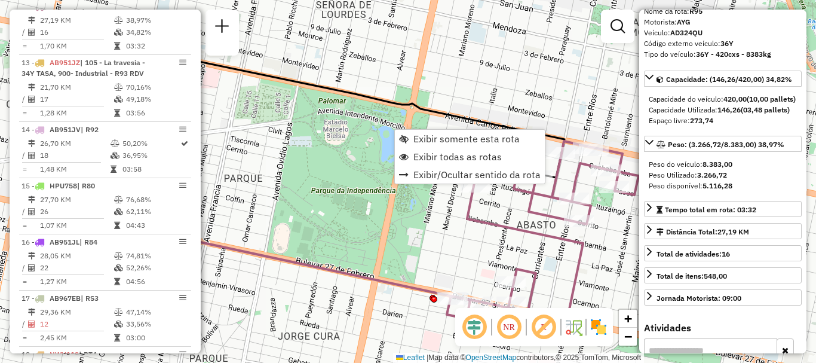
drag, startPoint x: 384, startPoint y: 85, endPoint x: 497, endPoint y: 105, distance: 114.8
click at [497, 105] on div "Janela de atendimento Grade de atendimento Capacidade Transportadoras Veículos …" at bounding box center [408, 181] width 816 height 363
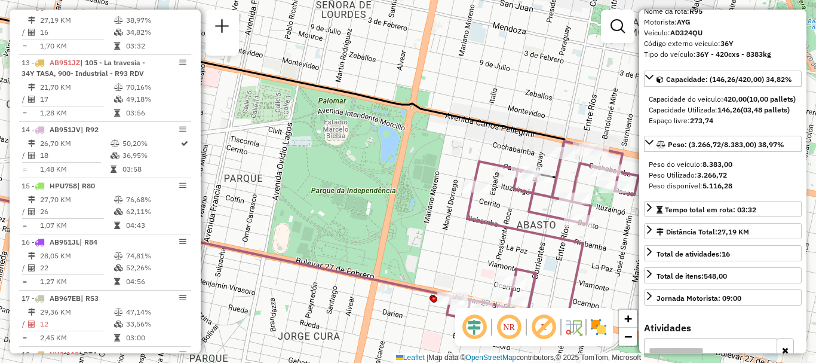
click at [201, 264] on div "Janela de atendimento Grade de atendimento Capacidade Transportadoras Veículos …" at bounding box center [408, 181] width 816 height 363
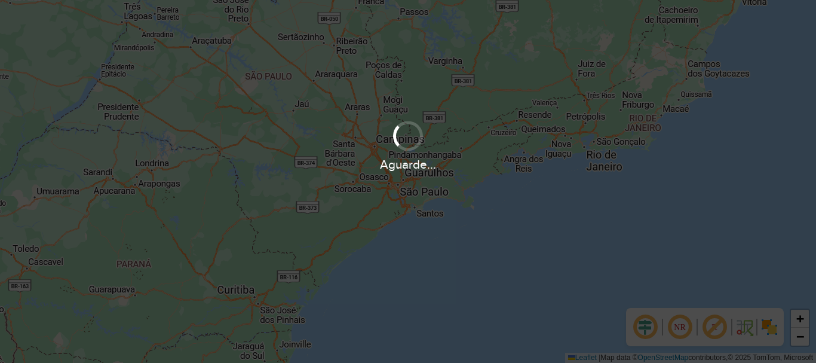
scroll to position [362, 0]
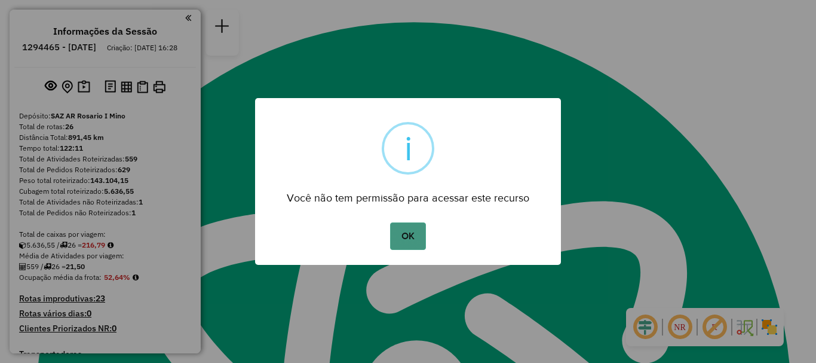
click at [412, 229] on button "OK" at bounding box center [407, 235] width 35 height 27
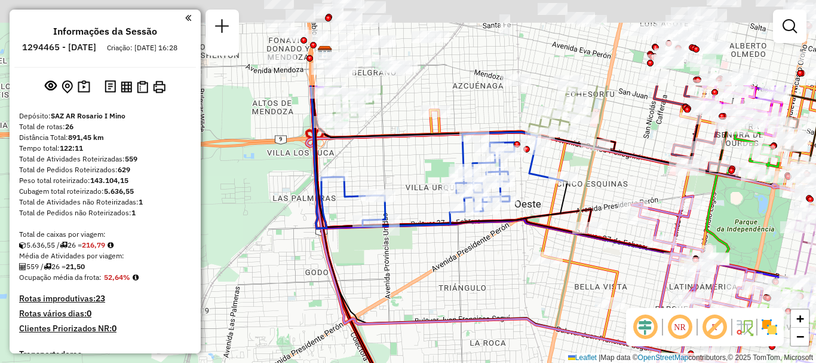
drag, startPoint x: 480, startPoint y: 201, endPoint x: 458, endPoint y: 264, distance: 66.5
click at [458, 264] on div "Janela de atendimento Grade de atendimento Capacidade Transportadoras Veículos …" at bounding box center [408, 181] width 816 height 363
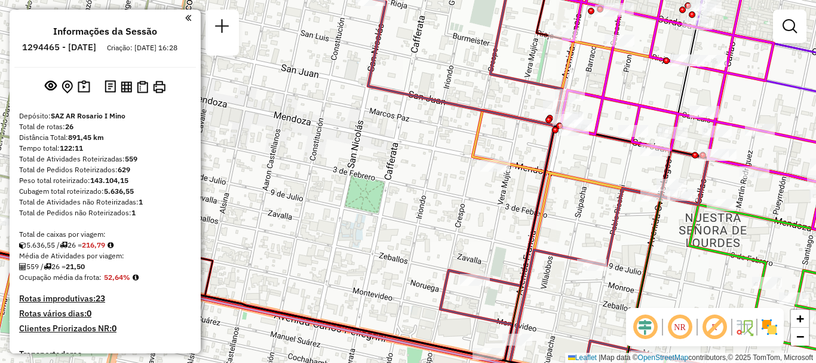
drag, startPoint x: 592, startPoint y: 183, endPoint x: 519, endPoint y: 215, distance: 79.7
click at [519, 215] on div "Janela de atendimento Grade de atendimento Capacidade Transportadoras Veículos …" at bounding box center [408, 181] width 816 height 363
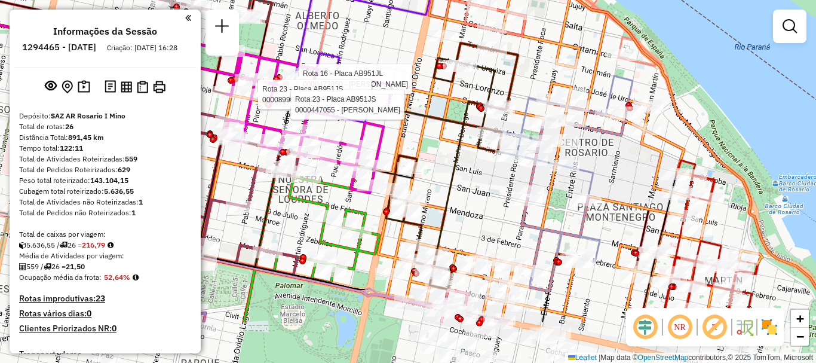
click at [436, 0] on html "Aguarde... Pop-up bloqueado! Seu navegador bloqueou automáticamente a abertura …" at bounding box center [408, 181] width 816 height 363
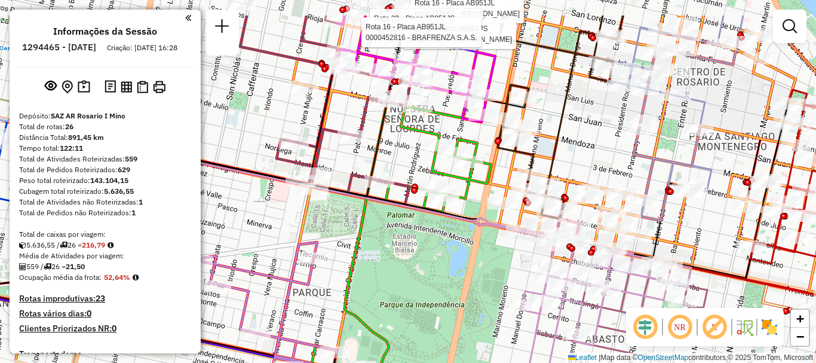
drag, startPoint x: 388, startPoint y: 158, endPoint x: 408, endPoint y: 207, distance: 53.4
click at [408, 207] on icon at bounding box center [251, 178] width 623 height 126
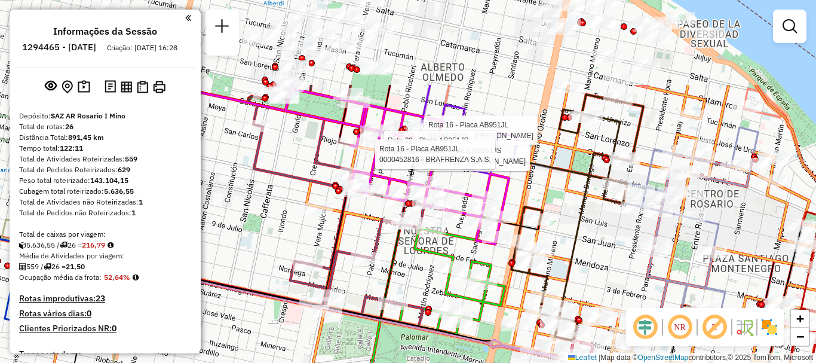
drag, startPoint x: 338, startPoint y: 153, endPoint x: 351, endPoint y: 267, distance: 114.9
click at [351, 267] on div "Rota 16 - Placa AB951JL 0000473850 - CARRASCO [PERSON_NAME] 23 - Placa AB951JS …" at bounding box center [408, 181] width 816 height 363
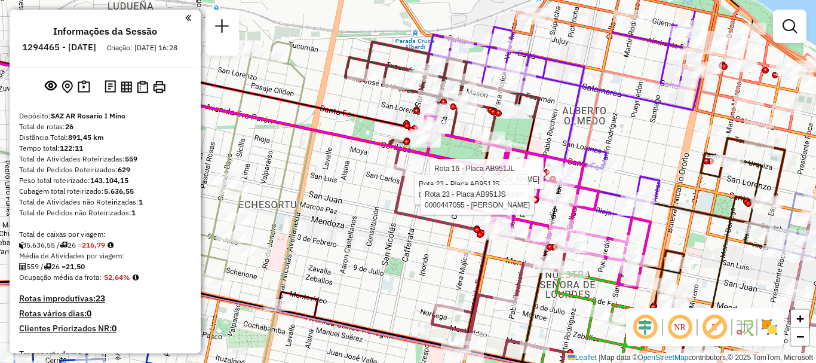
click at [667, 132] on div "Rota 16 - Placa AB951JL 0000473850 - CARRASCO [PERSON_NAME] 23 - Placa AB951JS …" at bounding box center [408, 181] width 816 height 363
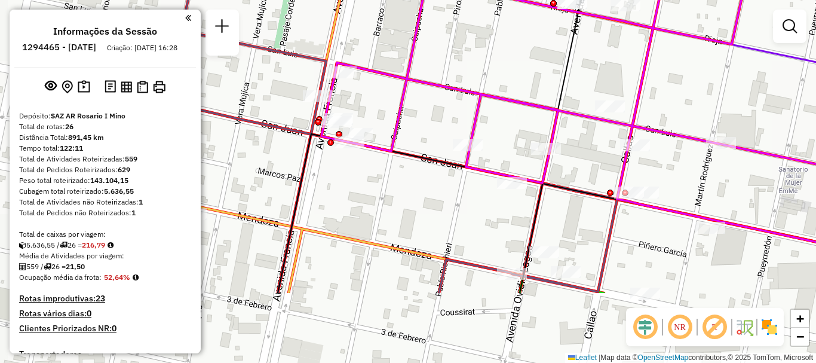
drag, startPoint x: 488, startPoint y: 201, endPoint x: 592, endPoint y: 97, distance: 147.5
click at [592, 97] on div "Janela de atendimento Grade de atendimento Capacidade Transportadoras Veículos …" at bounding box center [408, 181] width 816 height 363
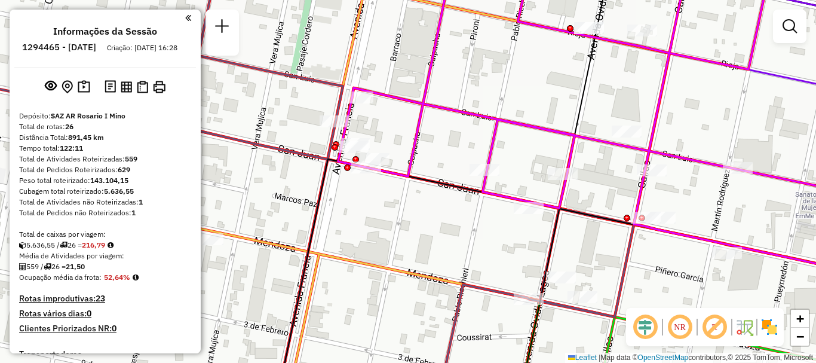
drag, startPoint x: 434, startPoint y: 123, endPoint x: 451, endPoint y: 148, distance: 30.2
click at [451, 148] on div "Janela de atendimento Grade de atendimento Capacidade Transportadoras Veículos …" at bounding box center [408, 181] width 816 height 363
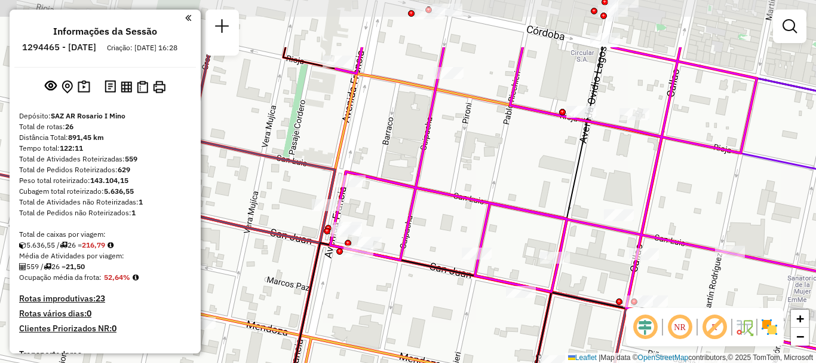
drag, startPoint x: 452, startPoint y: 143, endPoint x: 460, endPoint y: 206, distance: 63.2
click at [458, 206] on icon at bounding box center [609, 253] width 559 height 413
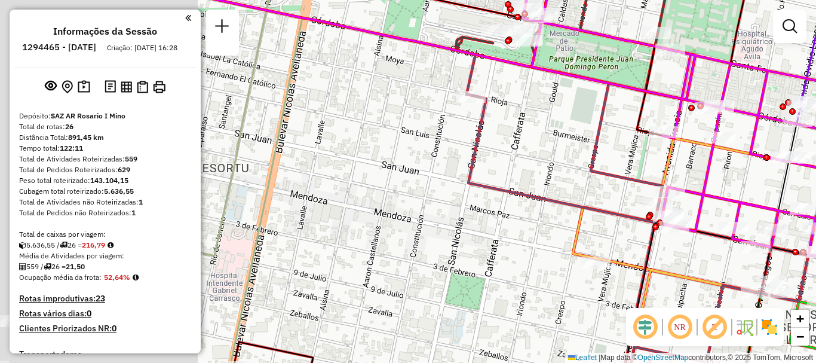
drag, startPoint x: 362, startPoint y: 190, endPoint x: 647, endPoint y: 191, distance: 285.1
click at [645, 189] on div "Janela de atendimento Grade de atendimento Capacidade Transportadoras Veículos …" at bounding box center [408, 181] width 816 height 363
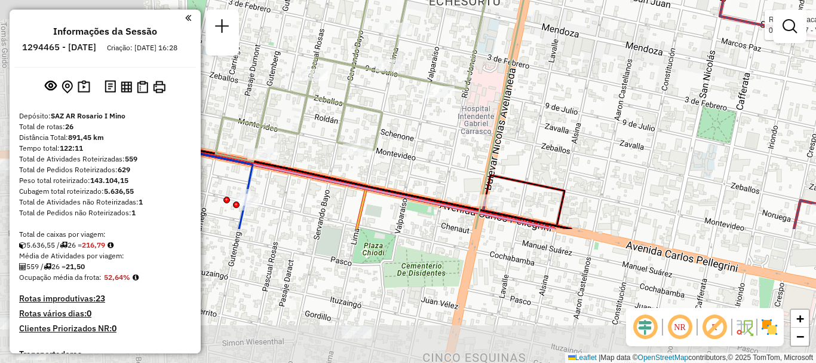
drag, startPoint x: 480, startPoint y: 177, endPoint x: 709, endPoint y: 7, distance: 285.0
click at [709, 7] on div "Rota 23 - Placa AB951JS 0000542257 - VOGLIOTTI [PERSON_NAME] de atendimento Gra…" at bounding box center [408, 181] width 816 height 363
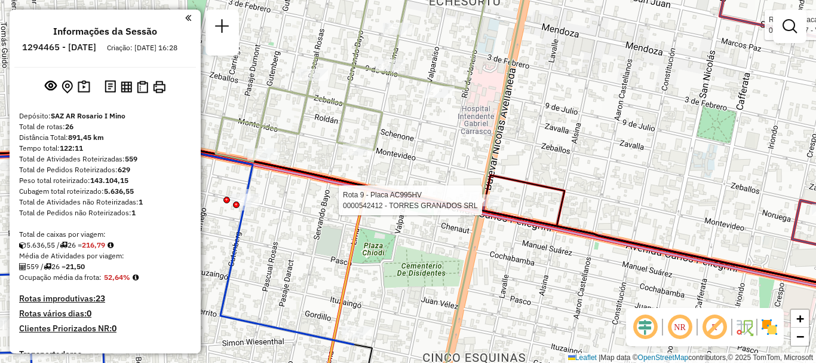
select select "**********"
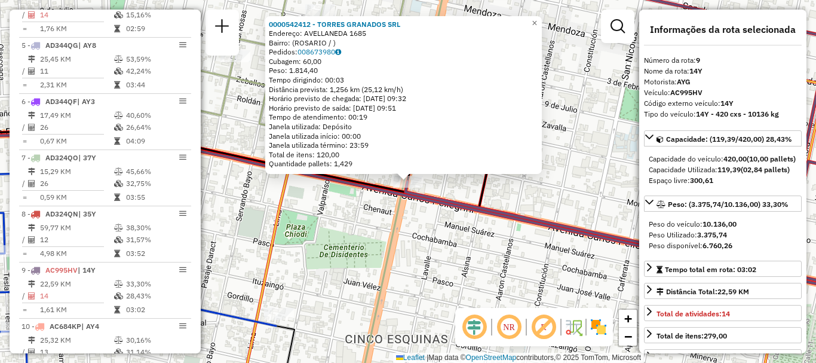
scroll to position [875, 0]
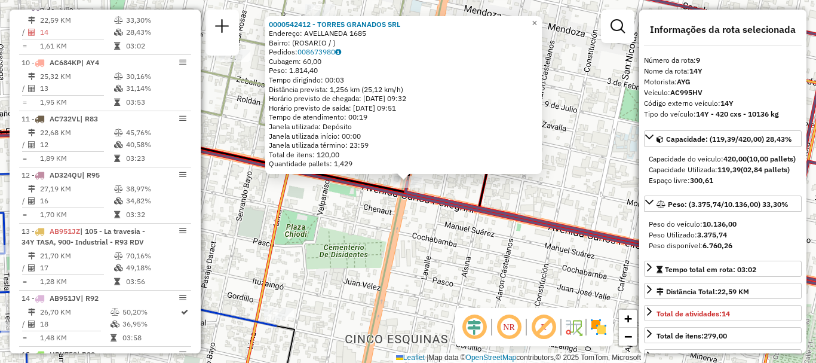
click at [463, 232] on div "0000542412 - TORRES GRANADOS SRL Endereço: AVELLANEDA 1685 Bairro: ([GEOGRAPHIC…" at bounding box center [408, 181] width 816 height 363
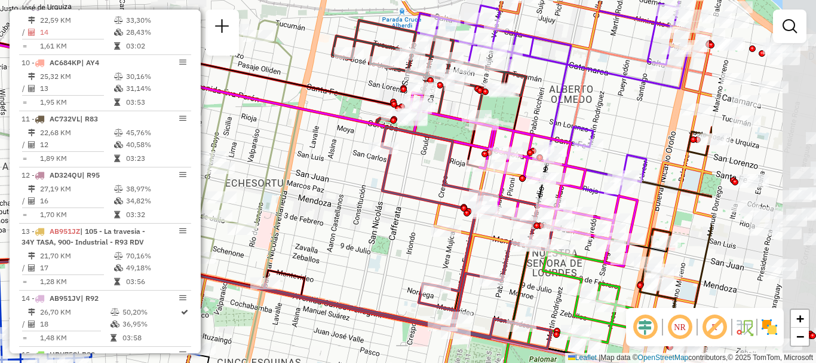
drag, startPoint x: 549, startPoint y: 208, endPoint x: 379, endPoint y: 245, distance: 174.3
click at [379, 245] on div "Janela de atendimento Grade de atendimento Capacidade Transportadoras Veículos …" at bounding box center [408, 181] width 816 height 363
